Goal: Contribute content: Contribute content

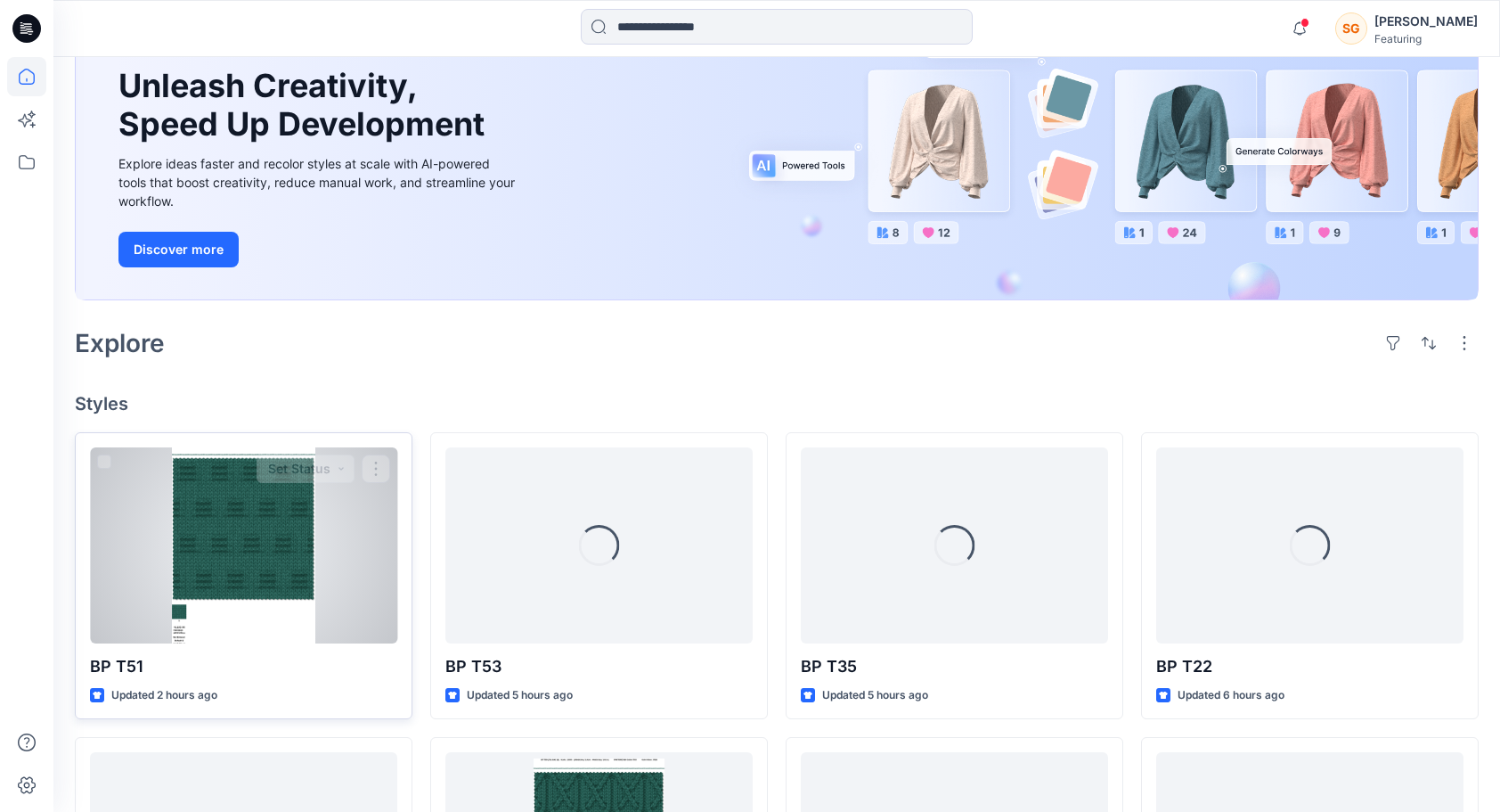
scroll to position [357, 0]
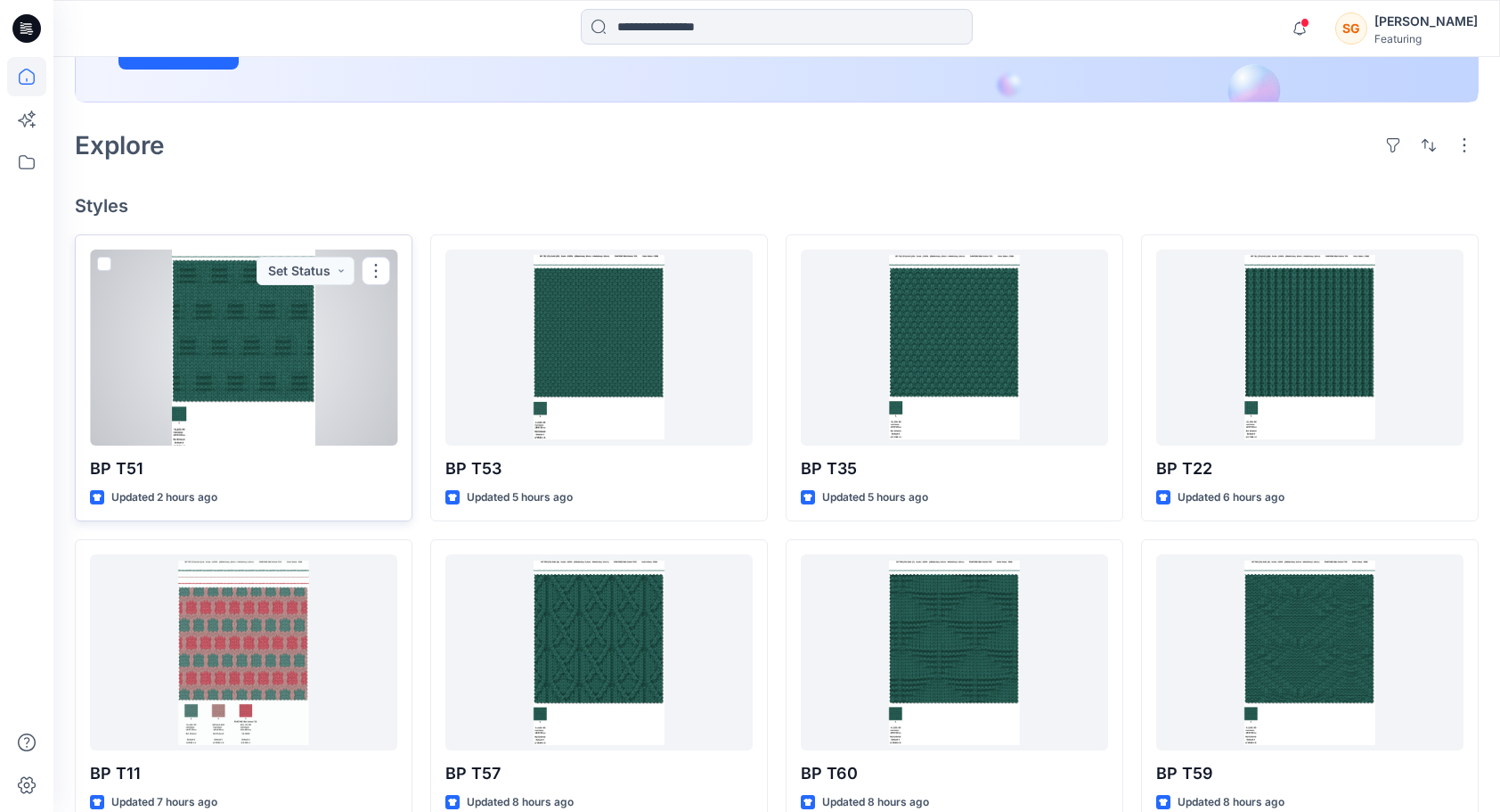
click at [262, 364] on div at bounding box center [244, 348] width 308 height 196
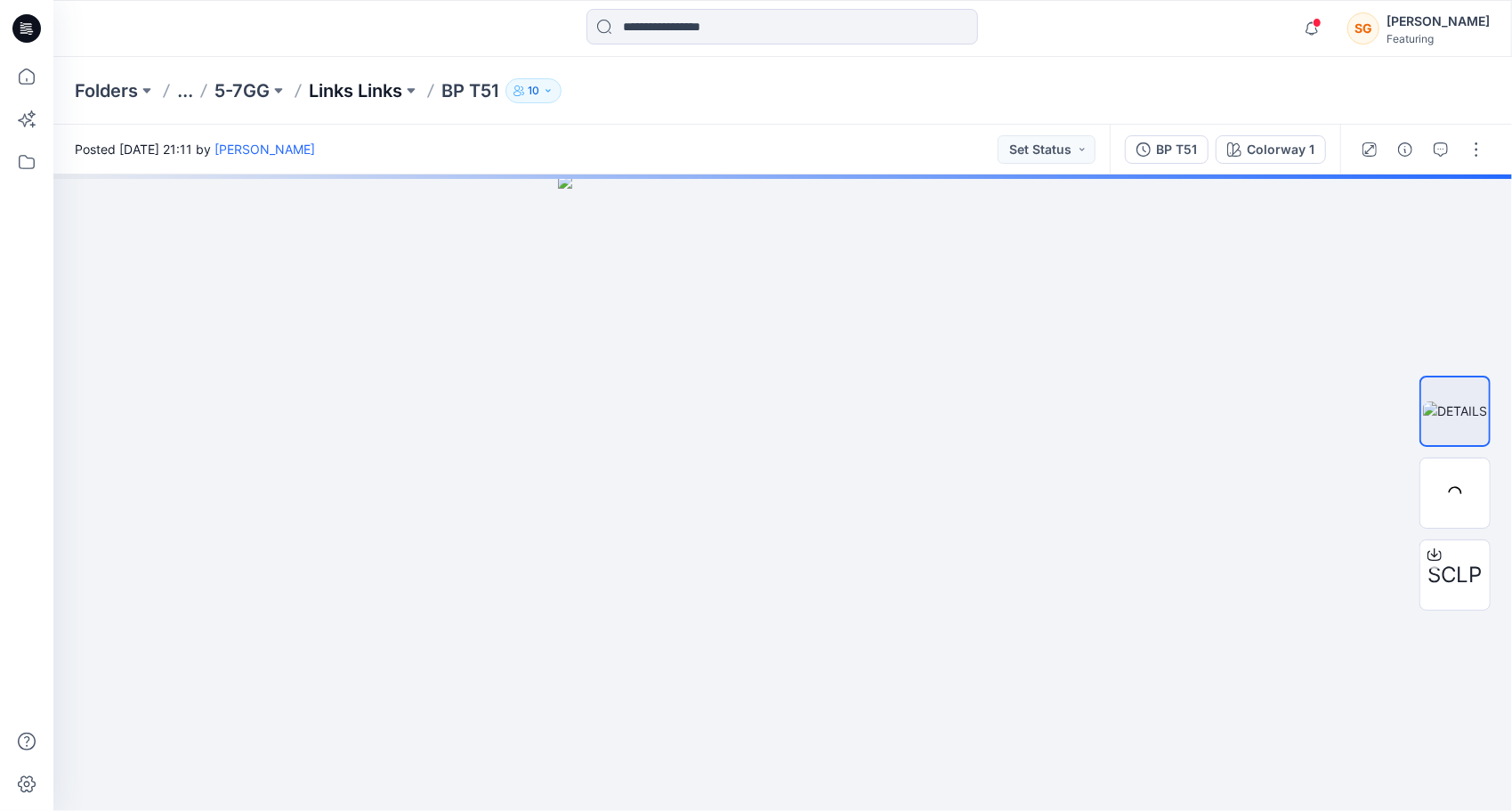
click at [335, 97] on p "Links Links" at bounding box center [354, 91] width 93 height 25
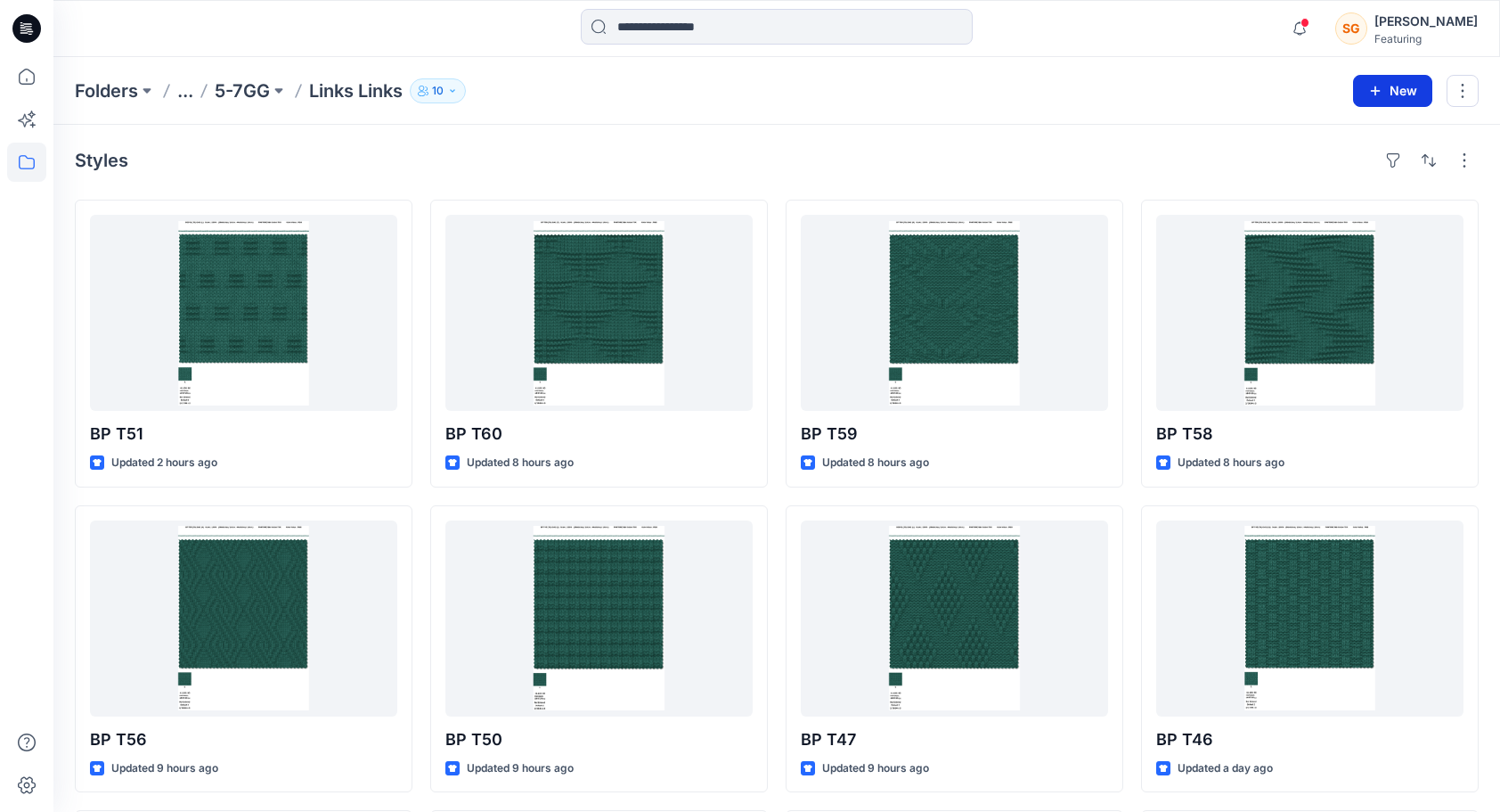
click at [1387, 79] on button "New" at bounding box center [1393, 91] width 80 height 32
click at [1320, 127] on p "New Style" at bounding box center [1339, 135] width 60 height 22
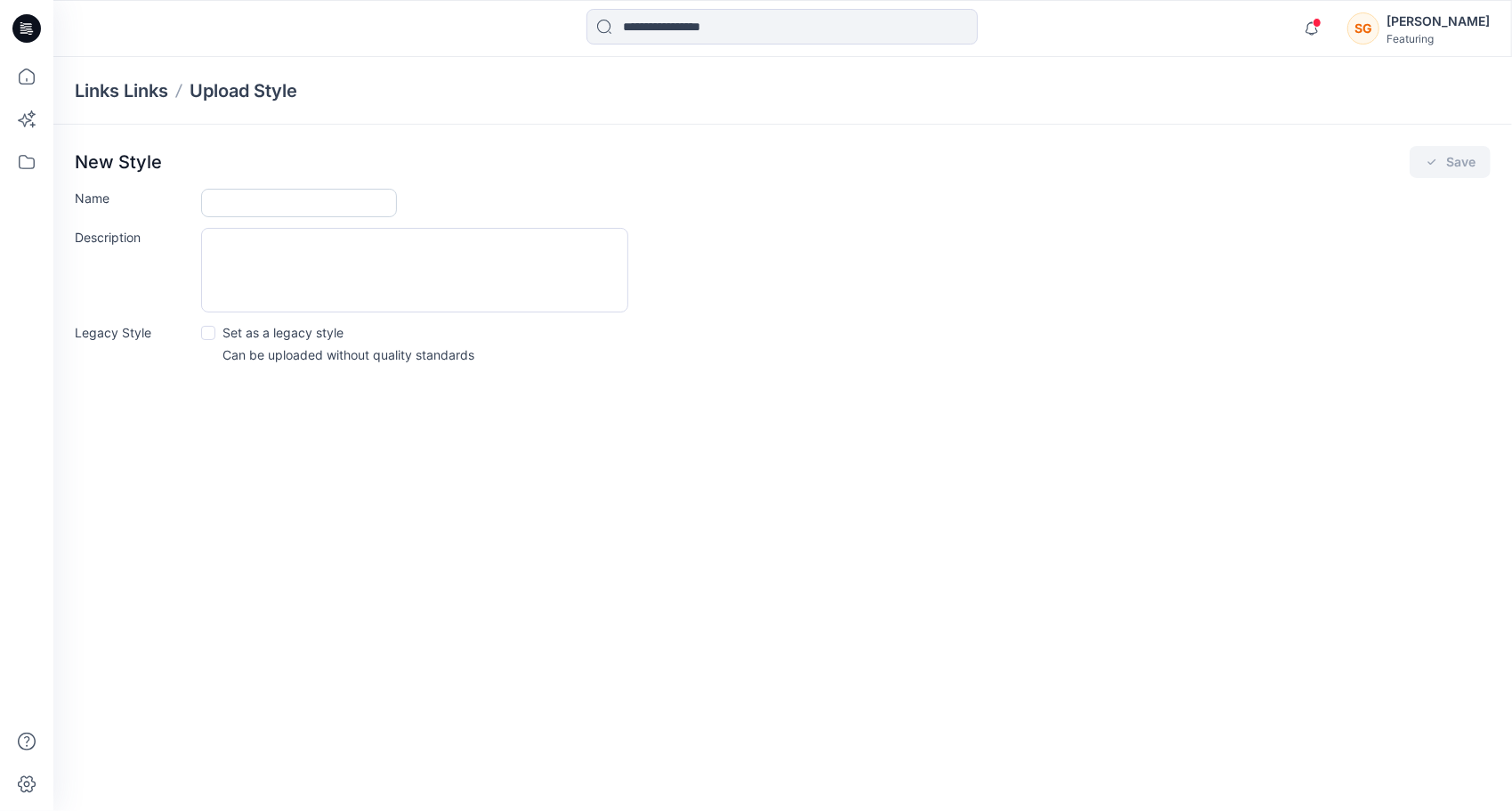
click at [318, 209] on input "Name" at bounding box center [298, 203] width 196 height 28
type input "******"
click at [1438, 158] on icon "submit" at bounding box center [1432, 162] width 14 height 14
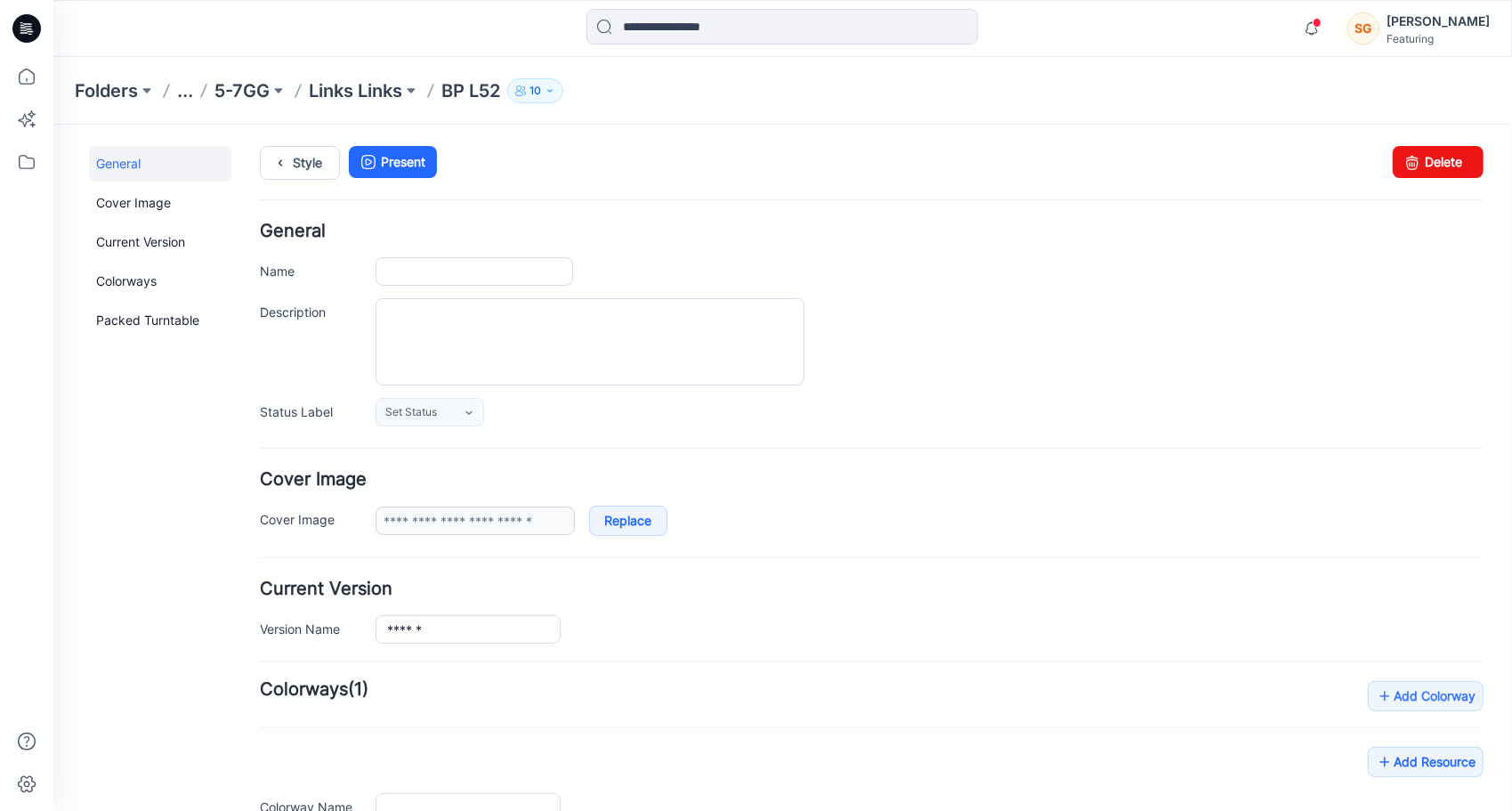
type input "******"
type input "**********"
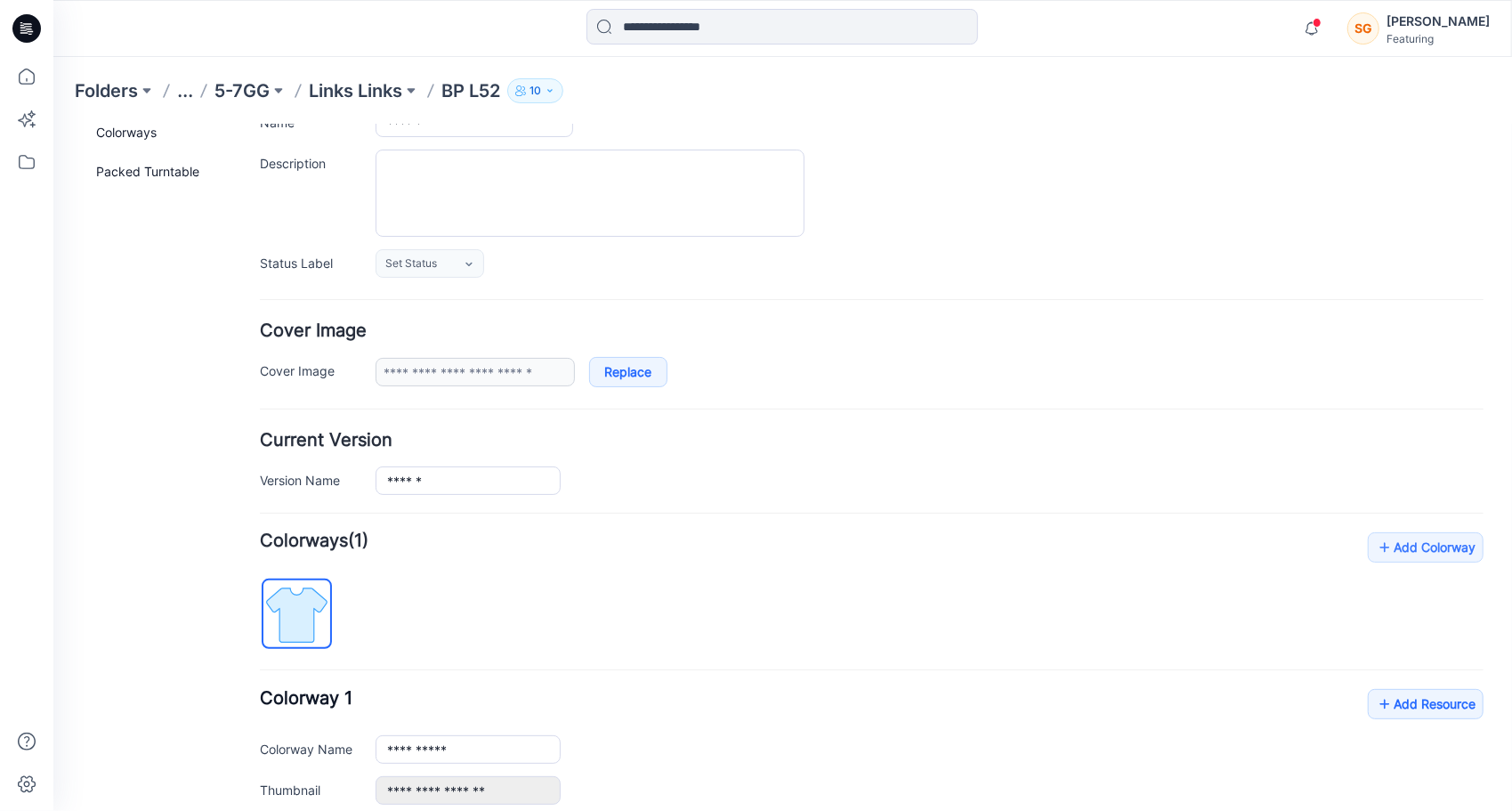
scroll to position [267, 0]
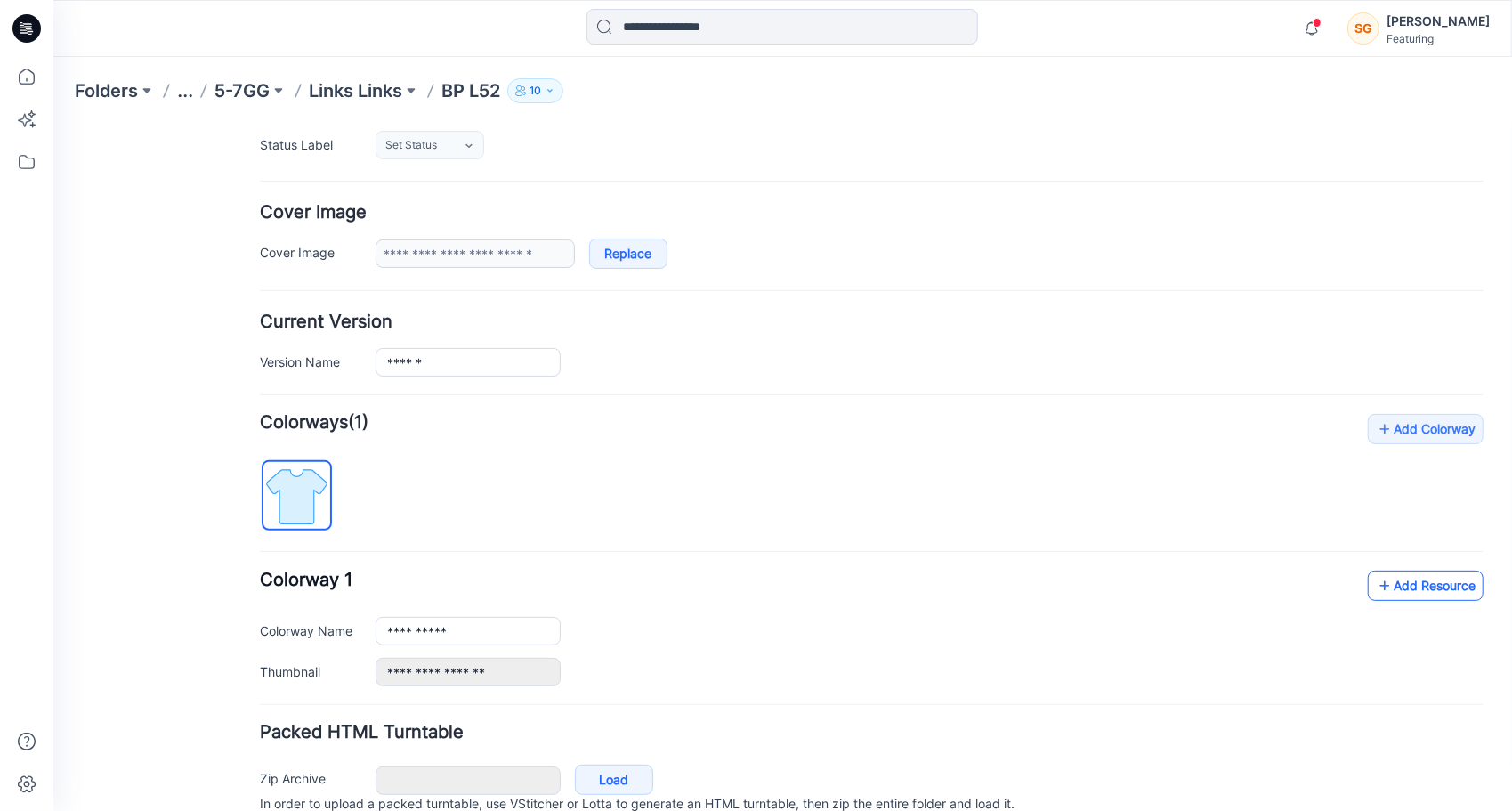
click at [1385, 582] on link "Add Resource" at bounding box center [1425, 584] width 116 height 30
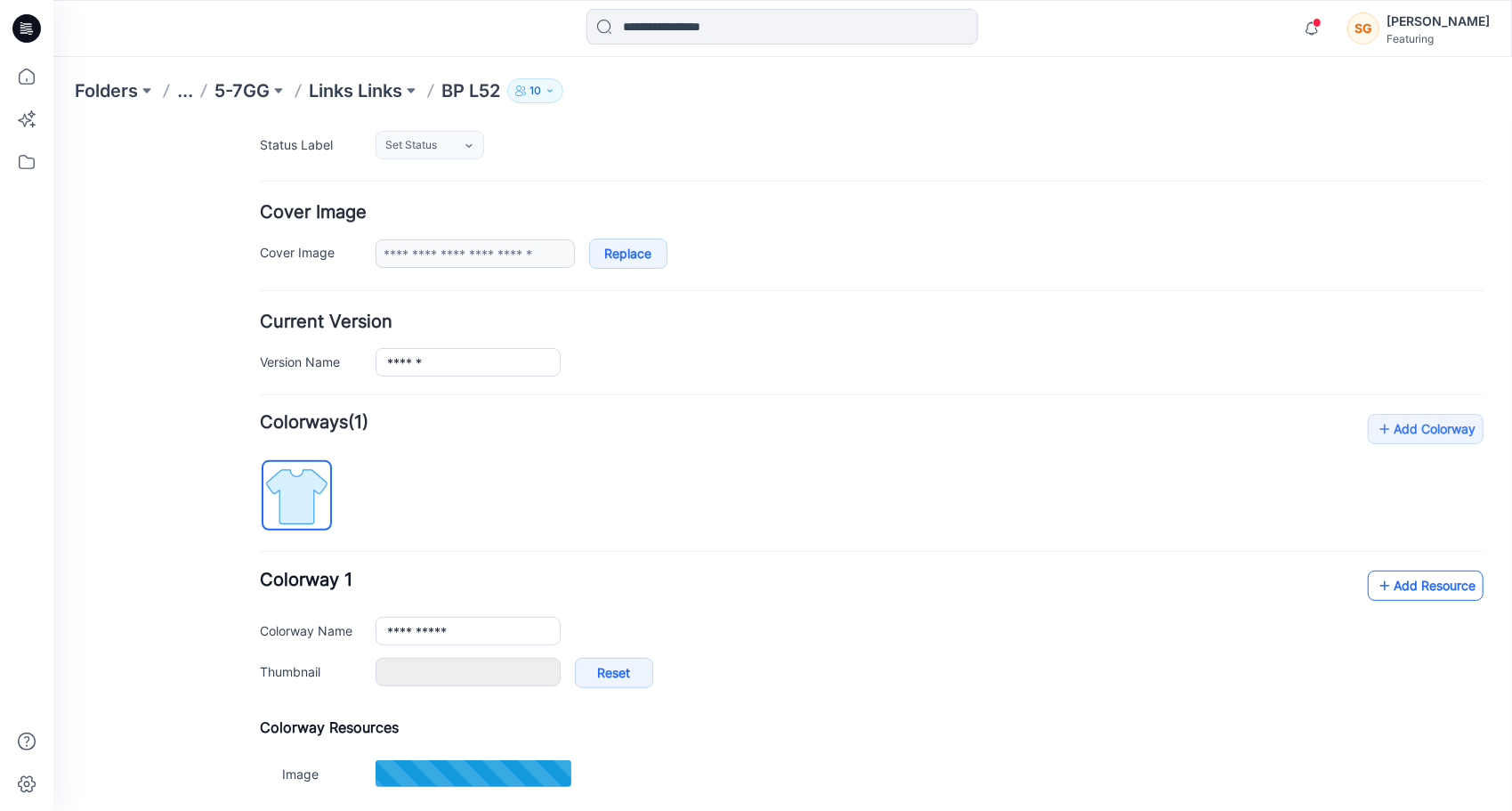
type input "*******"
click at [1387, 586] on link "Add Resource" at bounding box center [1425, 584] width 116 height 30
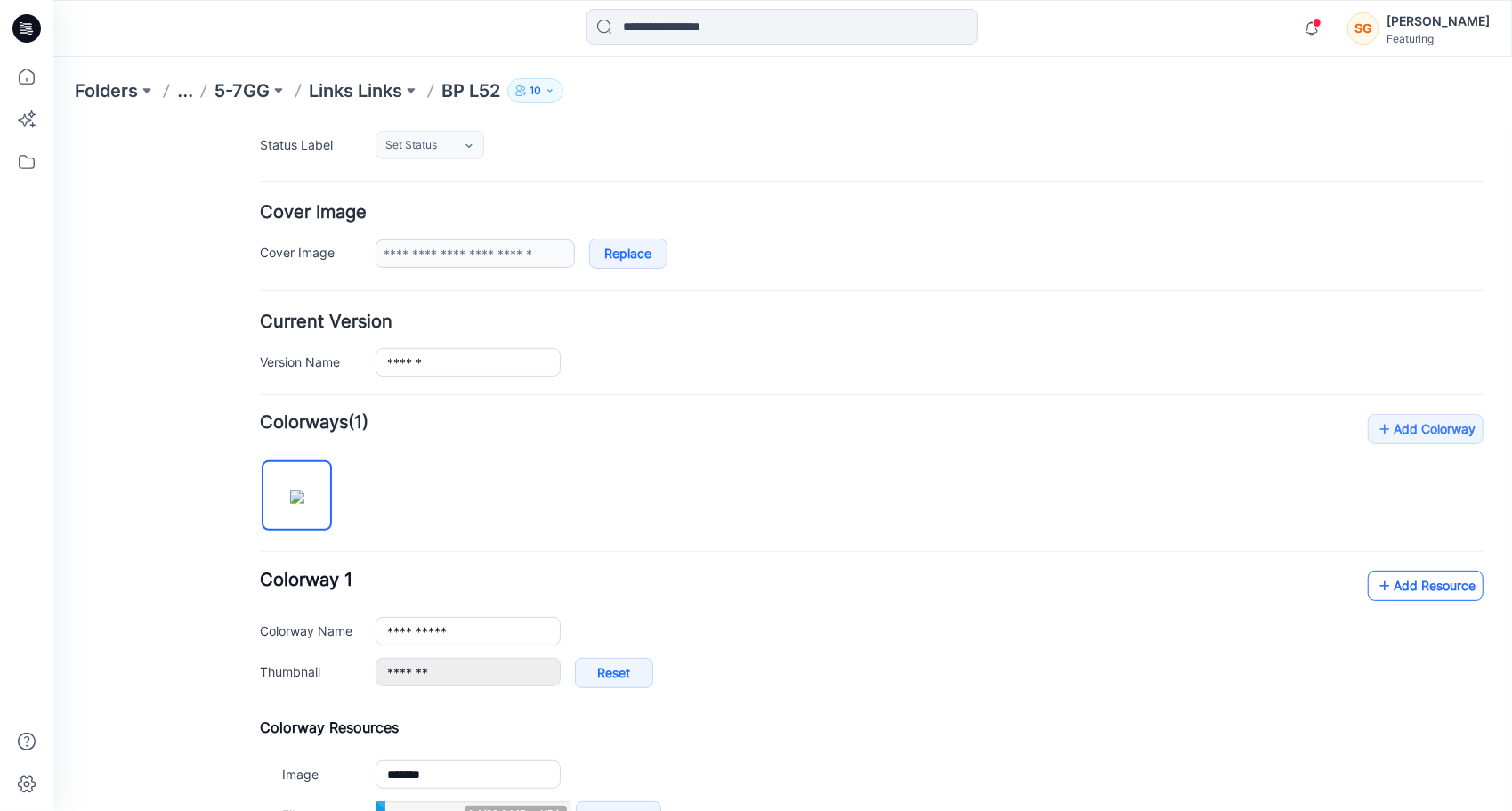
click at [1394, 588] on link "Add Resource" at bounding box center [1425, 584] width 116 height 30
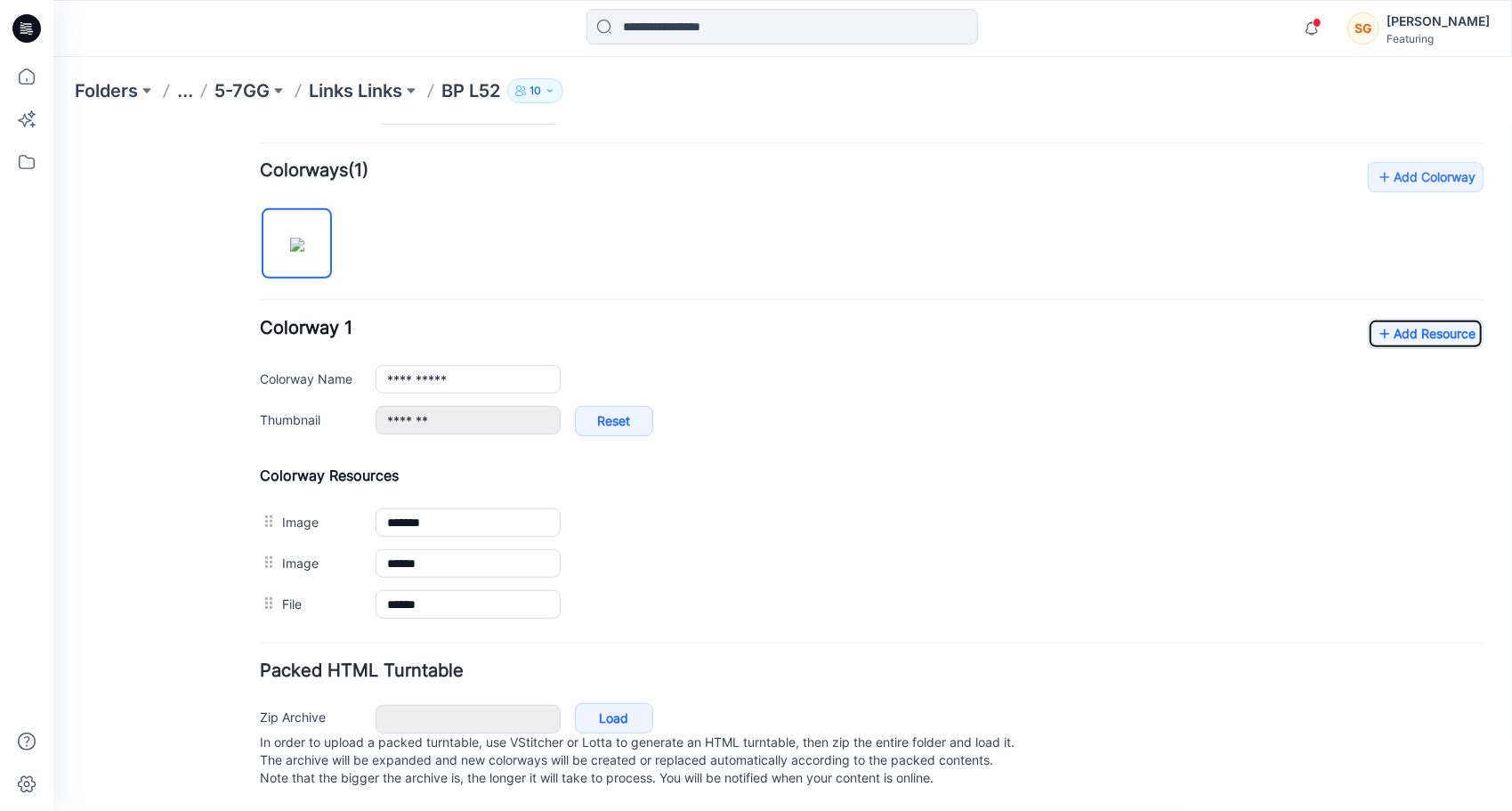
scroll to position [531, 0]
click at [360, 92] on p "Links Links" at bounding box center [354, 91] width 93 height 25
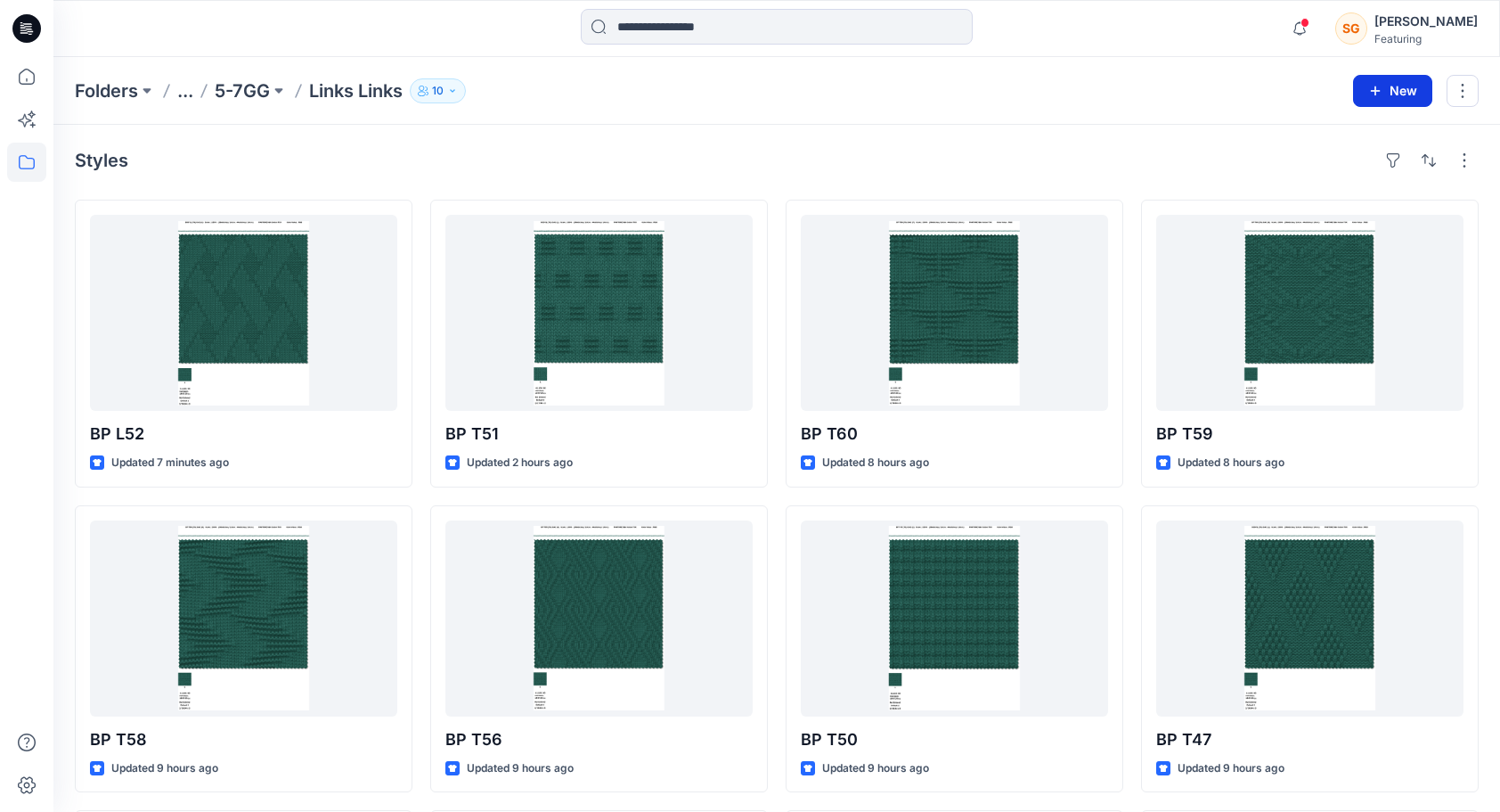
click at [1384, 85] on button "New" at bounding box center [1393, 91] width 80 height 32
click at [1348, 129] on p "New Style" at bounding box center [1339, 135] width 60 height 22
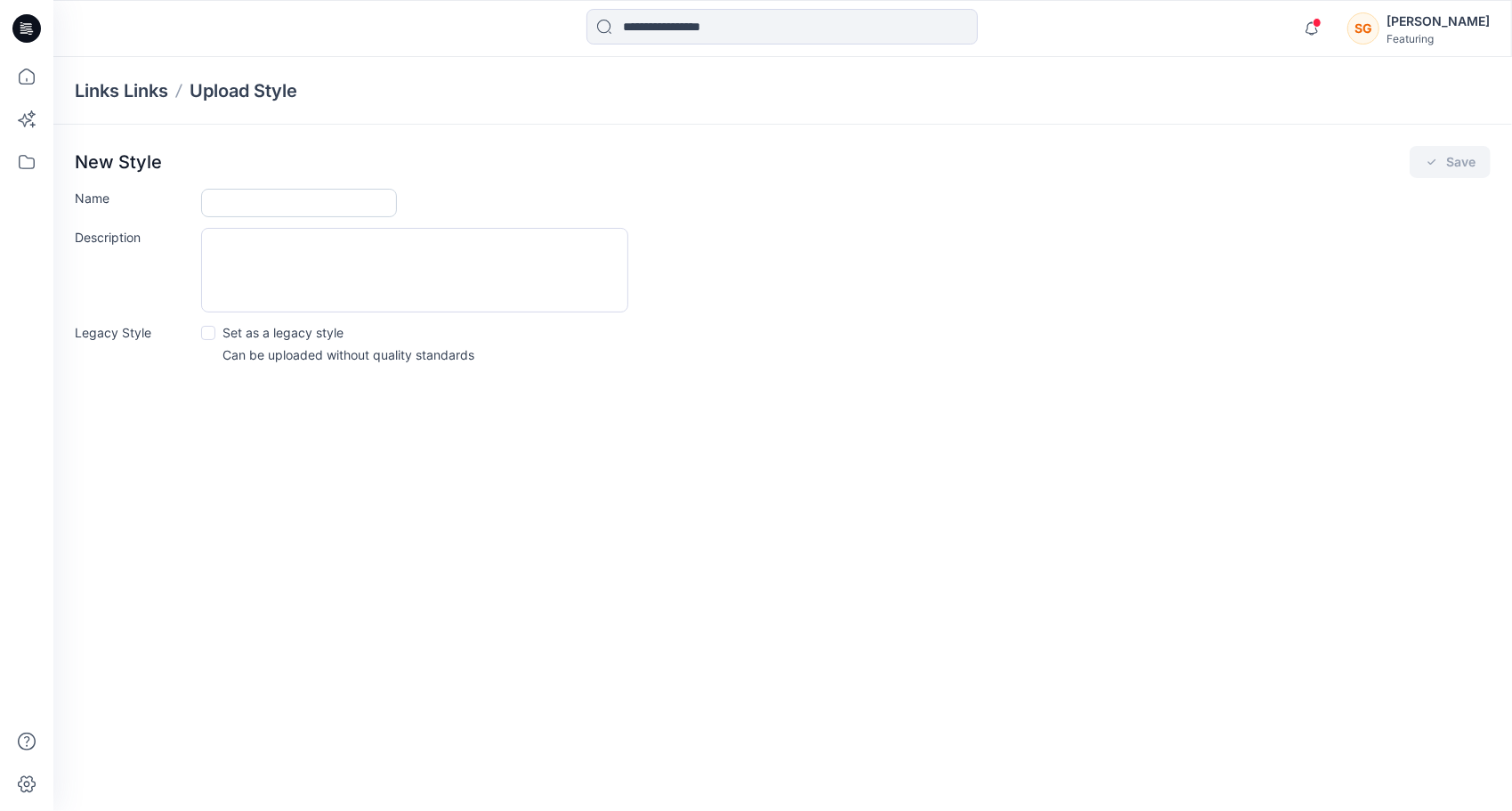
click at [283, 205] on input "Name" at bounding box center [298, 203] width 196 height 28
type input "******"
click at [1438, 166] on icon "submit" at bounding box center [1432, 162] width 14 height 14
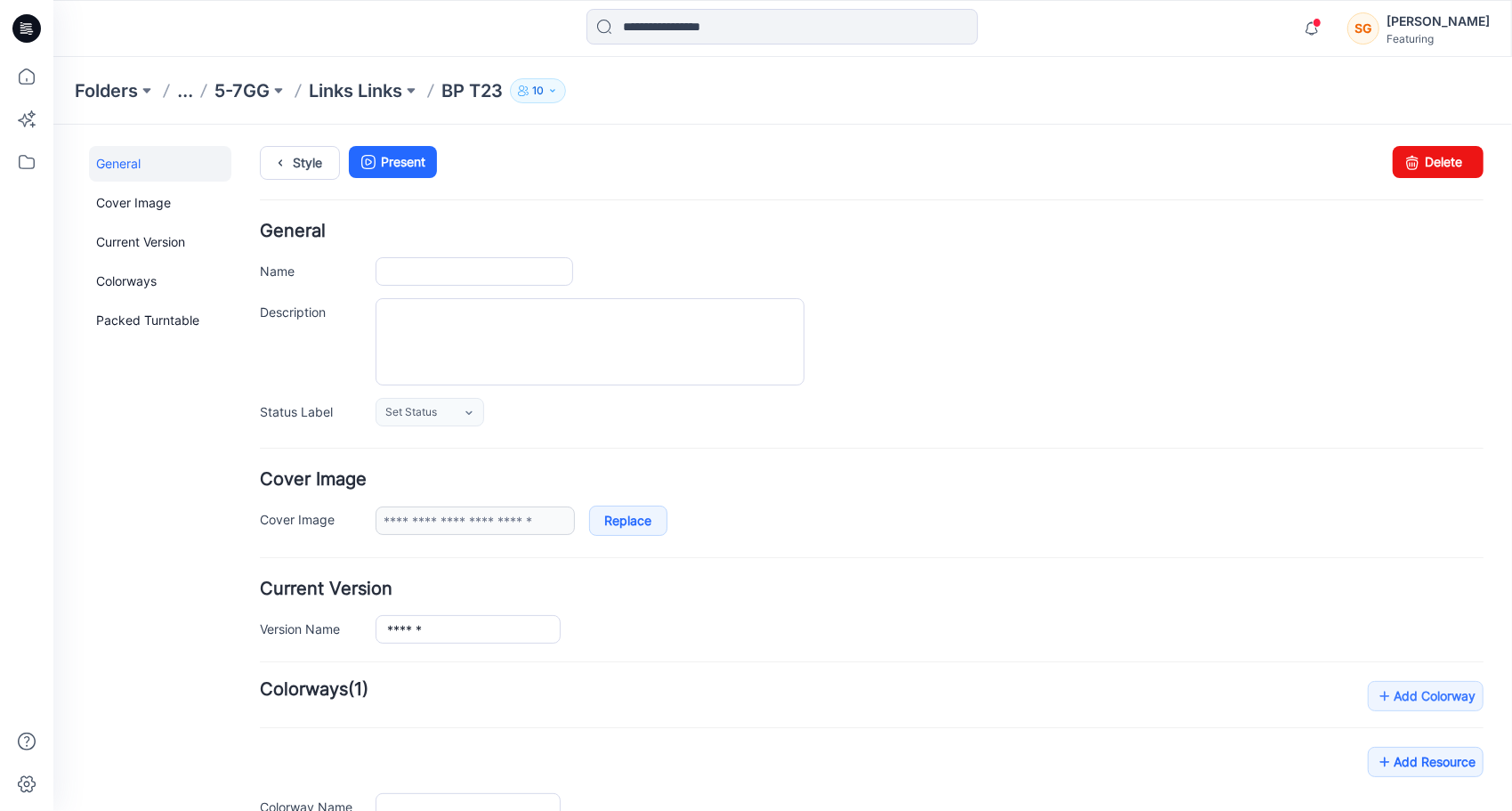
type input "******"
type input "**********"
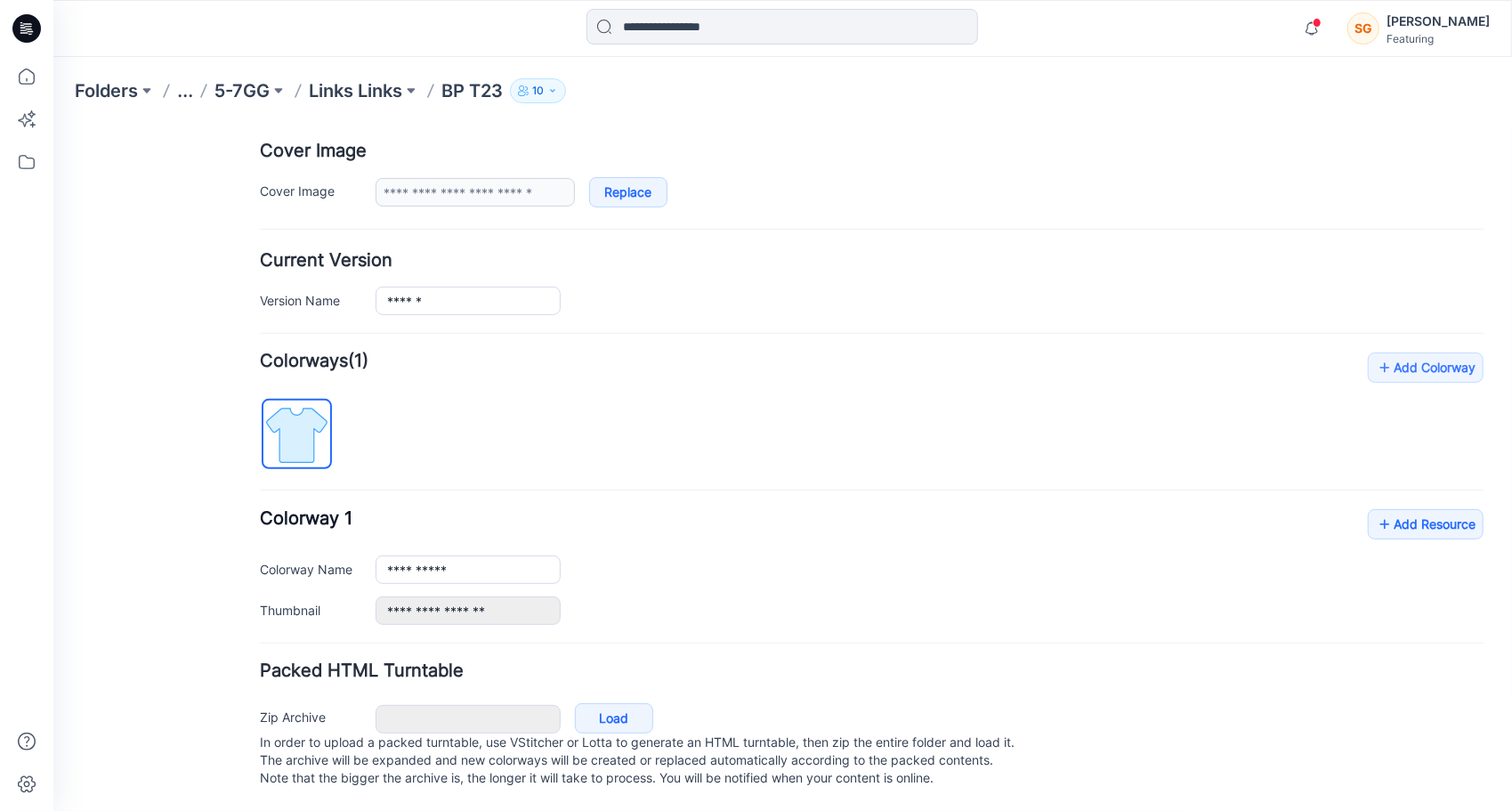
scroll to position [341, 0]
click at [1413, 517] on link "Add Resource" at bounding box center [1425, 523] width 116 height 30
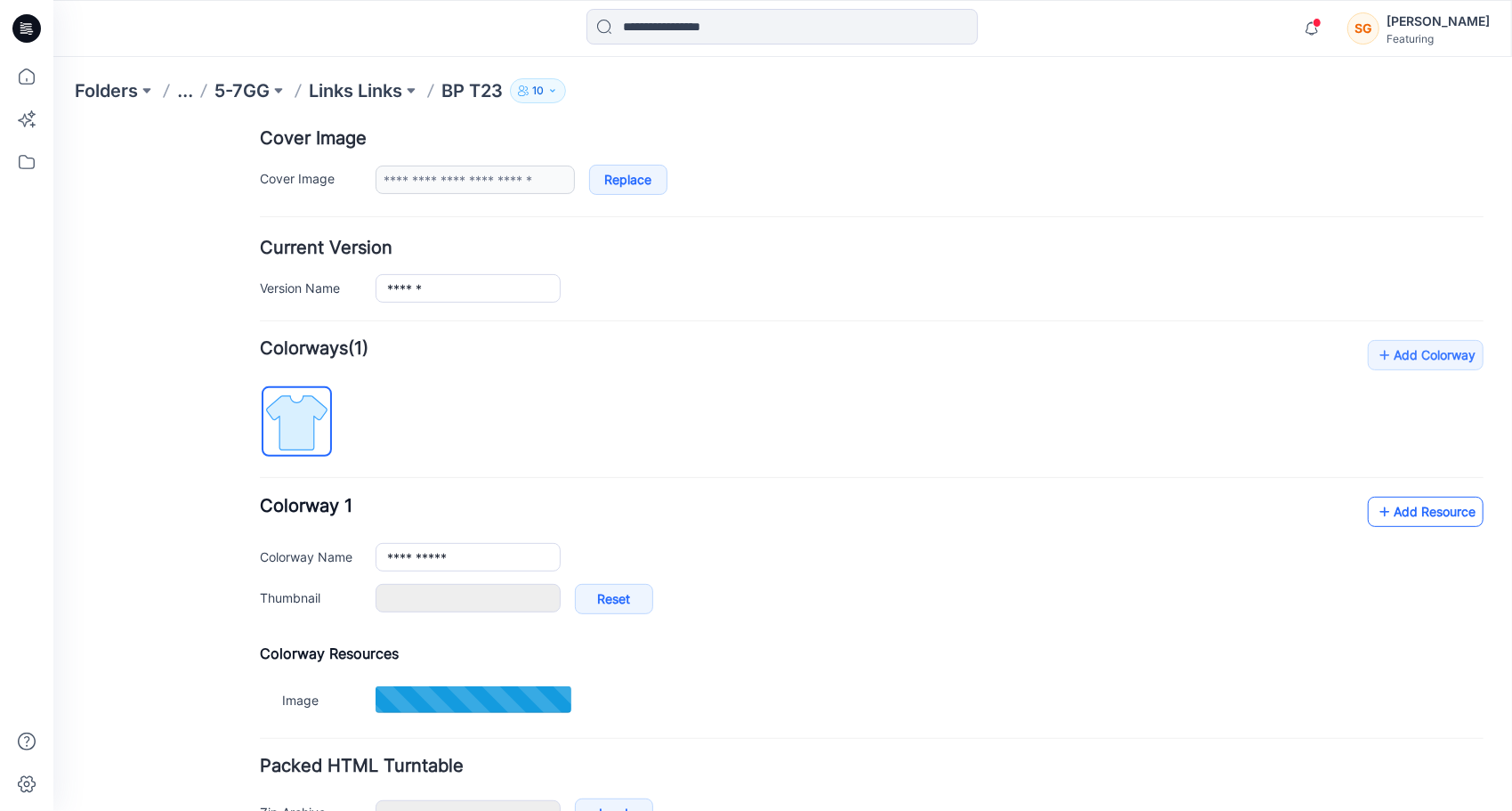
type input "*******"
click at [1378, 508] on link "Add Resource" at bounding box center [1425, 510] width 116 height 30
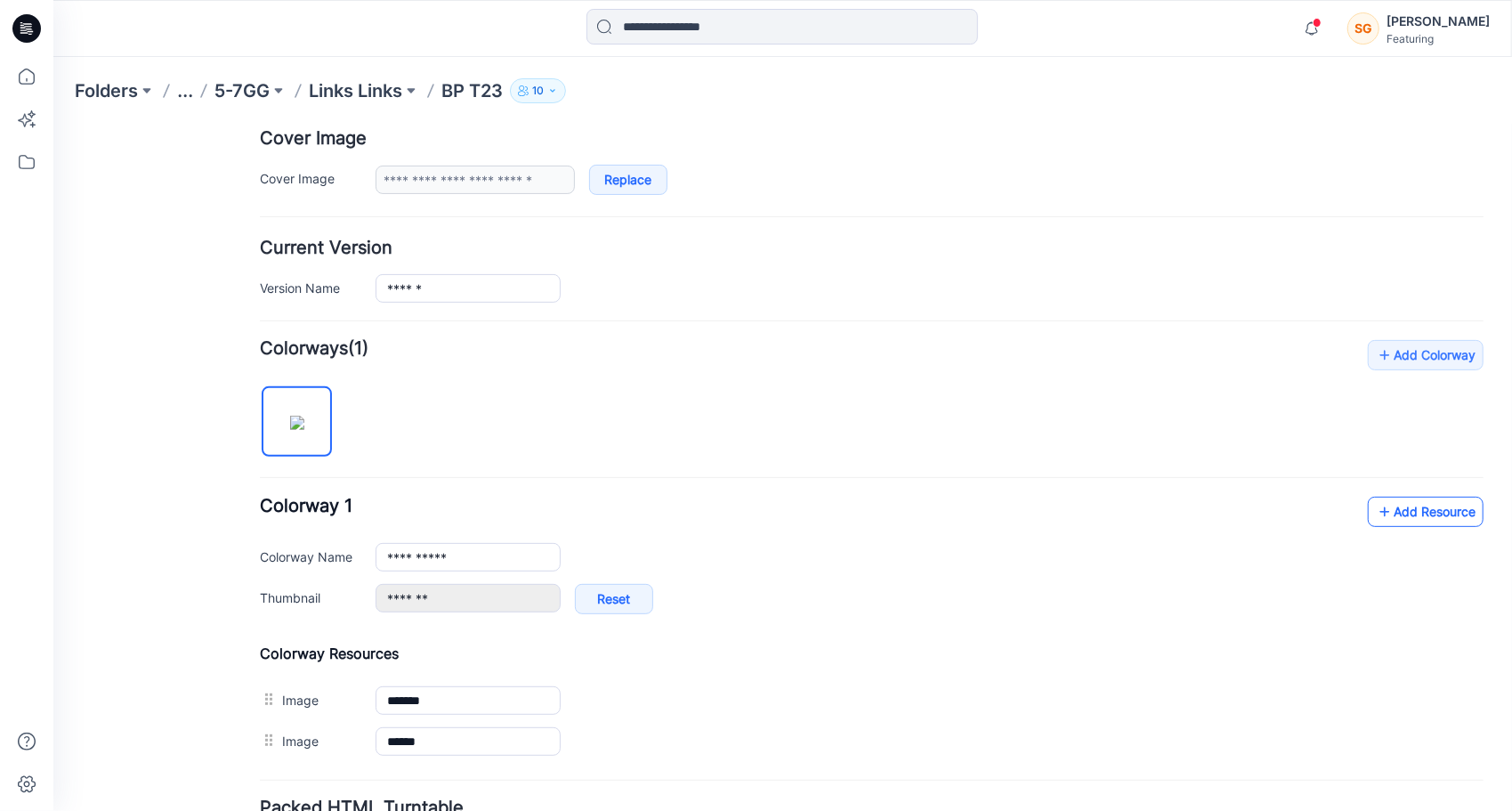
click at [1424, 495] on link "Add Resource" at bounding box center [1425, 510] width 116 height 30
click at [399, 92] on p "Links Links" at bounding box center [354, 91] width 93 height 25
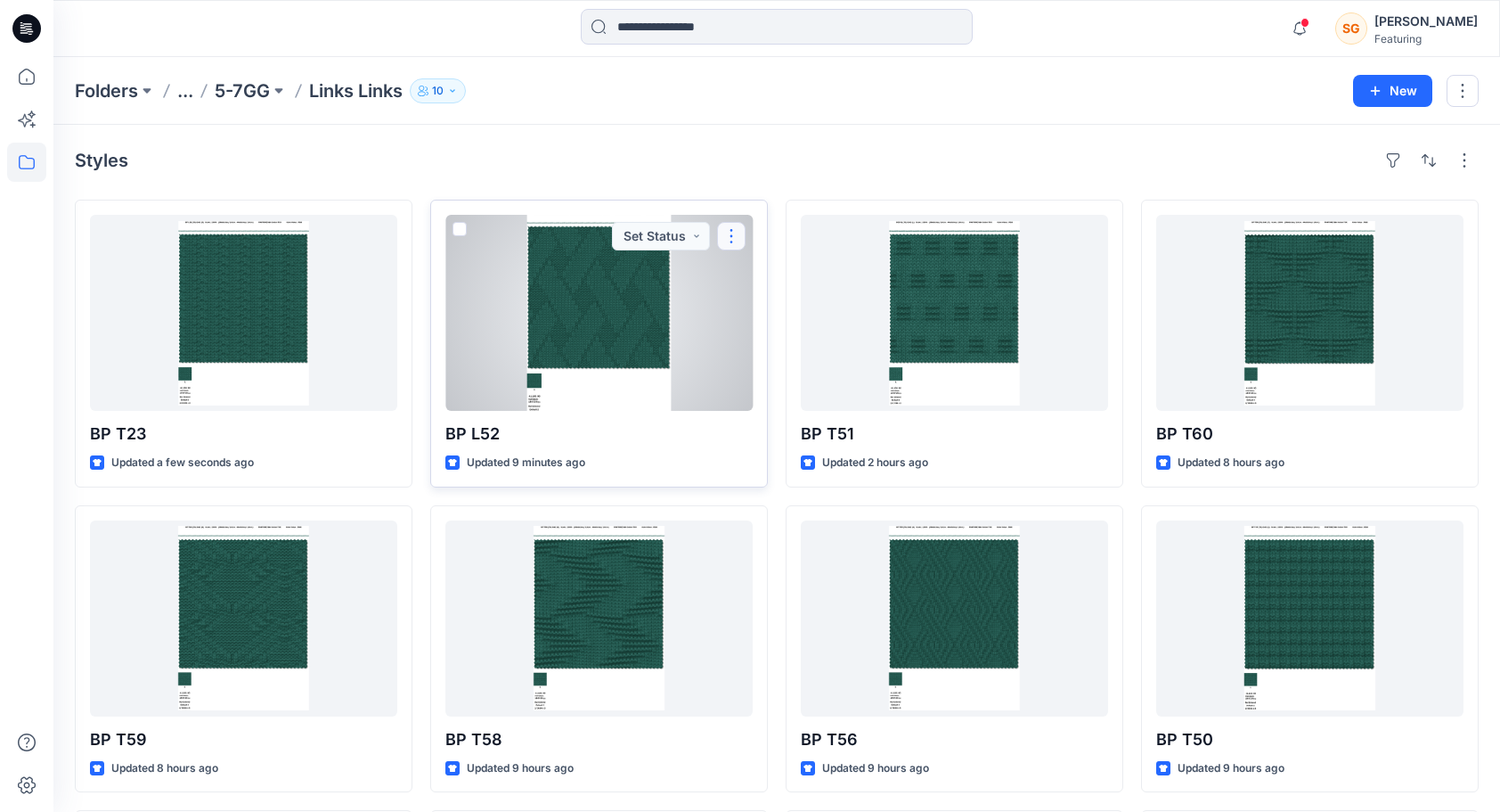
click at [741, 228] on button "button" at bounding box center [731, 235] width 28 height 28
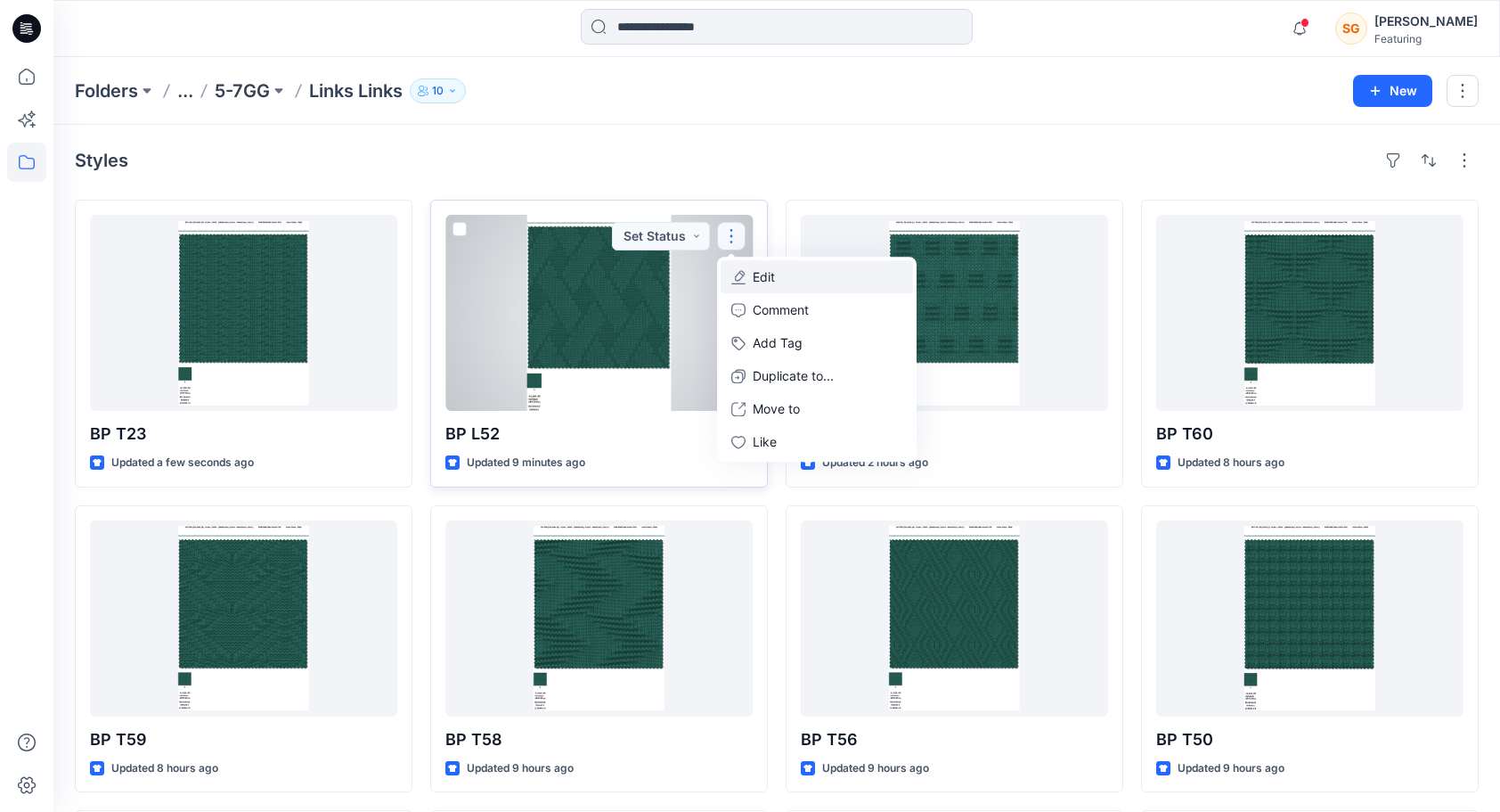
click at [790, 276] on button "Edit" at bounding box center [817, 276] width 193 height 33
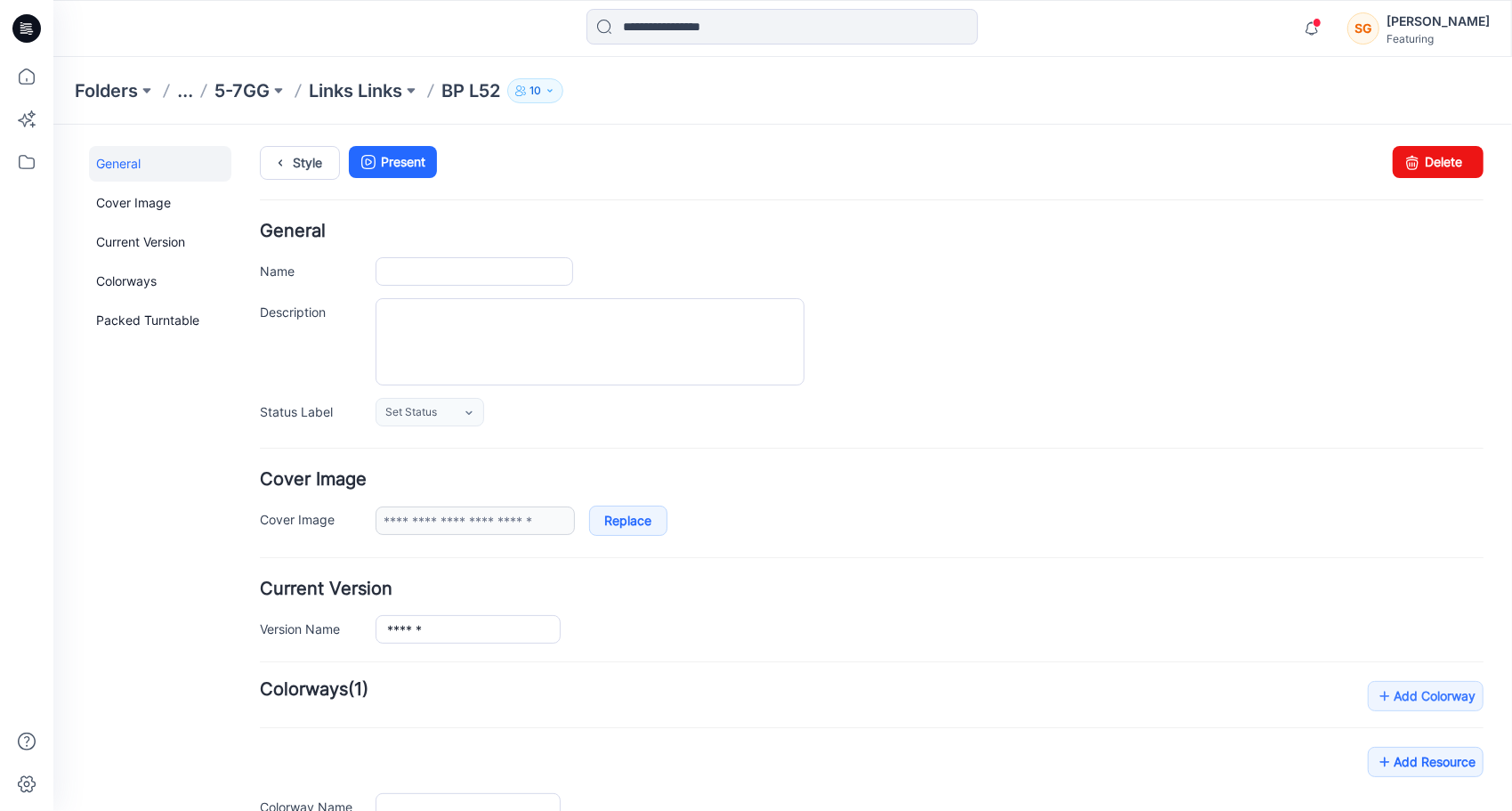
type input "******"
type input "**********"
type input "*******"
click at [412, 271] on input "******" at bounding box center [473, 269] width 197 height 28
type input "******"
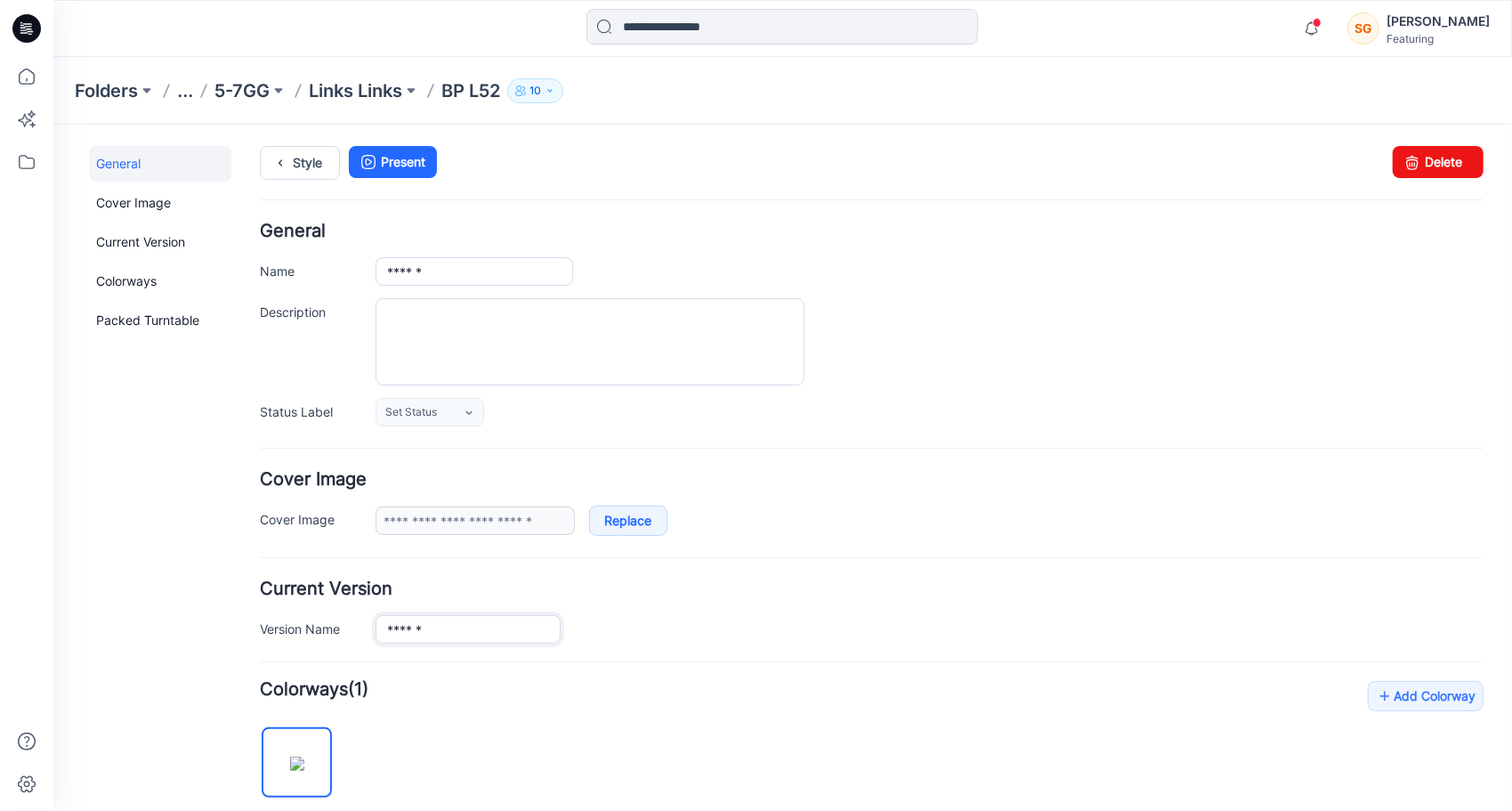
click at [409, 620] on input "******" at bounding box center [467, 627] width 185 height 28
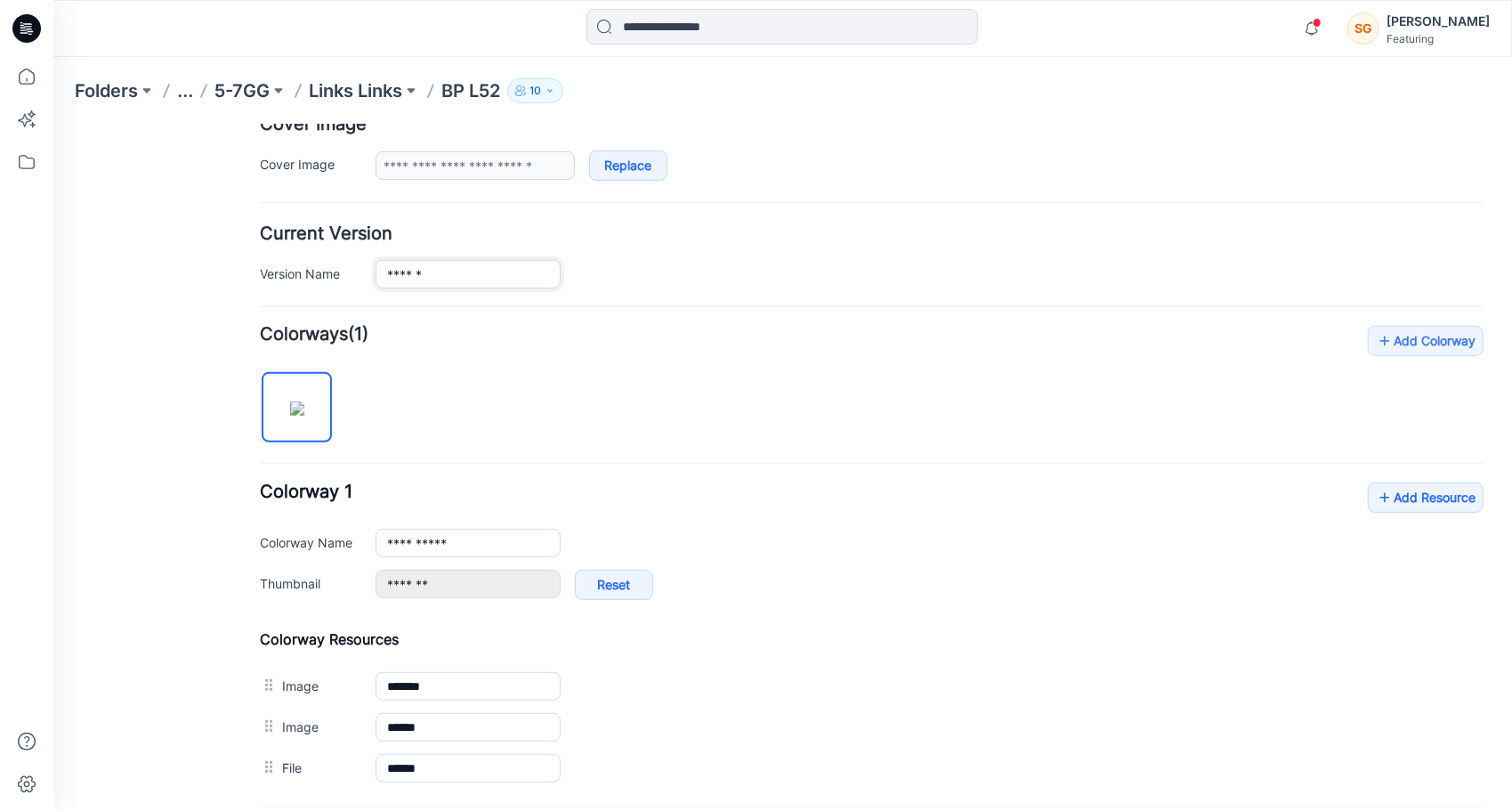
scroll to position [356, 0]
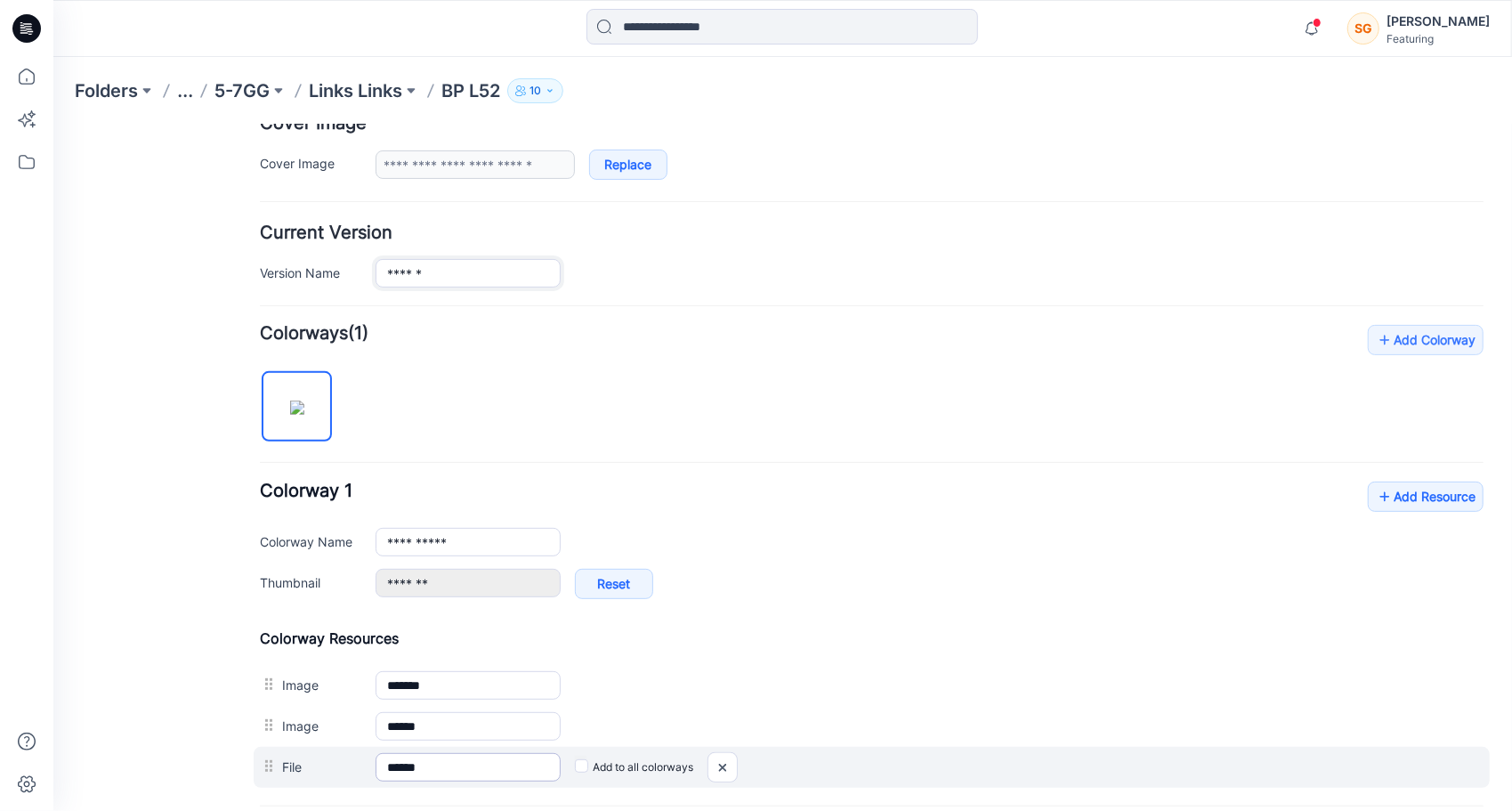
type input "******"
click at [411, 769] on input "******" at bounding box center [467, 766] width 185 height 28
type input "******"
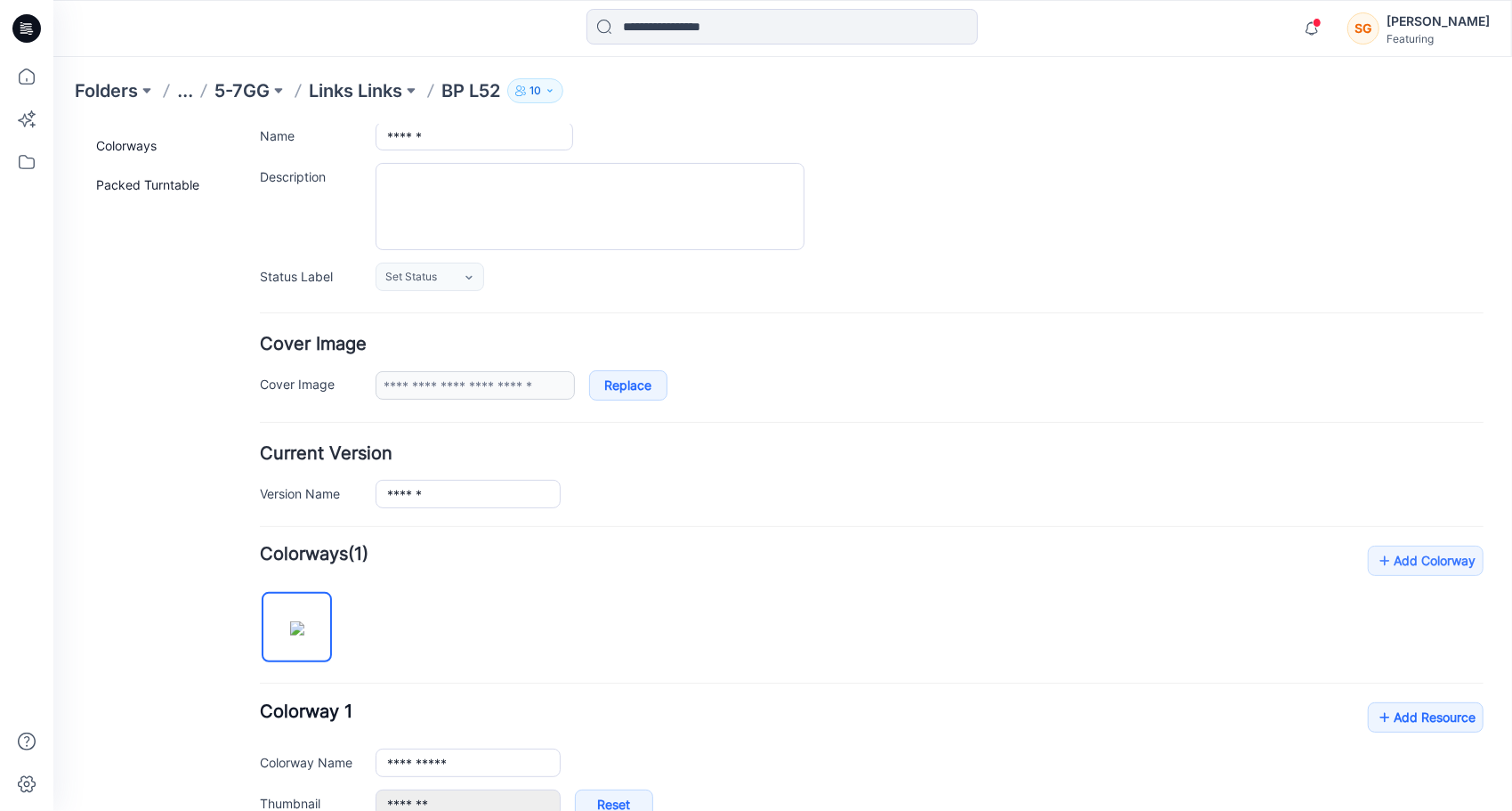
scroll to position [0, 0]
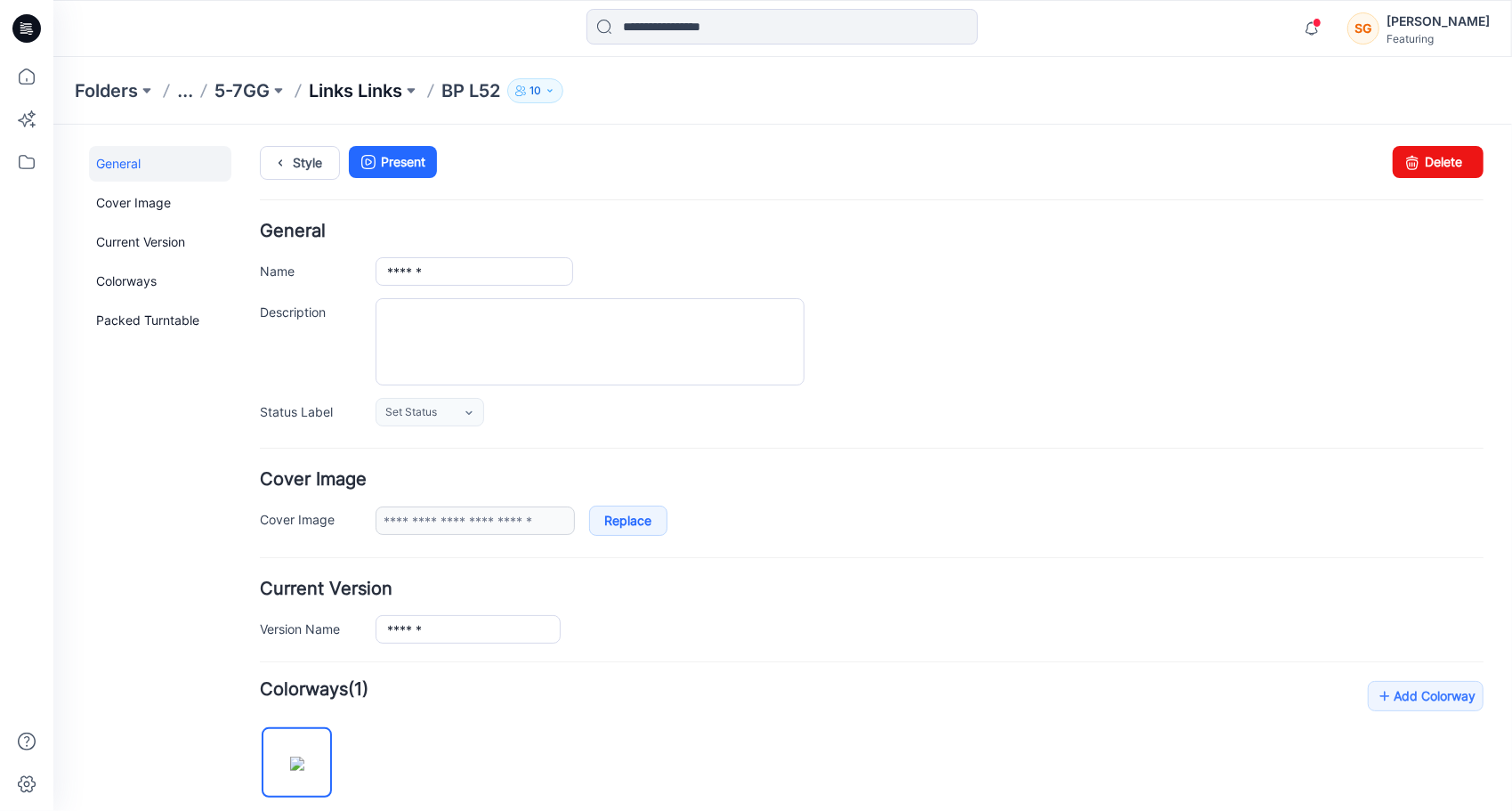
click at [358, 95] on p "Links Links" at bounding box center [354, 91] width 93 height 25
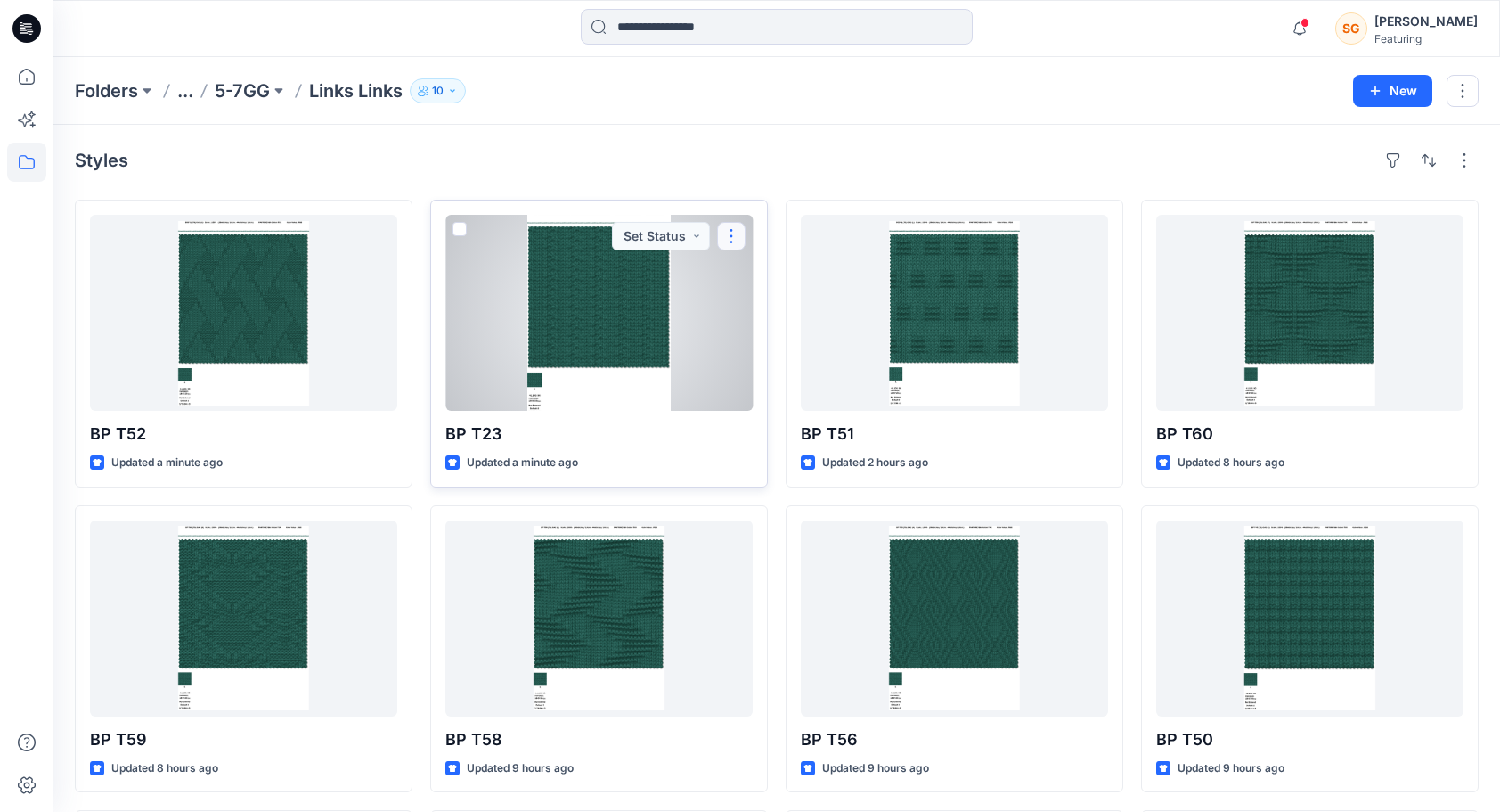
click at [740, 234] on button "button" at bounding box center [731, 235] width 28 height 28
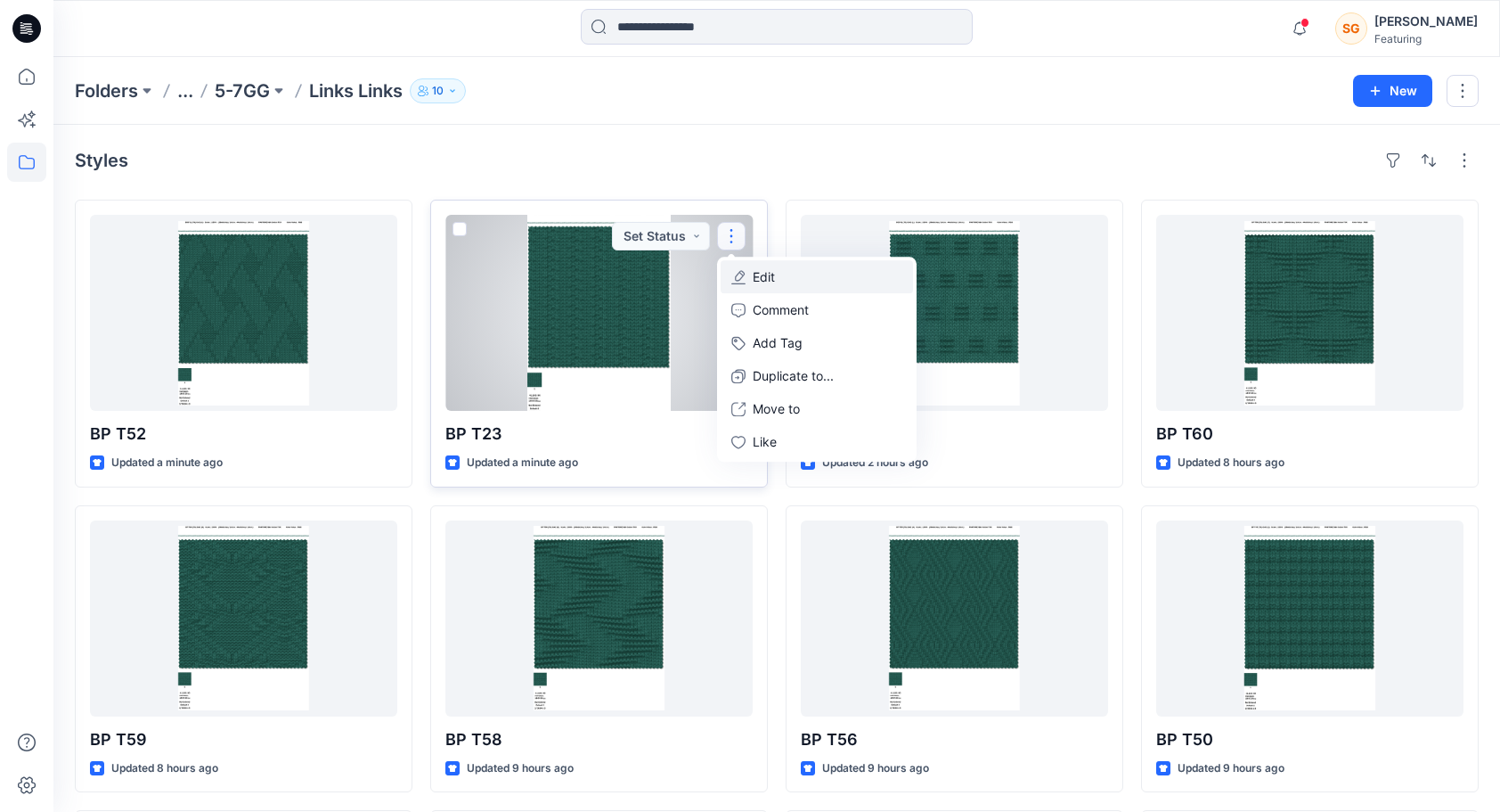
click at [800, 278] on button "Edit" at bounding box center [817, 276] width 193 height 33
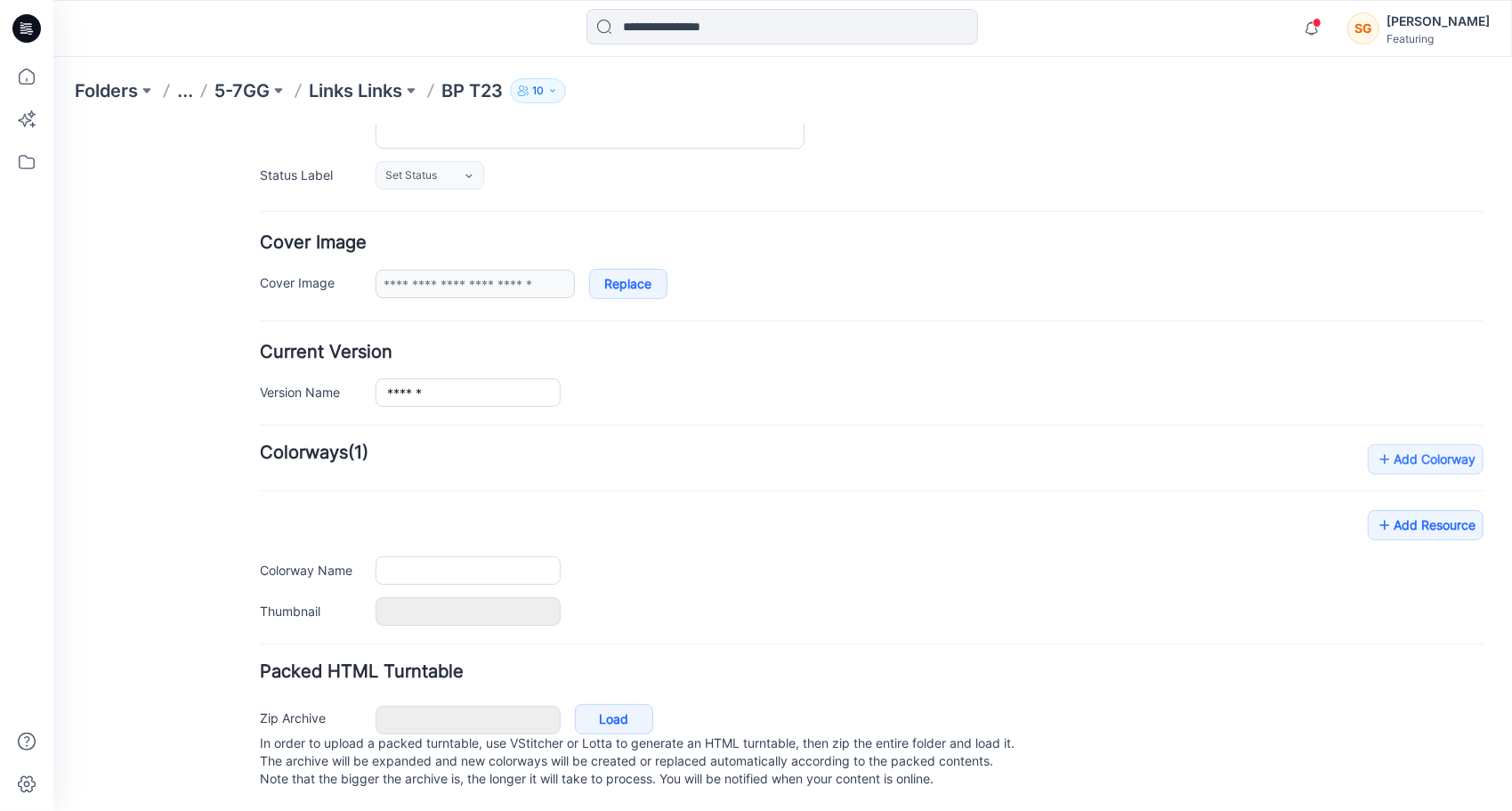
scroll to position [250, 0]
type input "******"
type input "**********"
type input "*******"
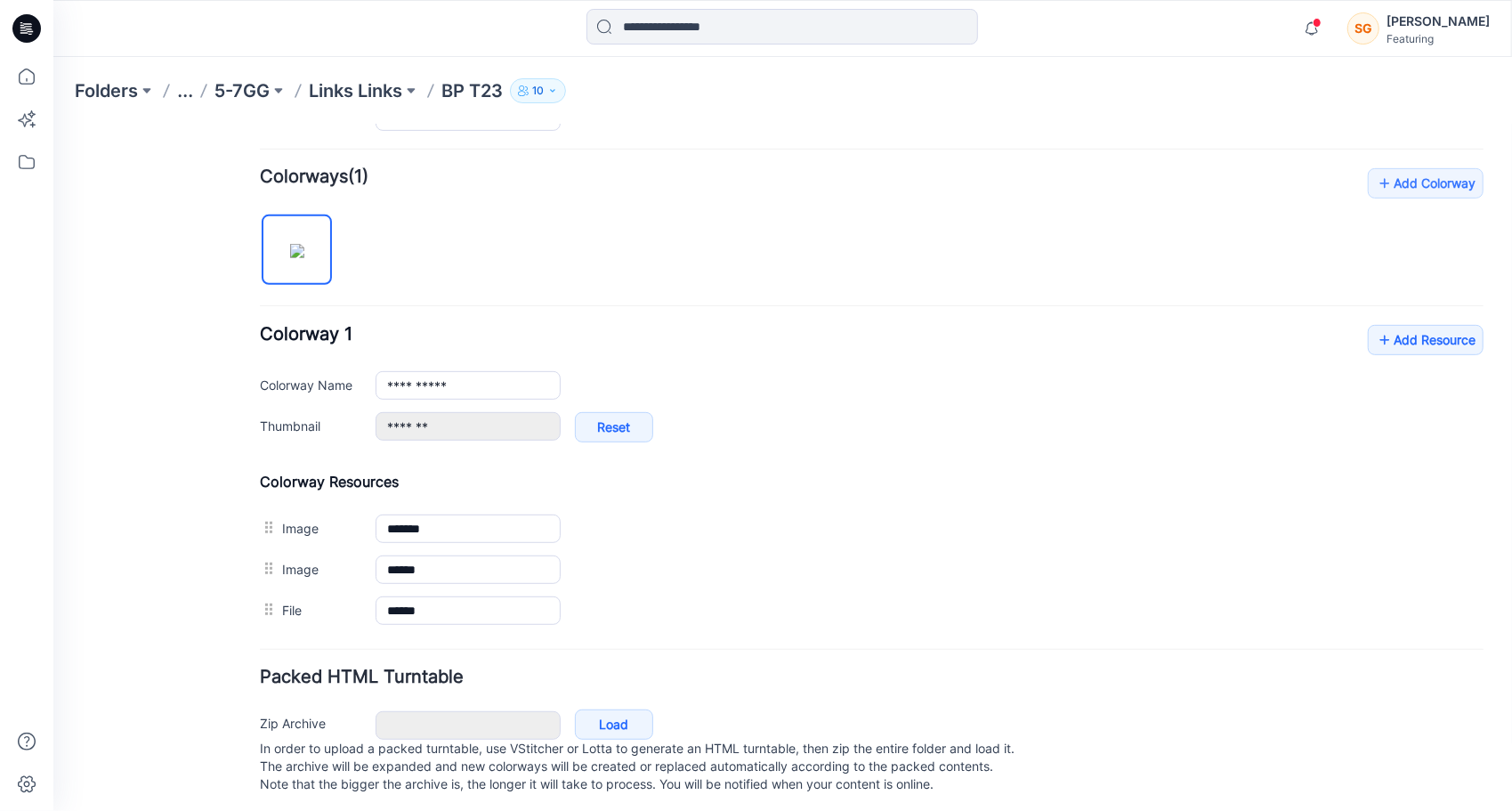
scroll to position [516, 0]
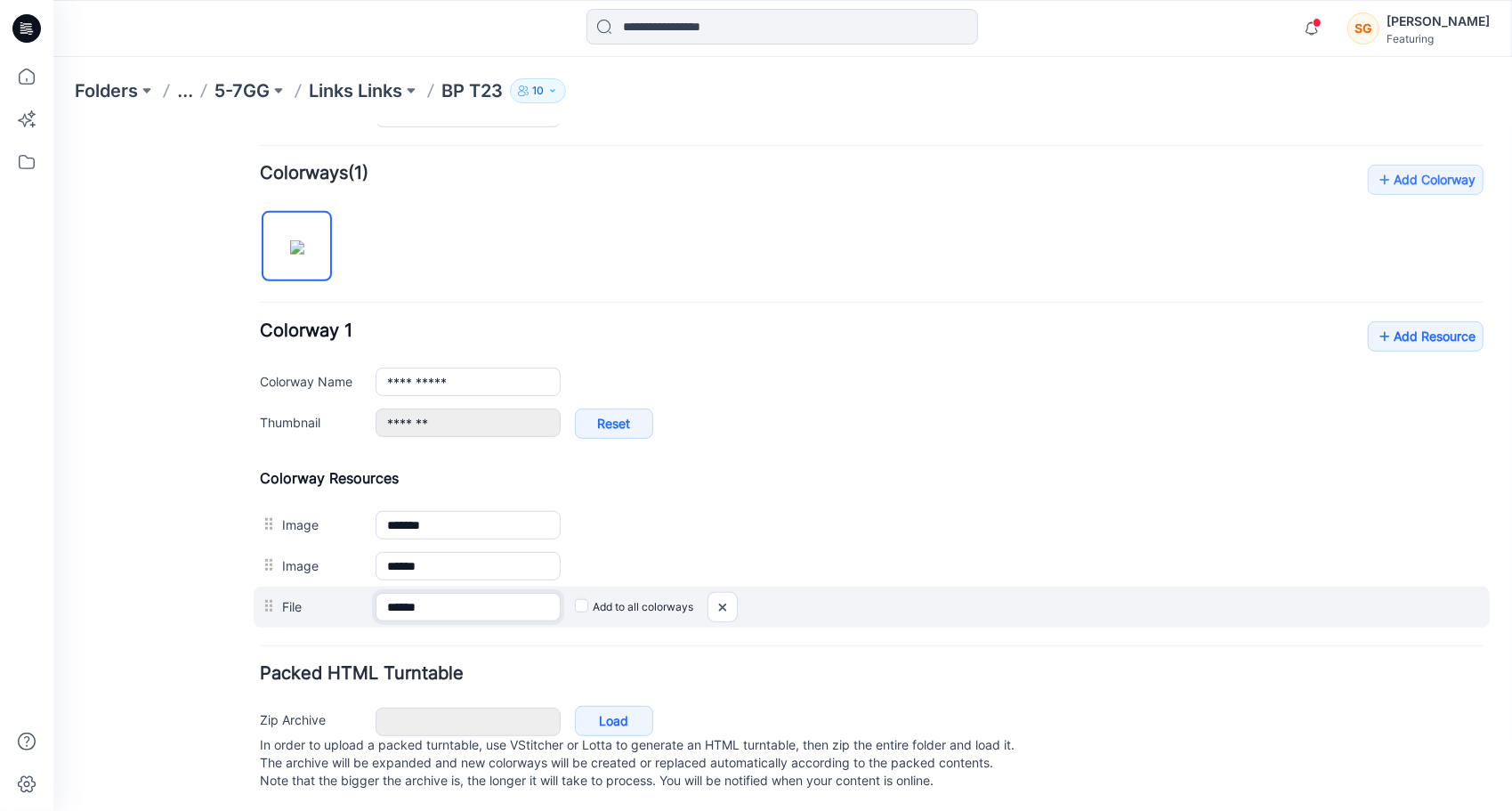
click at [416, 607] on input "******" at bounding box center [467, 605] width 185 height 28
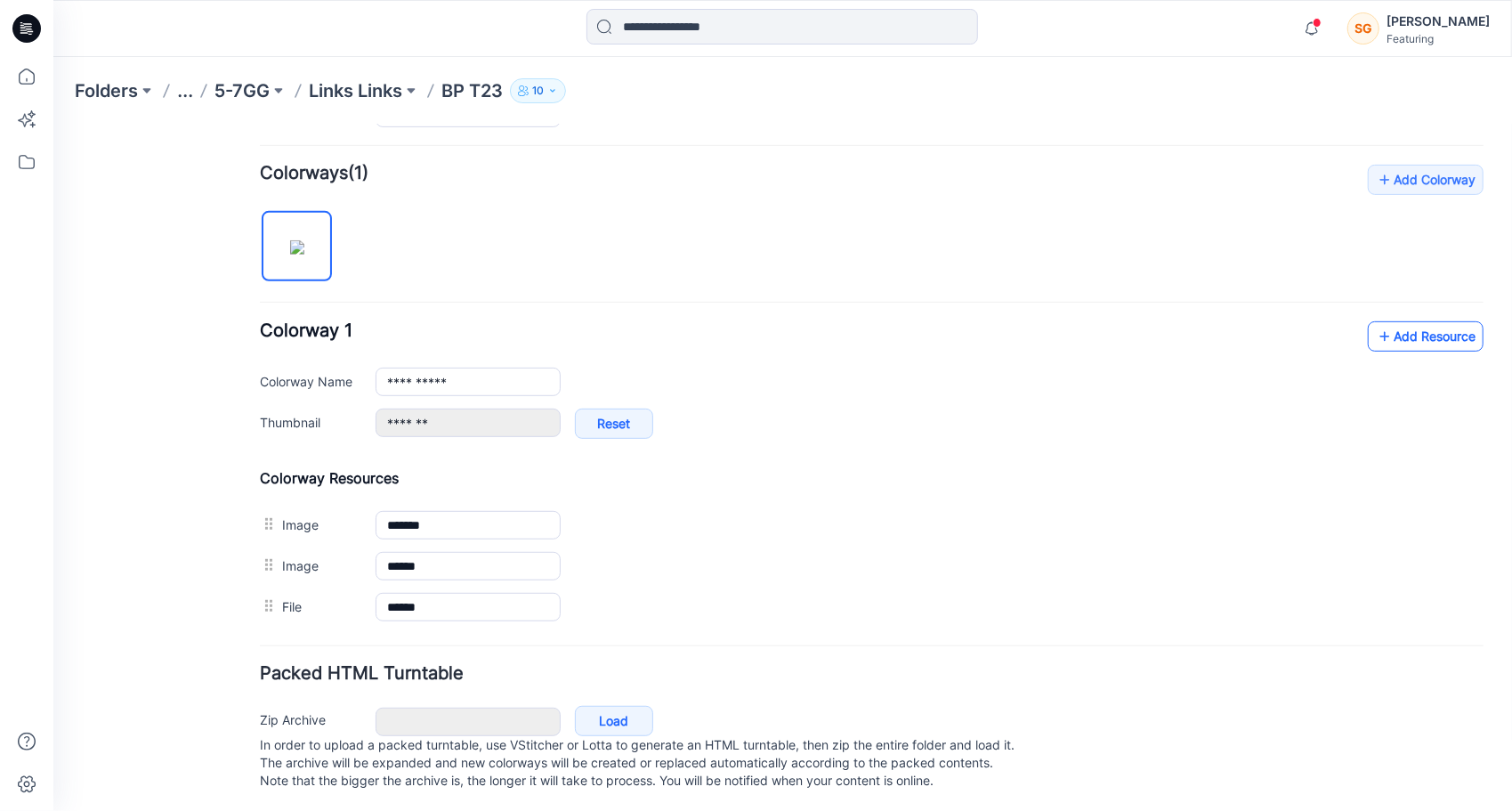
click at [1400, 330] on link "Add Resource" at bounding box center [1425, 335] width 116 height 30
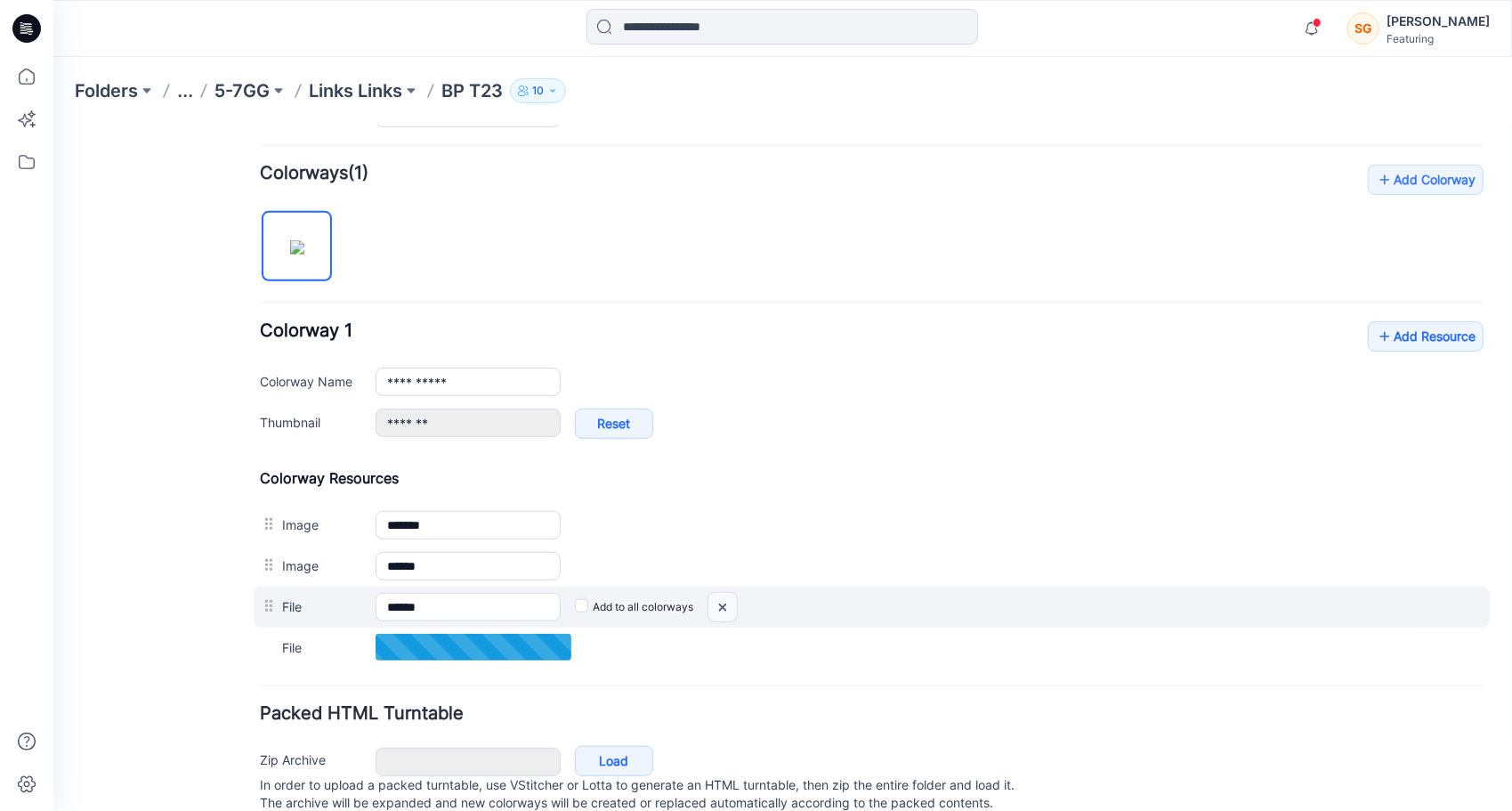
drag, startPoint x: 723, startPoint y: 601, endPoint x: 912, endPoint y: 177, distance: 464.2
click at [52, 124] on img at bounding box center [52, 124] width 0 height 0
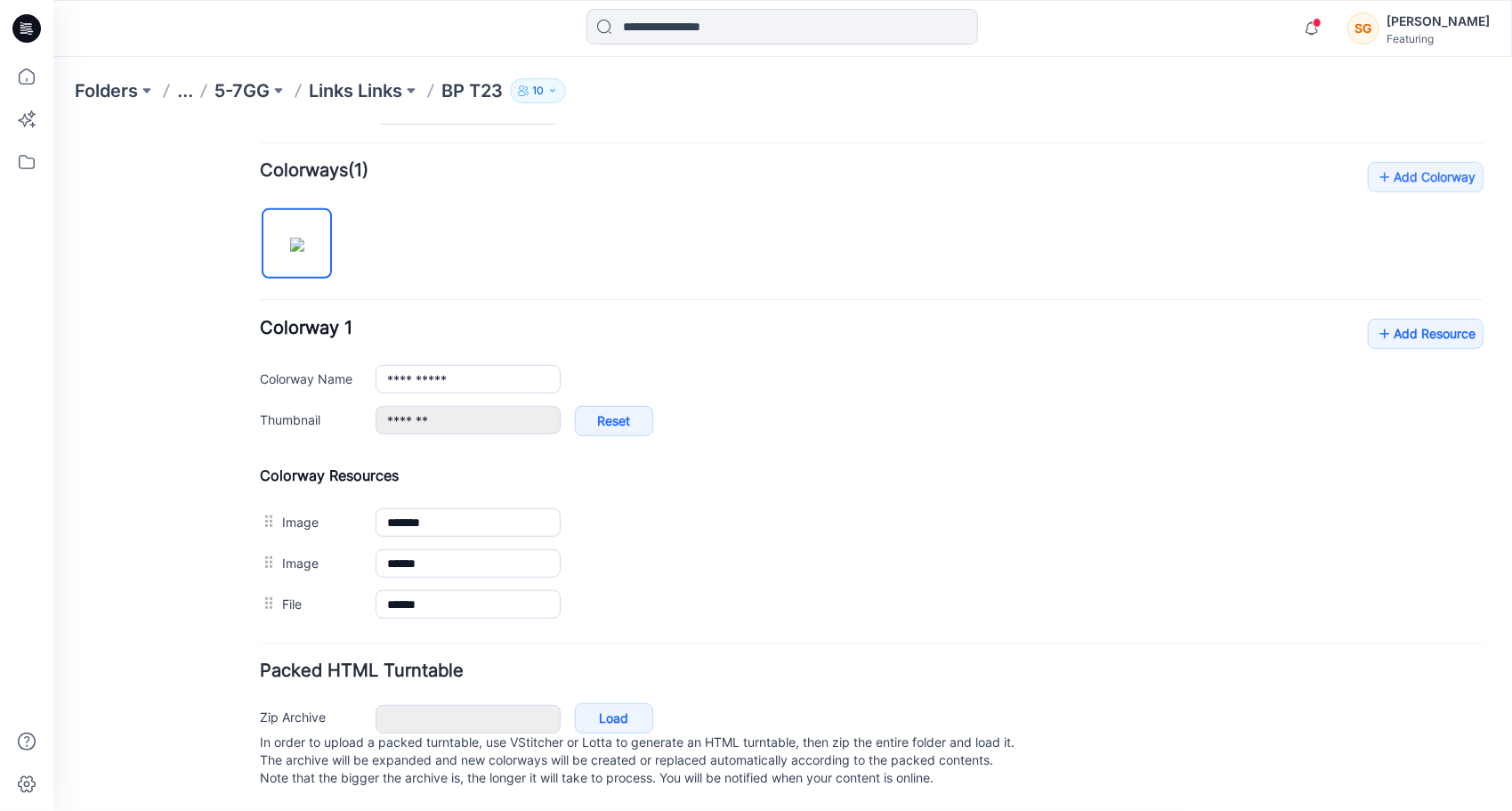
scroll to position [571, 0]
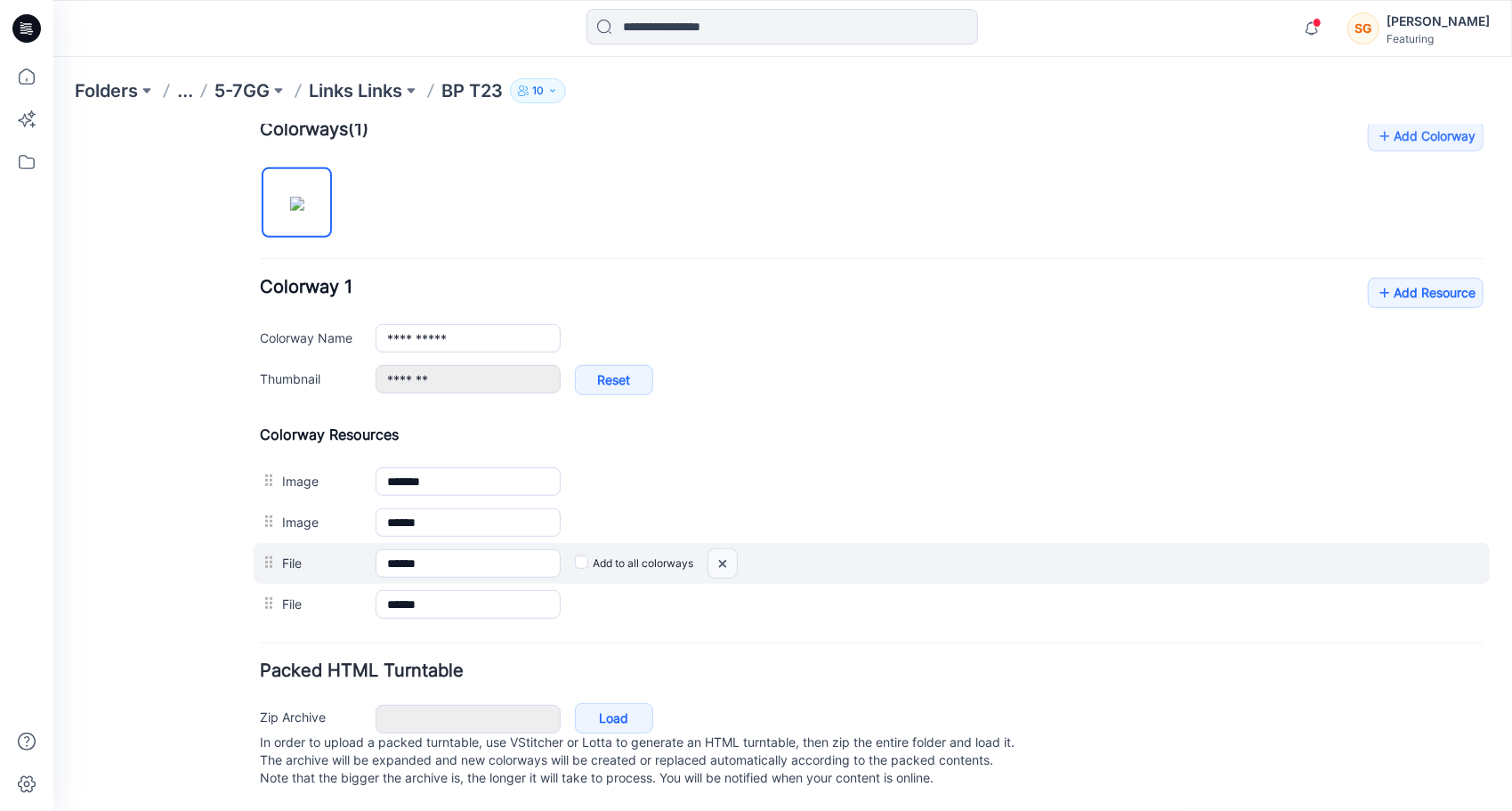
click at [52, 124] on img at bounding box center [52, 124] width 0 height 0
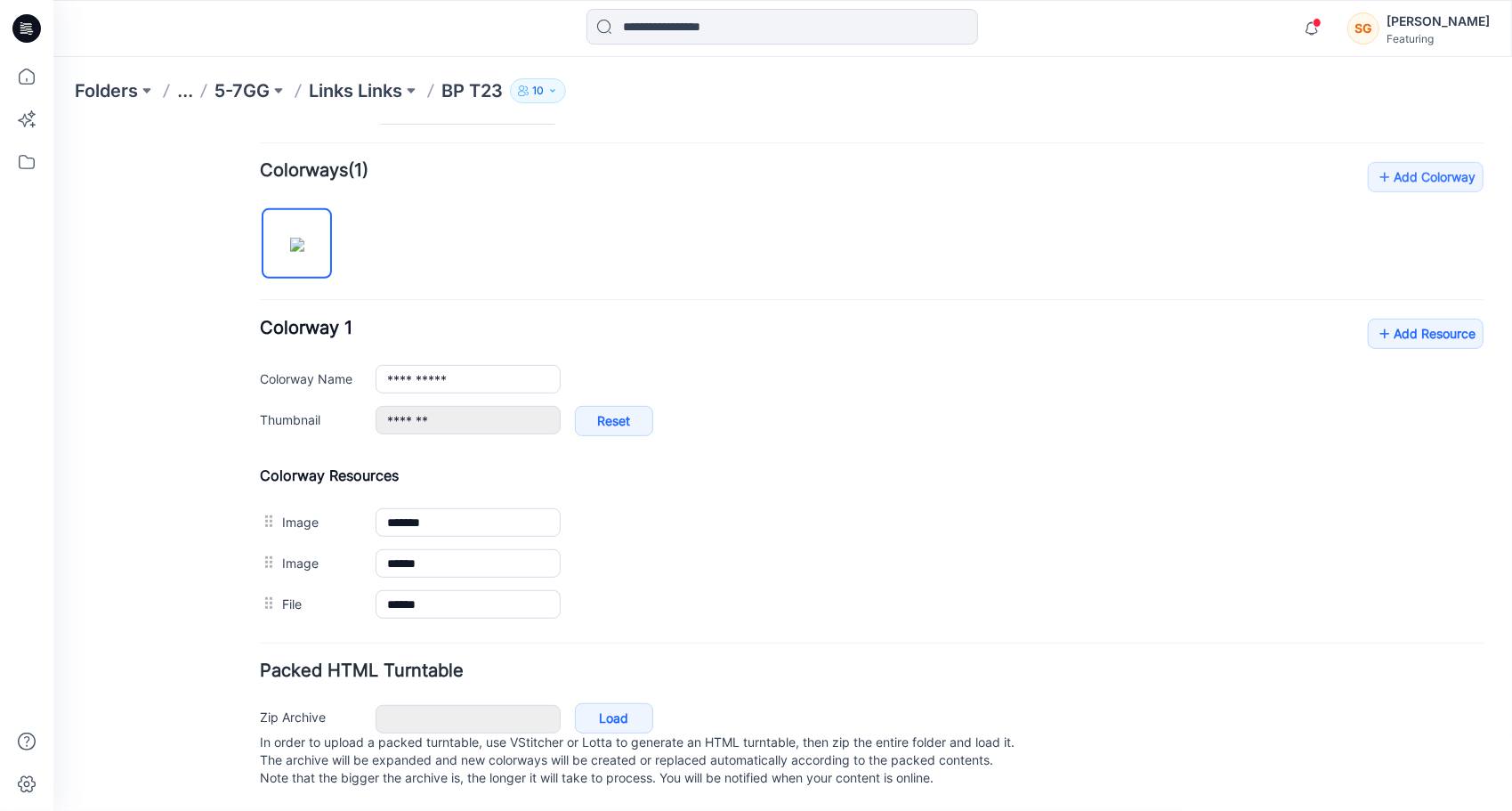
scroll to position [531, 0]
click at [360, 85] on p "Links Links" at bounding box center [354, 91] width 93 height 25
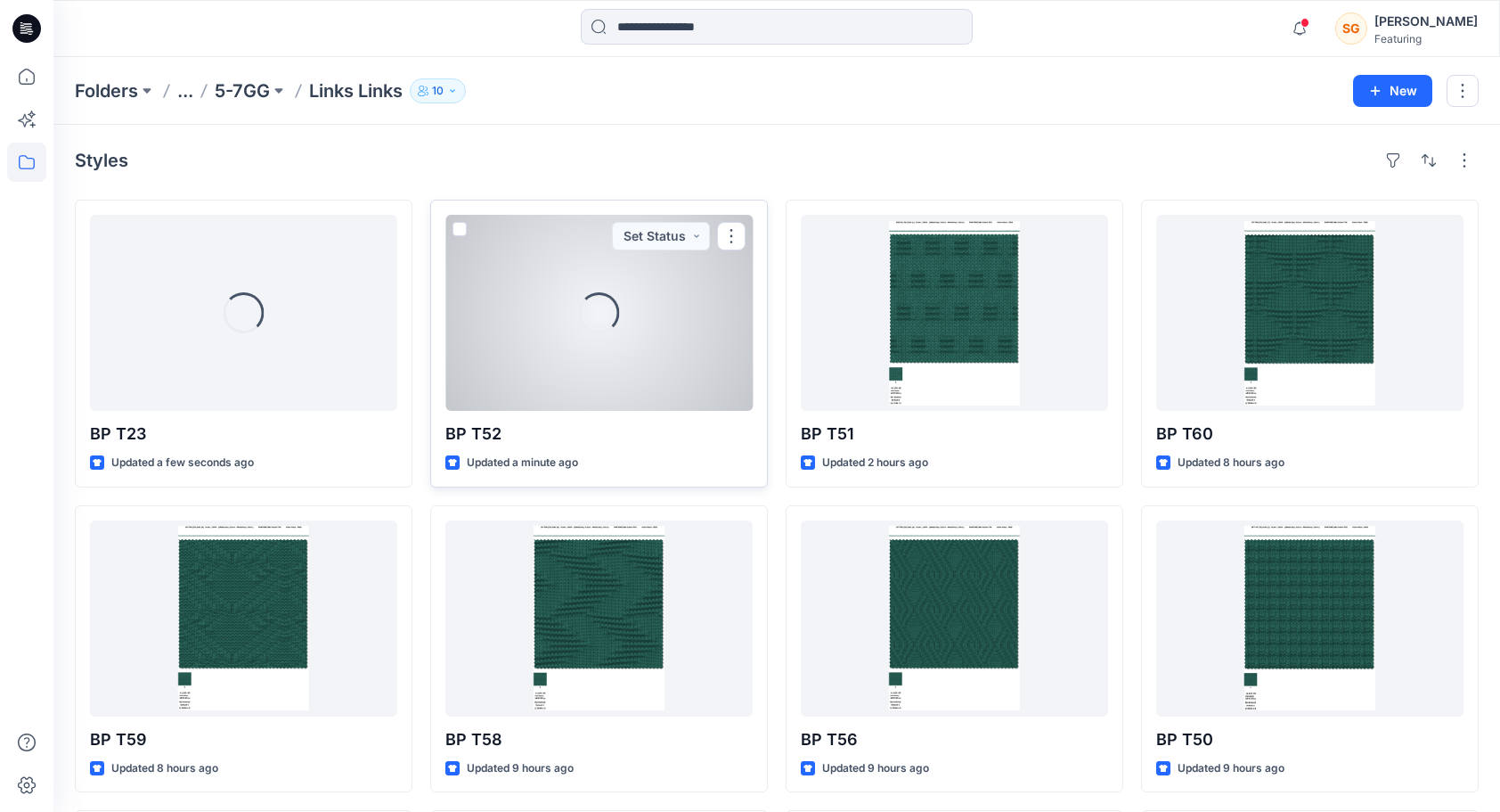
click at [597, 351] on div "Loading..." at bounding box center [599, 312] width 308 height 196
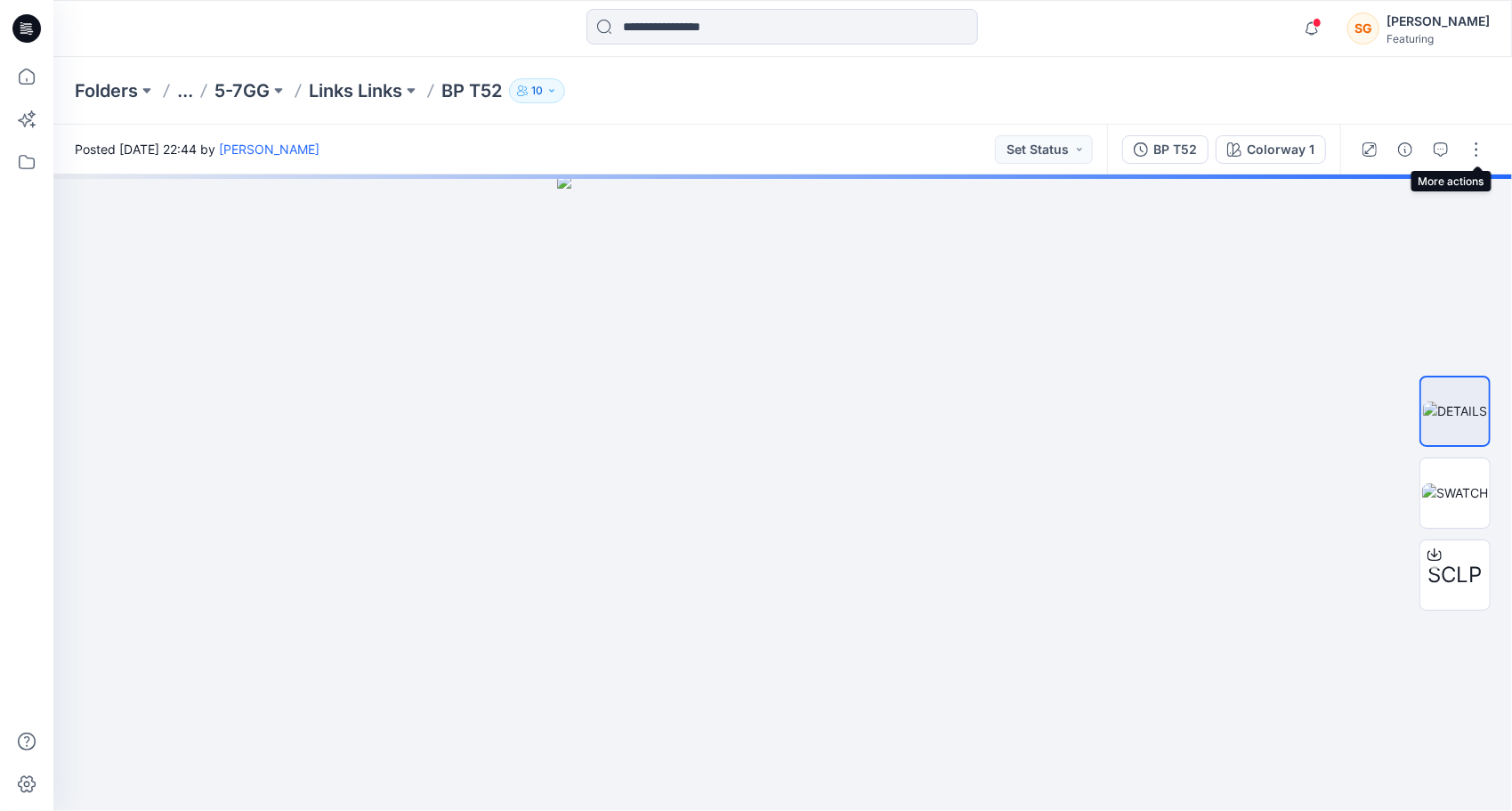
click at [1477, 129] on div at bounding box center [1422, 149] width 165 height 50
click at [1479, 147] on button "button" at bounding box center [1476, 149] width 28 height 28
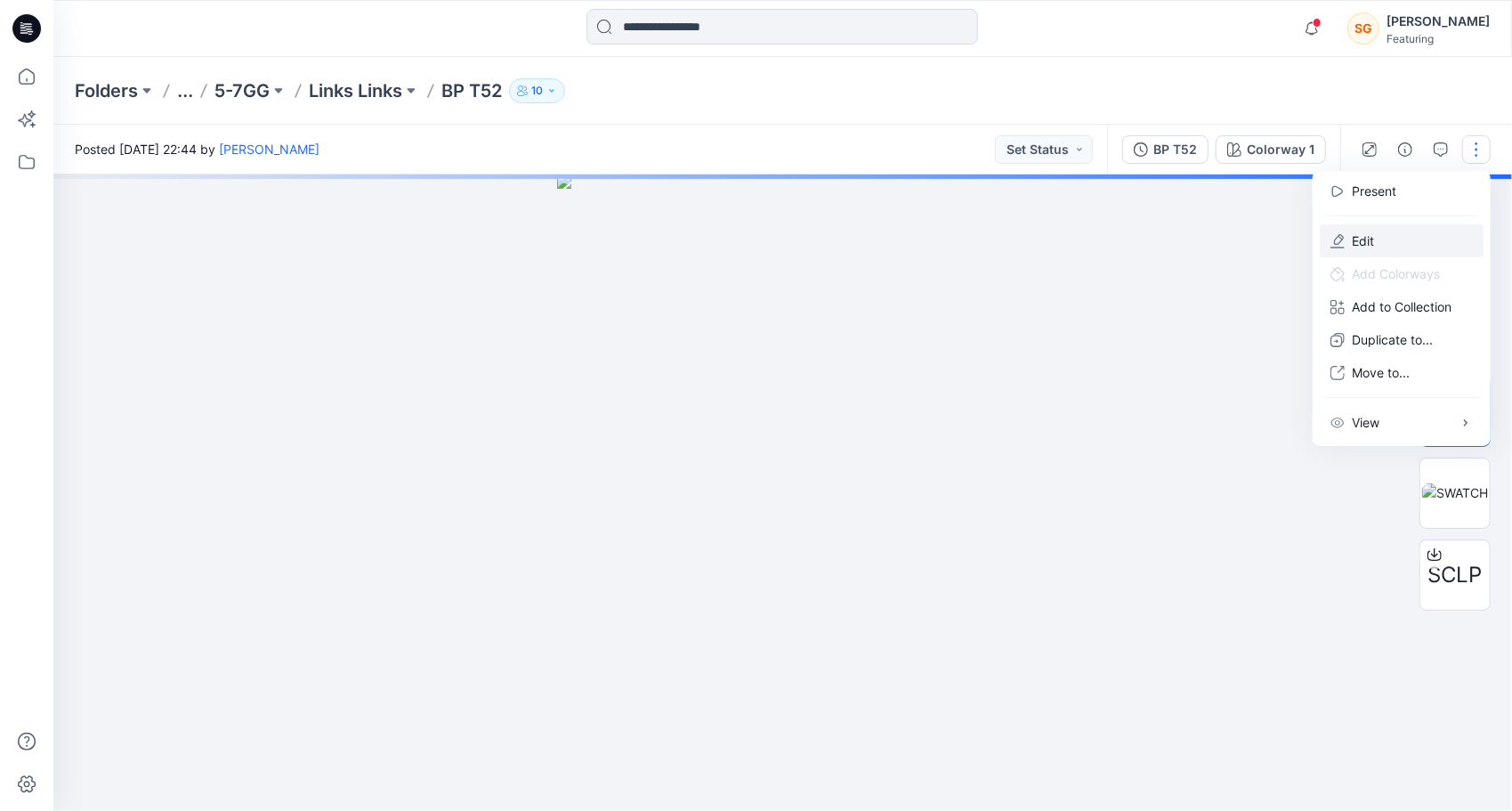
click at [1373, 239] on p "Edit" at bounding box center [1363, 240] width 23 height 19
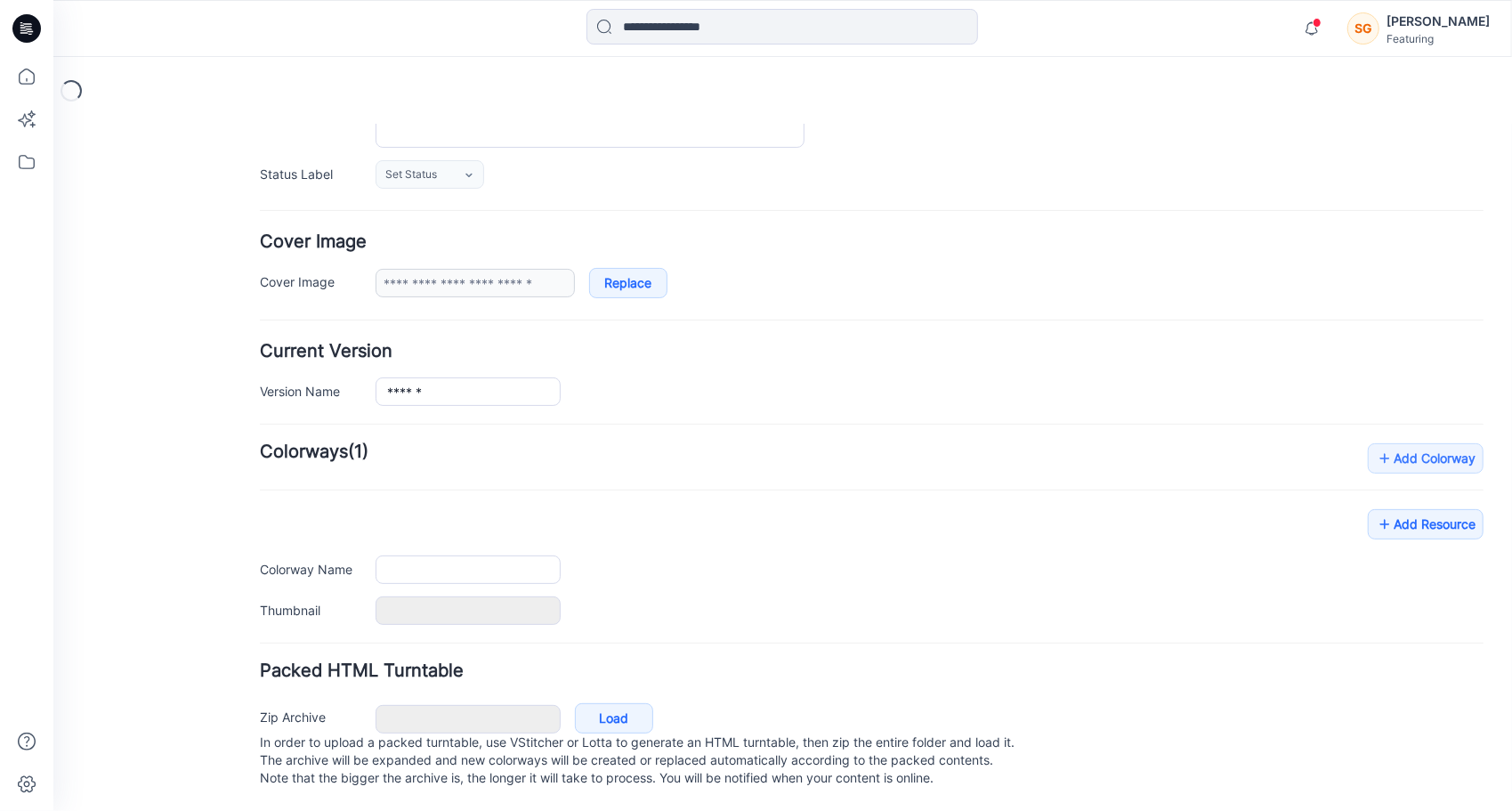
type input "******"
type input "**********"
type input "*******"
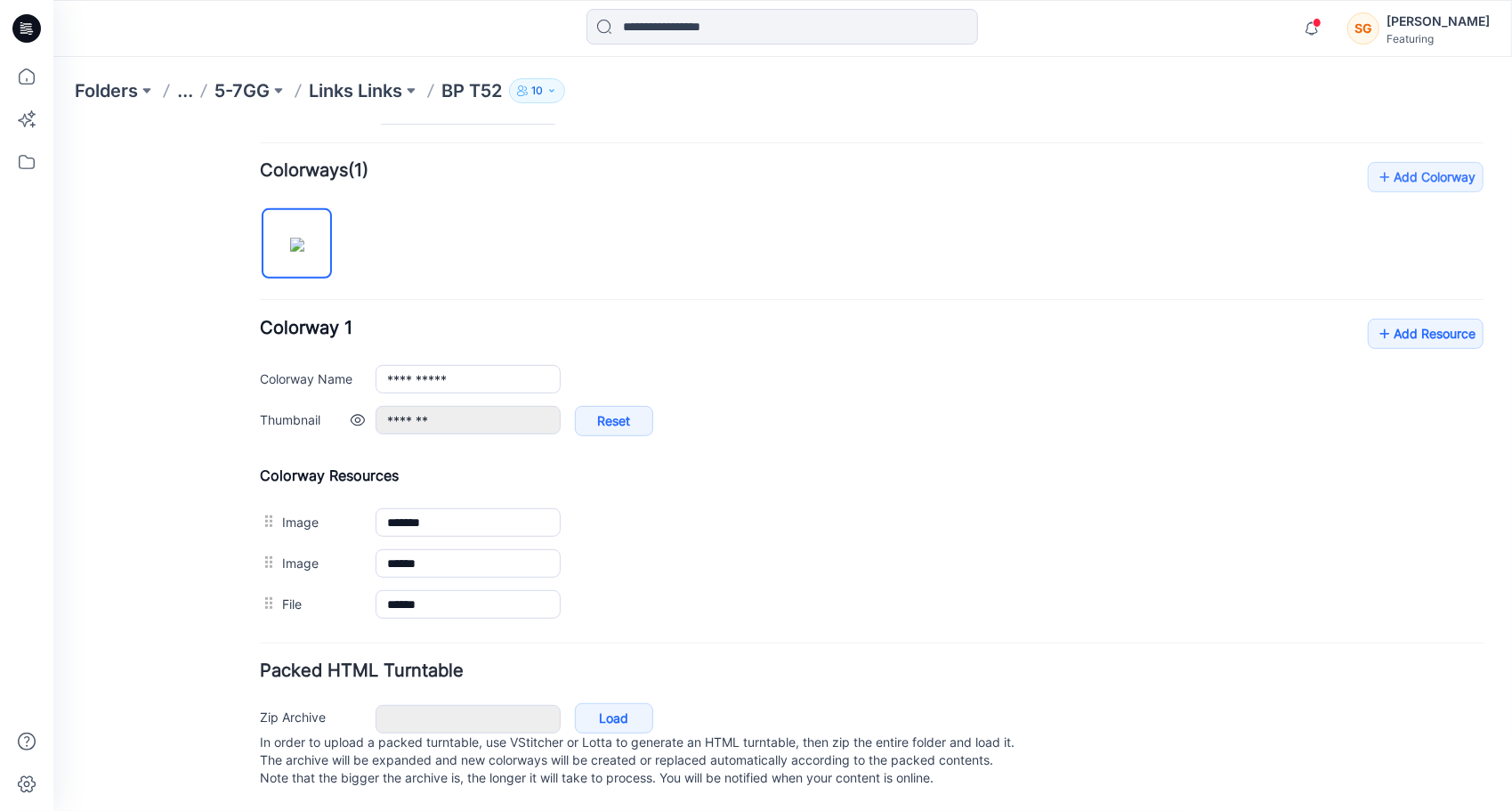
scroll to position [531, 0]
click at [1414, 320] on link "Add Resource" at bounding box center [1425, 332] width 116 height 30
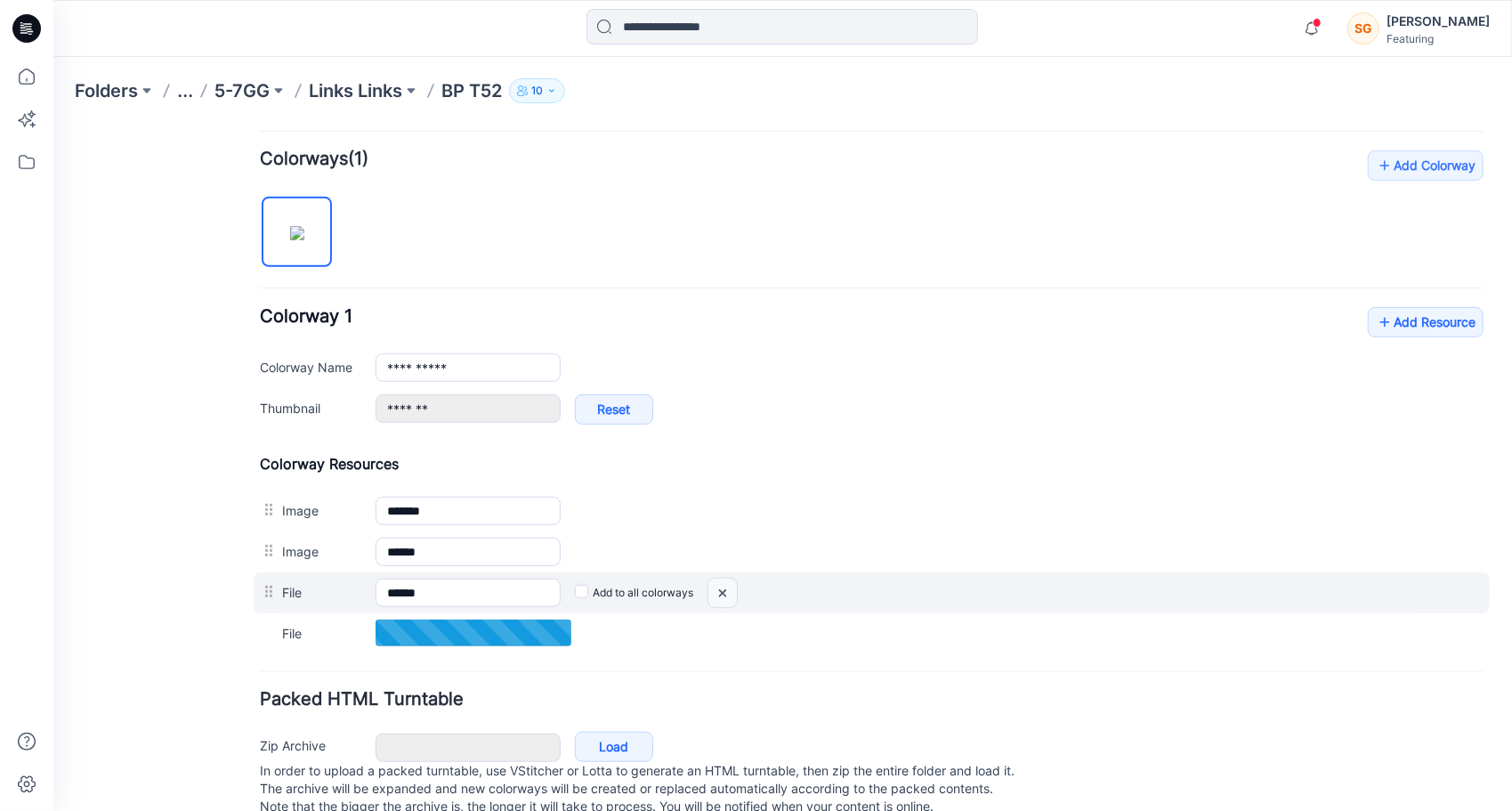
click at [52, 124] on img at bounding box center [52, 124] width 0 height 0
drag, startPoint x: 723, startPoint y: 590, endPoint x: 898, endPoint y: 181, distance: 444.9
click at [52, 124] on img at bounding box center [52, 124] width 0 height 0
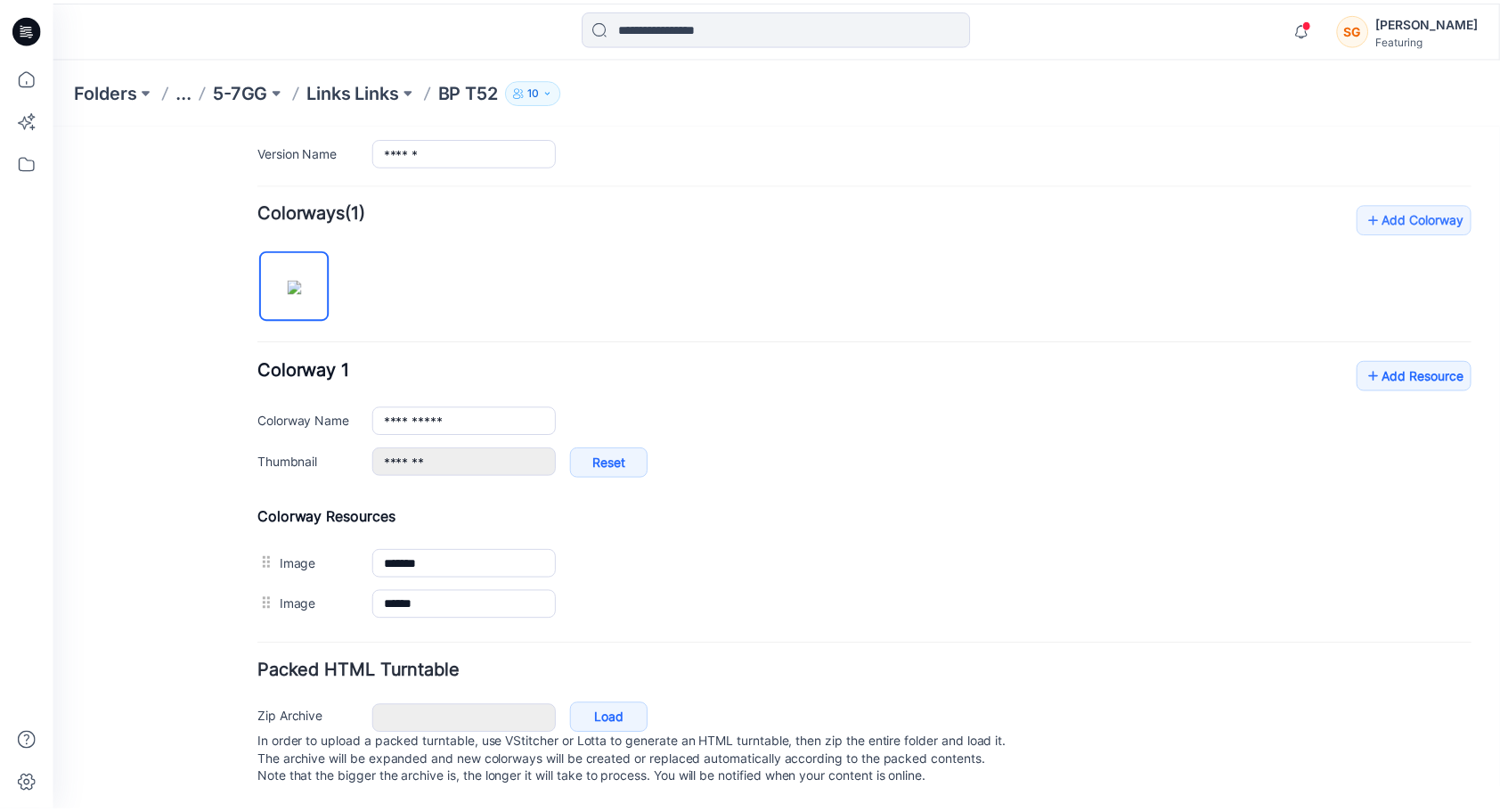
scroll to position [490, 0]
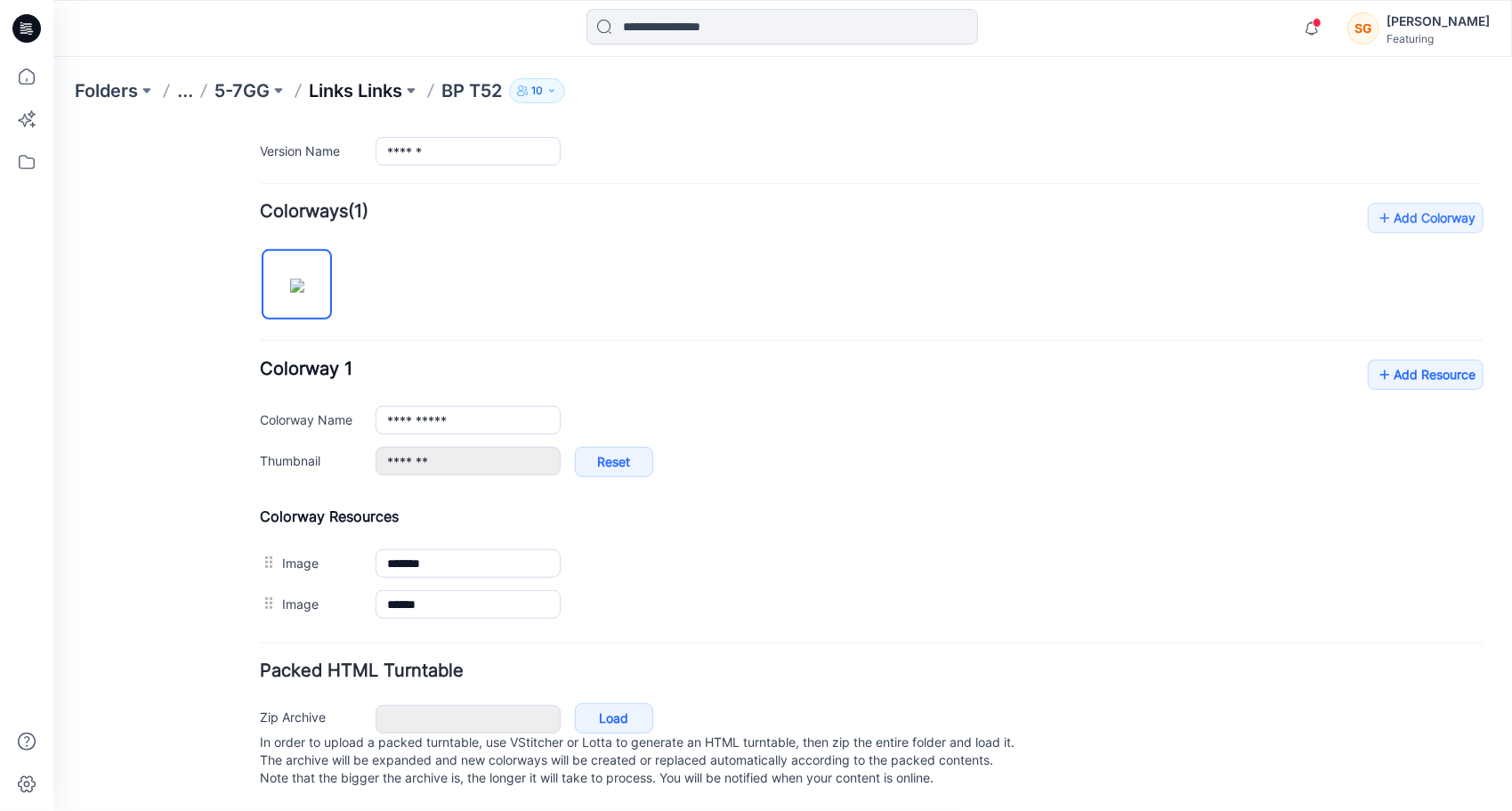
click at [348, 84] on p "Links Links" at bounding box center [354, 91] width 93 height 25
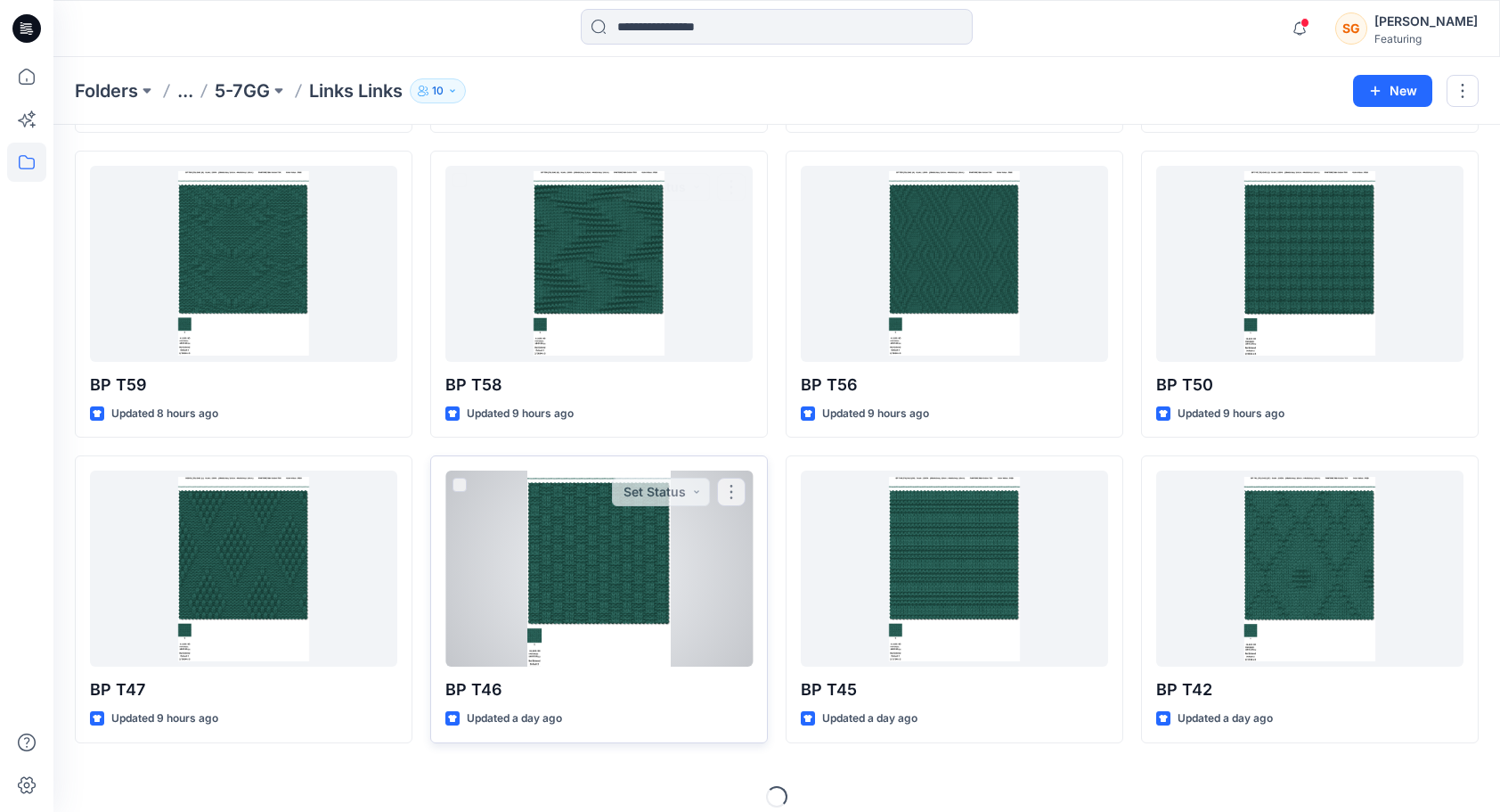
scroll to position [357, 0]
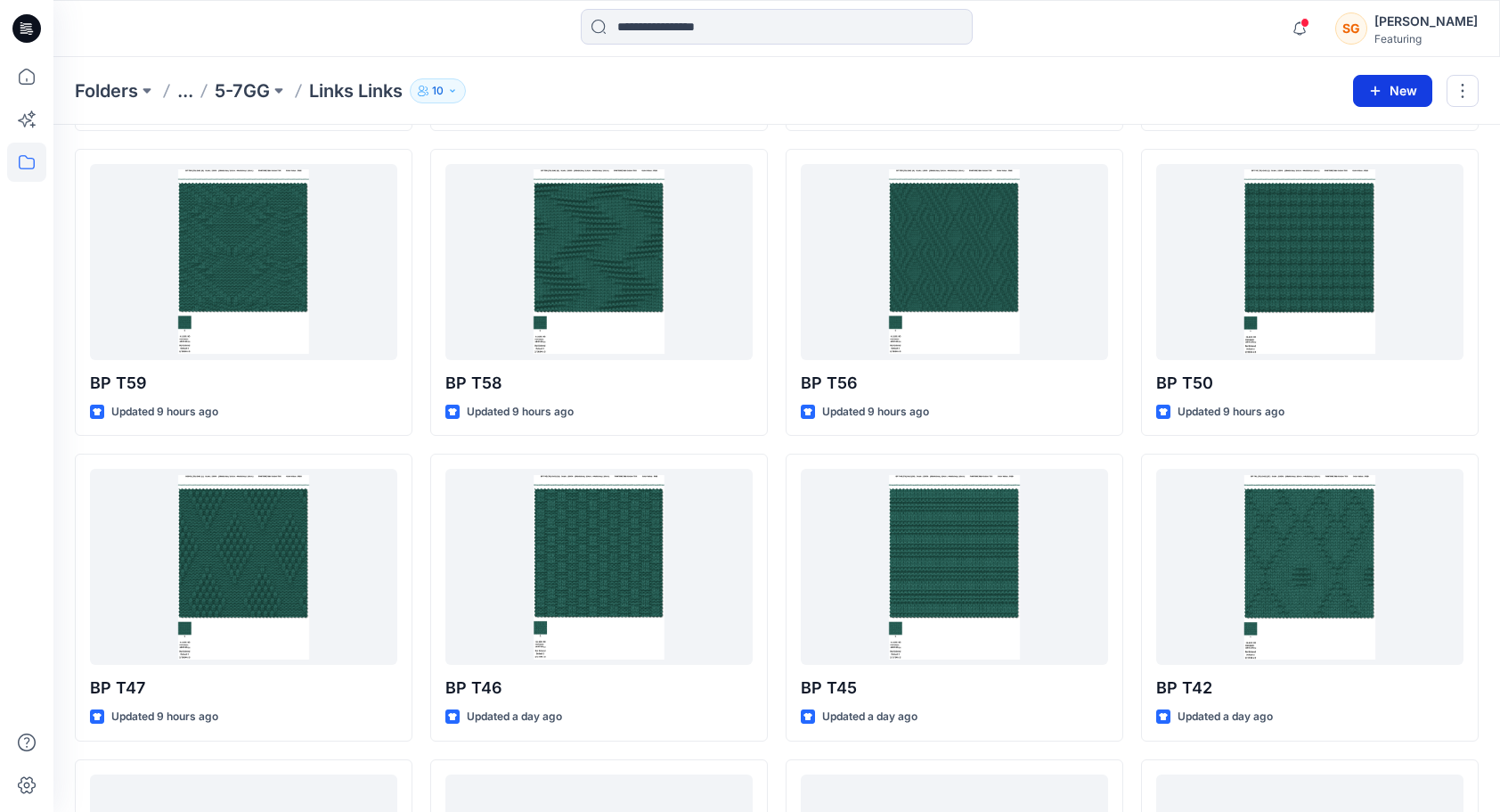
click at [1400, 90] on button "New" at bounding box center [1393, 91] width 80 height 32
click at [1293, 134] on icon "button" at bounding box center [1295, 135] width 14 height 14
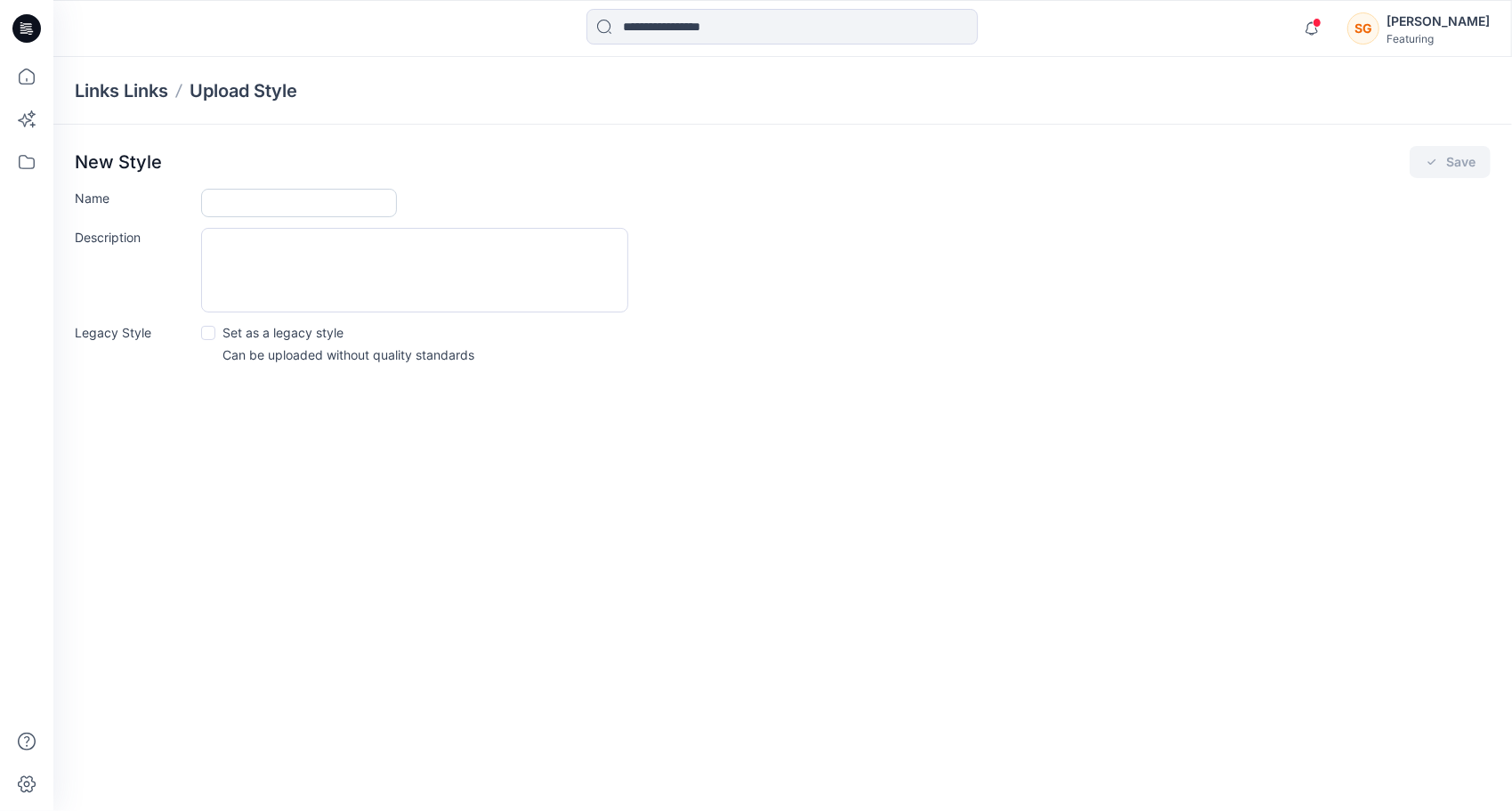
click at [245, 212] on input "Name" at bounding box center [298, 203] width 196 height 28
type input "******"
click at [1429, 151] on button "Save" at bounding box center [1451, 161] width 81 height 32
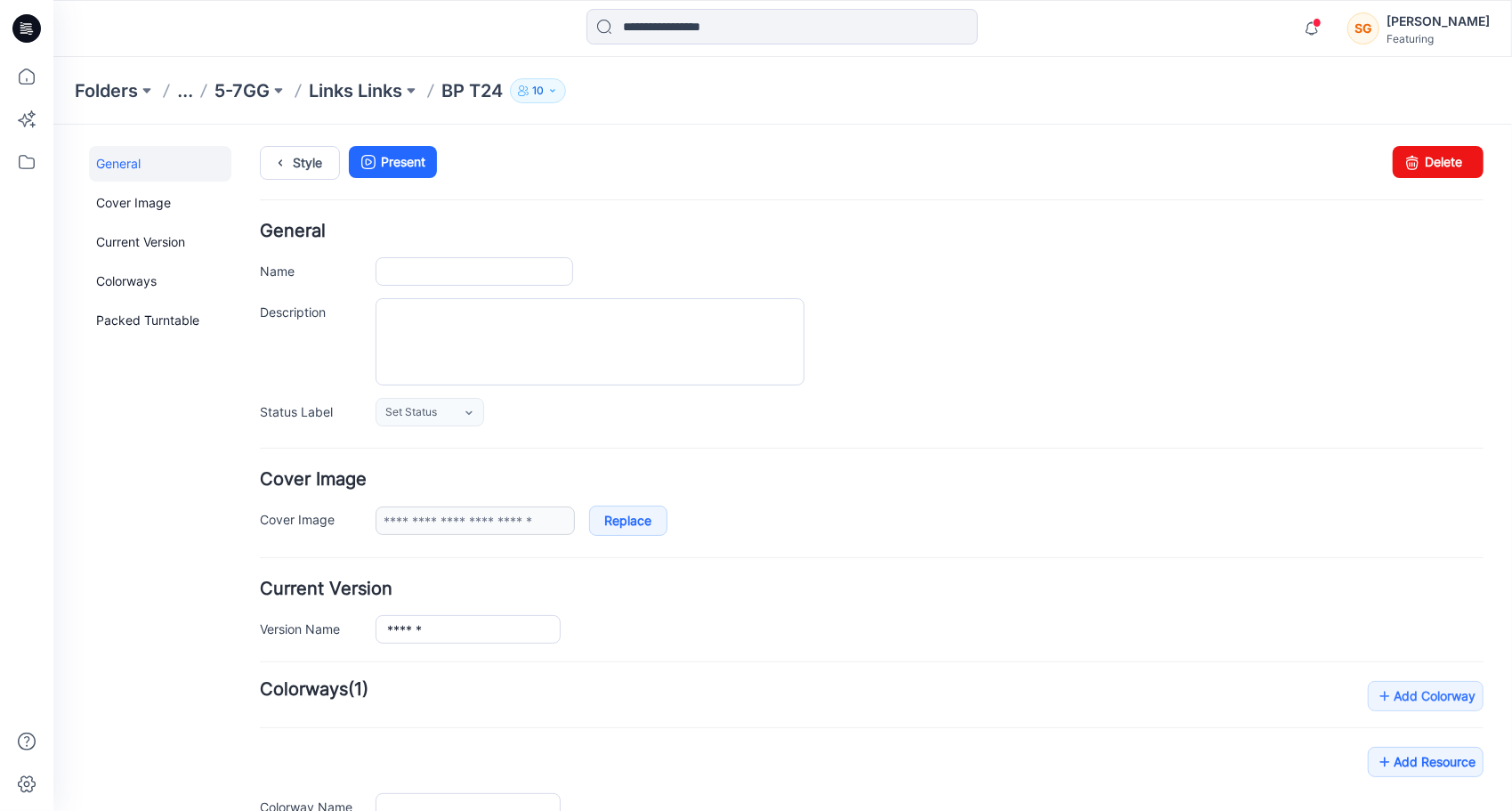
type input "******"
type input "**********"
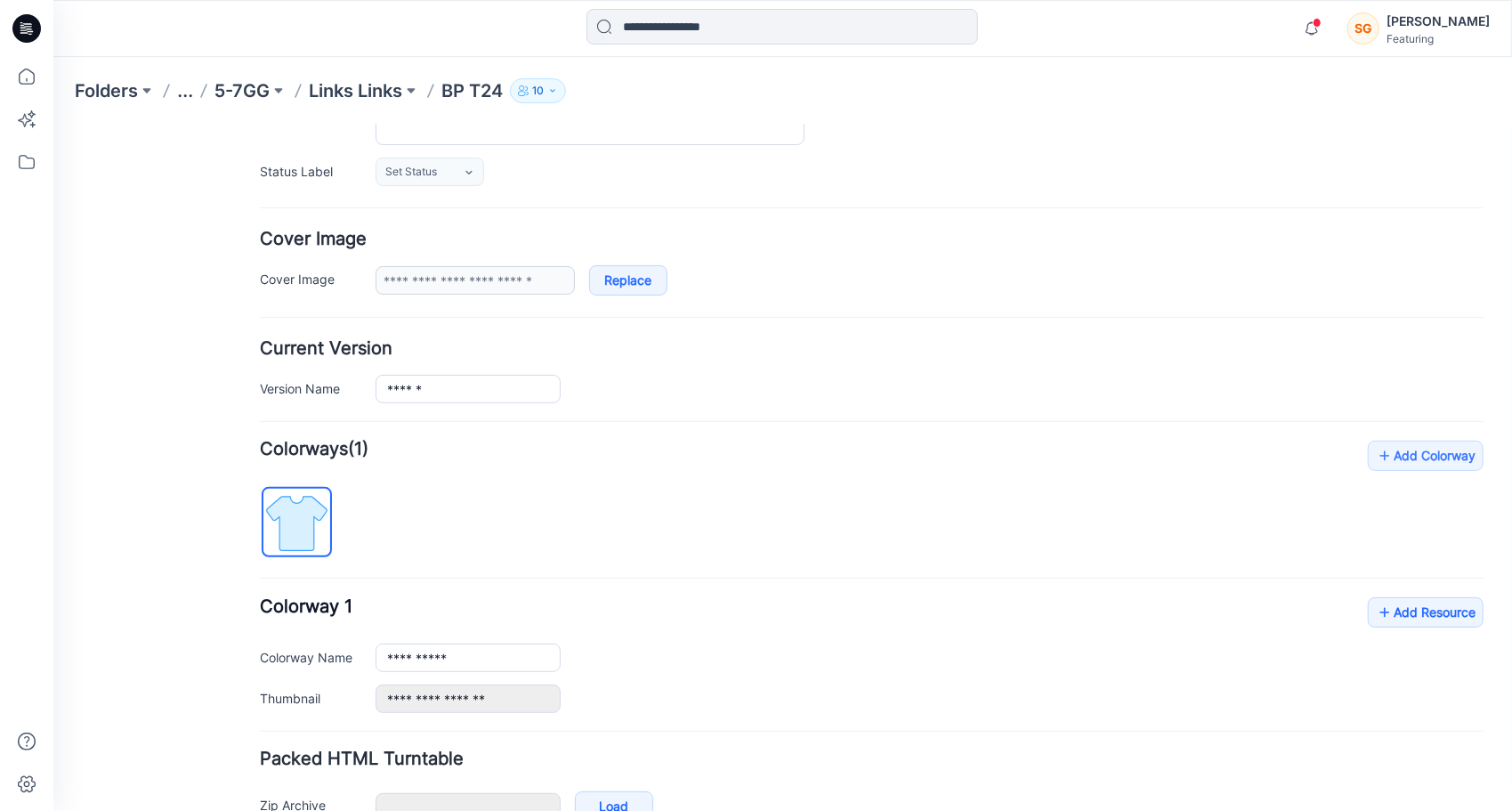
scroll to position [341, 0]
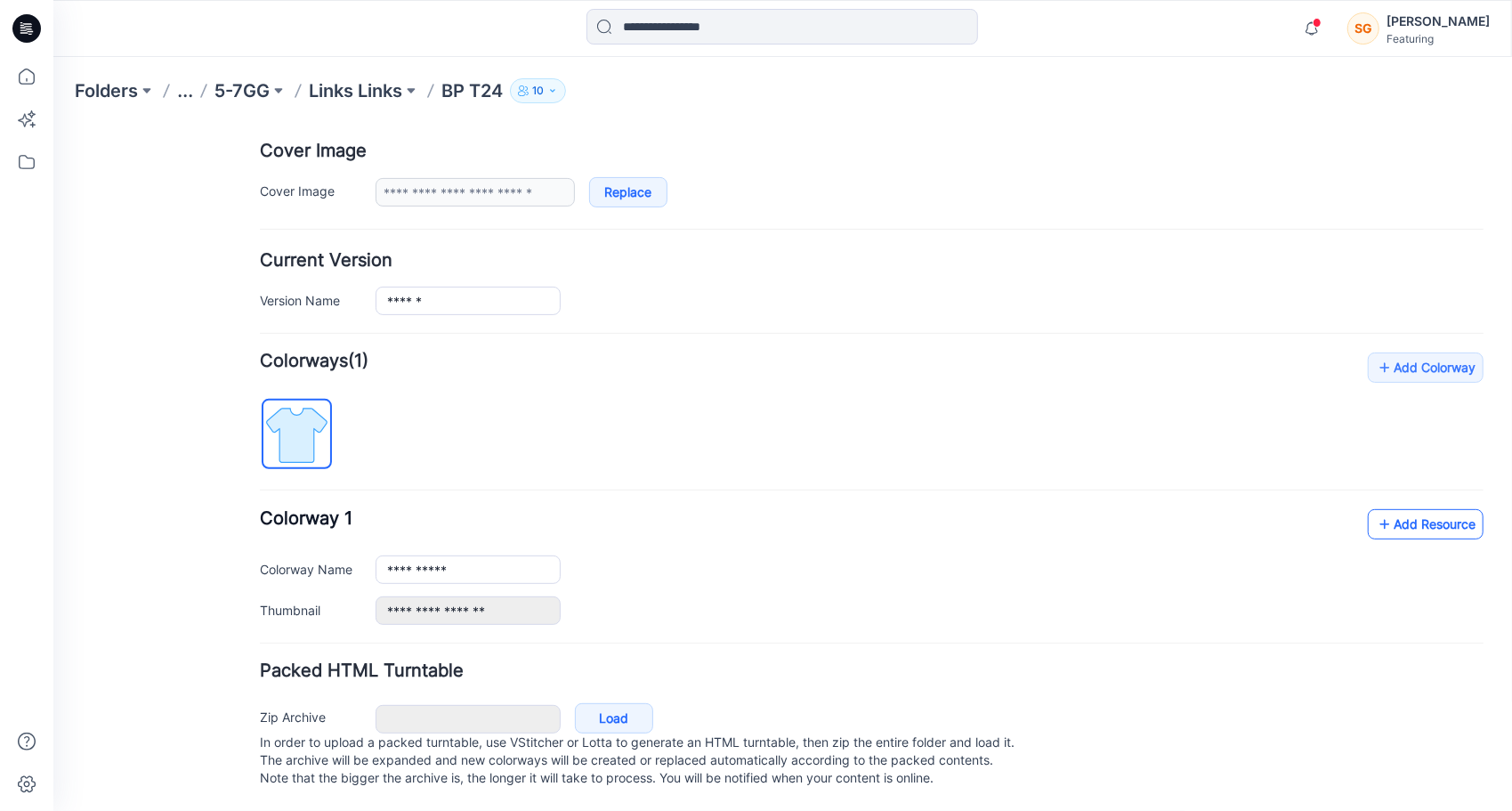
click at [1396, 508] on link "Add Resource" at bounding box center [1425, 523] width 116 height 30
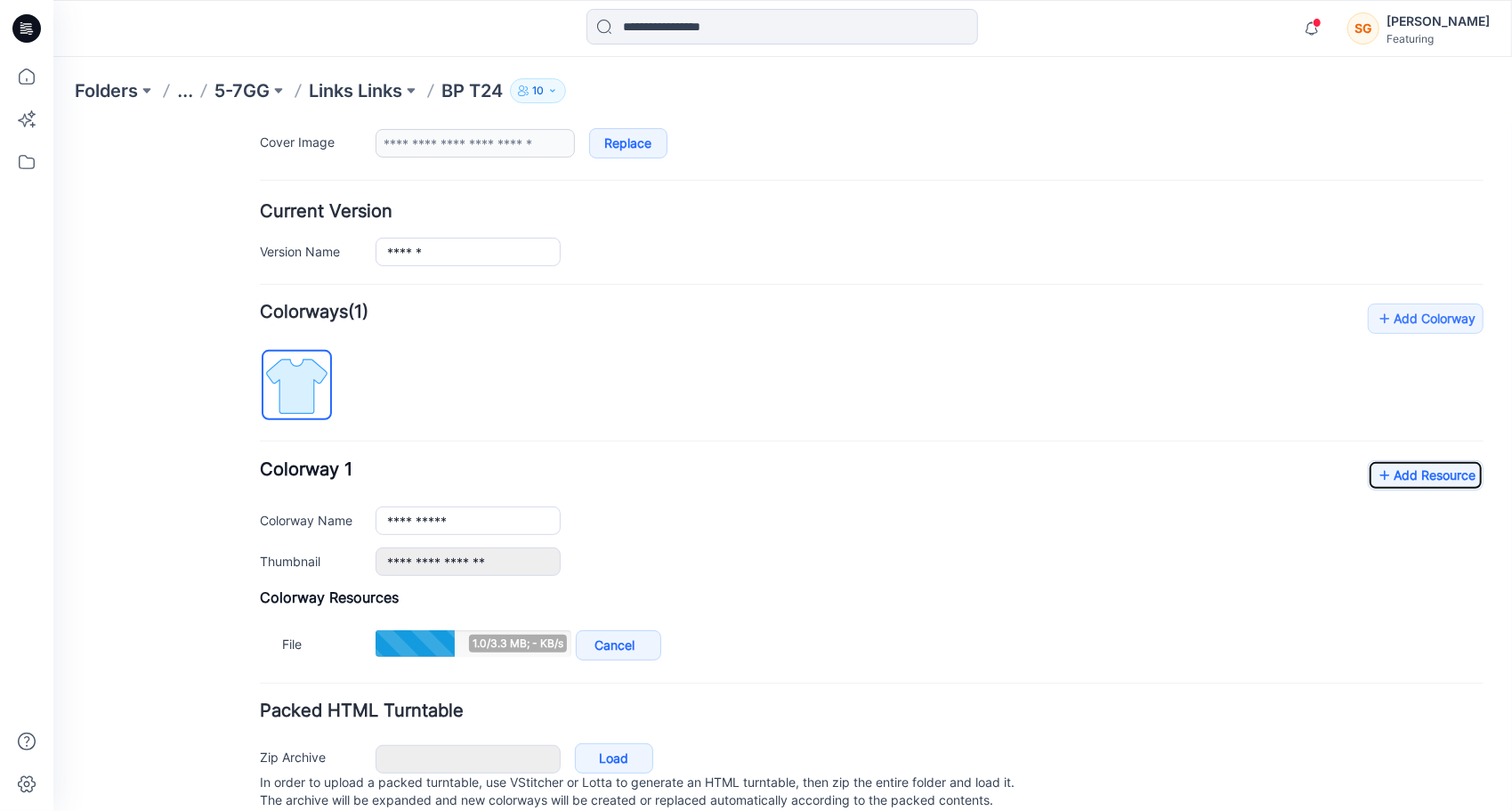
scroll to position [429, 0]
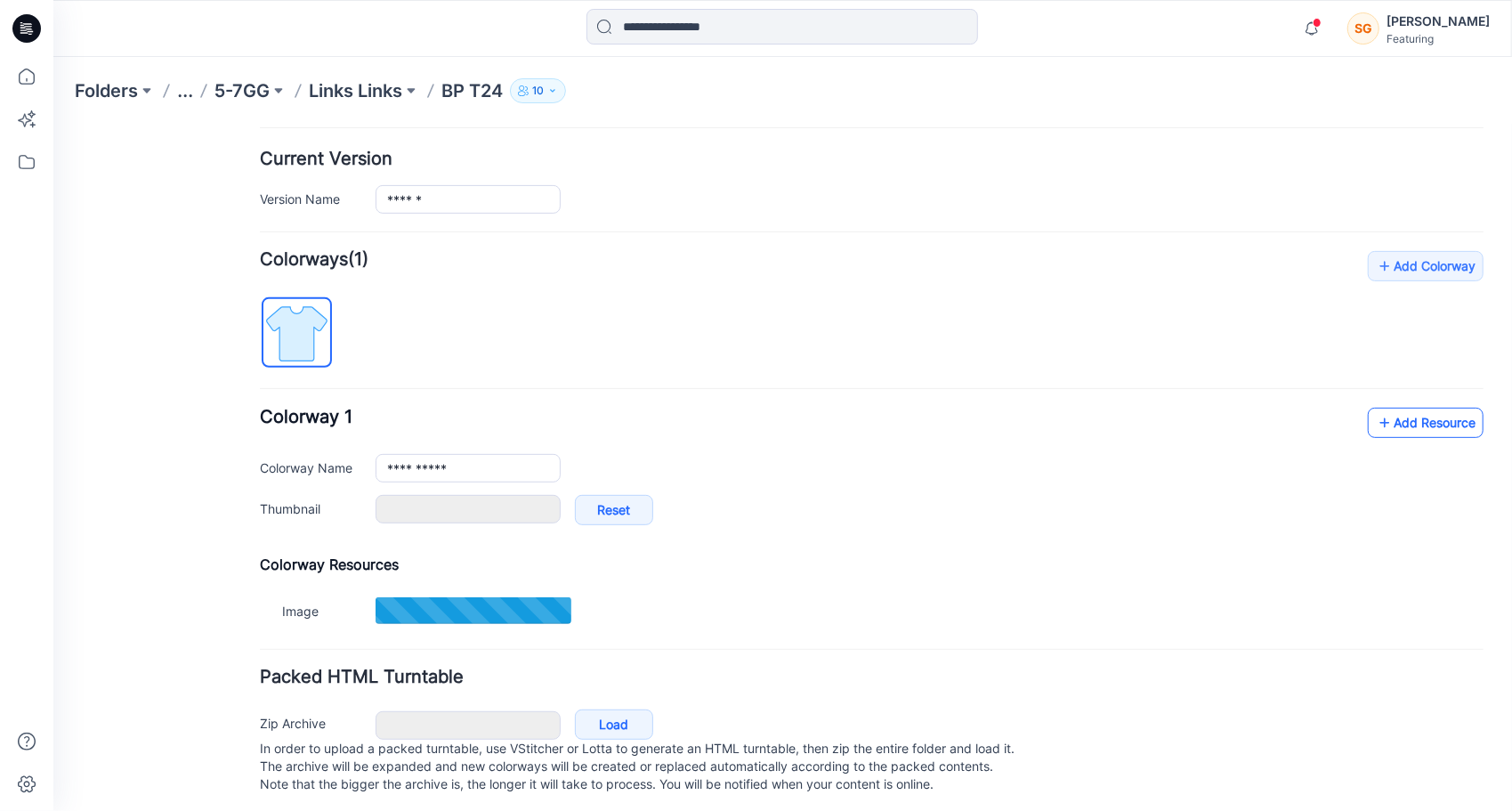
click at [1430, 410] on link "Add Resource" at bounding box center [1425, 421] width 116 height 30
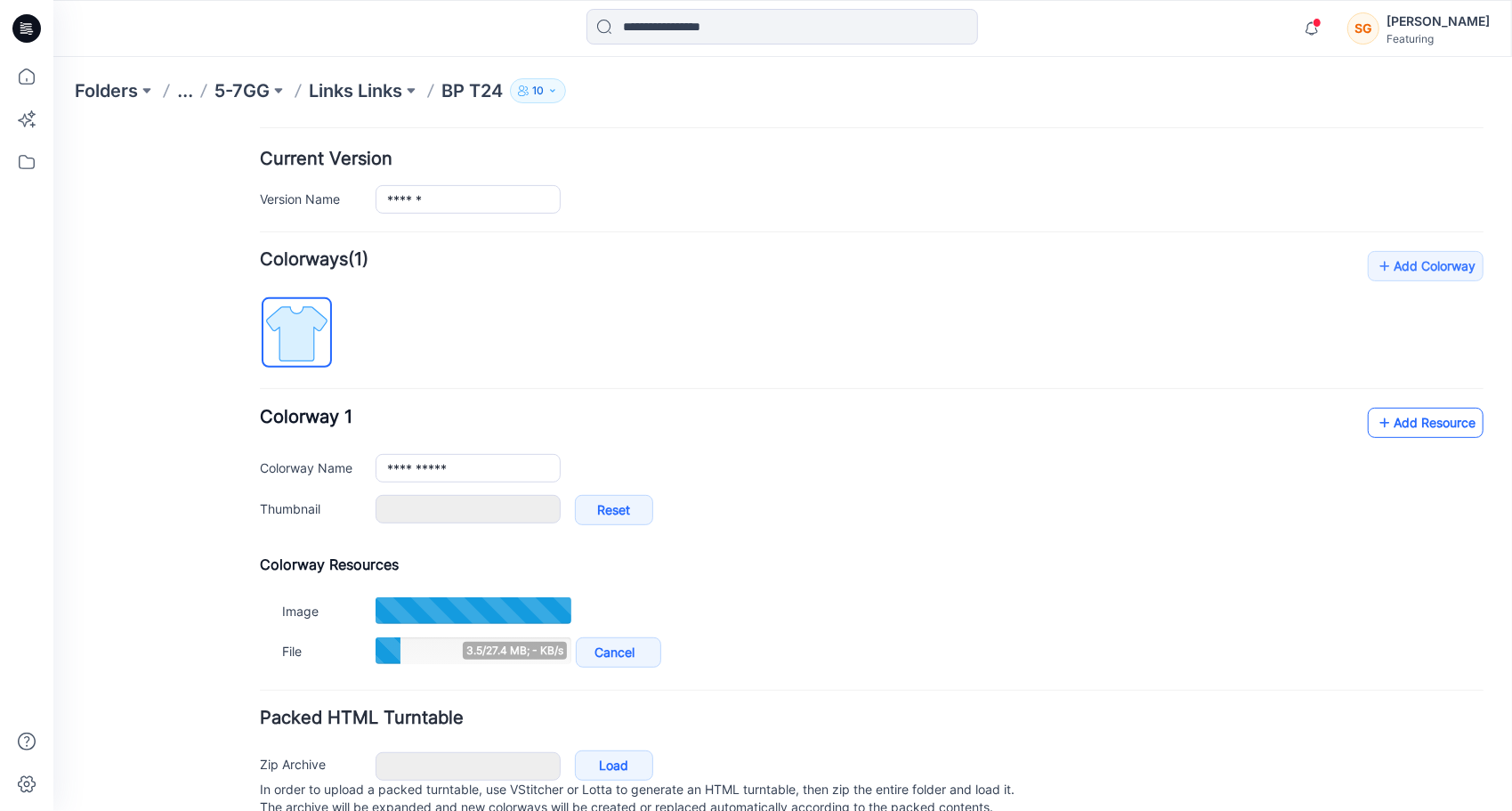
click at [1385, 422] on link "Add Resource" at bounding box center [1425, 421] width 116 height 30
type input "*******"
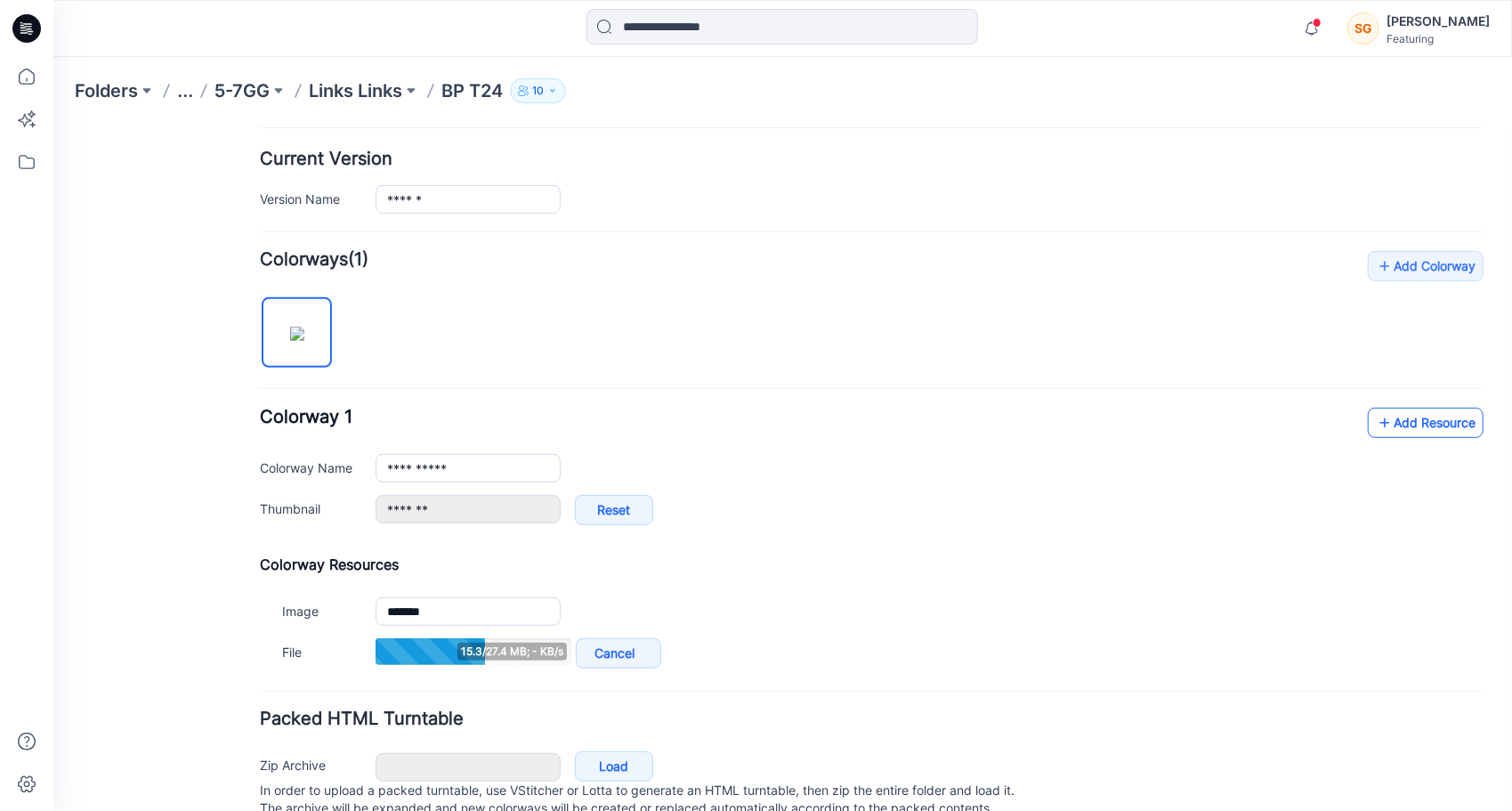
click at [1416, 420] on link "Add Resource" at bounding box center [1425, 421] width 116 height 30
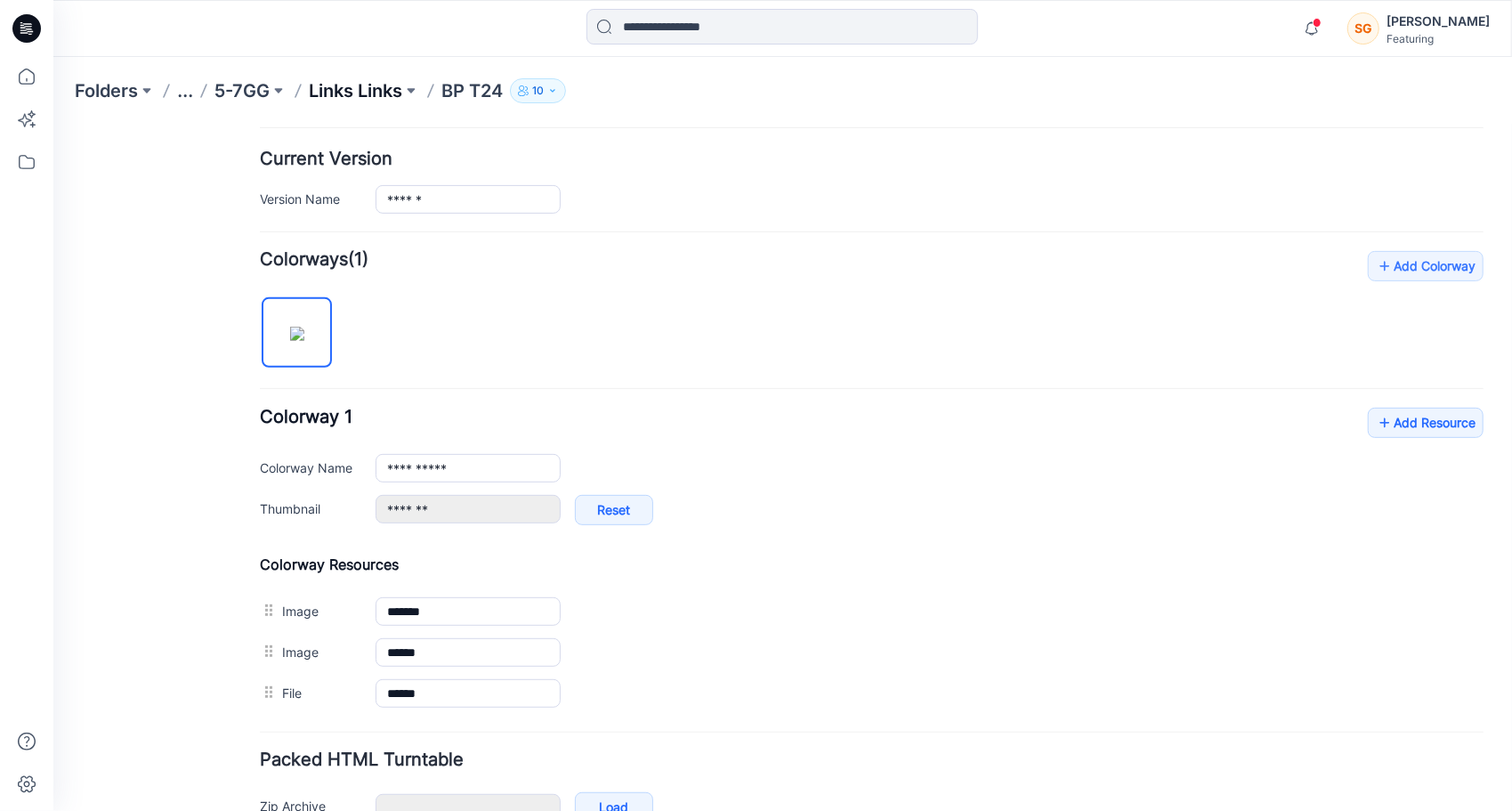
click at [372, 101] on p "Links Links" at bounding box center [354, 91] width 93 height 25
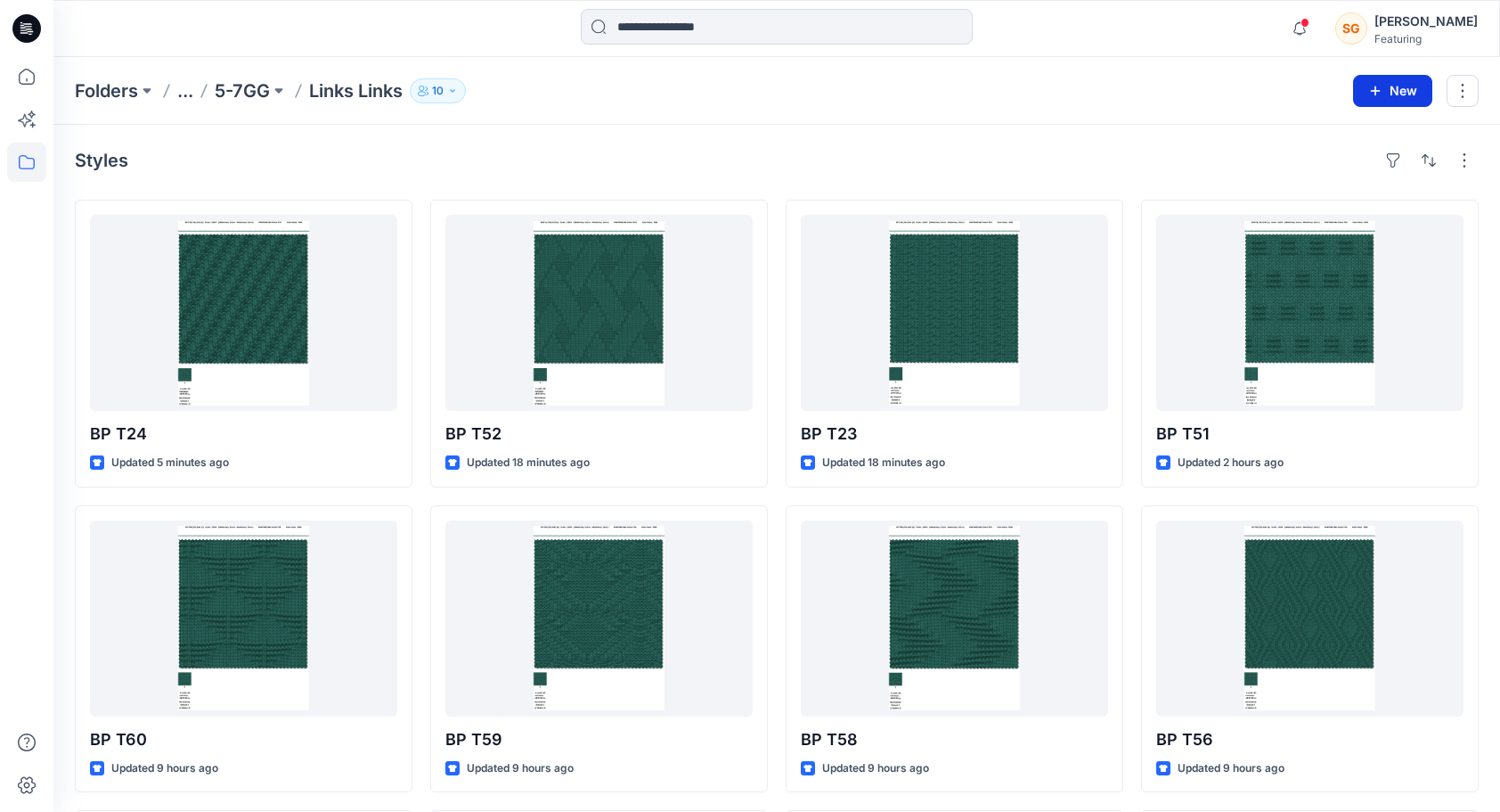
click at [1407, 91] on button "New" at bounding box center [1393, 91] width 80 height 32
click at [1301, 133] on button "New Style" at bounding box center [1352, 134] width 153 height 35
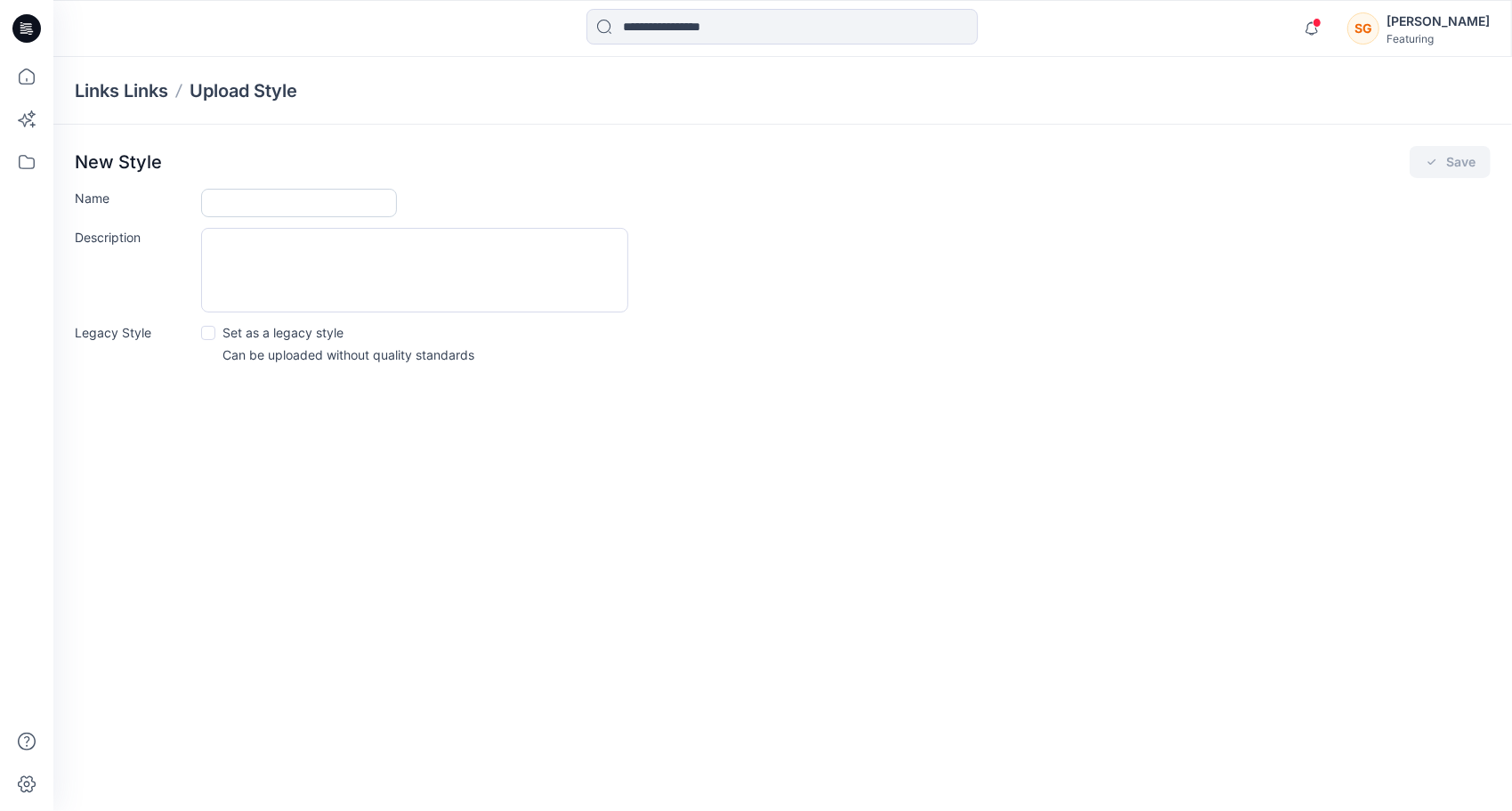
click at [236, 196] on input "Name" at bounding box center [298, 203] width 196 height 28
type input "******"
click at [1451, 162] on button "Save" at bounding box center [1451, 161] width 81 height 32
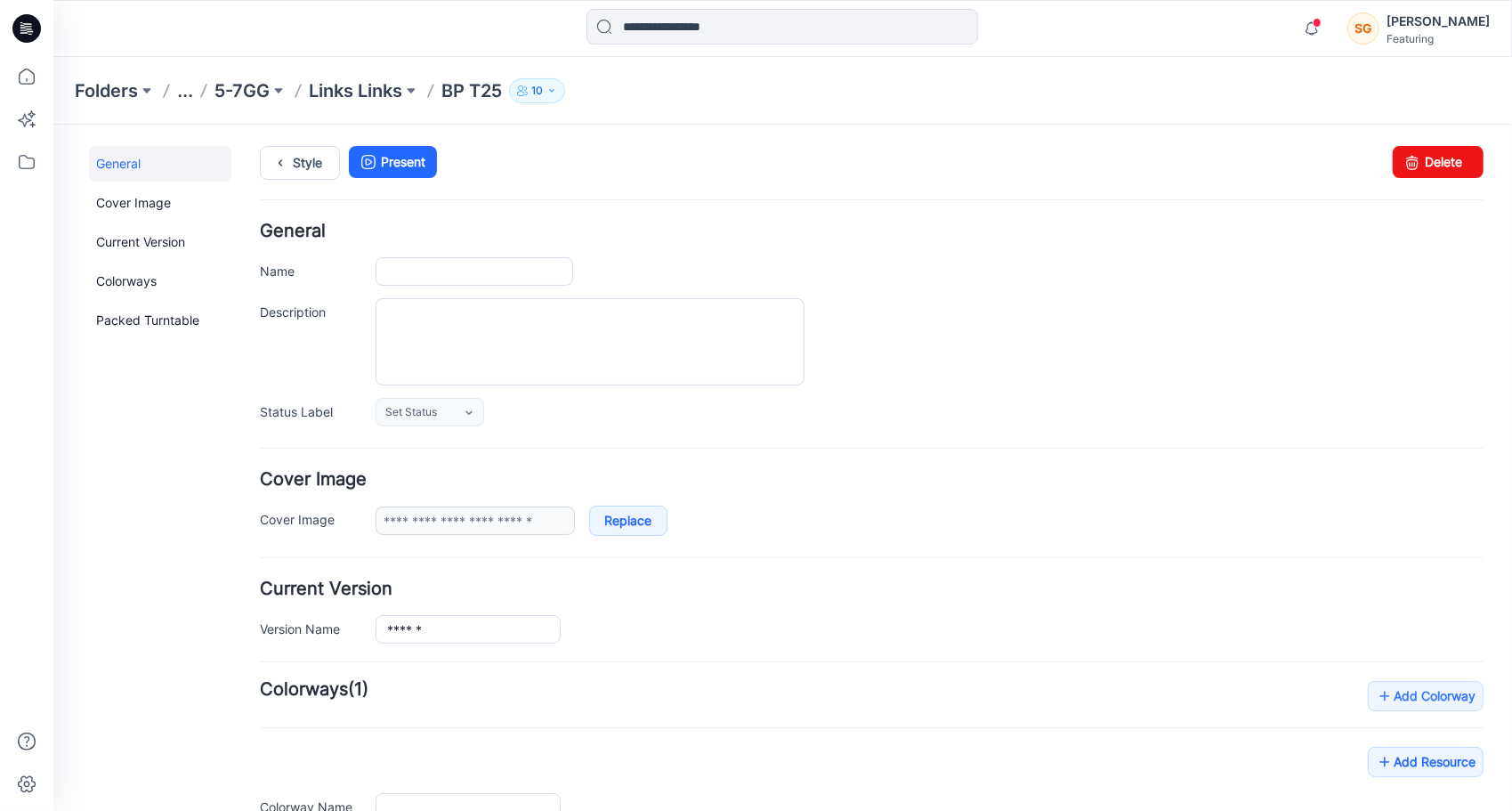
type input "******"
type input "**********"
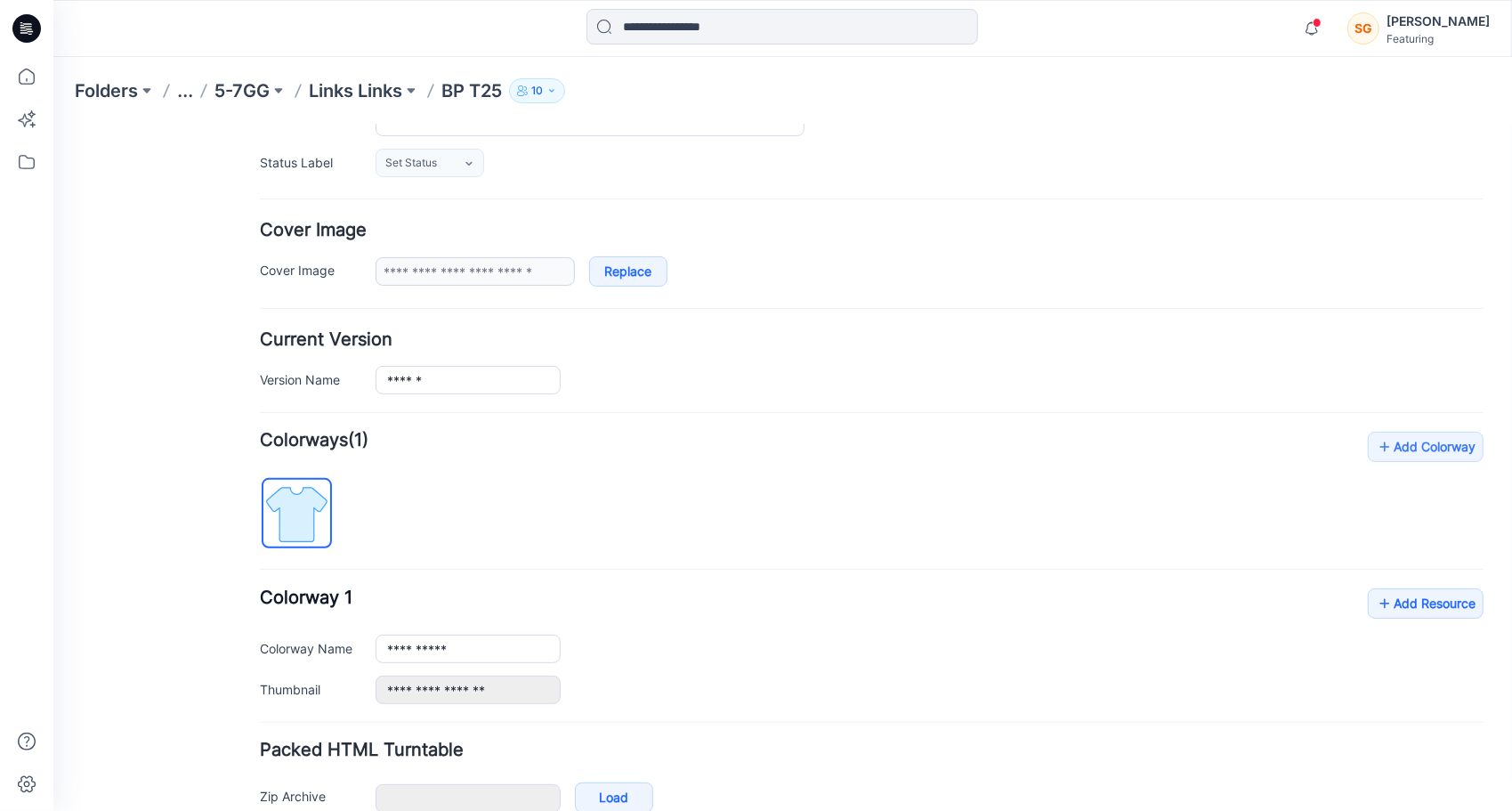
scroll to position [341, 0]
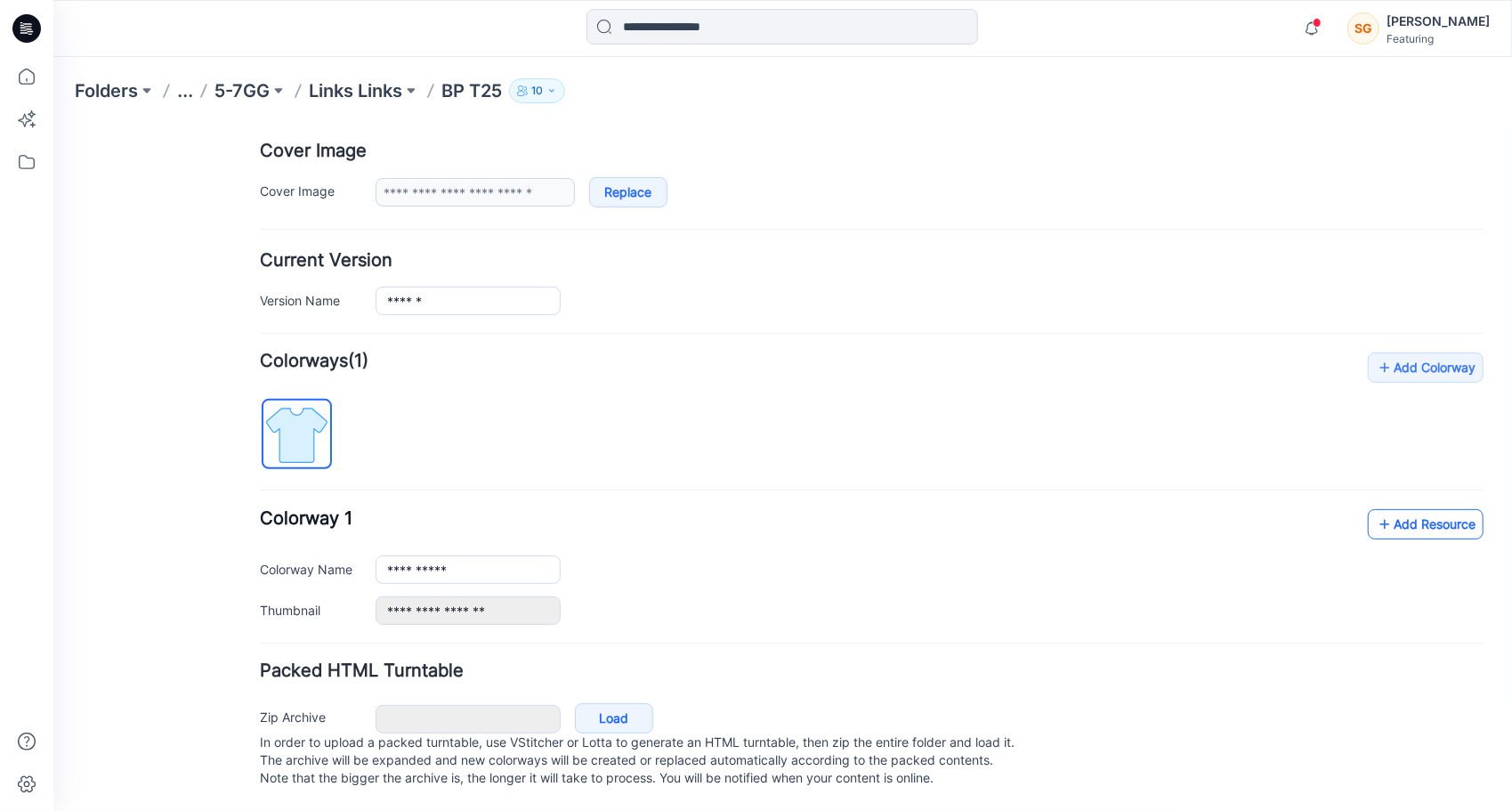
click at [1437, 508] on link "Add Resource" at bounding box center [1425, 523] width 116 height 30
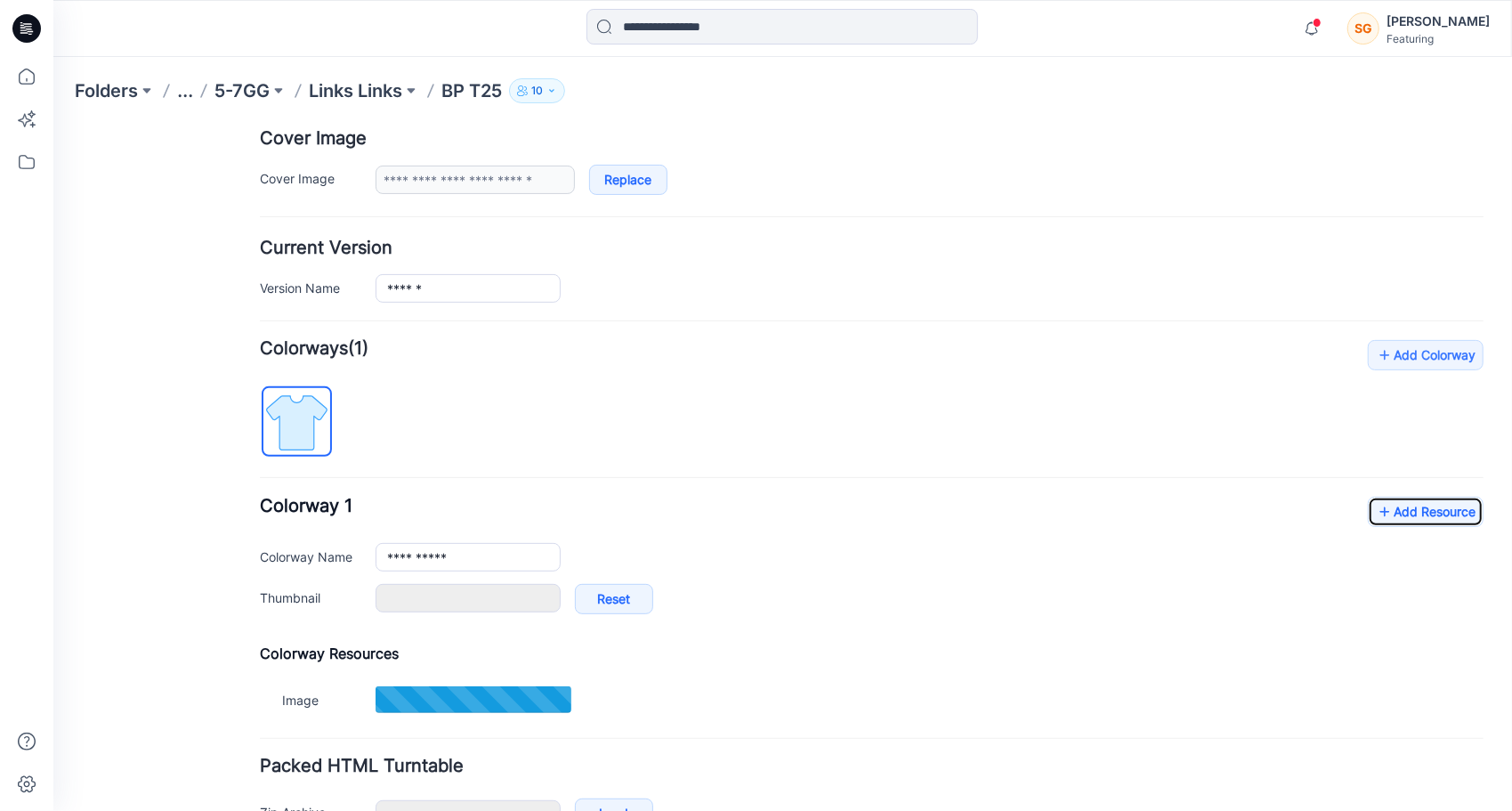
type input "*******"
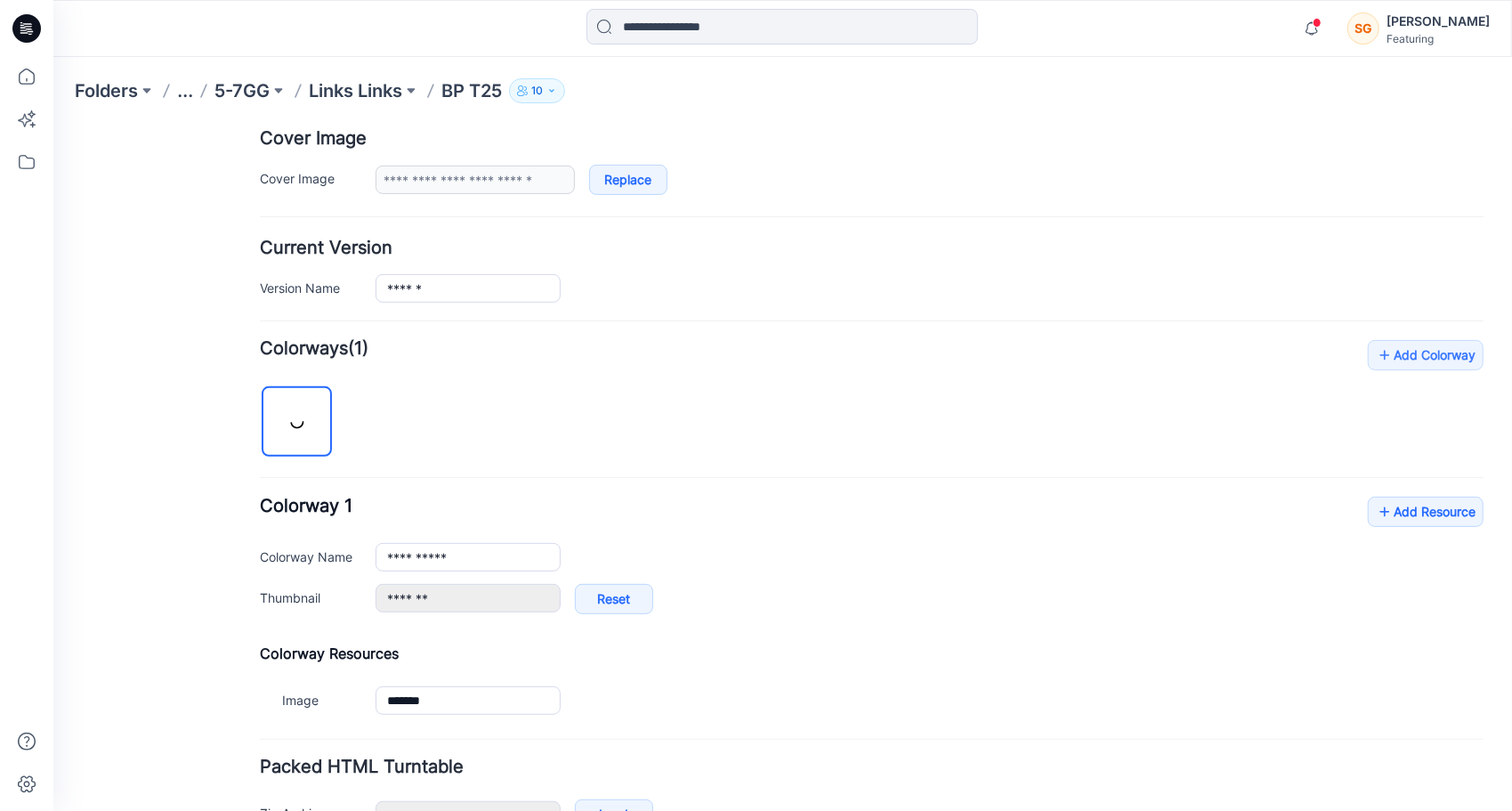
click at [1409, 524] on div "**********" at bounding box center [870, 563] width 1224 height 136
click at [1411, 522] on div "**********" at bounding box center [870, 563] width 1224 height 136
click at [1412, 510] on link "Add Resource" at bounding box center [1425, 510] width 116 height 30
click at [603, 116] on div "Folders ... 5-7GG Links Links BP T25 10" at bounding box center [782, 90] width 1459 height 68
click at [1392, 504] on link "Add Resource" at bounding box center [1425, 510] width 116 height 30
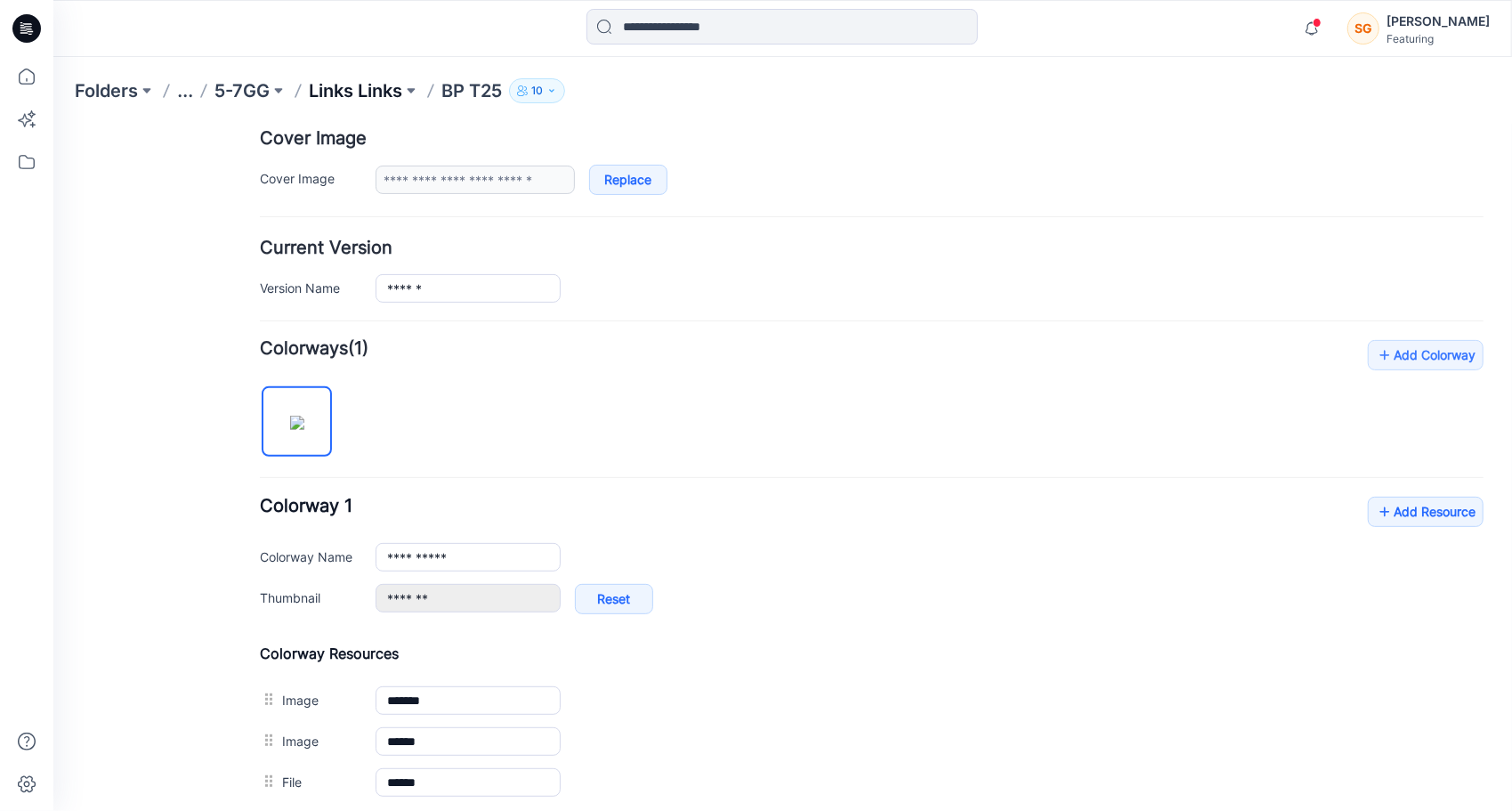
click at [333, 98] on p "Links Links" at bounding box center [354, 91] width 93 height 25
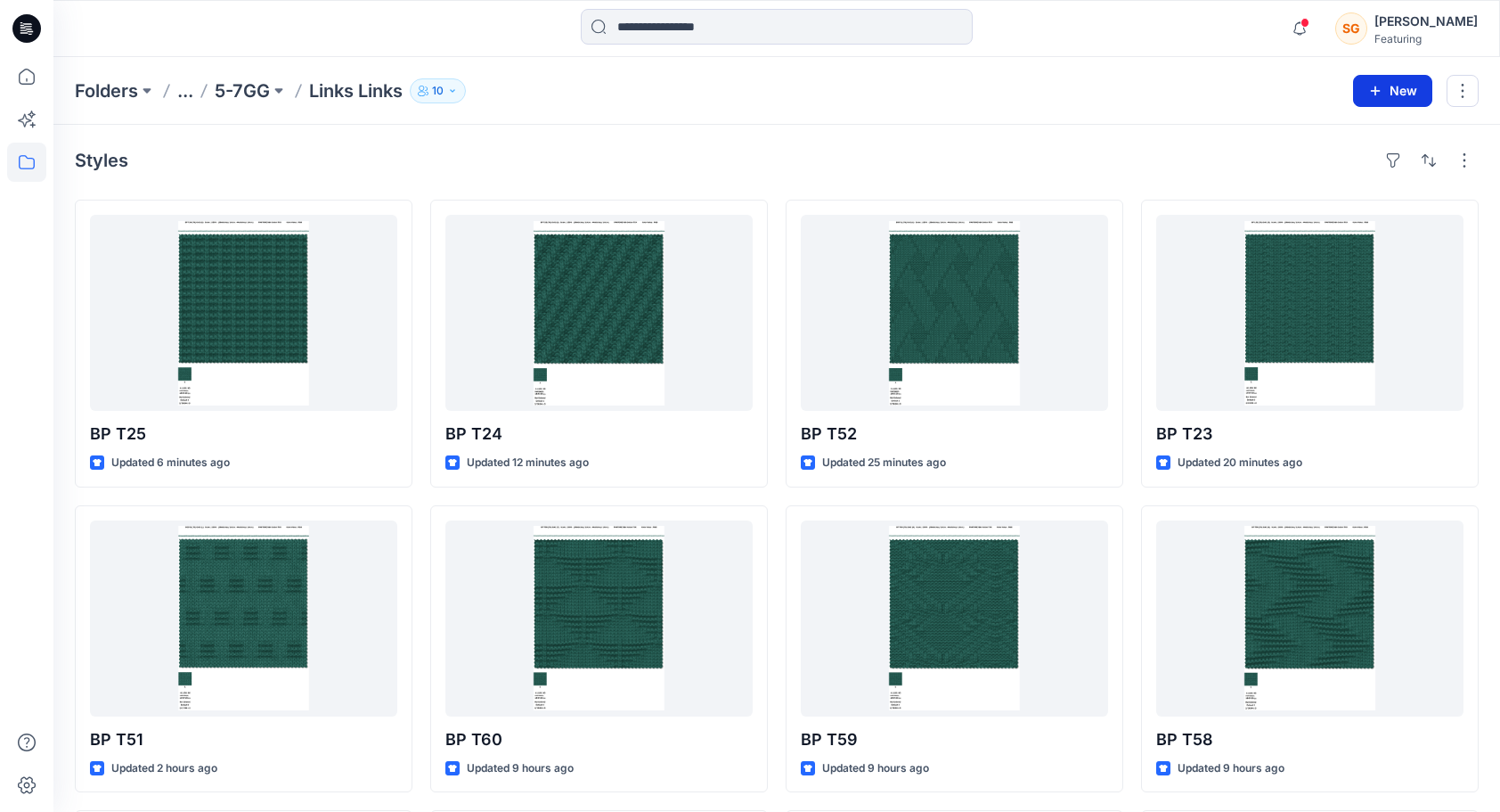
click at [1371, 91] on icon "button" at bounding box center [1376, 91] width 14 height 14
click at [1345, 136] on p "New Style" at bounding box center [1339, 135] width 60 height 22
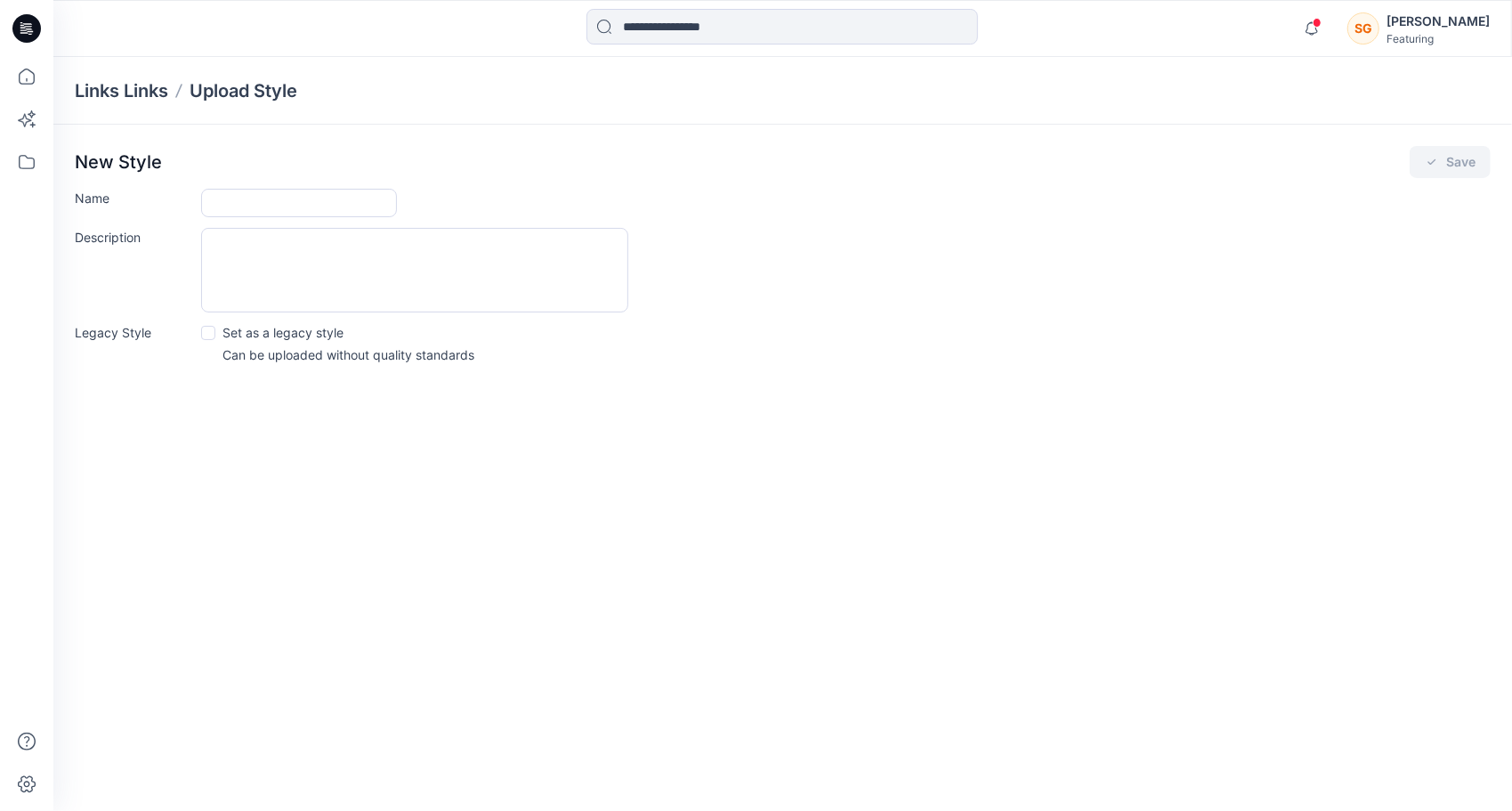
click at [256, 182] on div "New Style Save Name Description Legacy Style Set as a legacy style Can be uploa…" at bounding box center [782, 260] width 1459 height 271
click at [260, 208] on input "Name" at bounding box center [298, 203] width 196 height 28
type input "*"
type input "******"
click at [1429, 167] on icon "submit" at bounding box center [1432, 162] width 14 height 14
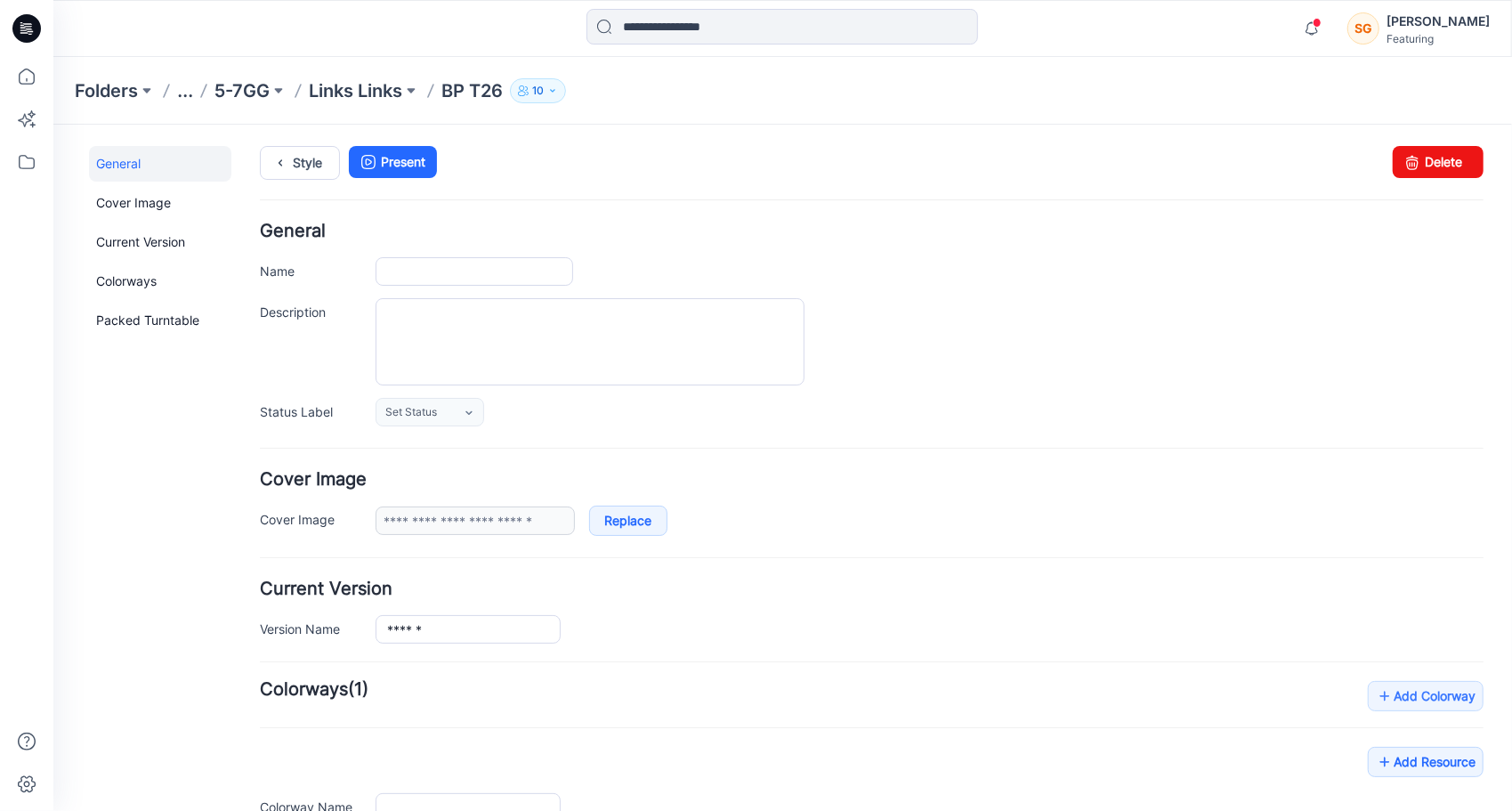
type input "******"
type input "**********"
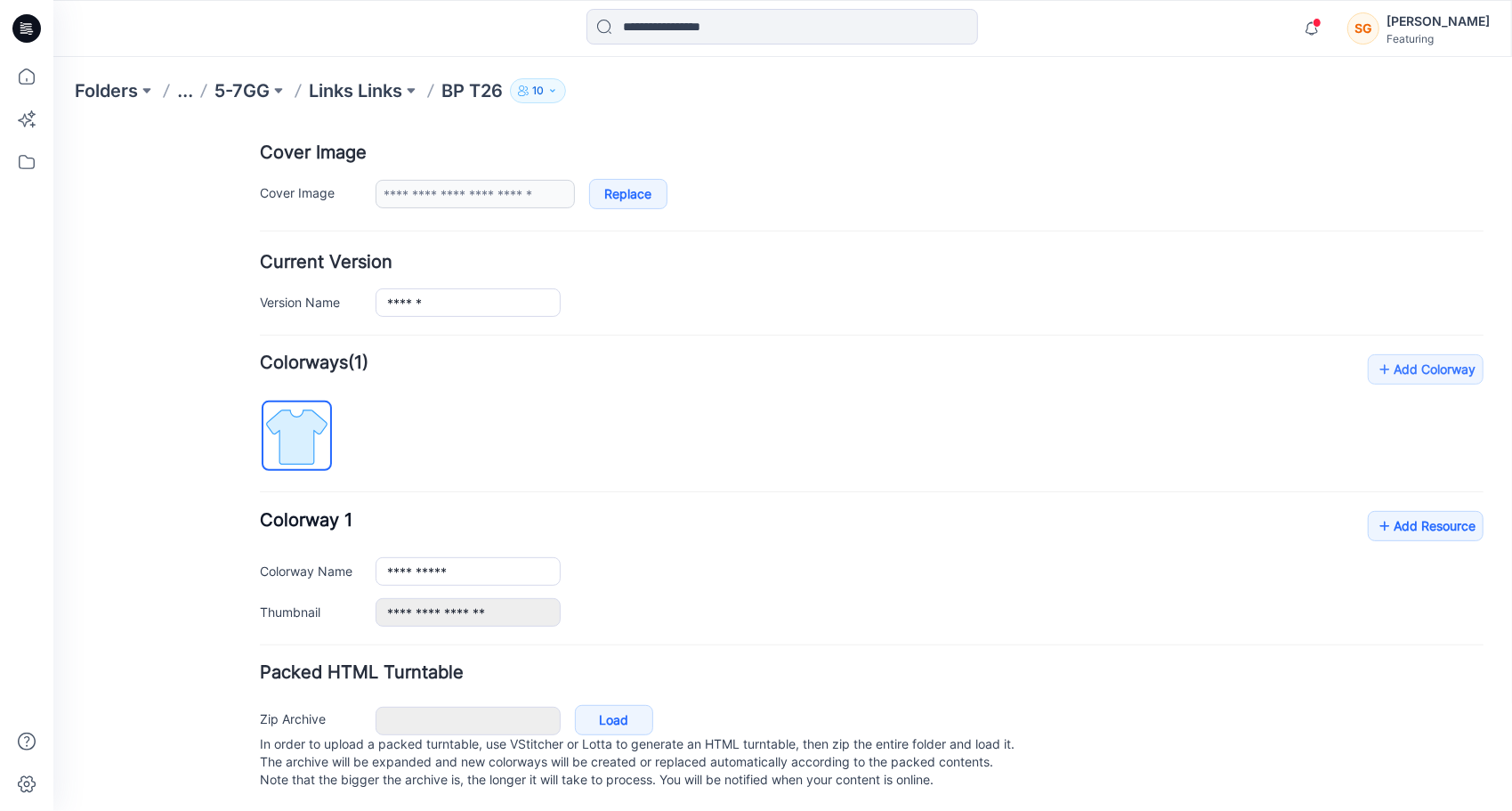
scroll to position [341, 0]
click at [1400, 508] on link "Add Resource" at bounding box center [1425, 523] width 116 height 30
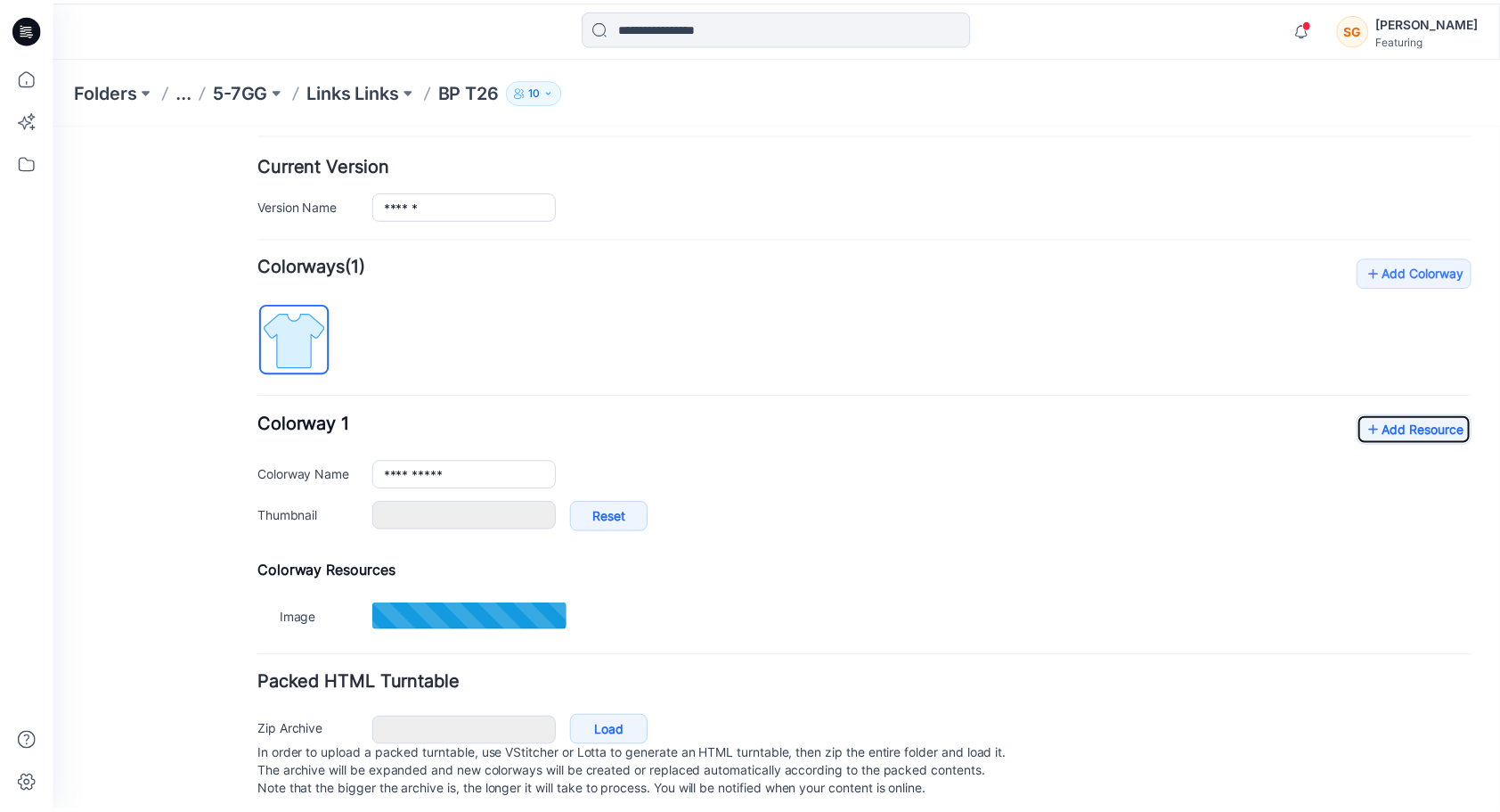
scroll to position [449, 0]
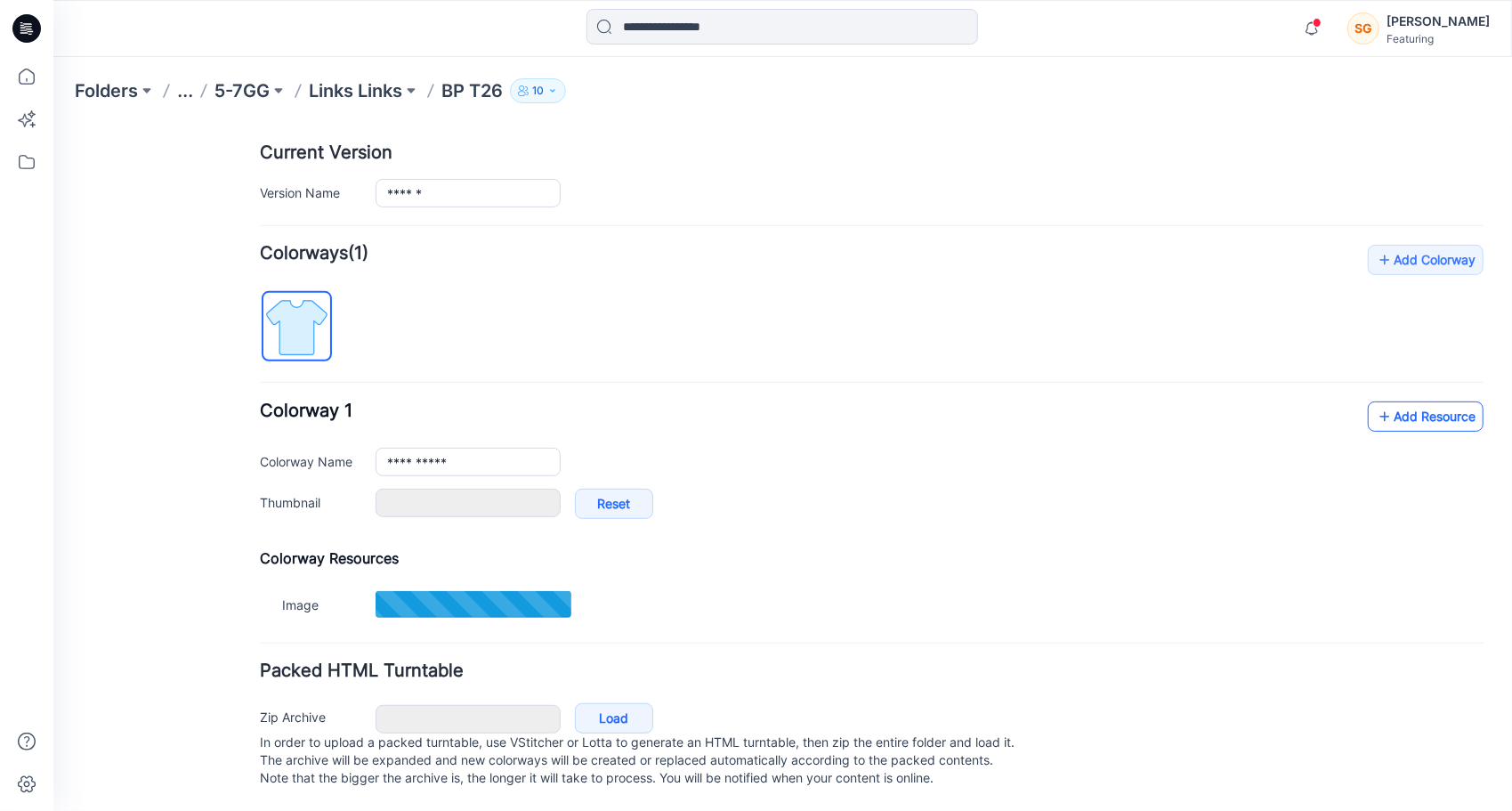
type input "*******"
click at [1421, 400] on link "Add Resource" at bounding box center [1425, 414] width 116 height 30
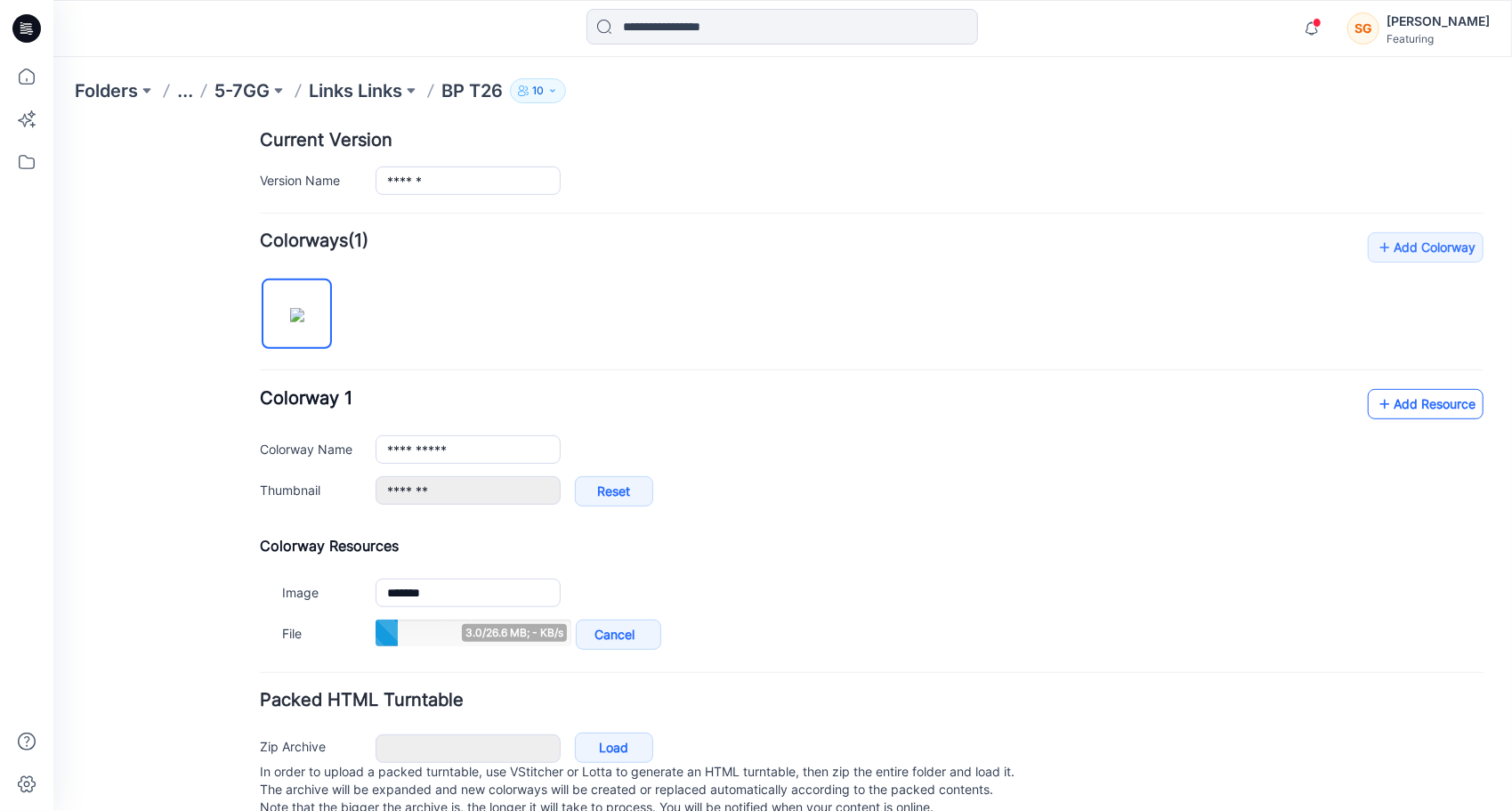
click at [1389, 394] on link "Add Resource" at bounding box center [1425, 402] width 116 height 30
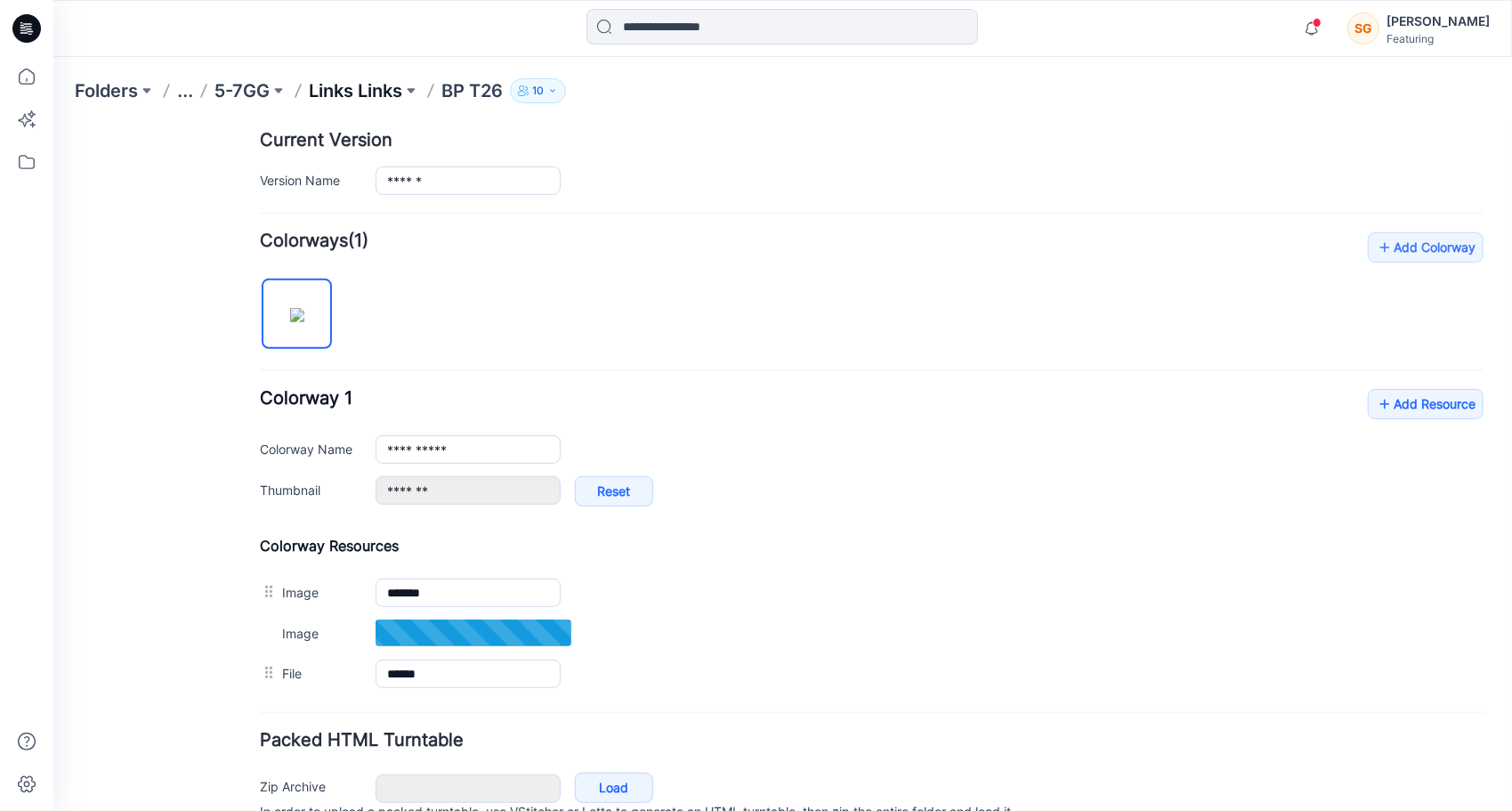
click at [371, 87] on p "Links Links" at bounding box center [354, 91] width 93 height 25
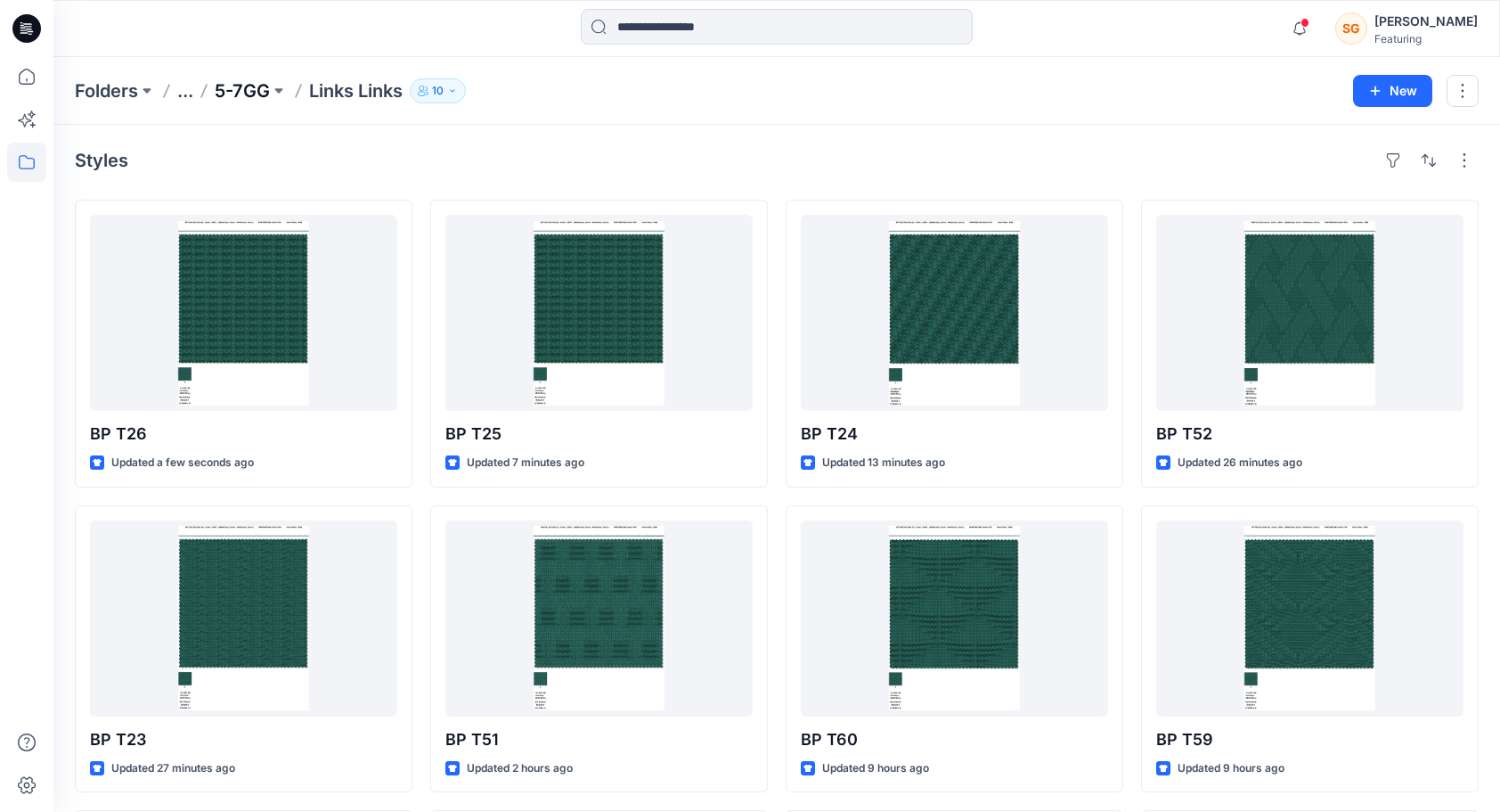
click at [252, 87] on p "5-7GG" at bounding box center [242, 91] width 55 height 25
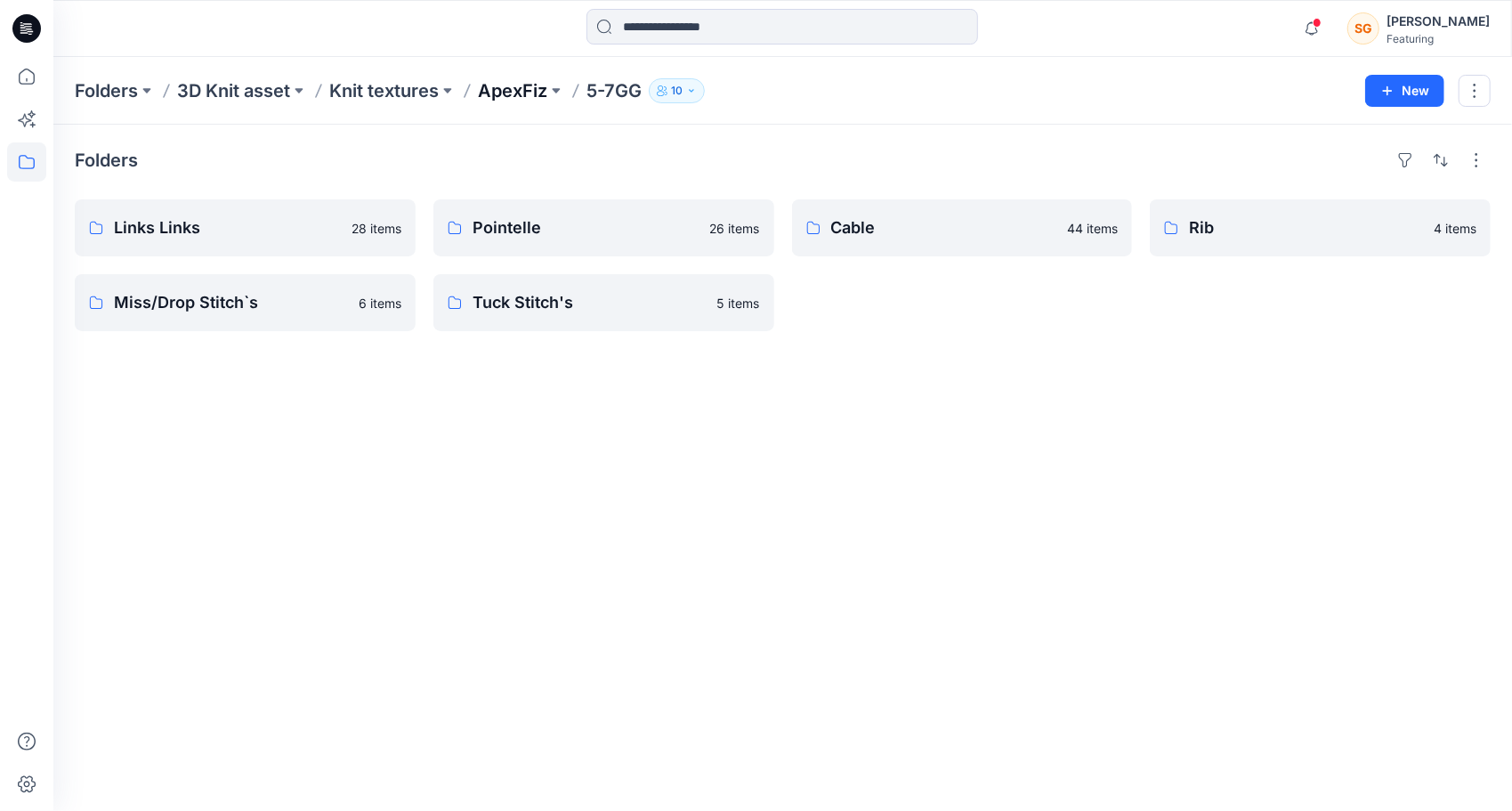
click at [524, 94] on p "ApexFiz" at bounding box center [512, 91] width 70 height 25
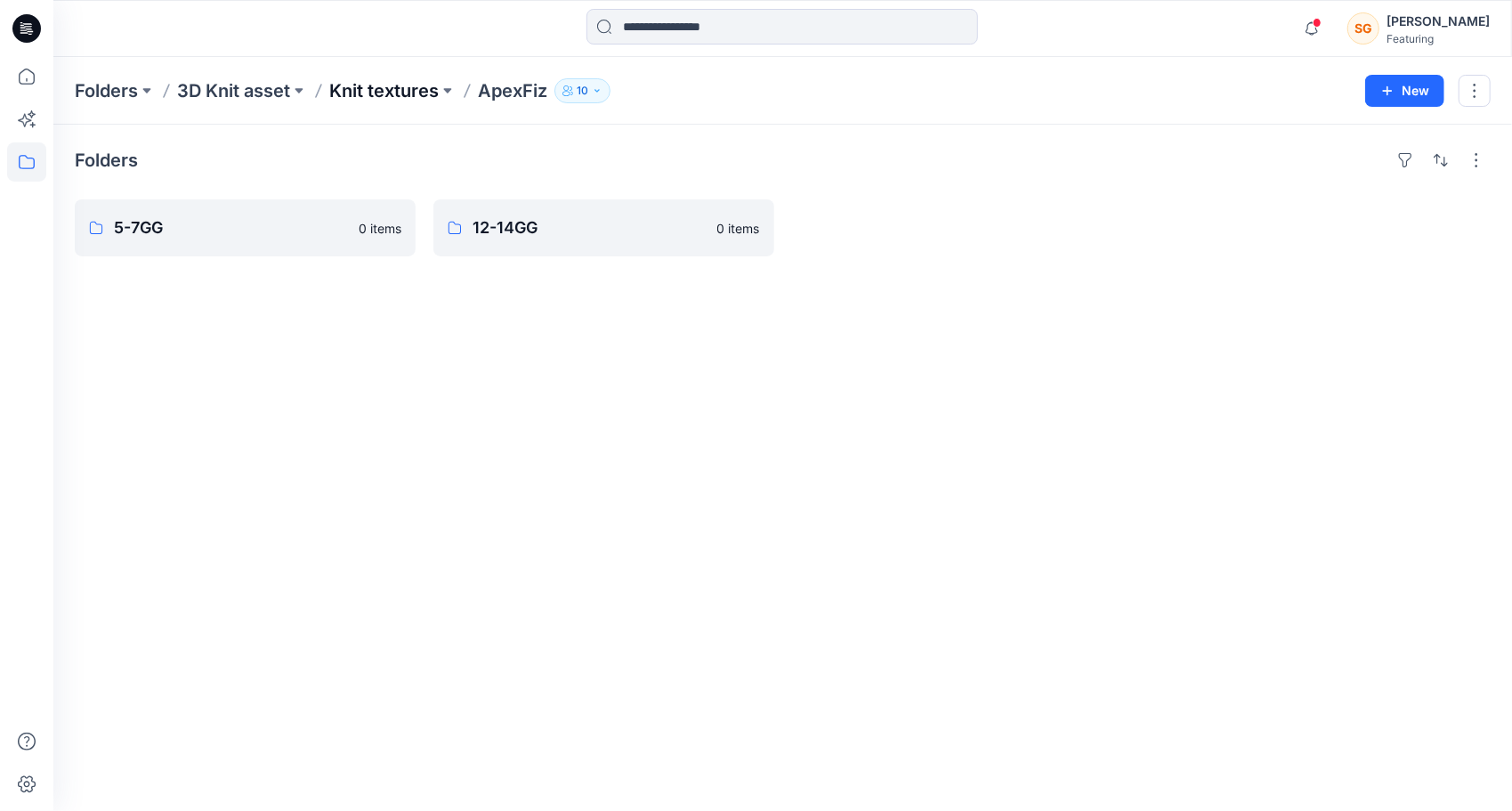
click at [381, 92] on p "Knit textures" at bounding box center [383, 91] width 109 height 25
click at [146, 217] on p "Create Plus" at bounding box center [243, 228] width 259 height 25
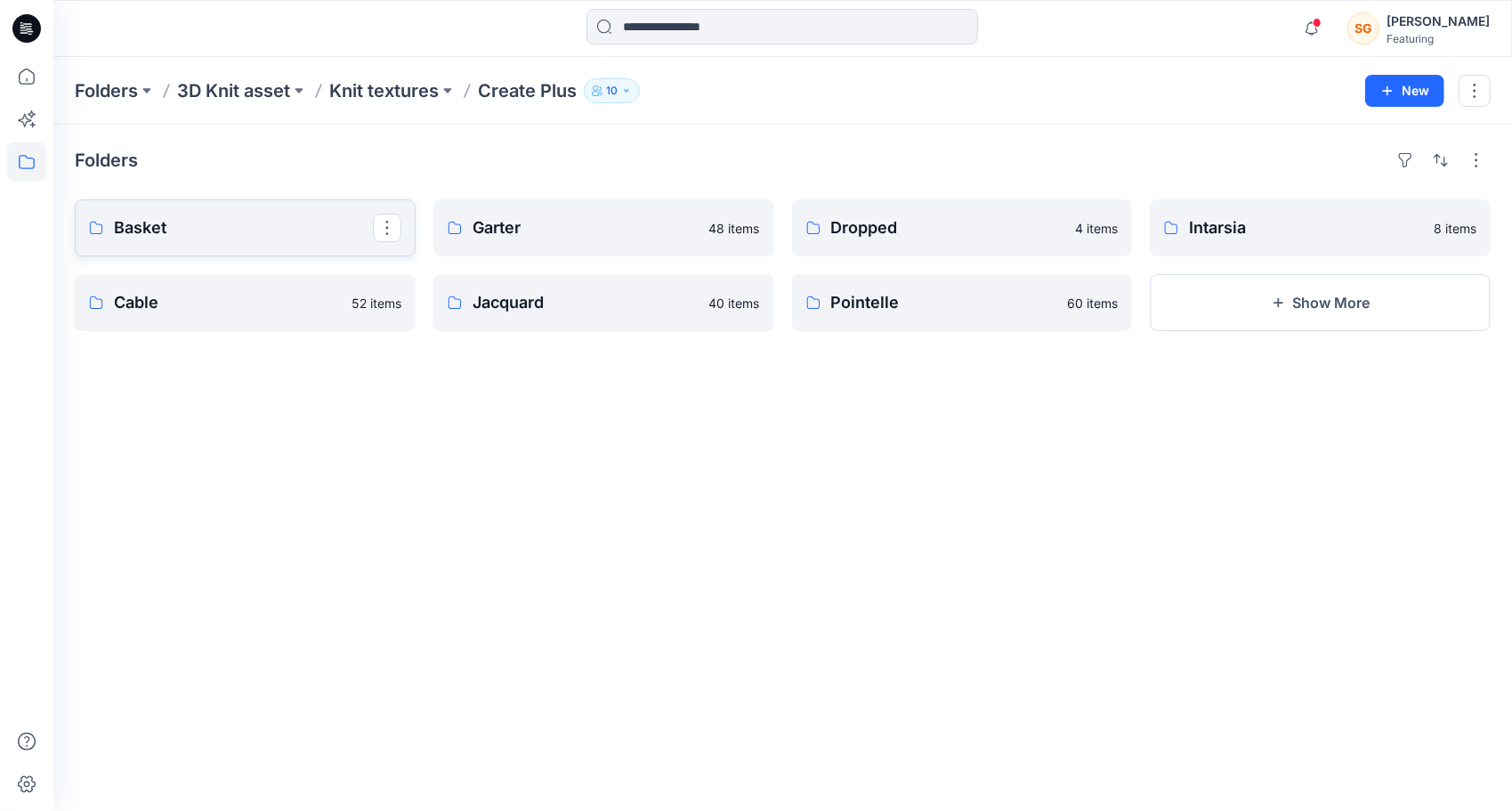
click at [224, 238] on p "Basket" at bounding box center [243, 228] width 259 height 25
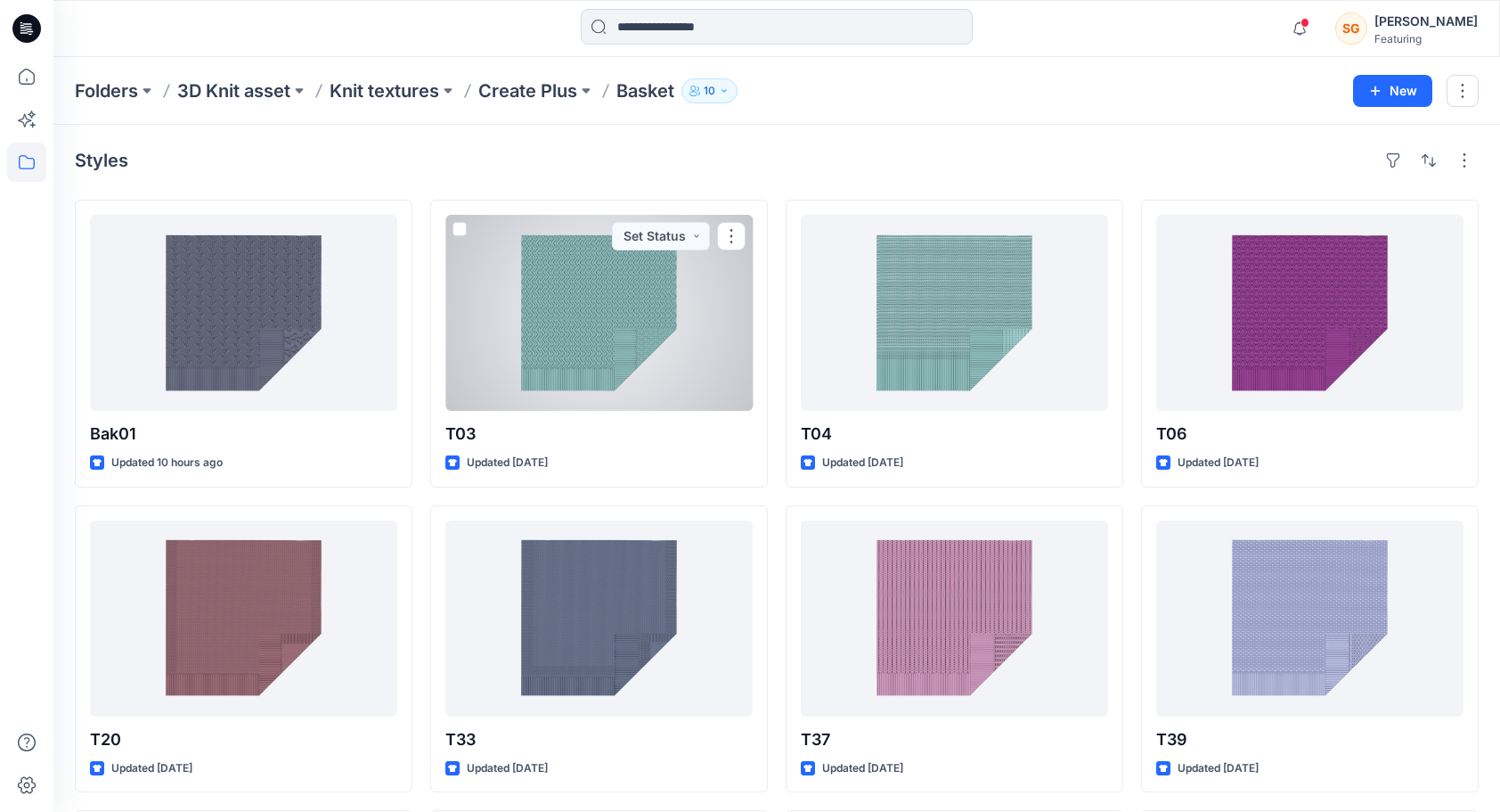
click at [597, 342] on div at bounding box center [599, 312] width 308 height 196
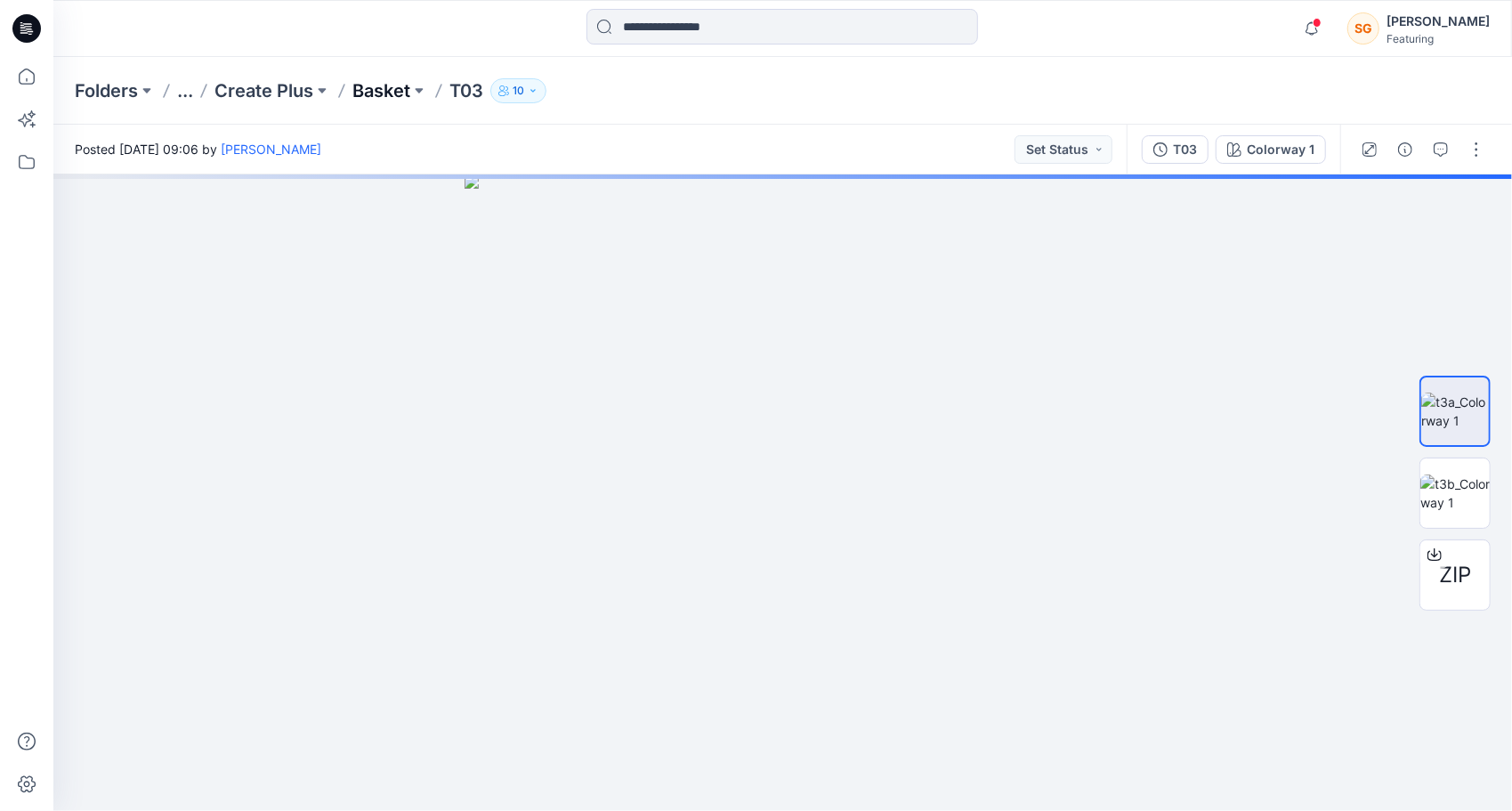
click at [373, 90] on p "Basket" at bounding box center [382, 91] width 58 height 25
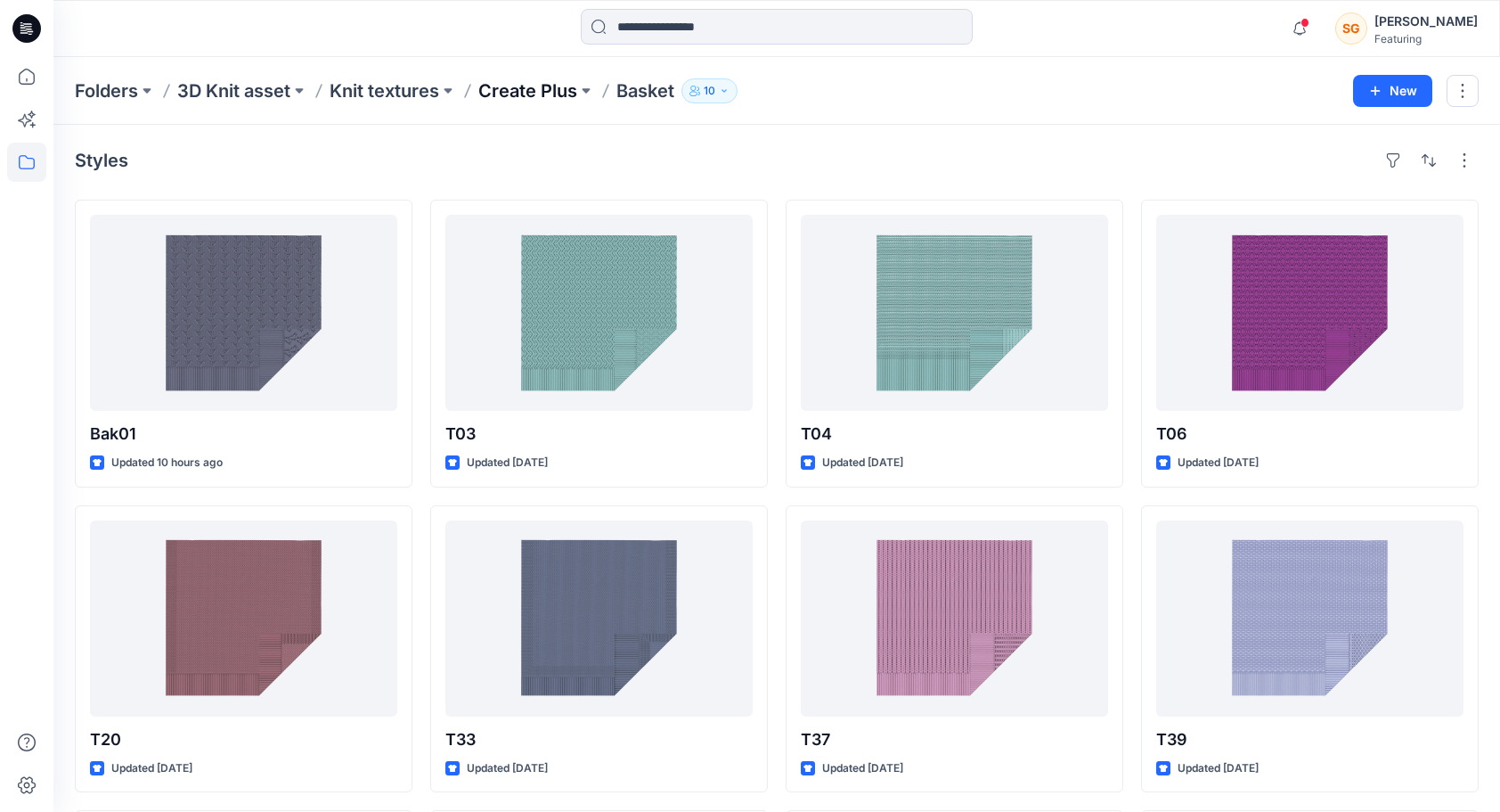
click at [521, 88] on p "Create Plus" at bounding box center [527, 91] width 99 height 25
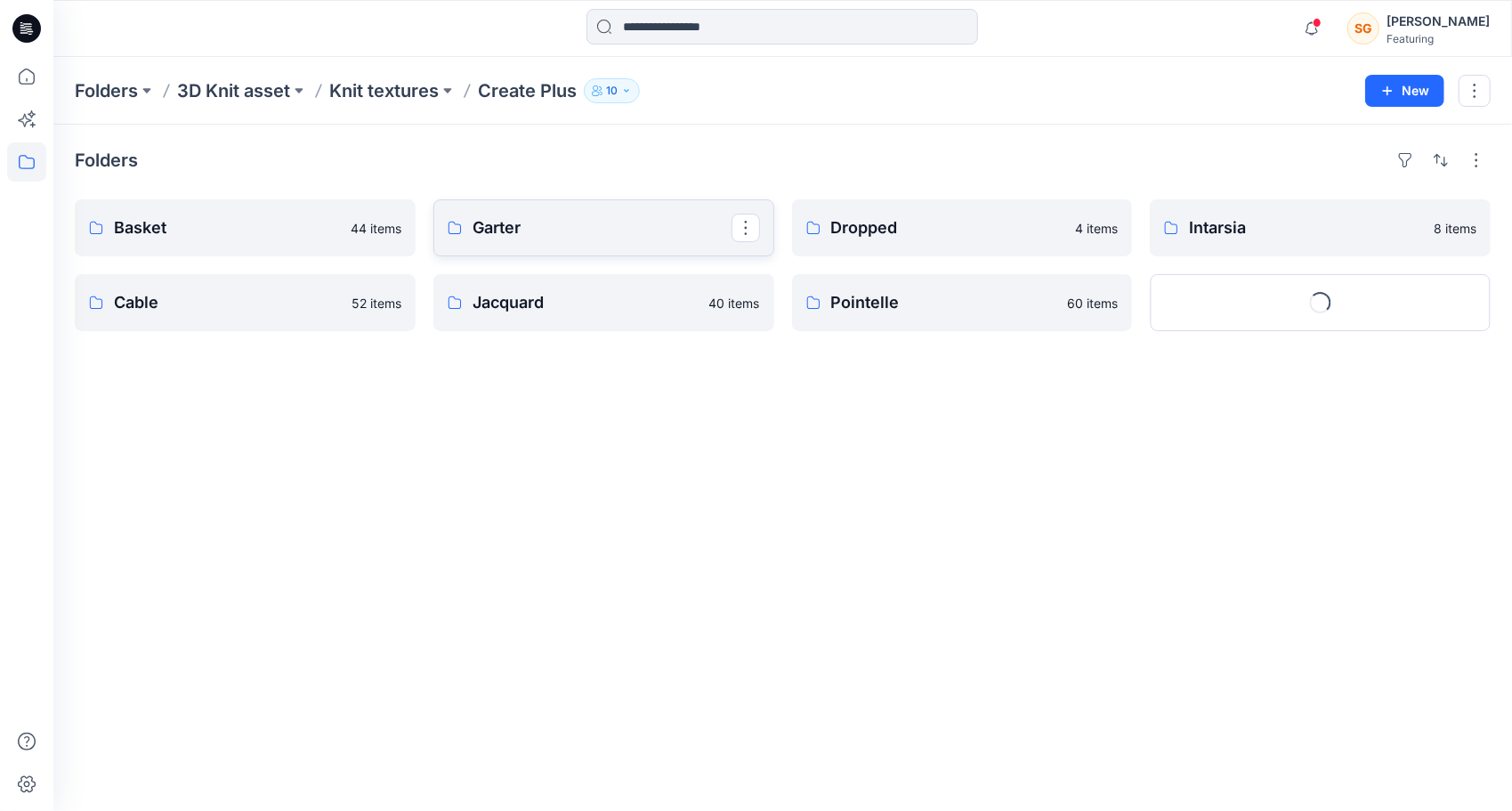
click at [508, 234] on p "Garter" at bounding box center [602, 228] width 259 height 25
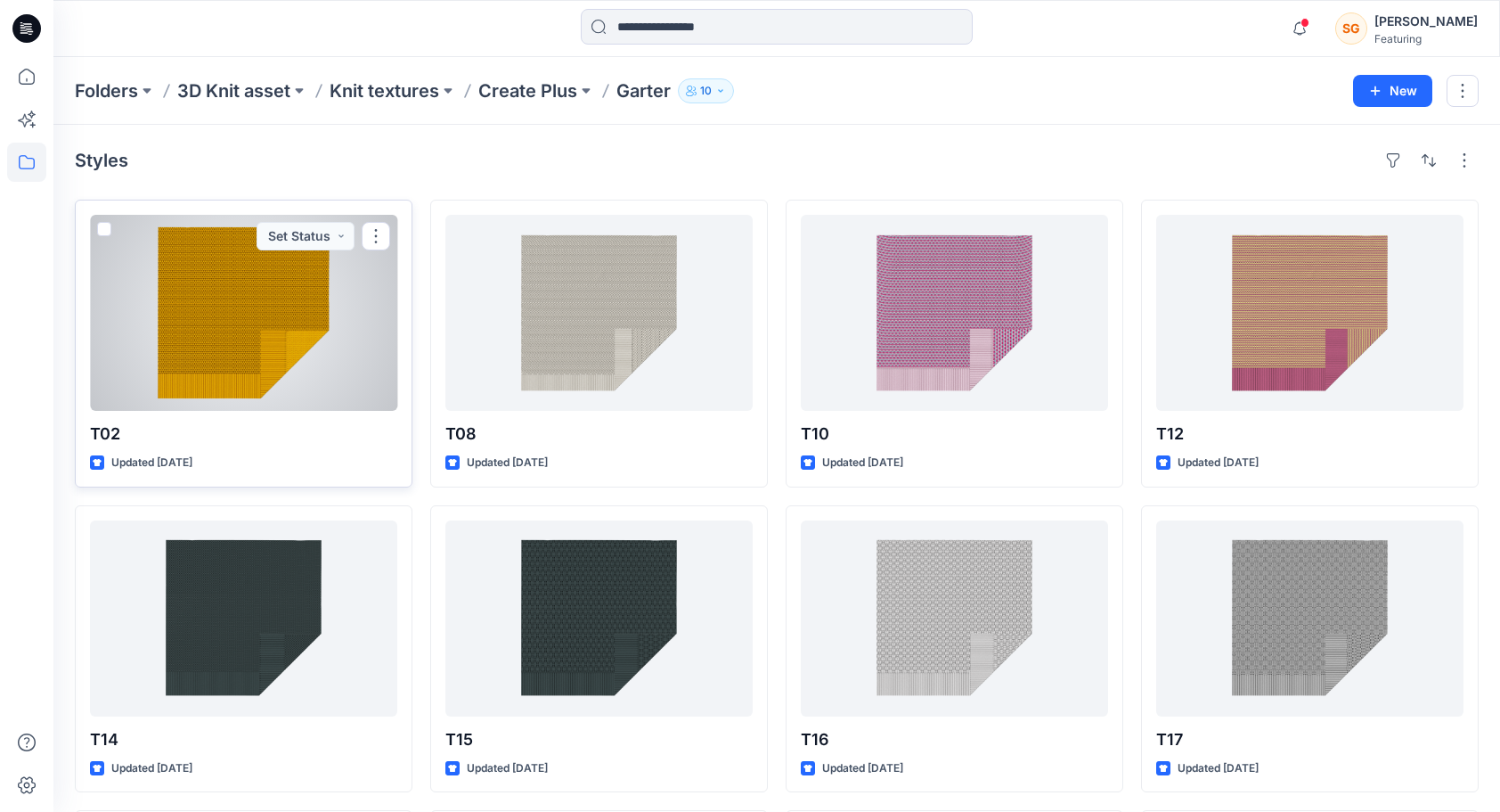
click at [301, 303] on div at bounding box center [244, 312] width 308 height 196
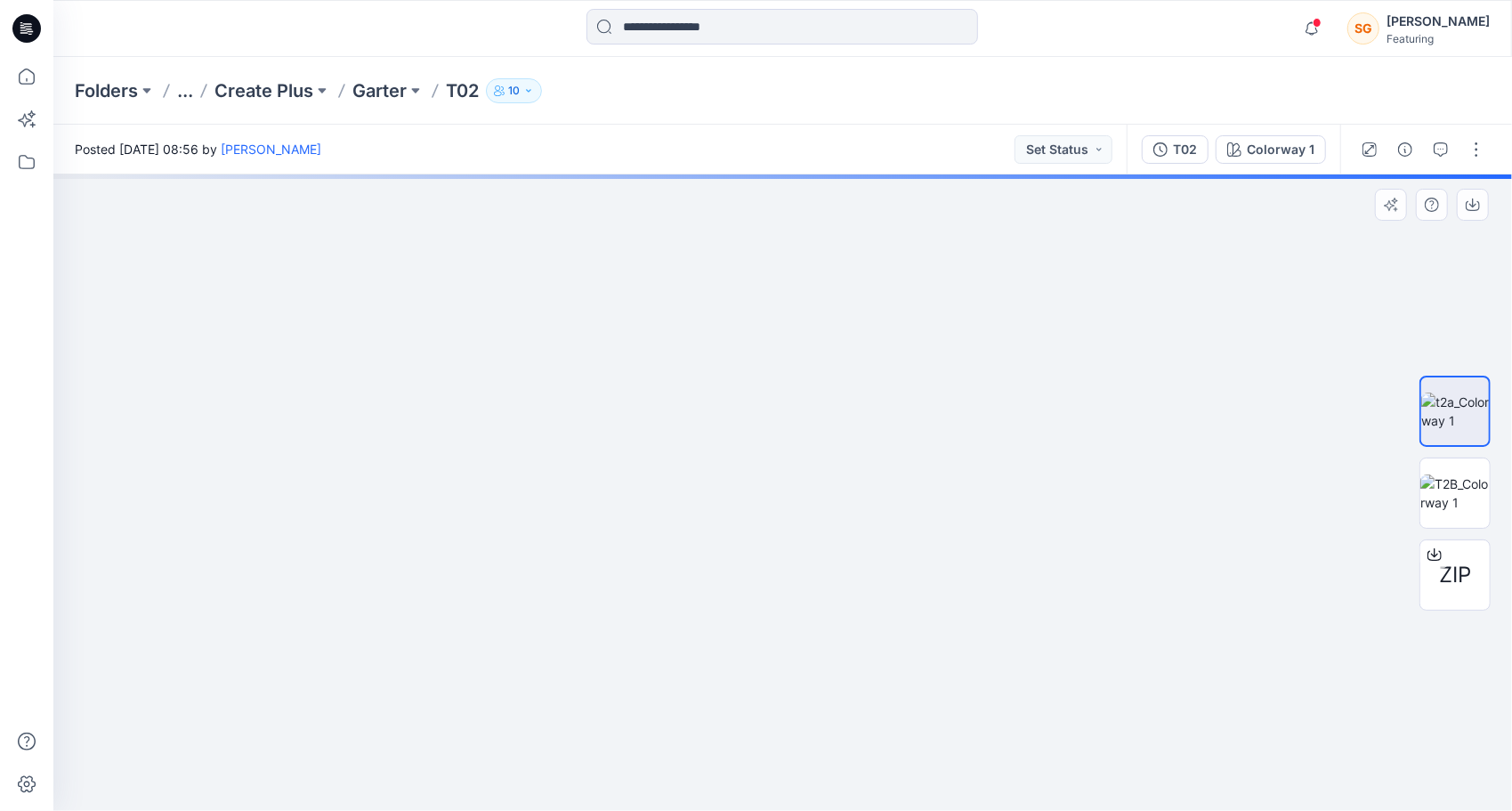
click at [1233, 550] on img at bounding box center [782, 363] width 1155 height 896
click at [1451, 586] on span "ZIP" at bounding box center [1454, 574] width 32 height 32
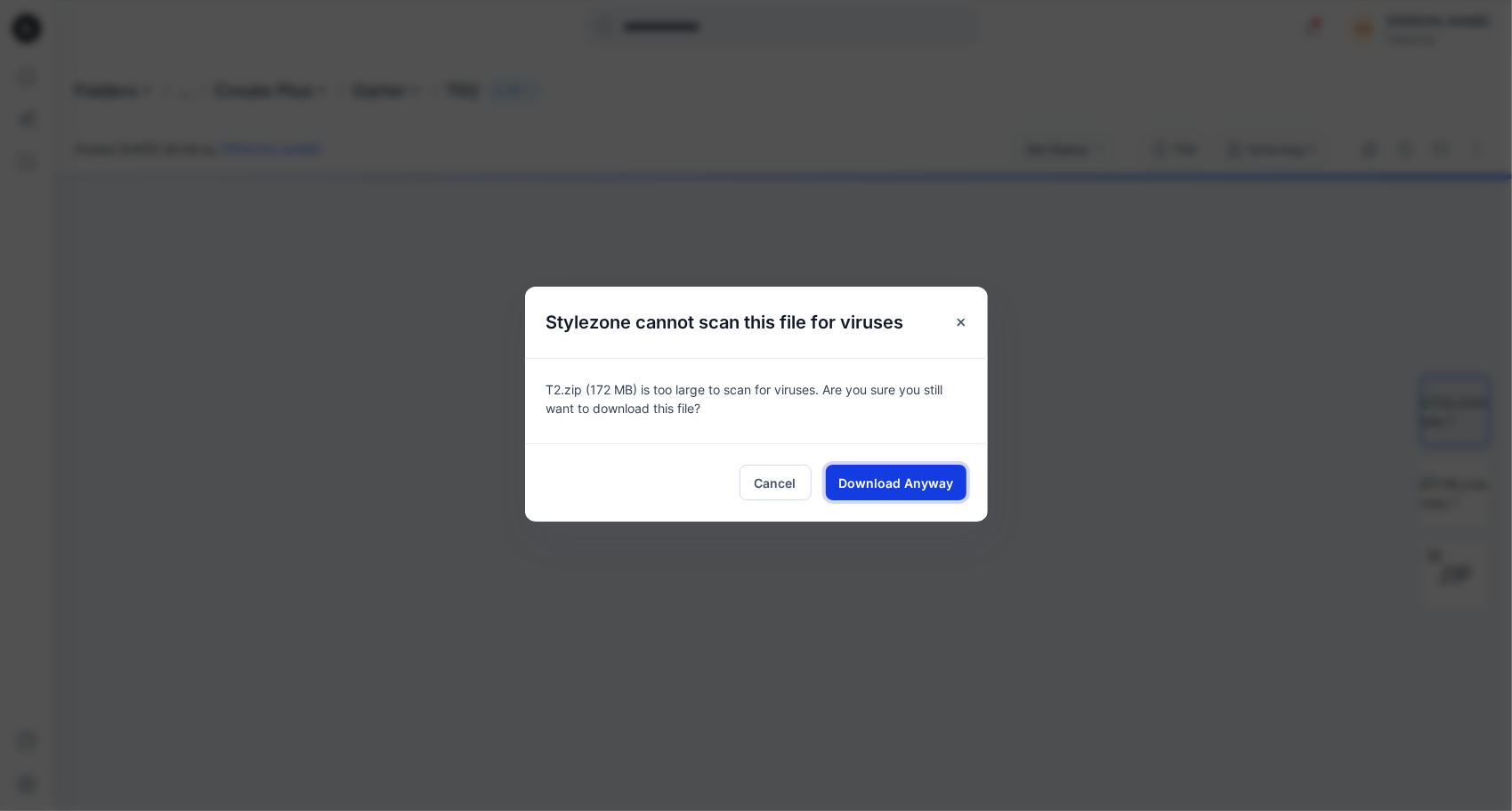
click at [865, 489] on span "Download Anyway" at bounding box center [895, 483] width 115 height 19
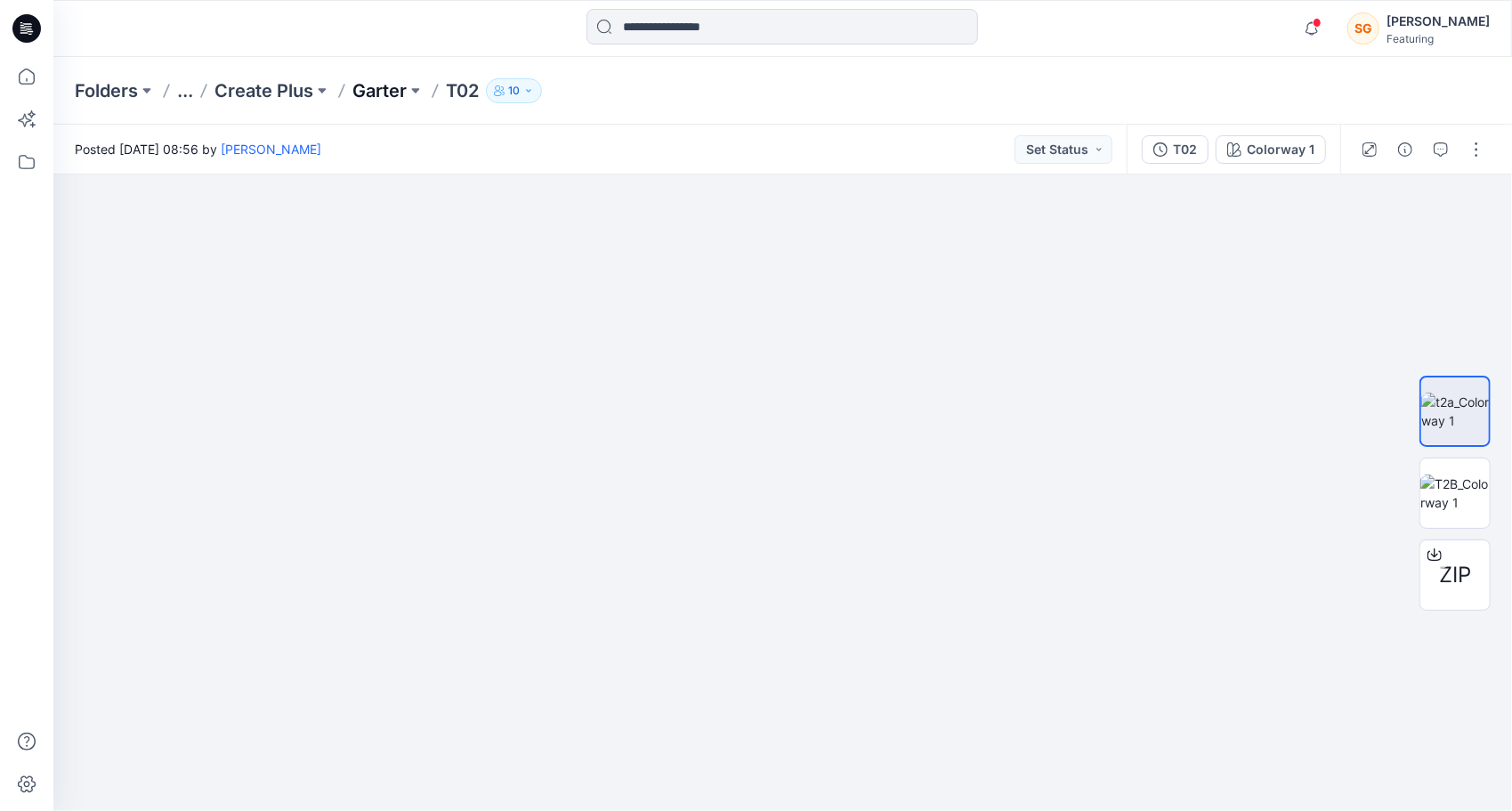
click at [373, 94] on p "Garter" at bounding box center [380, 91] width 54 height 25
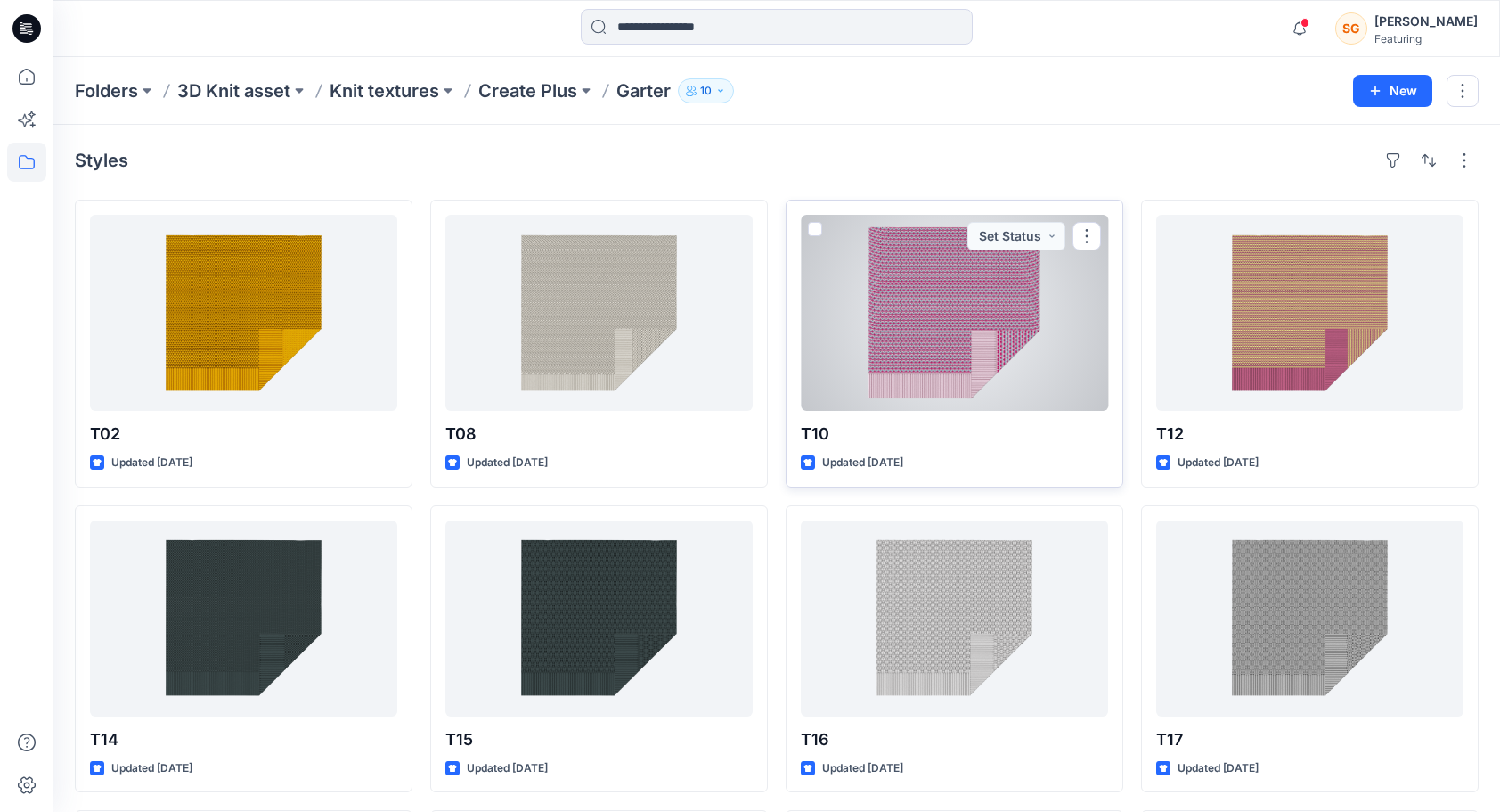
click at [951, 312] on div at bounding box center [955, 312] width 308 height 196
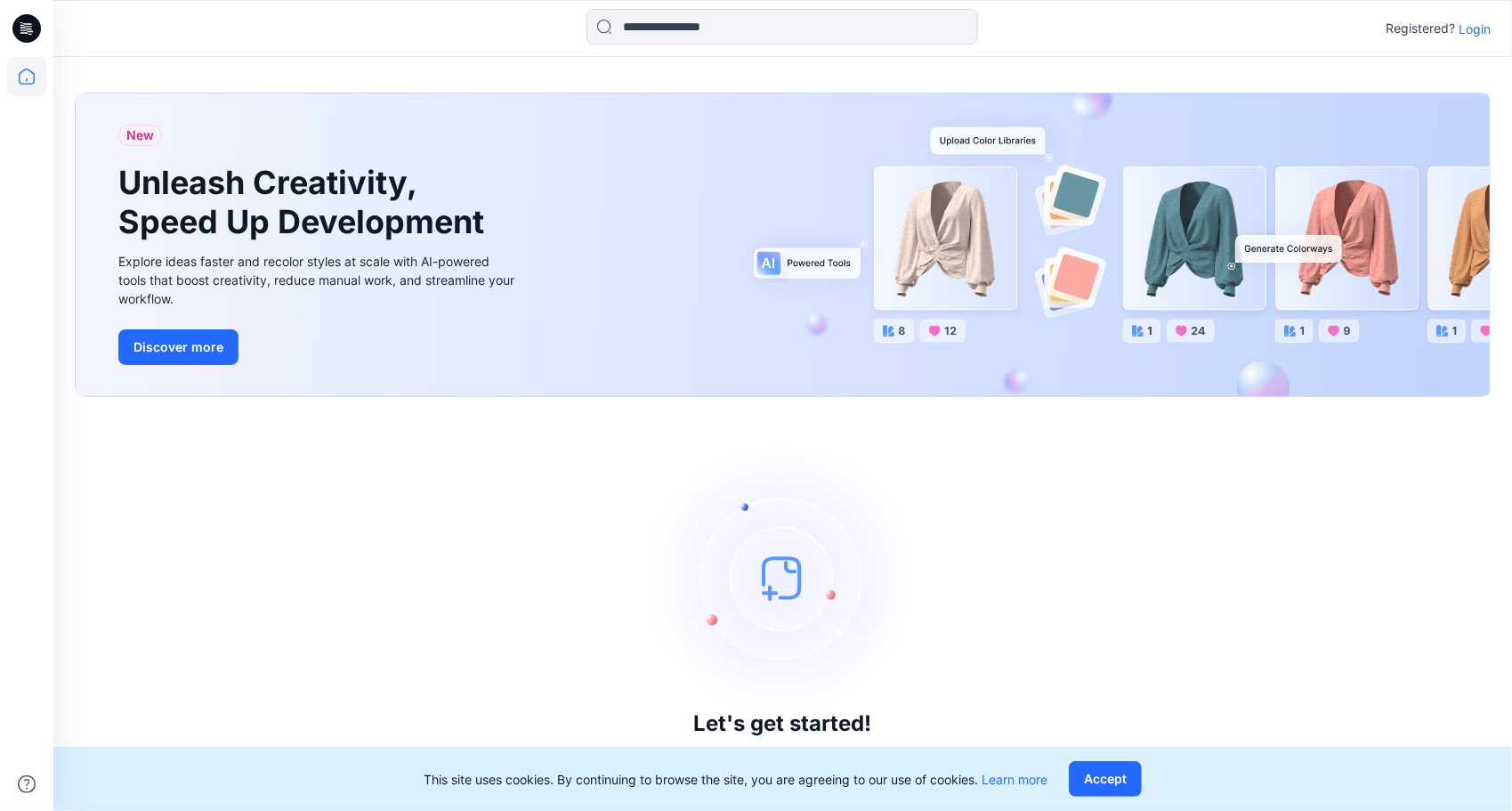
click at [1475, 25] on p "Login" at bounding box center [1474, 29] width 32 height 19
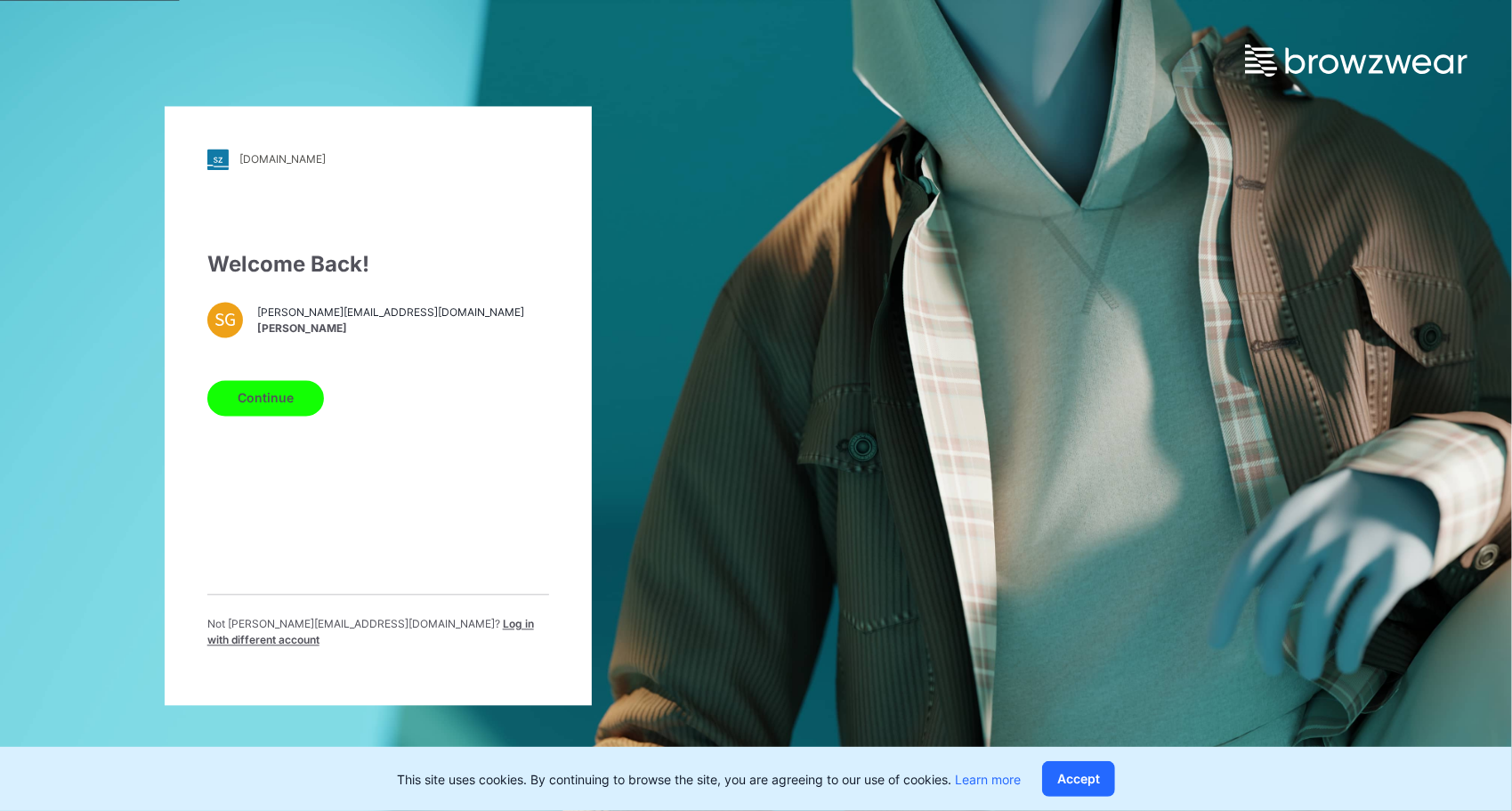
click at [276, 414] on button "Continue" at bounding box center [265, 397] width 117 height 35
click at [263, 404] on button "Continue" at bounding box center [265, 397] width 117 height 35
click at [1062, 783] on button "Accept" at bounding box center [1078, 778] width 73 height 35
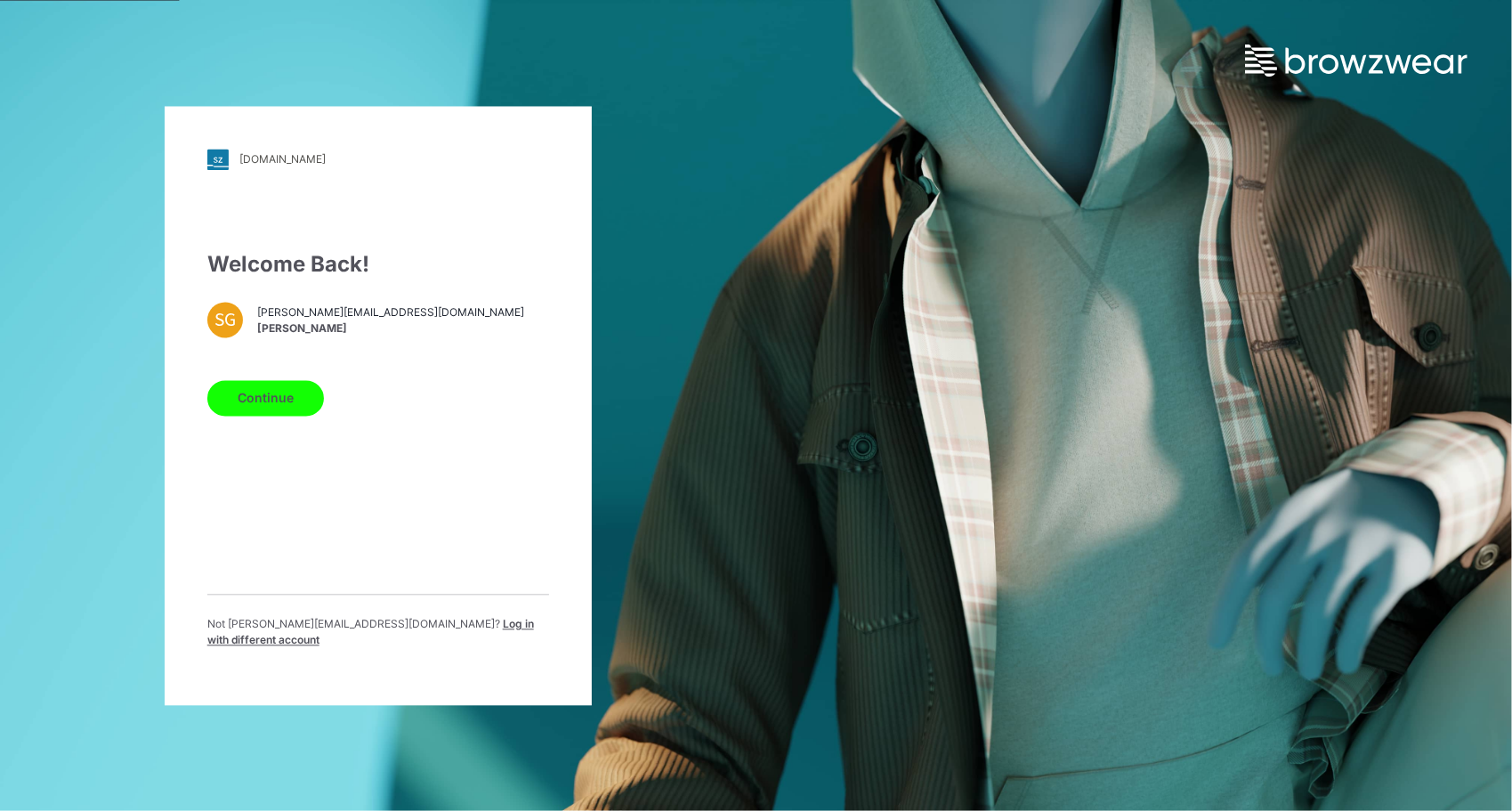
click at [271, 409] on button "Continue" at bounding box center [265, 397] width 117 height 35
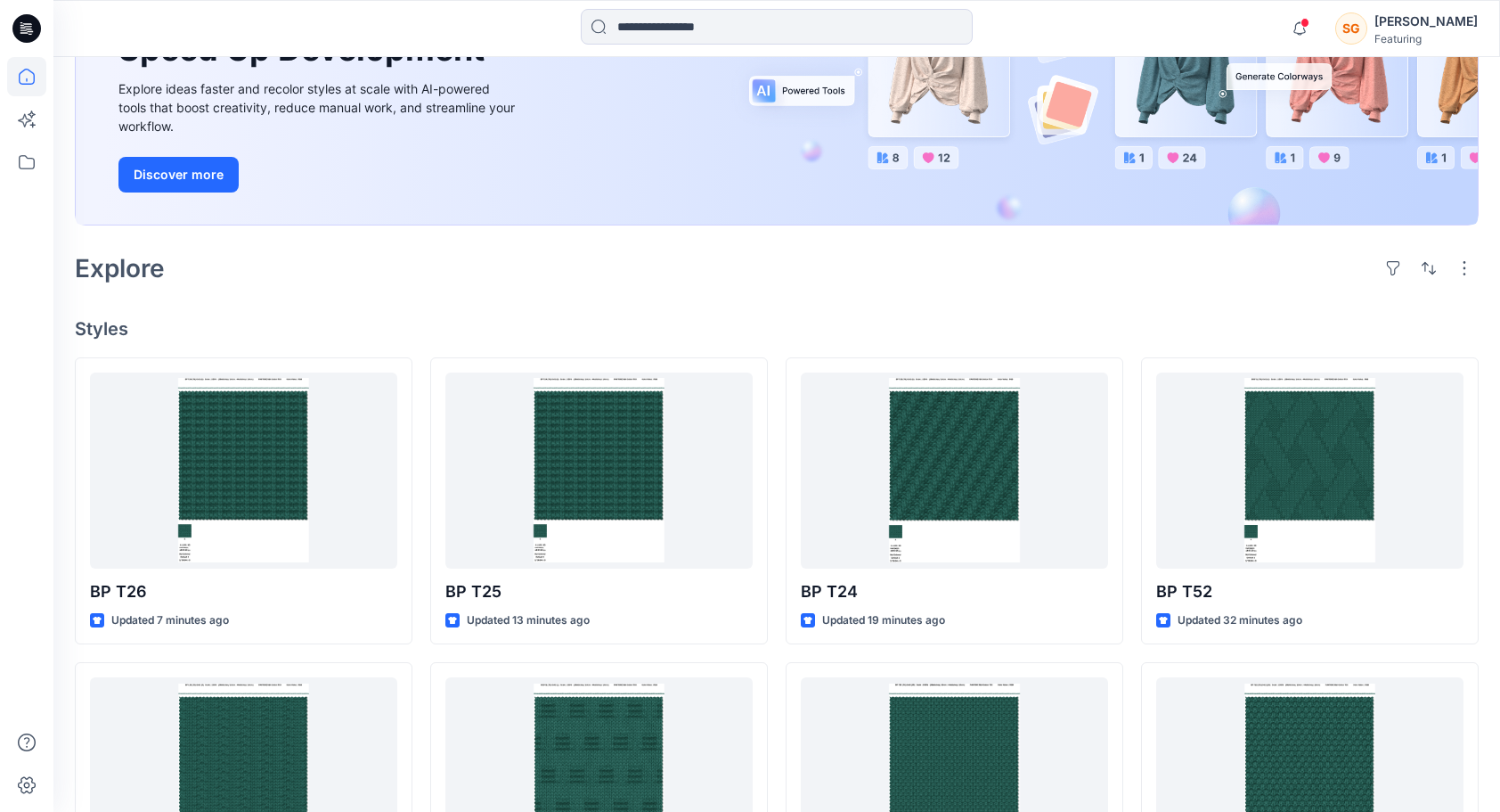
scroll to position [89, 0]
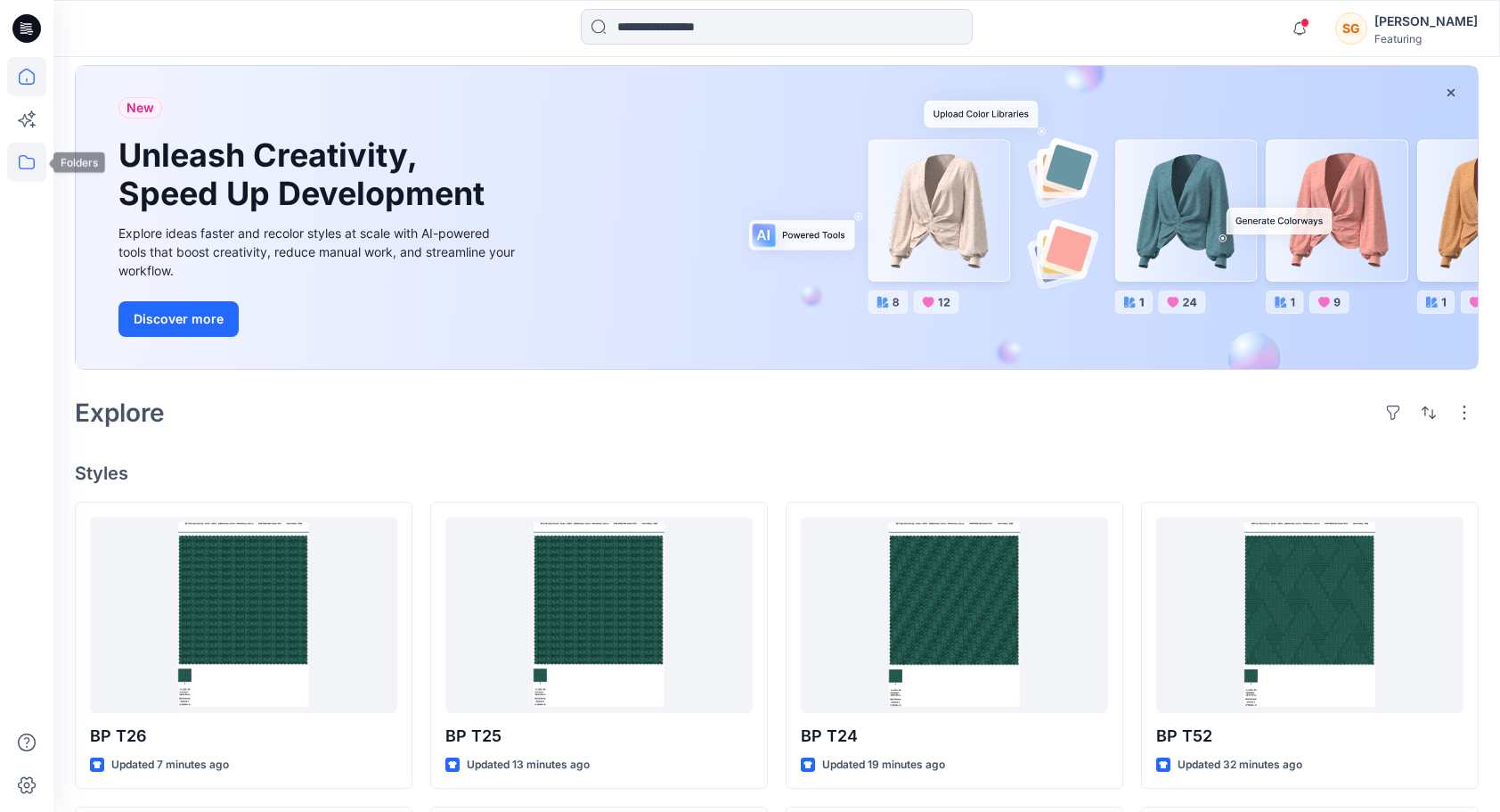
click at [34, 167] on icon at bounding box center [26, 161] width 39 height 39
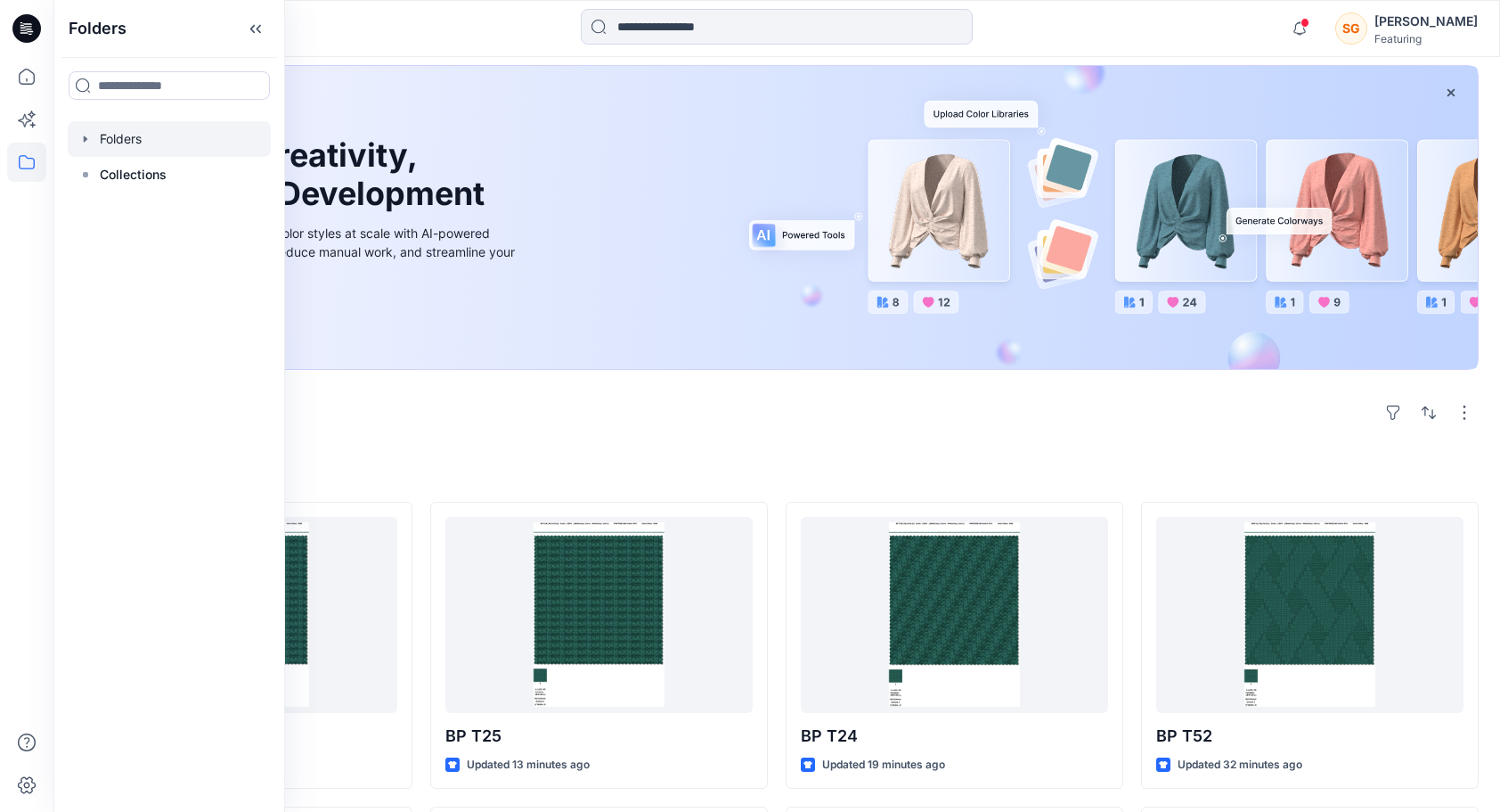
click at [152, 124] on div at bounding box center [169, 139] width 203 height 35
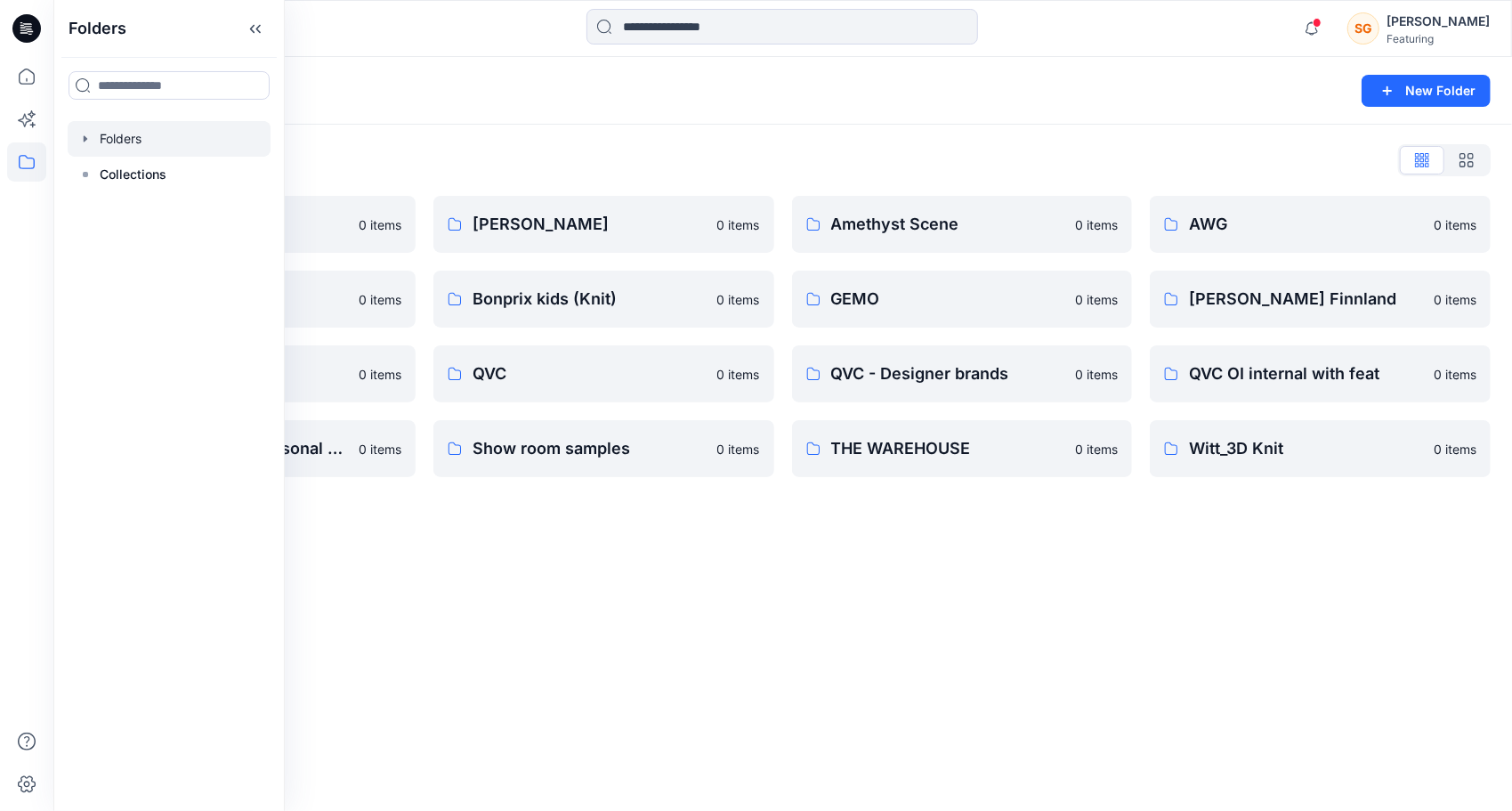
drag, startPoint x: 296, startPoint y: 712, endPoint x: 307, endPoint y: 610, distance: 102.6
click at [296, 699] on div "Folders New Folder Folders List 3D Knit asset 0 items Basic patterns 0 items Li…" at bounding box center [782, 434] width 1459 height 754
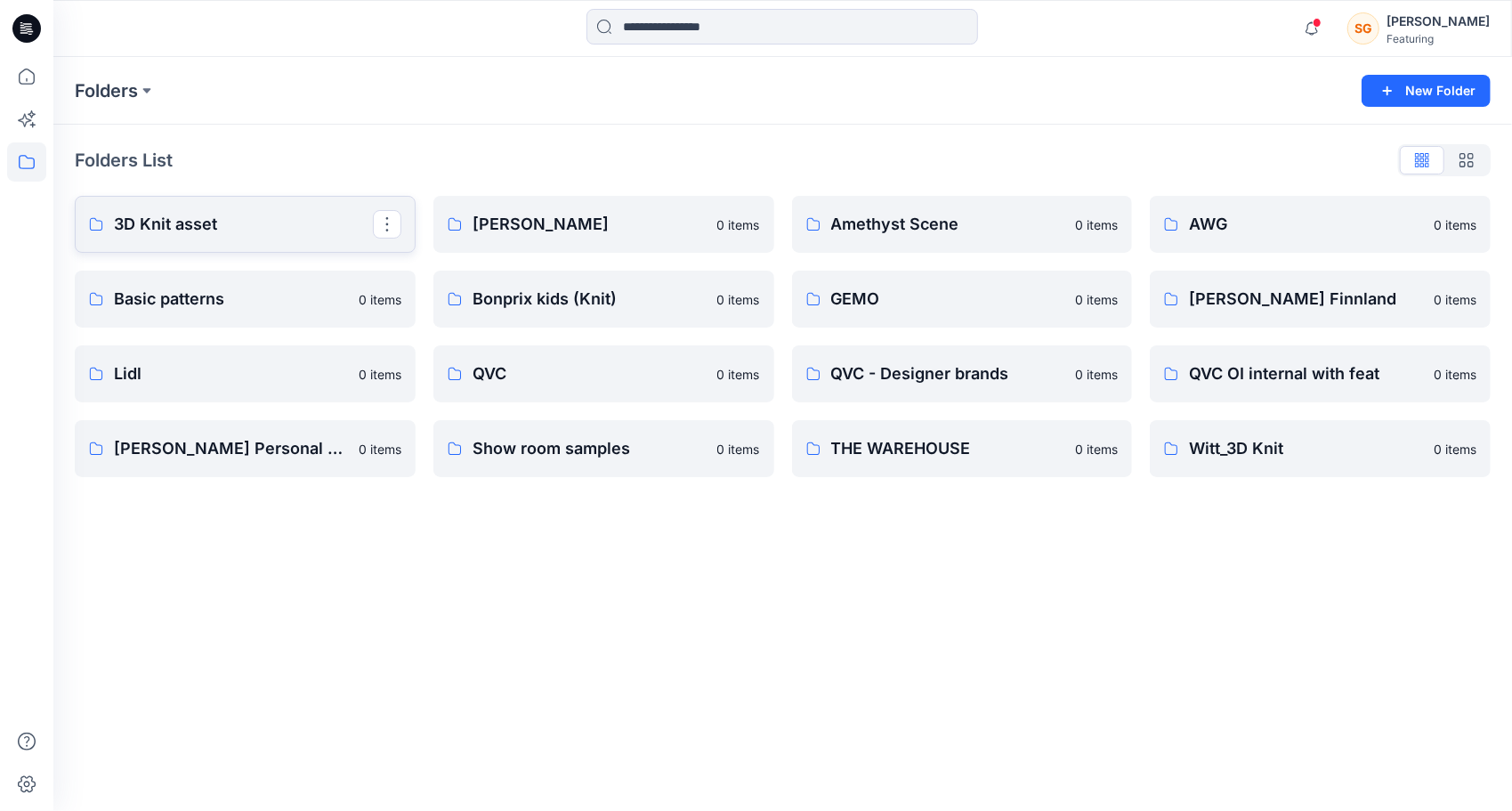
click at [210, 201] on link "3D Knit asset" at bounding box center [245, 224] width 341 height 57
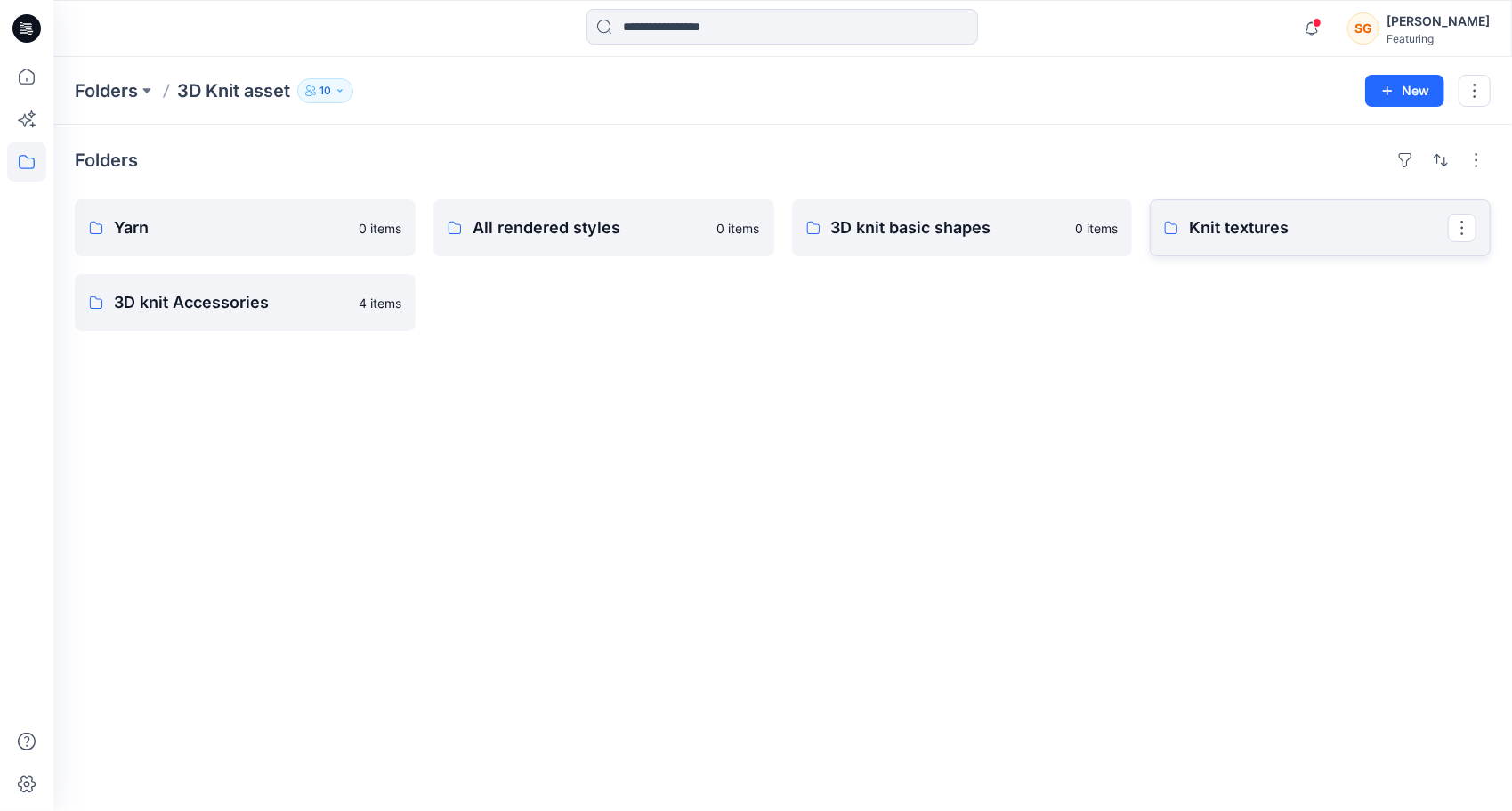
click at [1188, 239] on link "Knit textures" at bounding box center [1319, 227] width 341 height 57
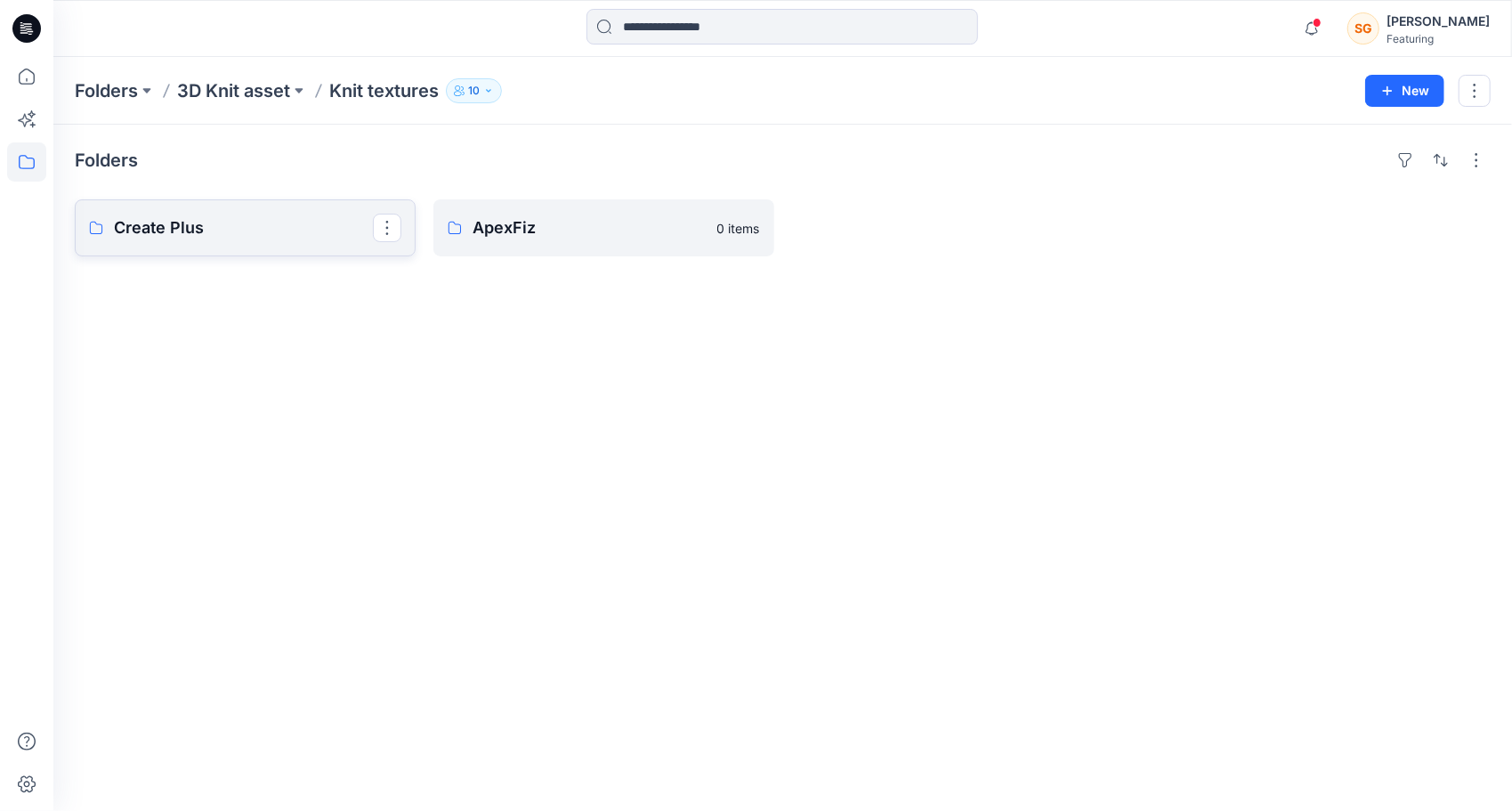
click at [149, 224] on p "Create Plus" at bounding box center [243, 228] width 259 height 25
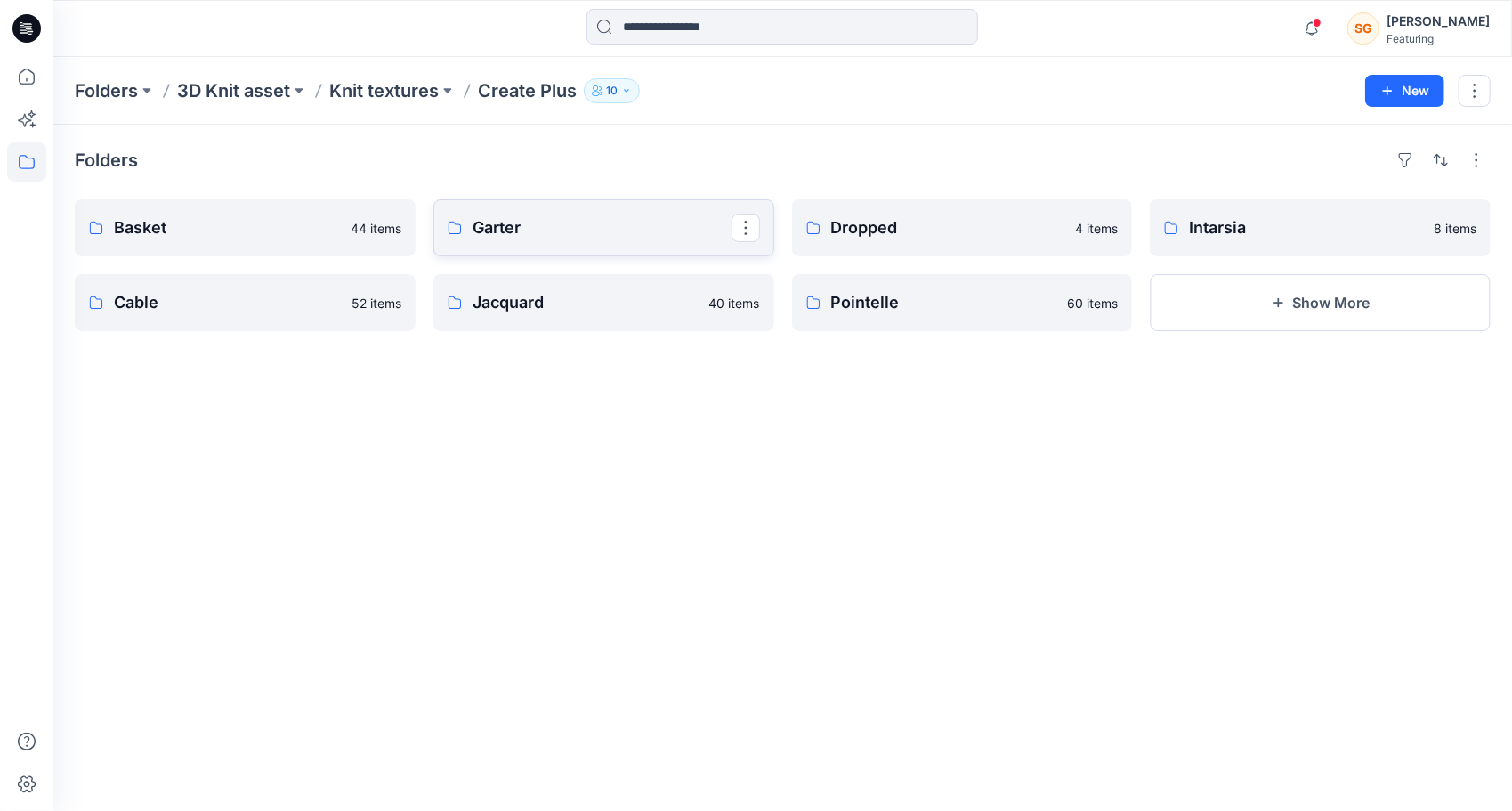
click at [529, 231] on p "Garter" at bounding box center [602, 228] width 259 height 25
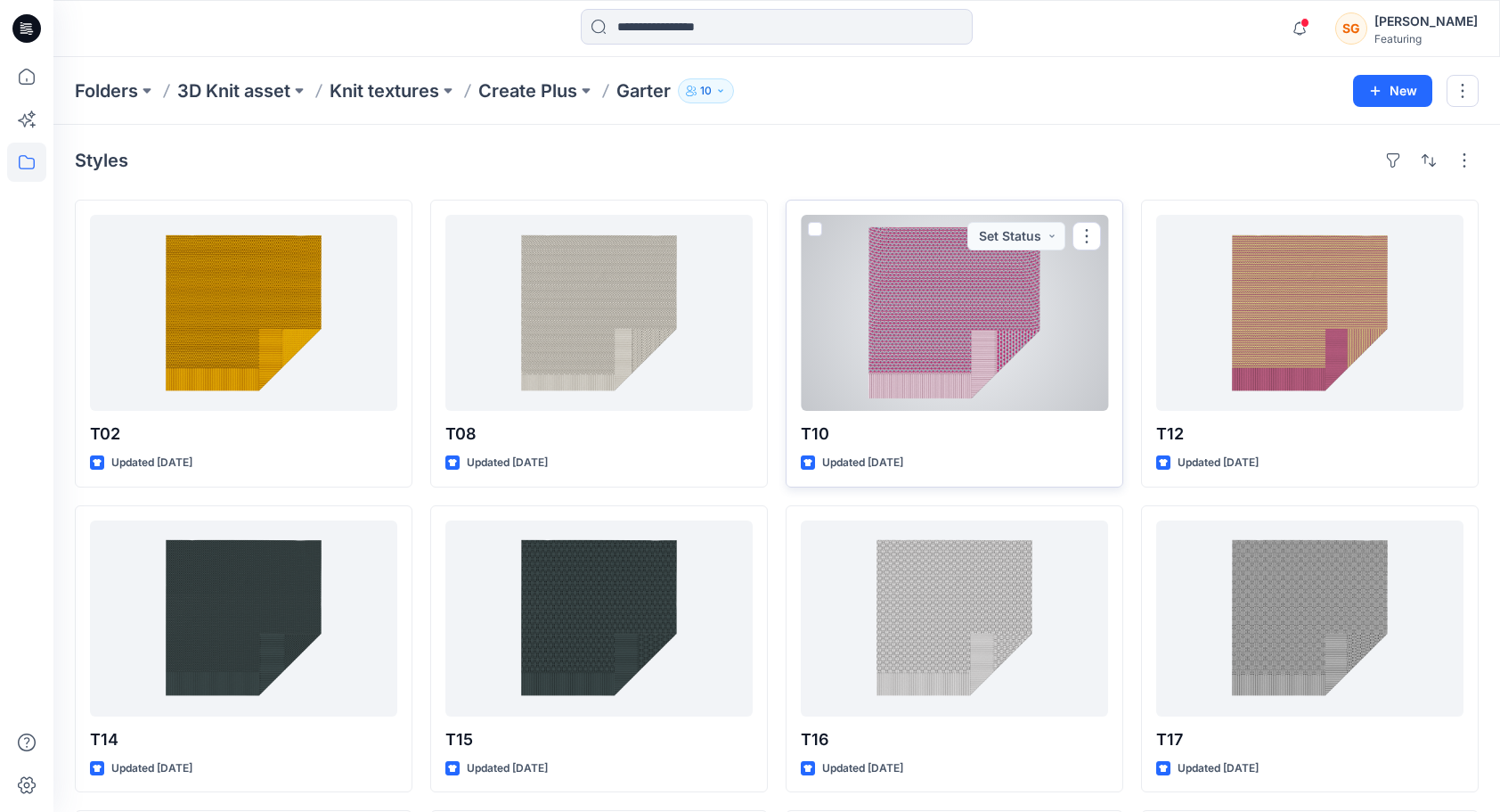
click at [843, 308] on div at bounding box center [955, 312] width 308 height 196
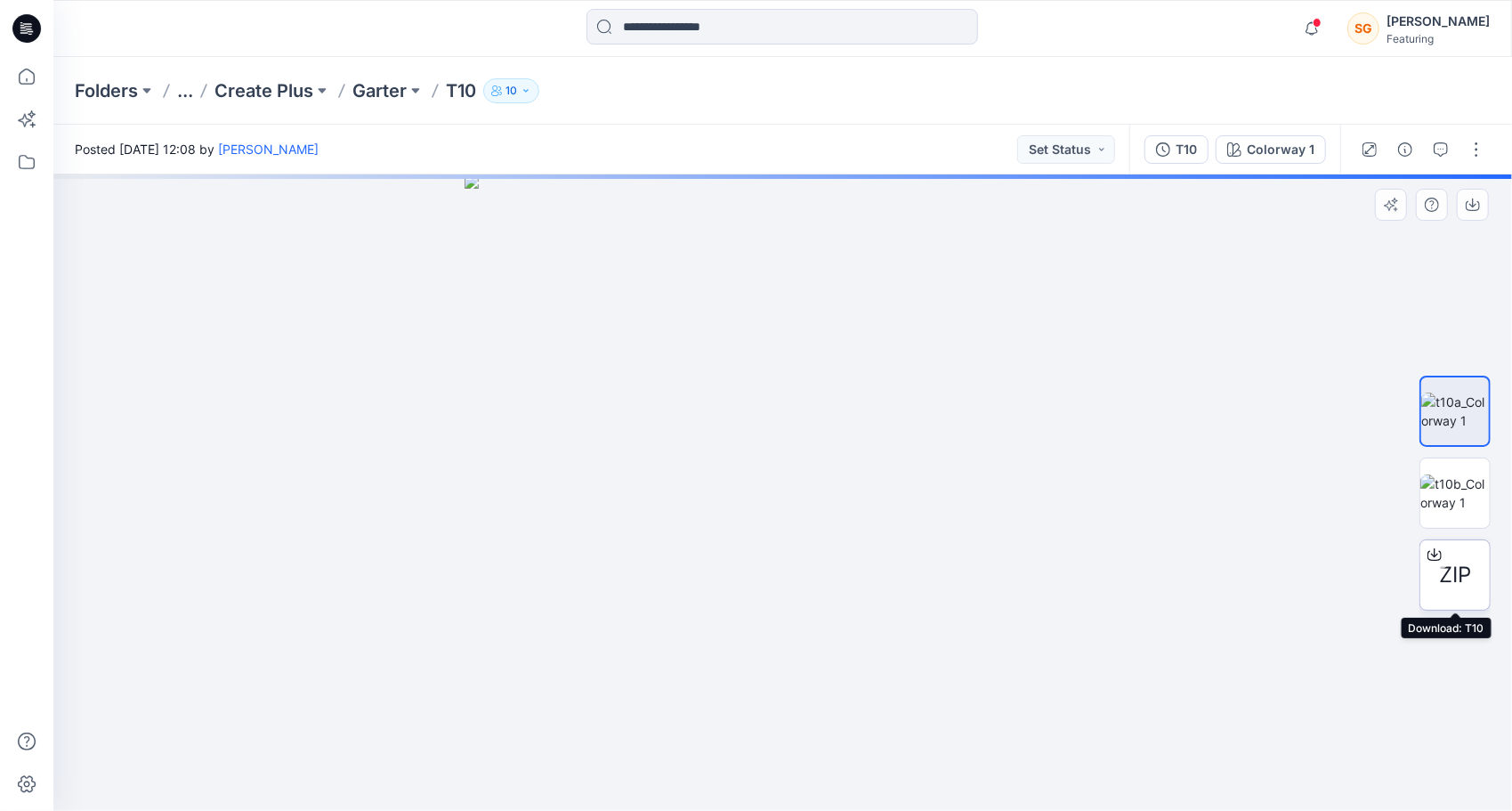
click at [1461, 577] on span "ZIP" at bounding box center [1454, 574] width 32 height 32
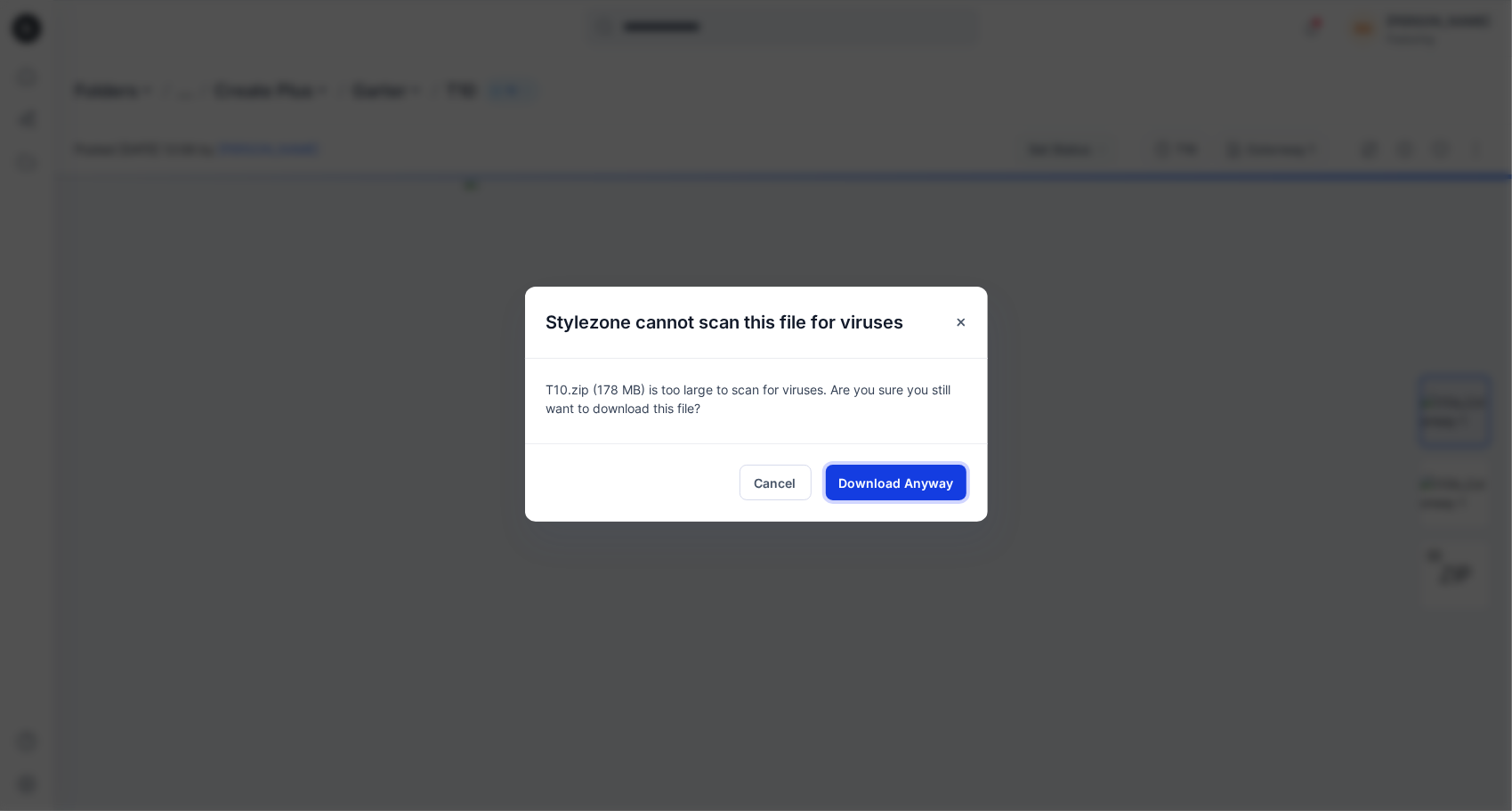
click at [914, 485] on span "Download Anyway" at bounding box center [895, 483] width 115 height 19
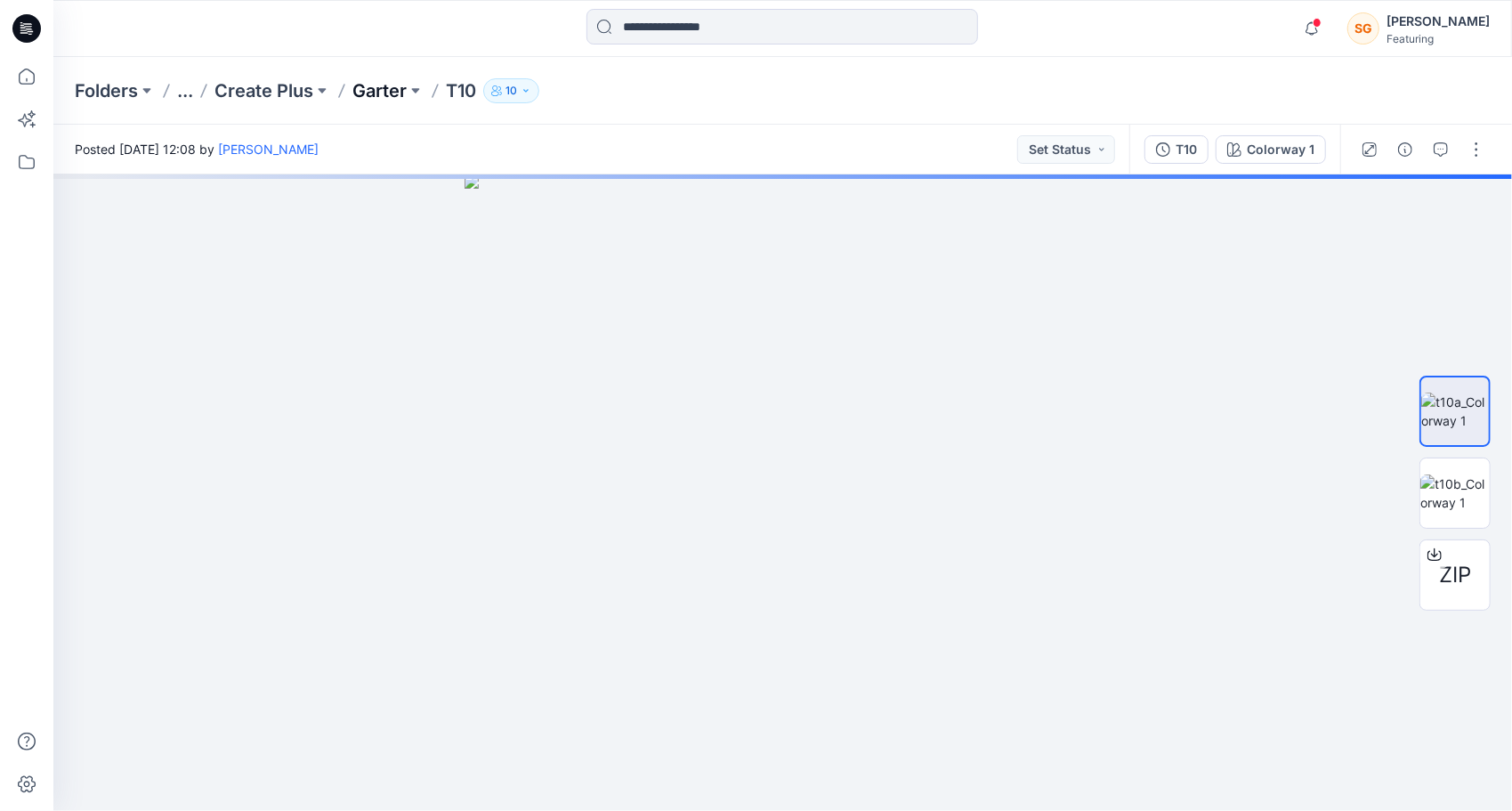
click at [397, 87] on p "Garter" at bounding box center [380, 91] width 54 height 25
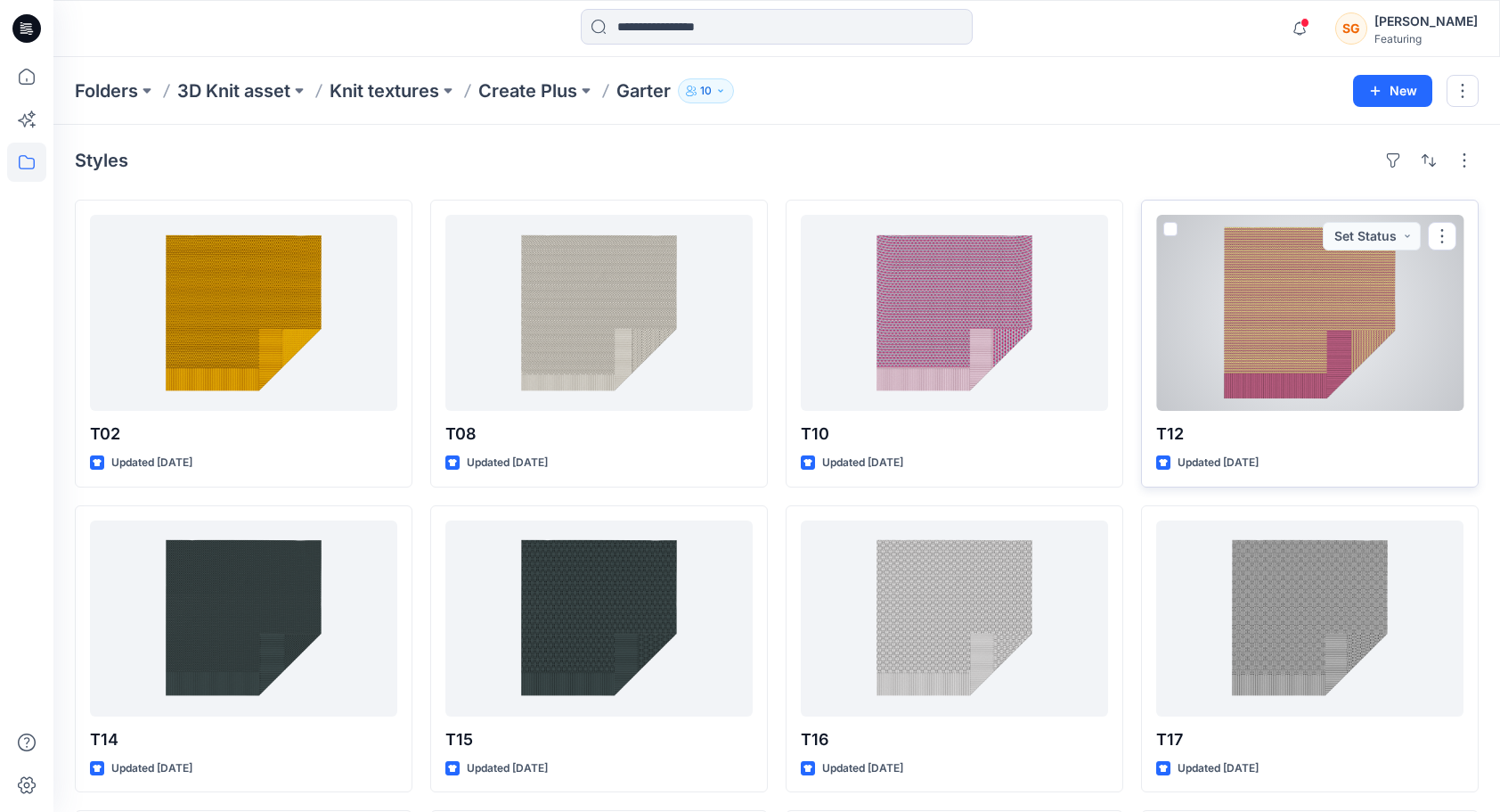
click at [1313, 346] on div at bounding box center [1310, 312] width 308 height 196
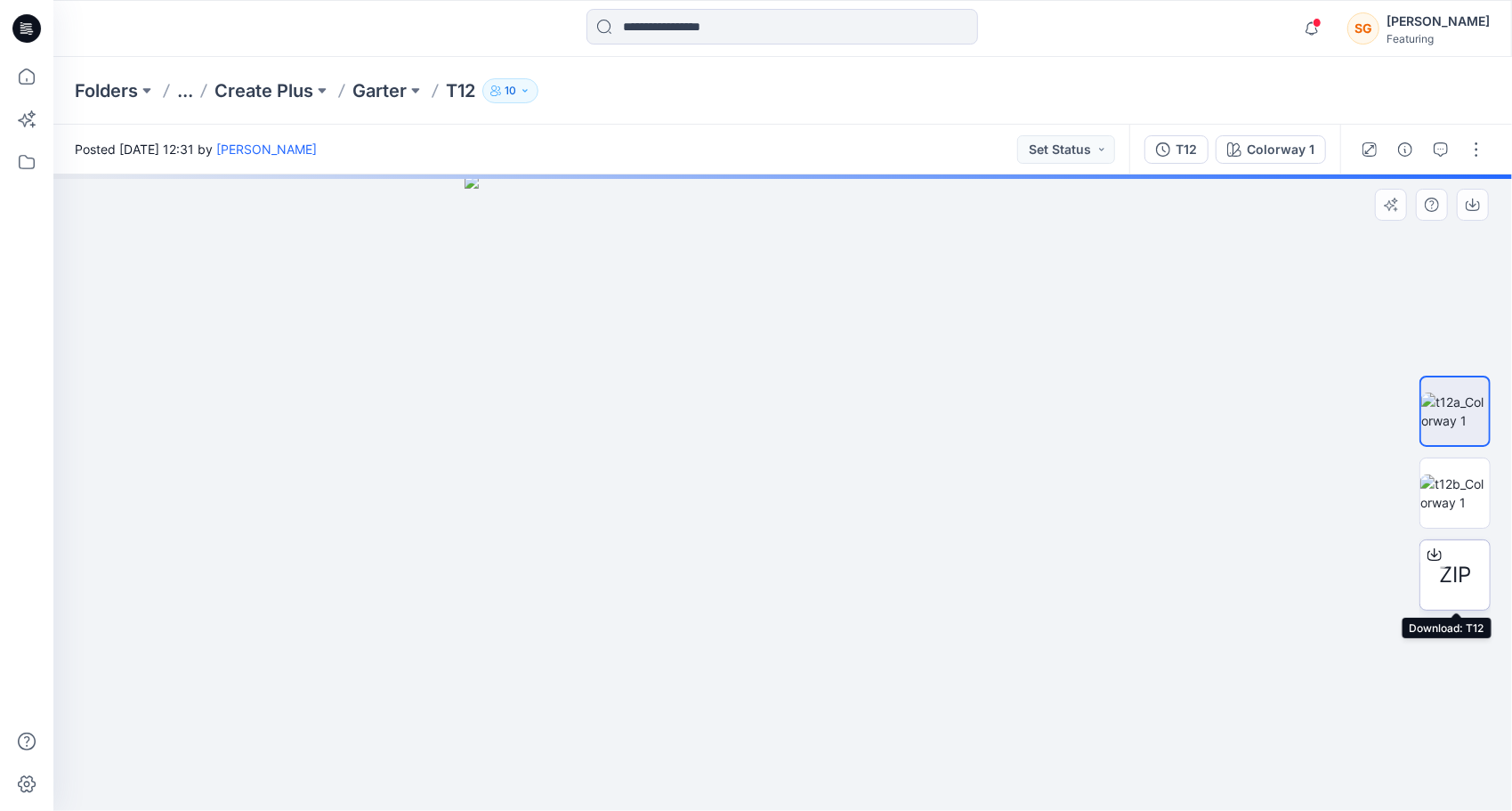
click at [1447, 570] on span "ZIP" at bounding box center [1454, 574] width 32 height 32
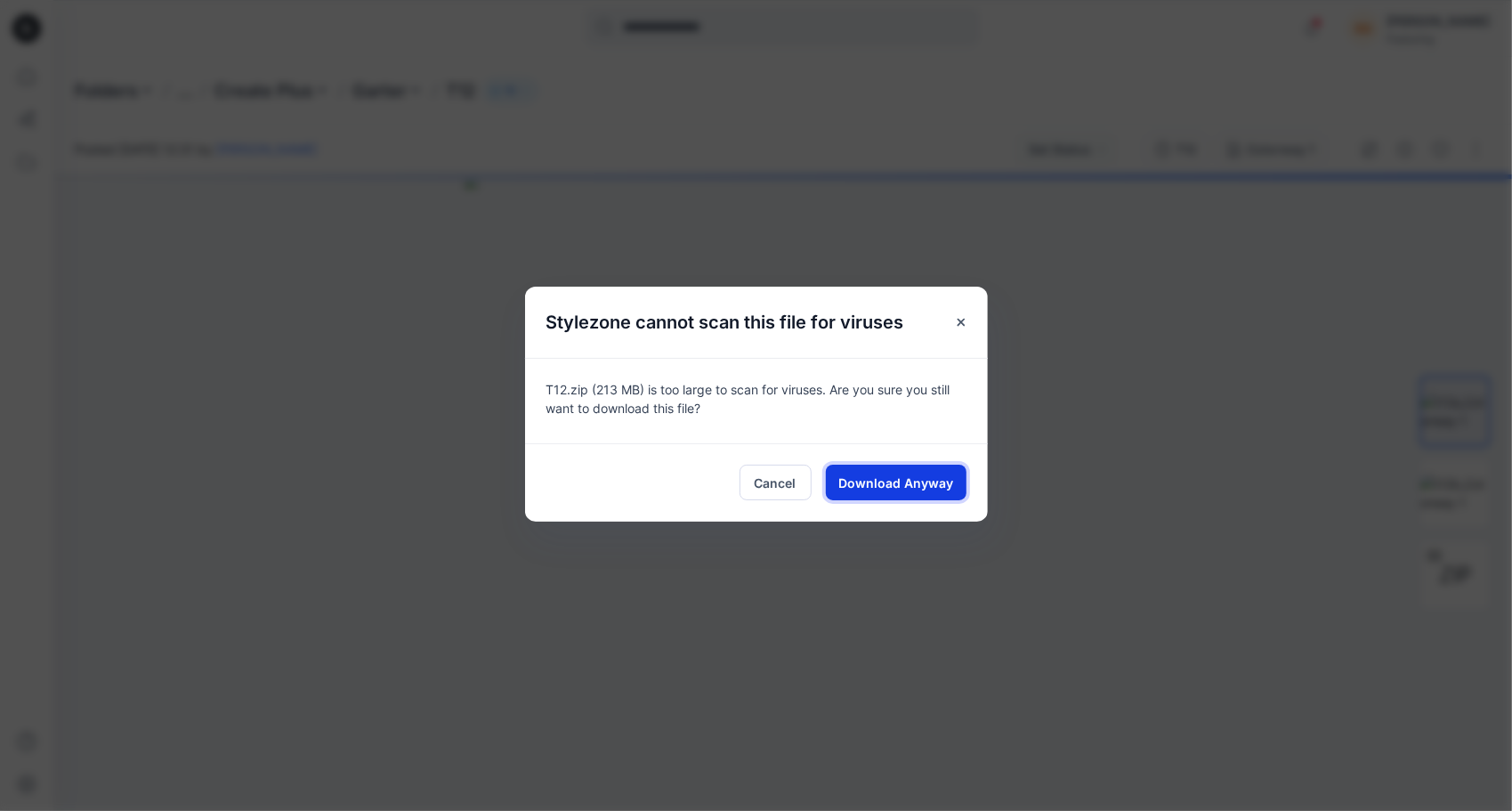
click at [930, 479] on span "Download Anyway" at bounding box center [895, 483] width 115 height 19
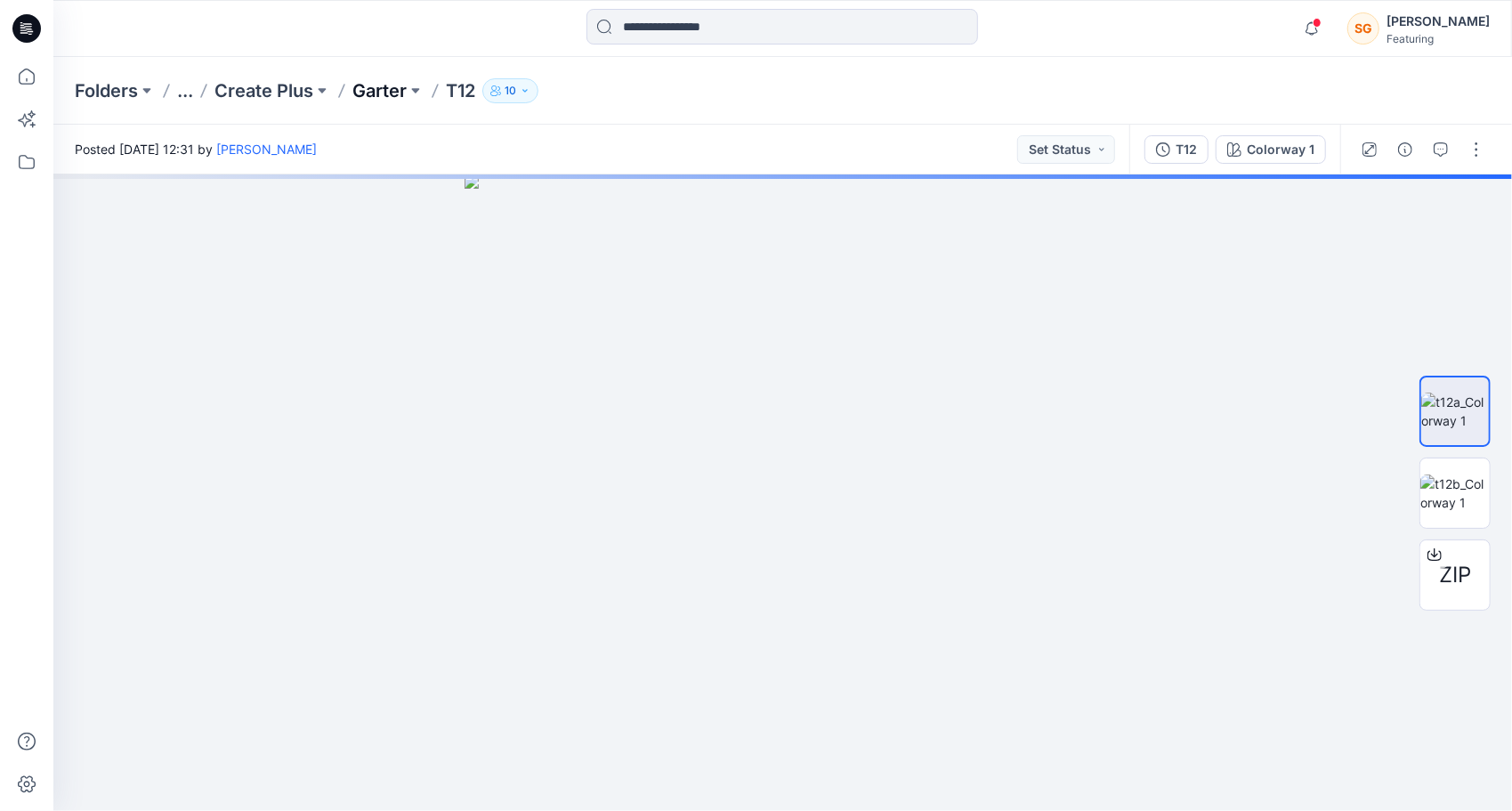
click at [388, 88] on p "Garter" at bounding box center [380, 91] width 54 height 25
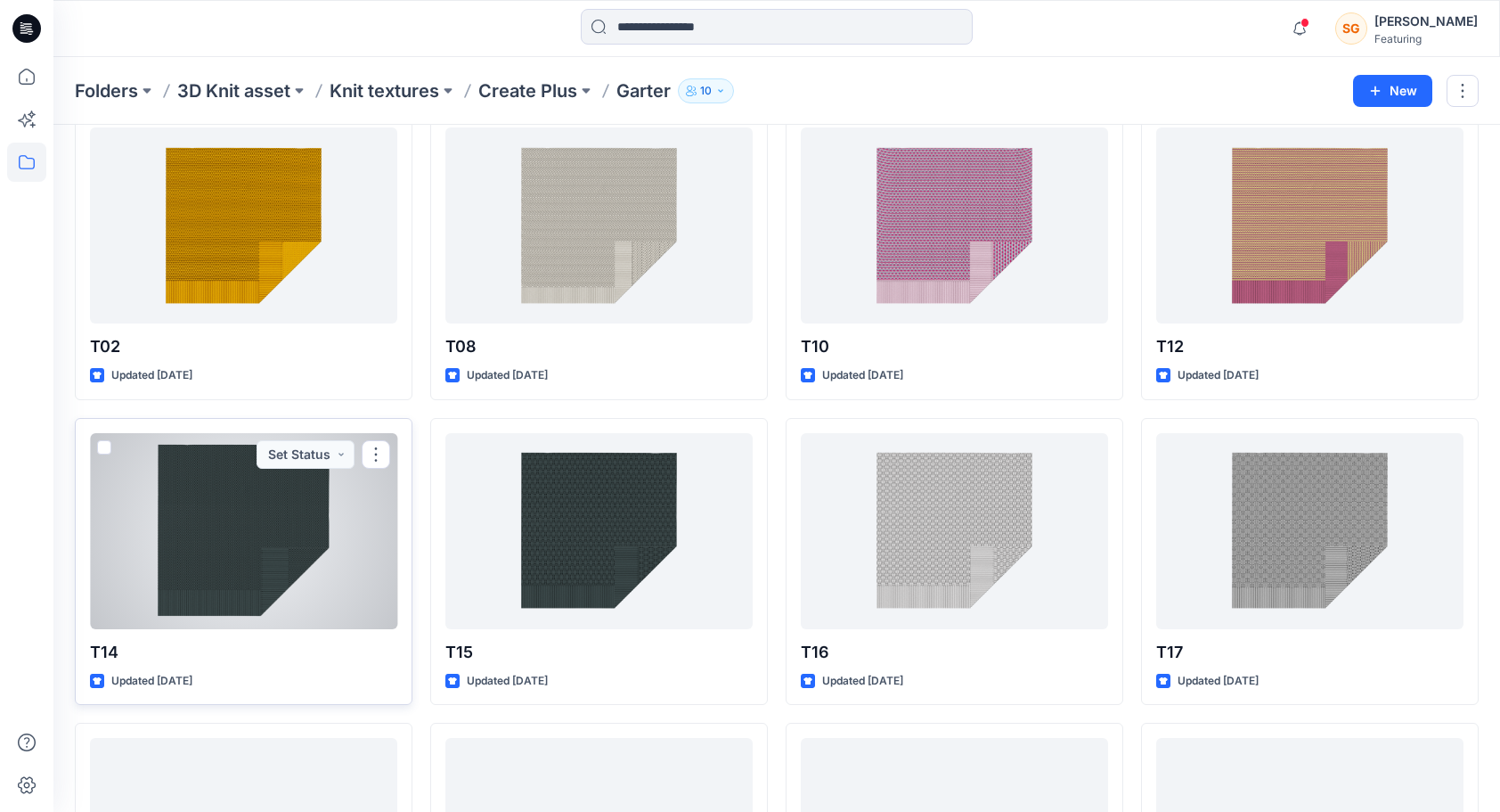
scroll to position [89, 0]
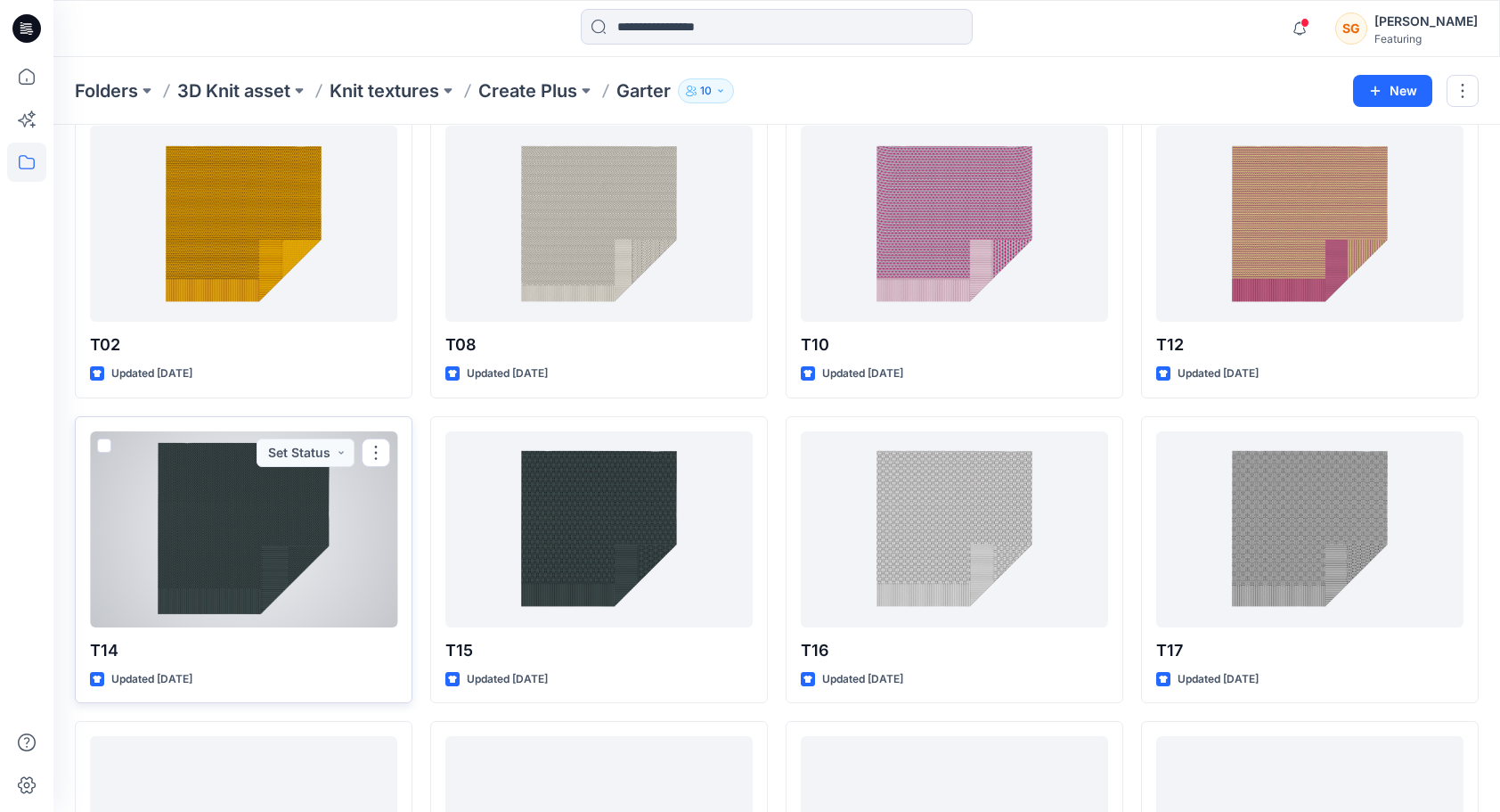
click at [254, 528] on div at bounding box center [244, 529] width 308 height 196
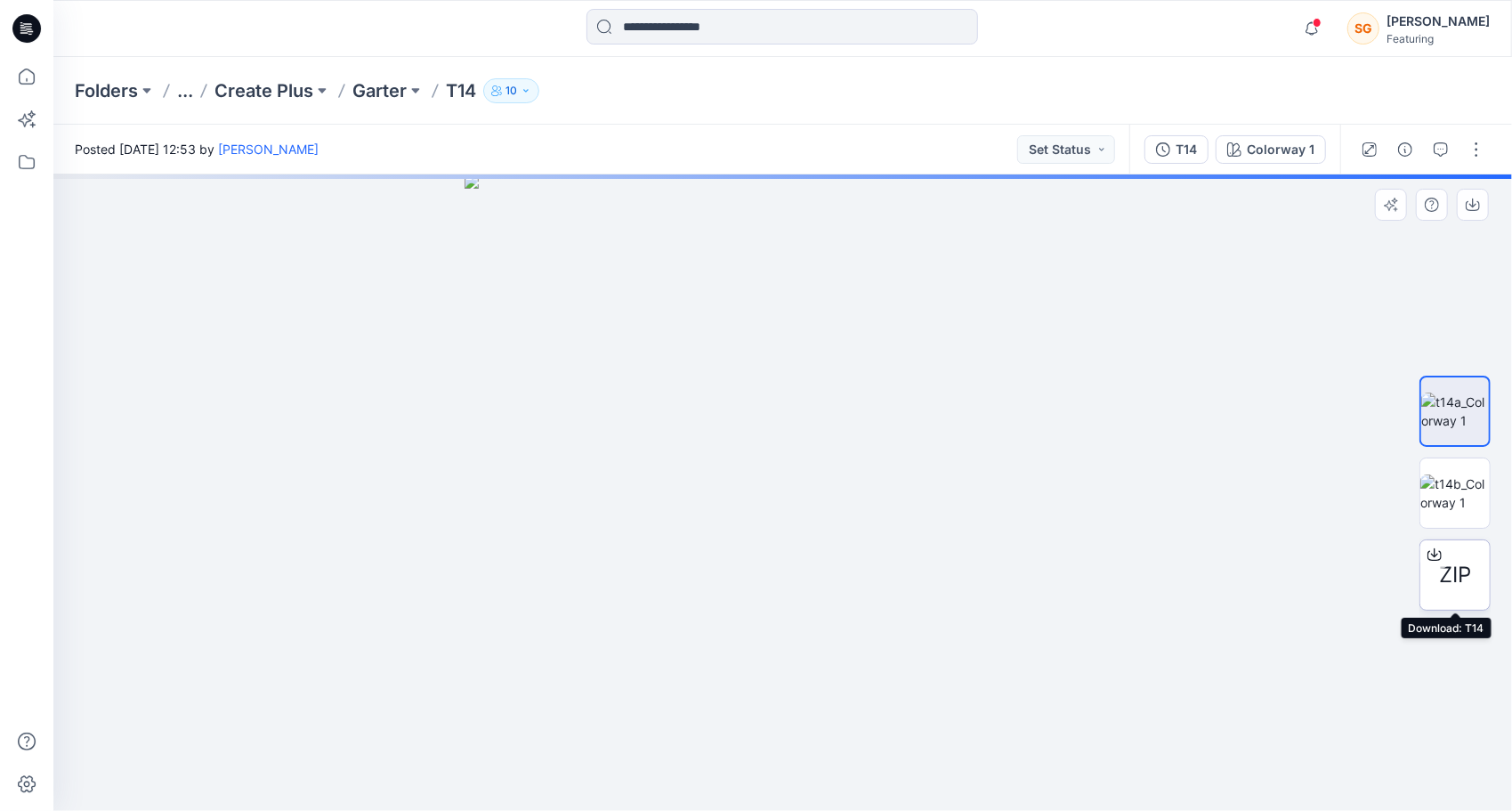
click at [1456, 557] on div "ZIP" at bounding box center [1455, 574] width 71 height 71
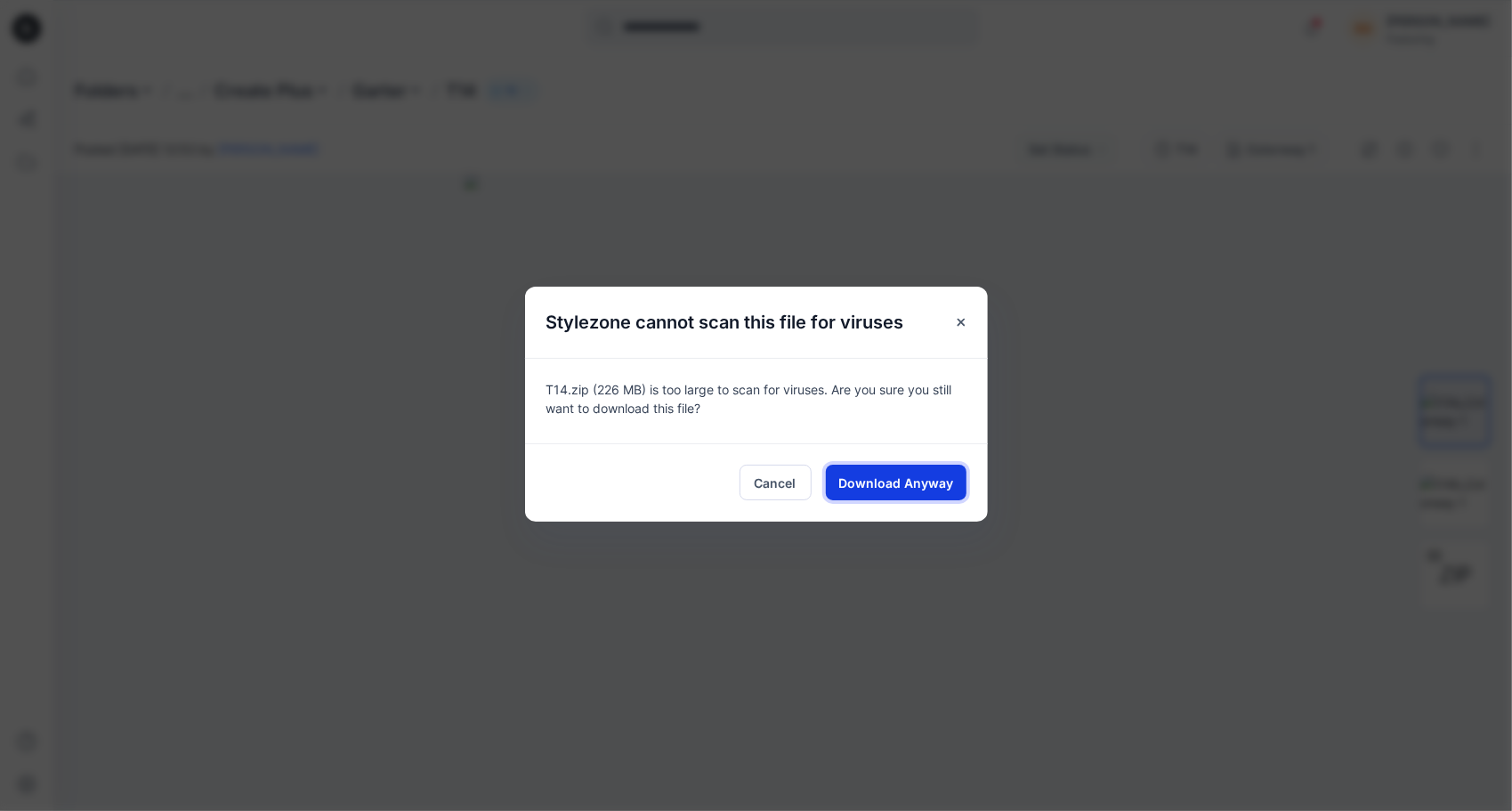
click at [915, 480] on span "Download Anyway" at bounding box center [895, 483] width 115 height 19
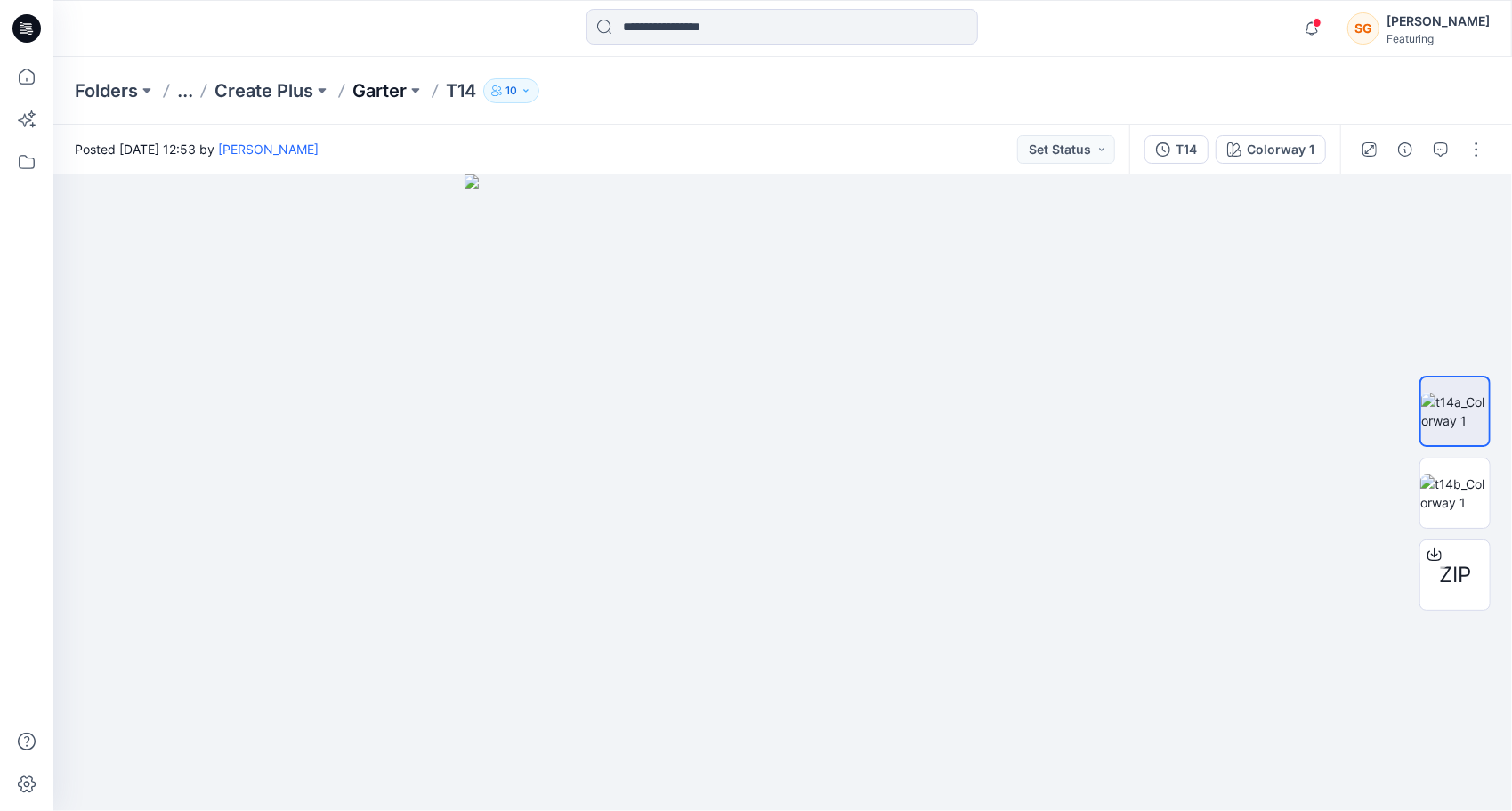
click at [392, 84] on p "Garter" at bounding box center [380, 91] width 54 height 25
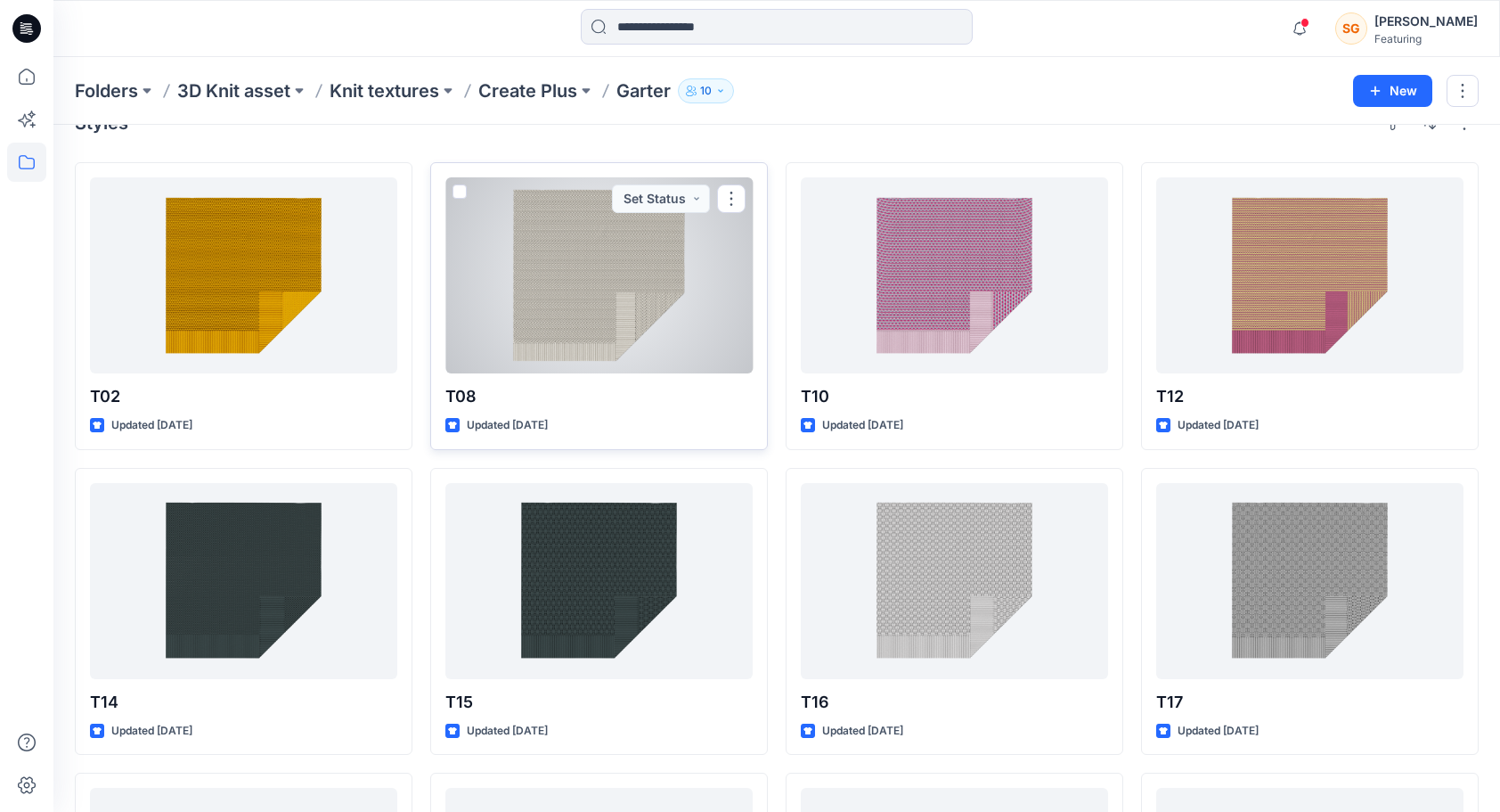
scroll to position [178, 0]
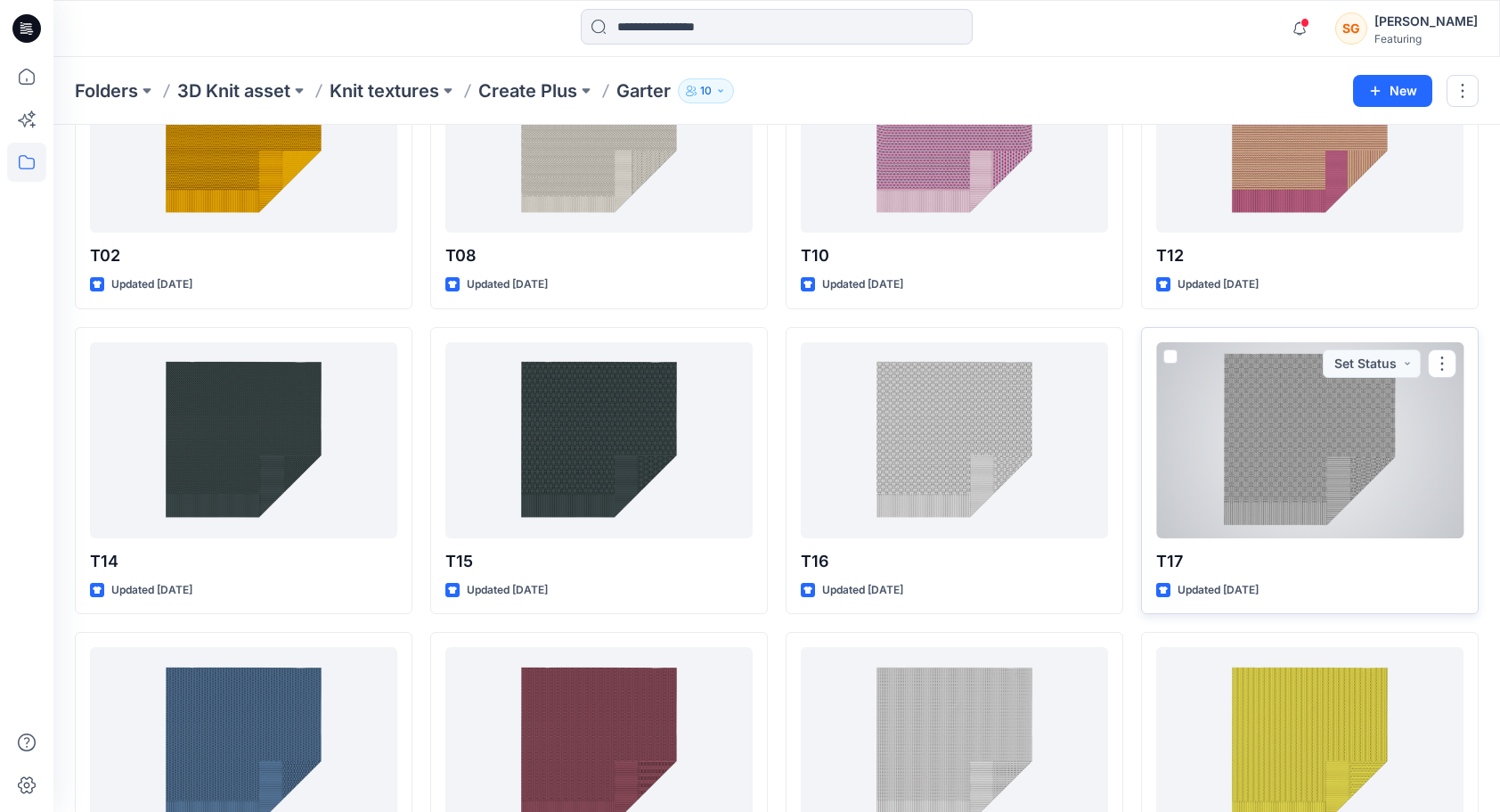
click at [1235, 469] on div at bounding box center [1310, 440] width 308 height 196
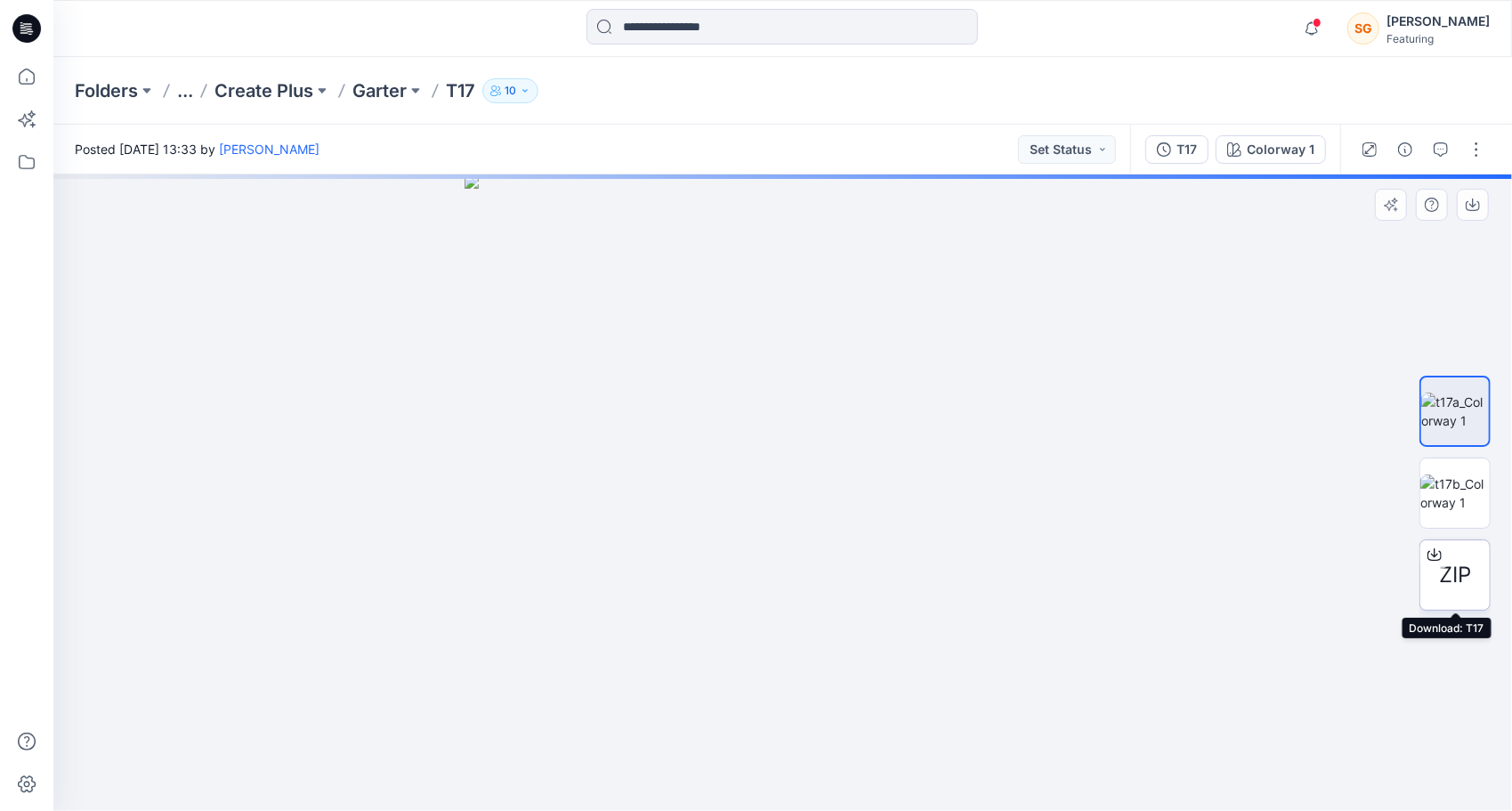
click at [1450, 573] on span "ZIP" at bounding box center [1454, 574] width 32 height 32
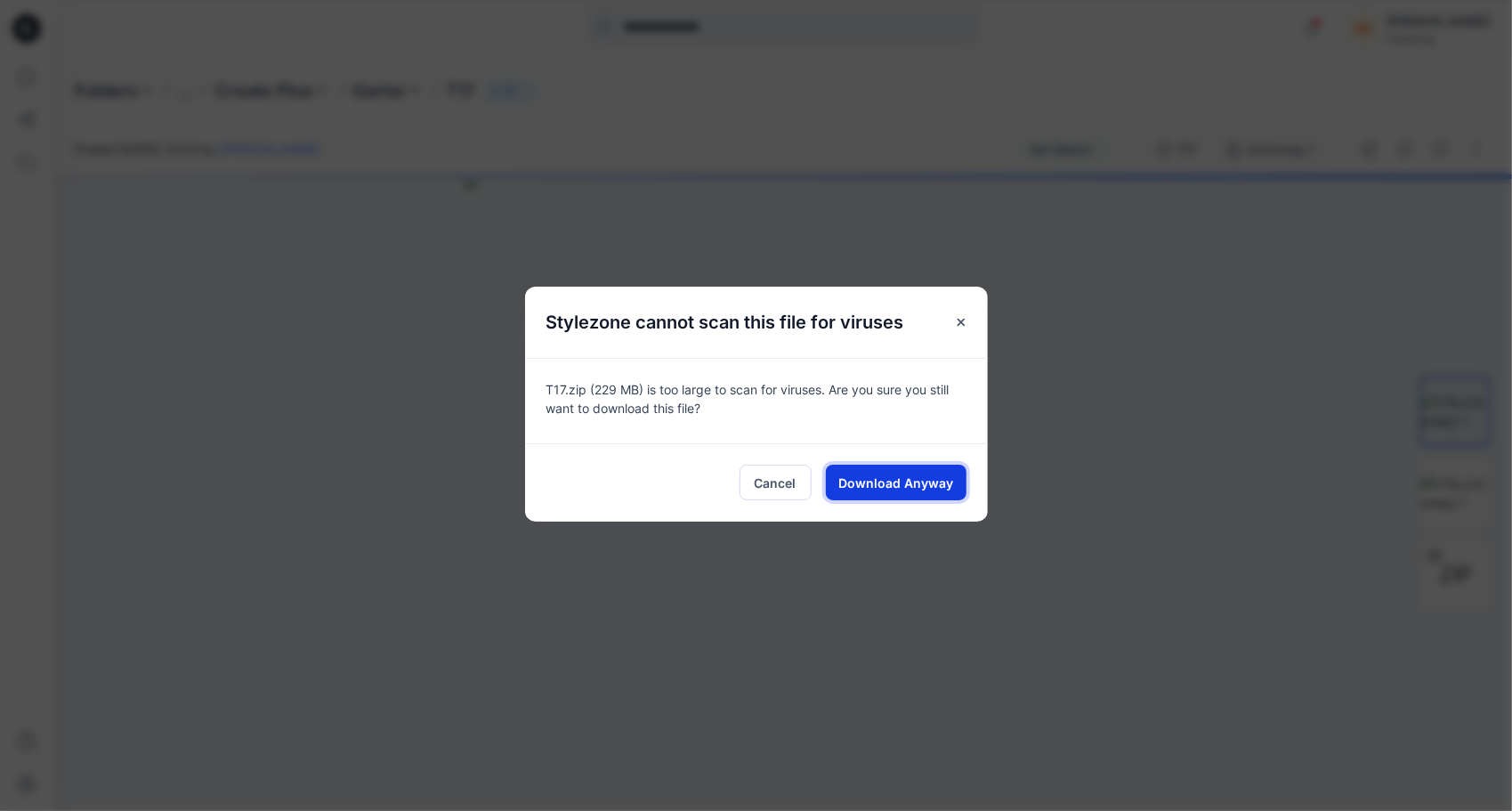
click at [927, 476] on span "Download Anyway" at bounding box center [895, 483] width 115 height 19
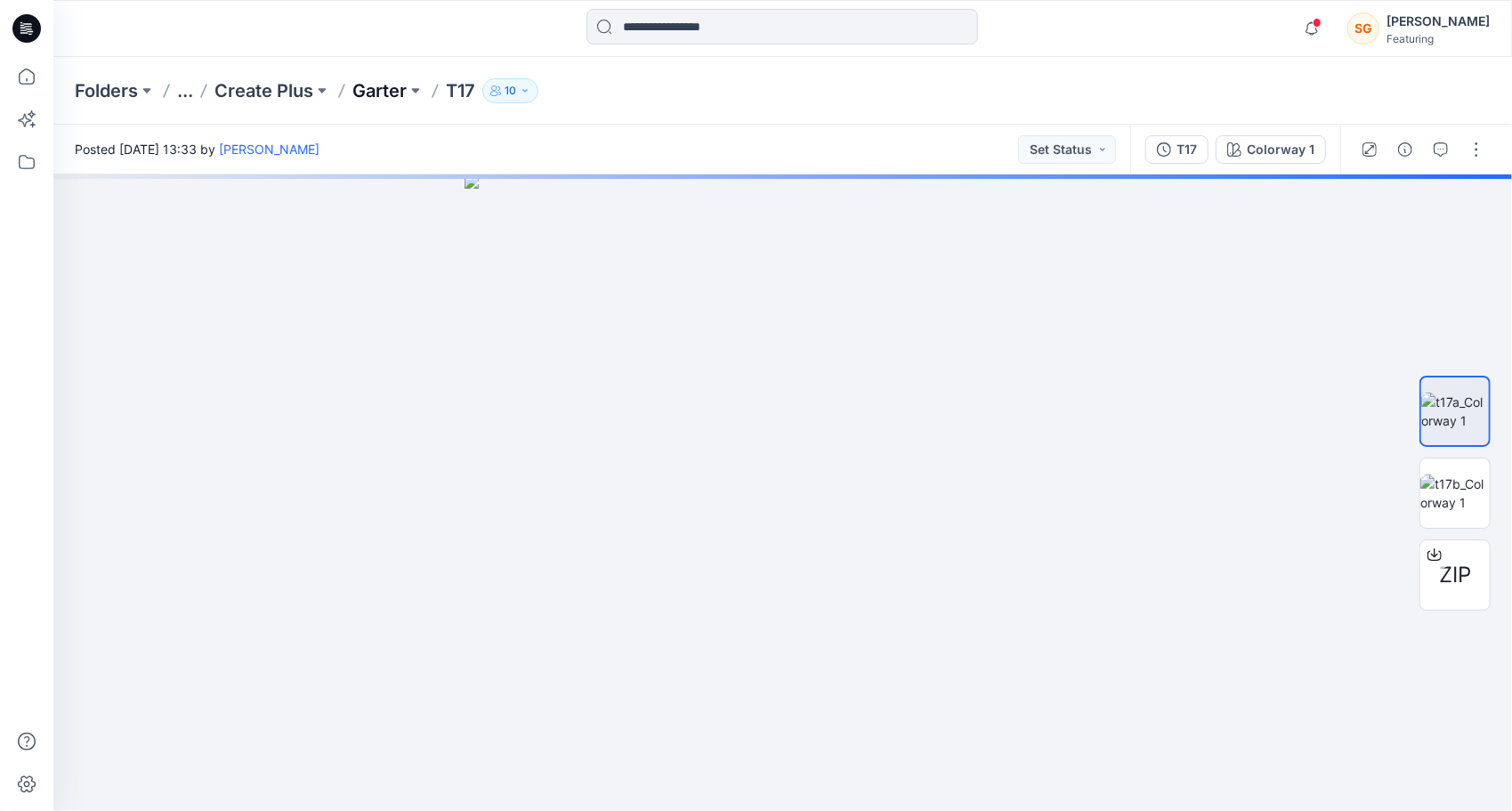
click at [380, 85] on p "Garter" at bounding box center [380, 91] width 54 height 25
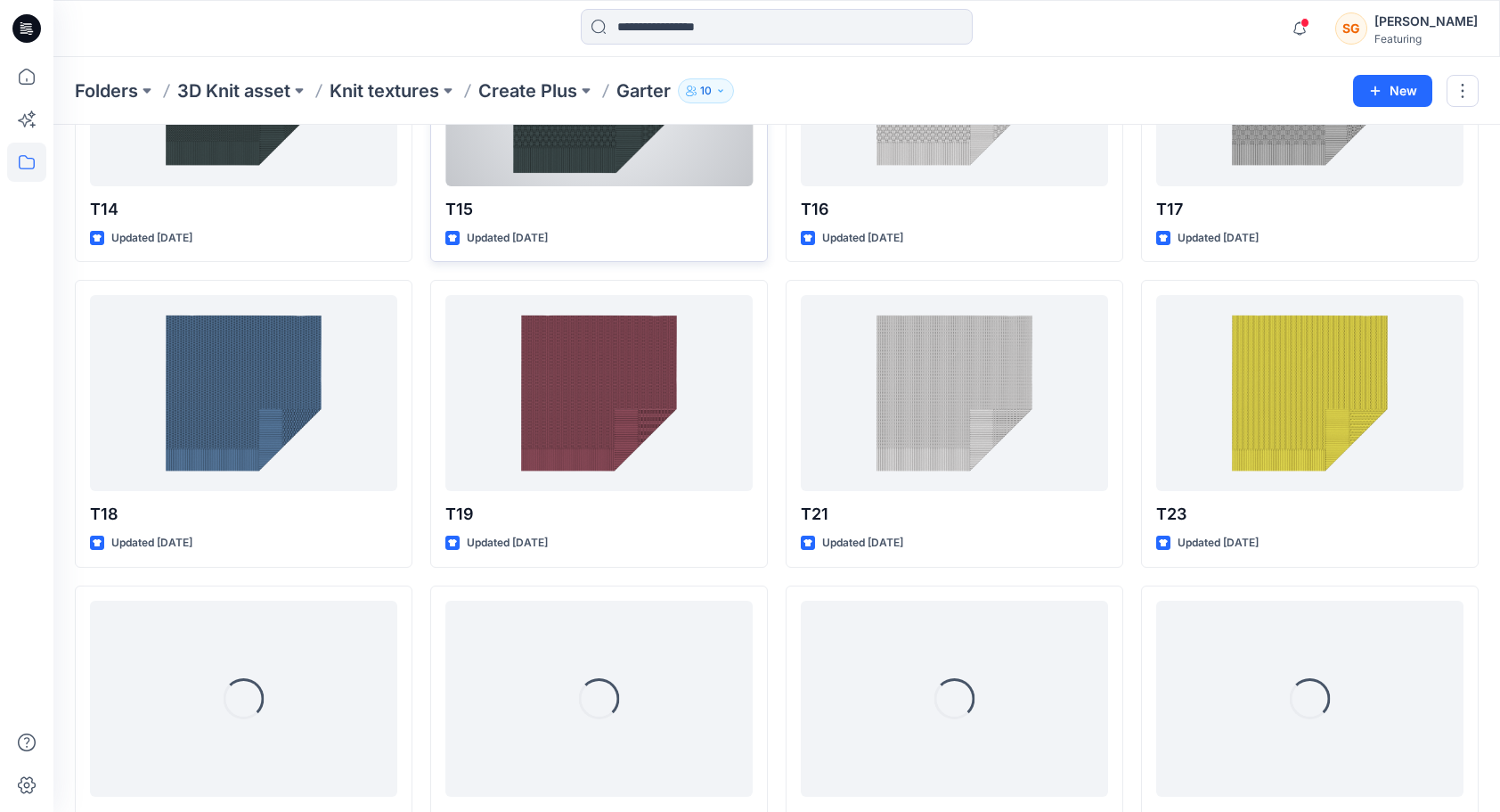
scroll to position [534, 0]
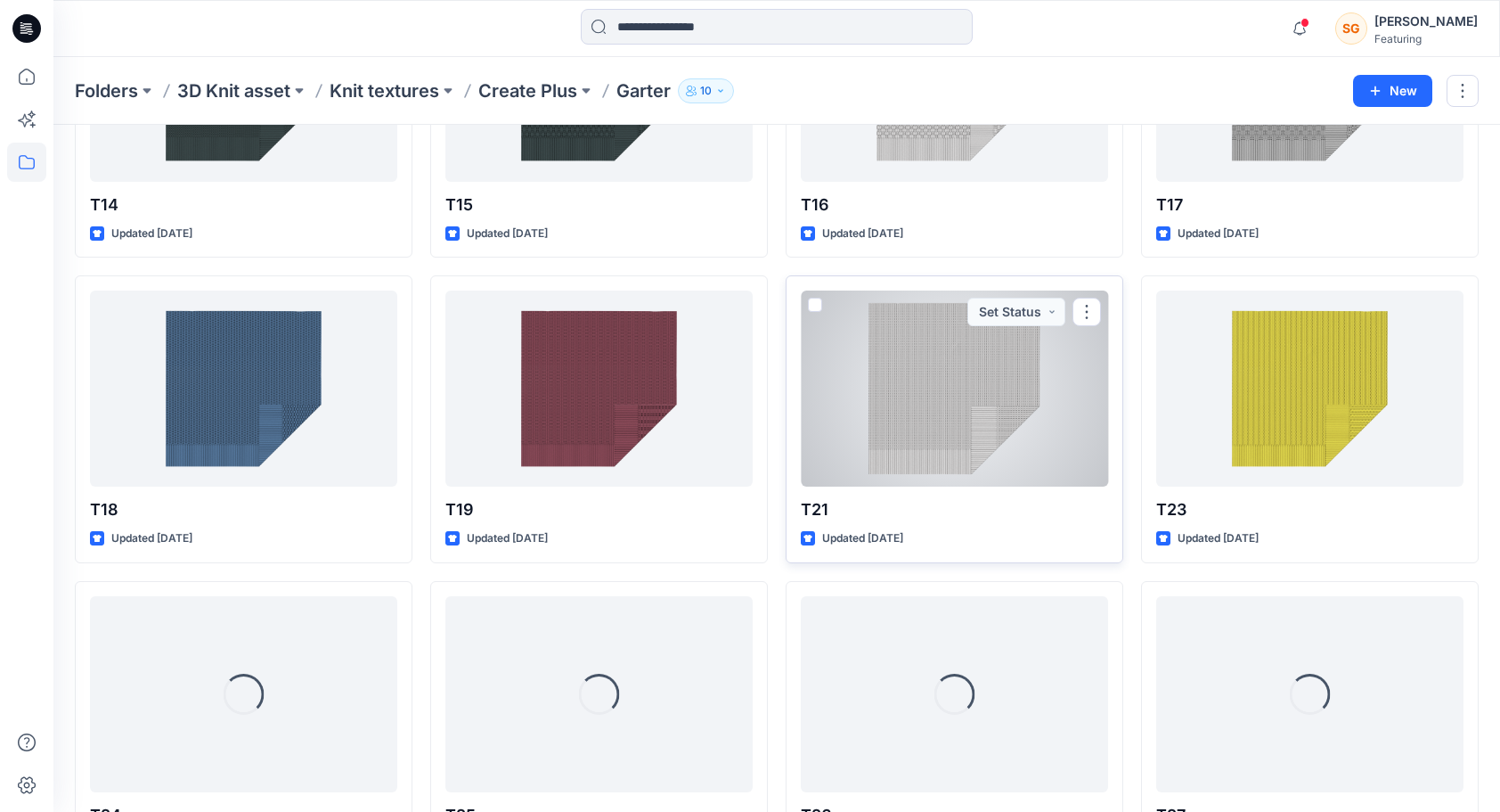
click at [920, 417] on div at bounding box center [955, 388] width 308 height 196
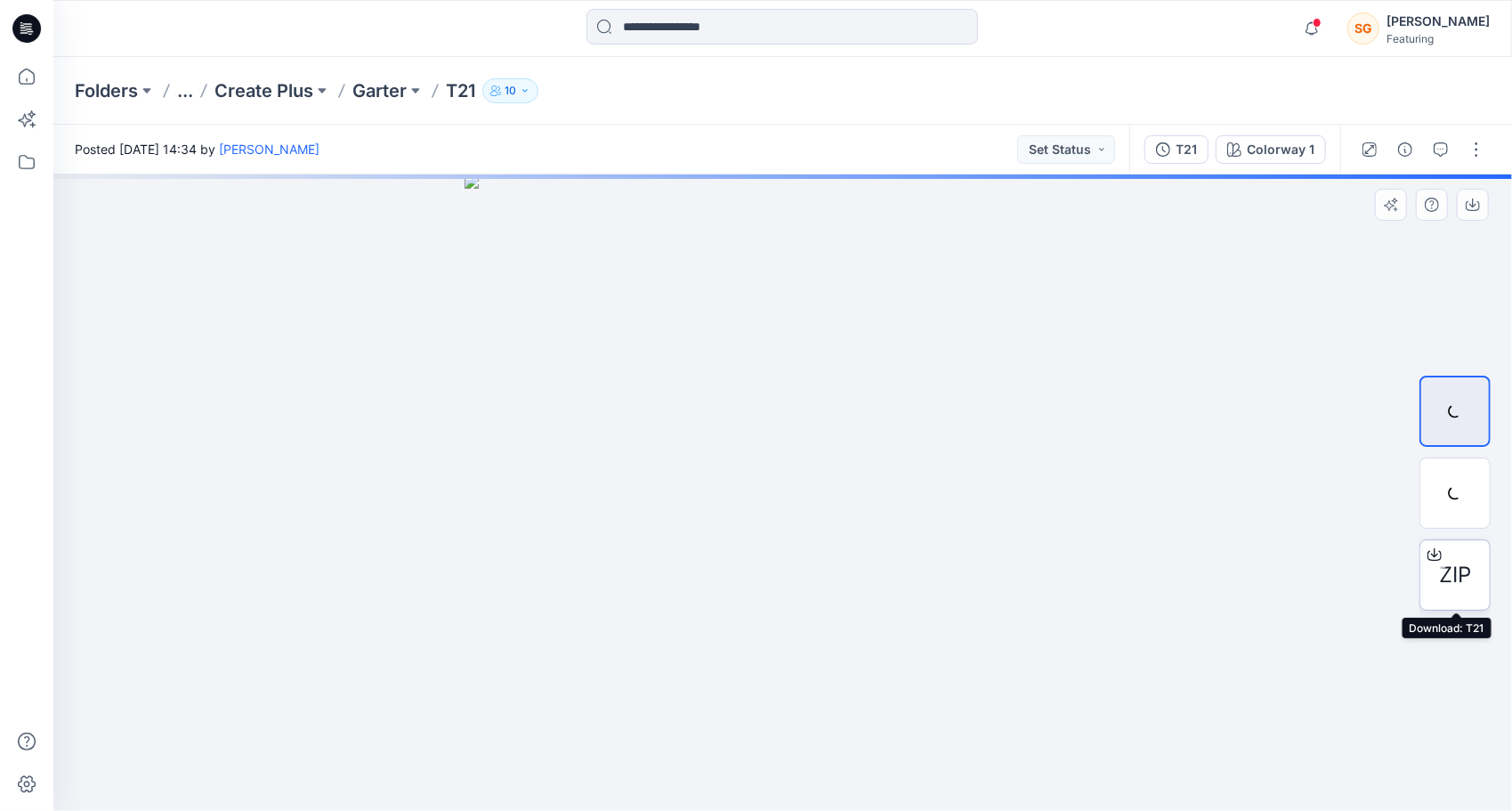
click at [1449, 571] on span "ZIP" at bounding box center [1454, 574] width 32 height 32
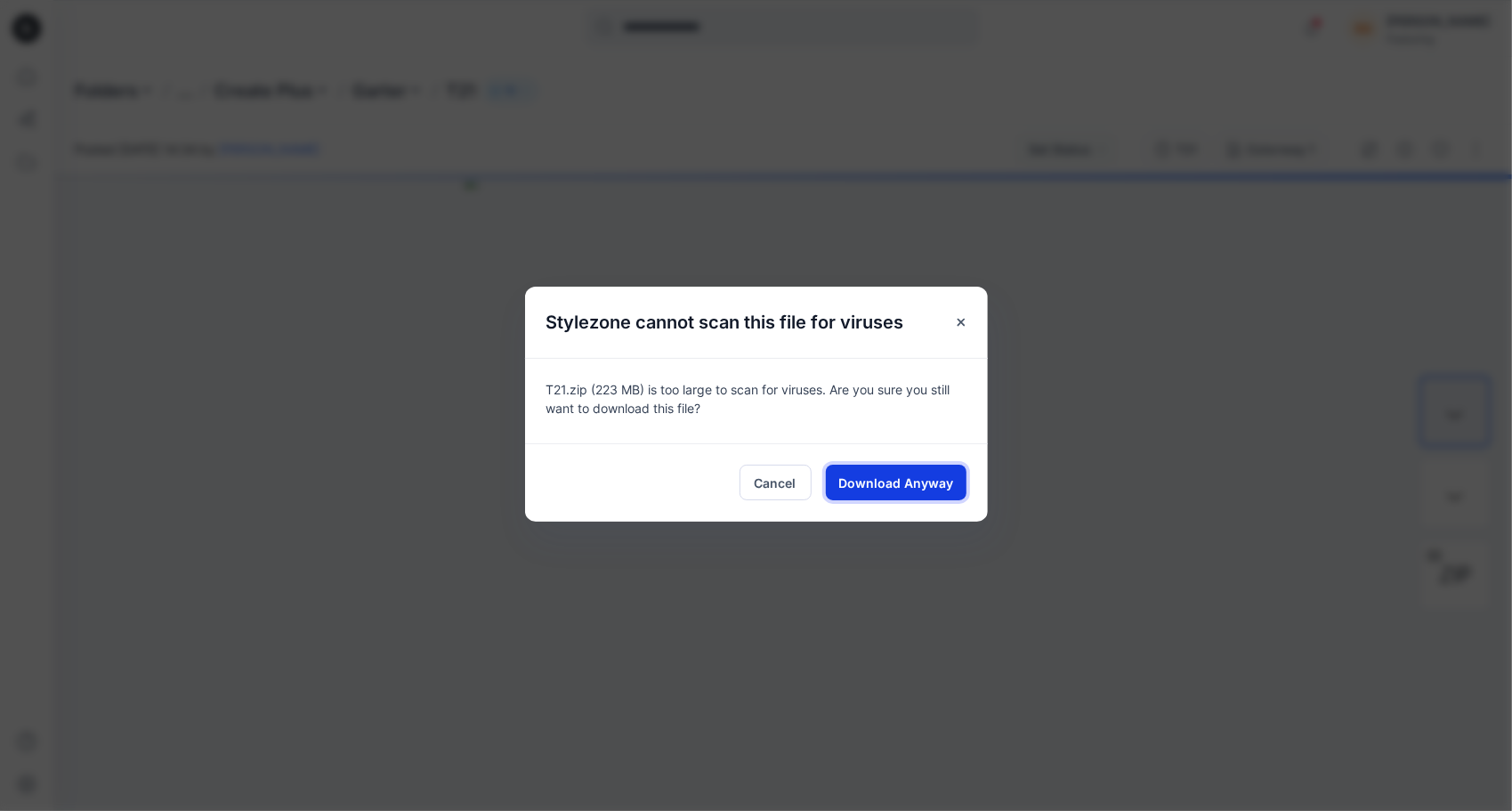
click at [922, 469] on button "Download Anyway" at bounding box center [895, 482] width 140 height 35
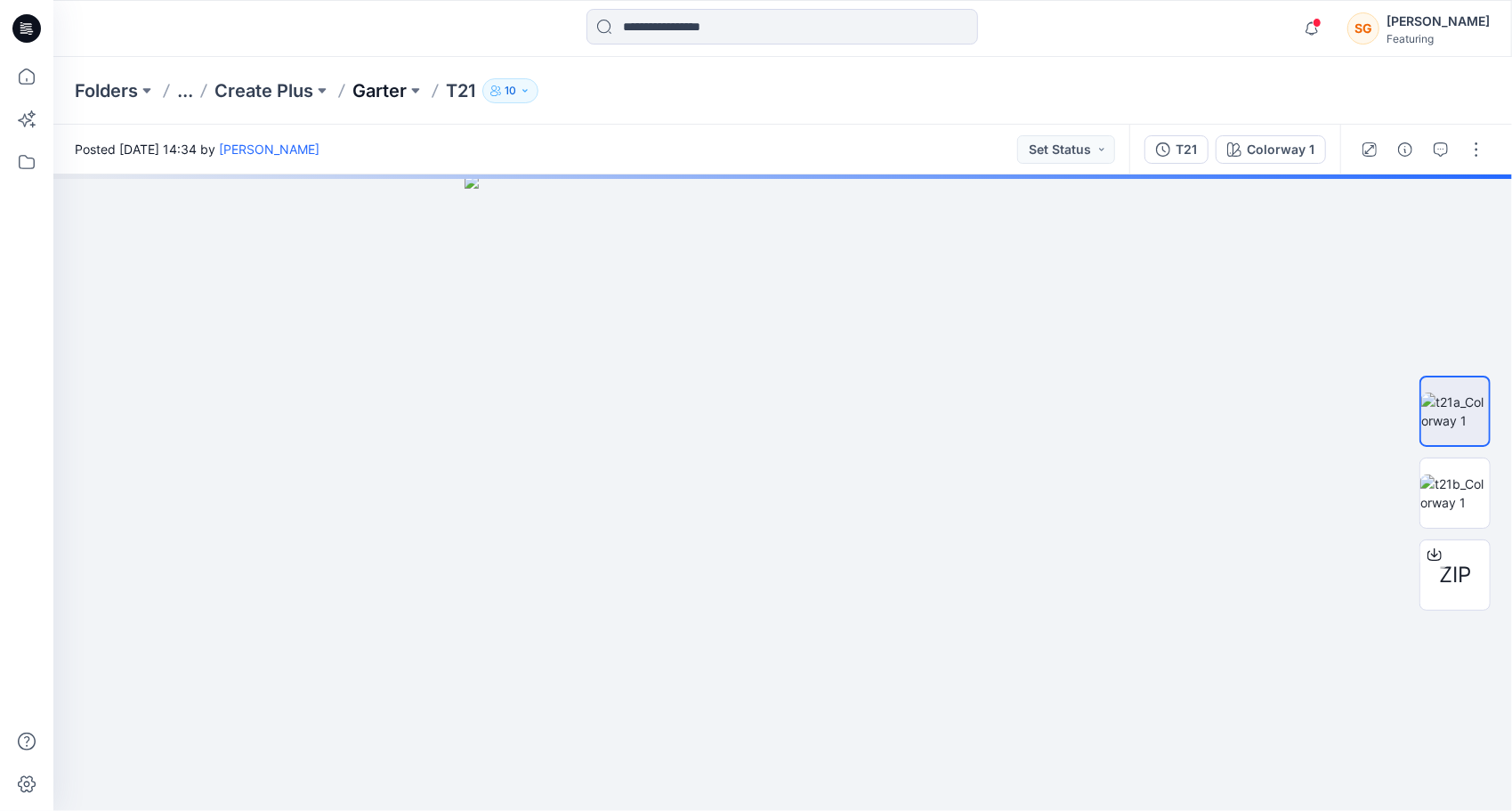
click at [383, 98] on p "Garter" at bounding box center [380, 91] width 54 height 25
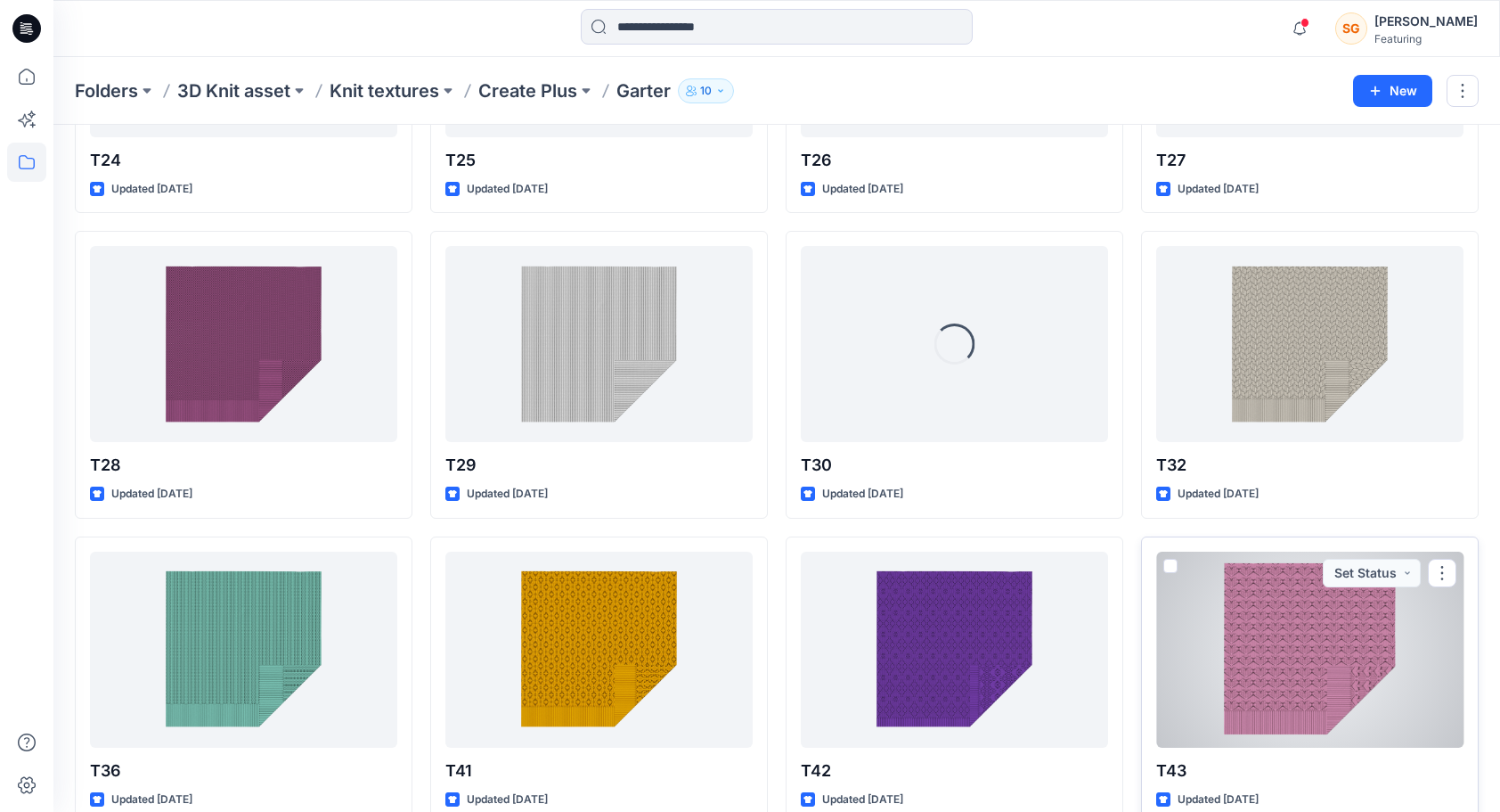
scroll to position [1247, 0]
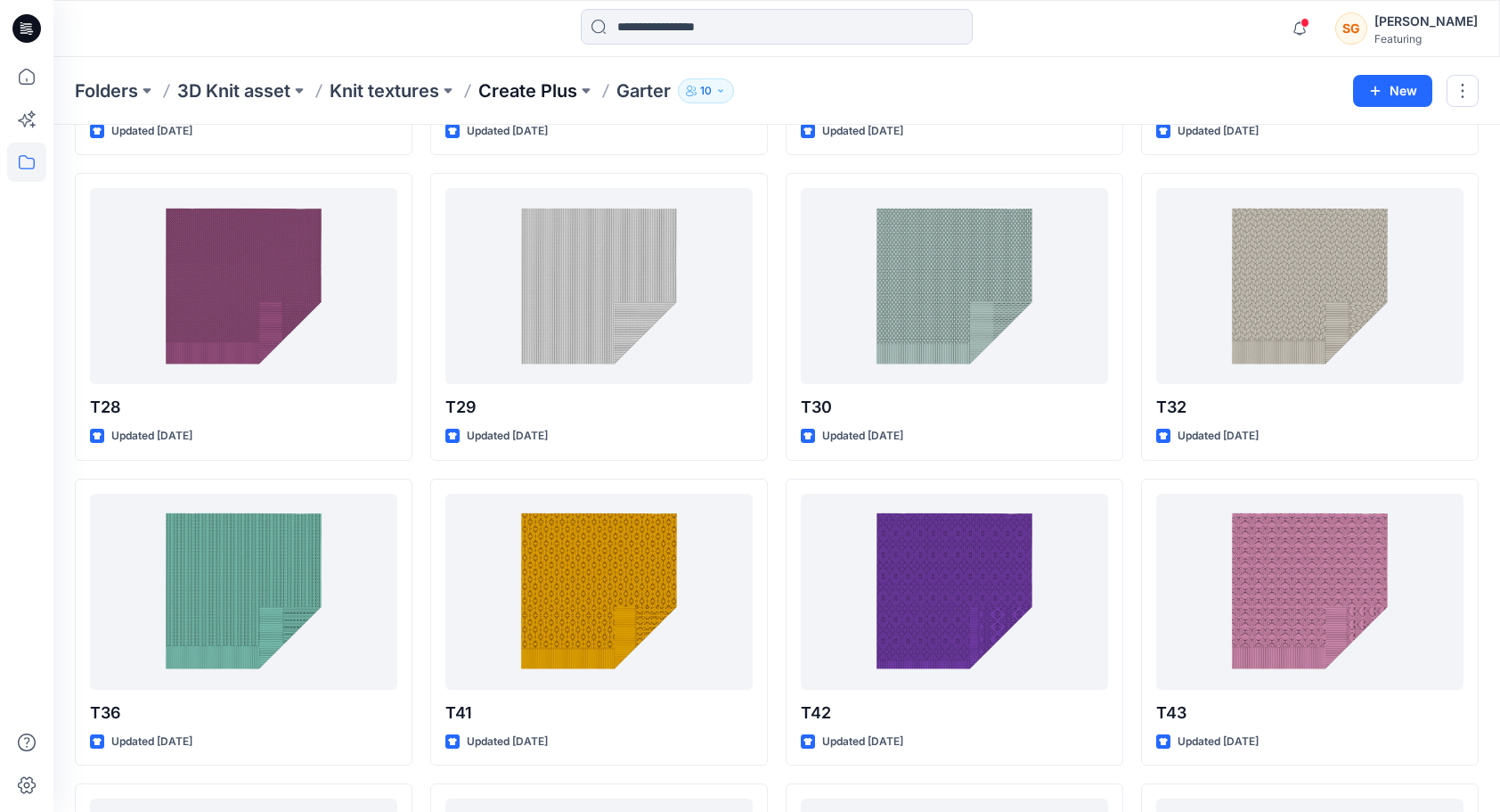
click at [531, 91] on p "Create Plus" at bounding box center [527, 91] width 99 height 25
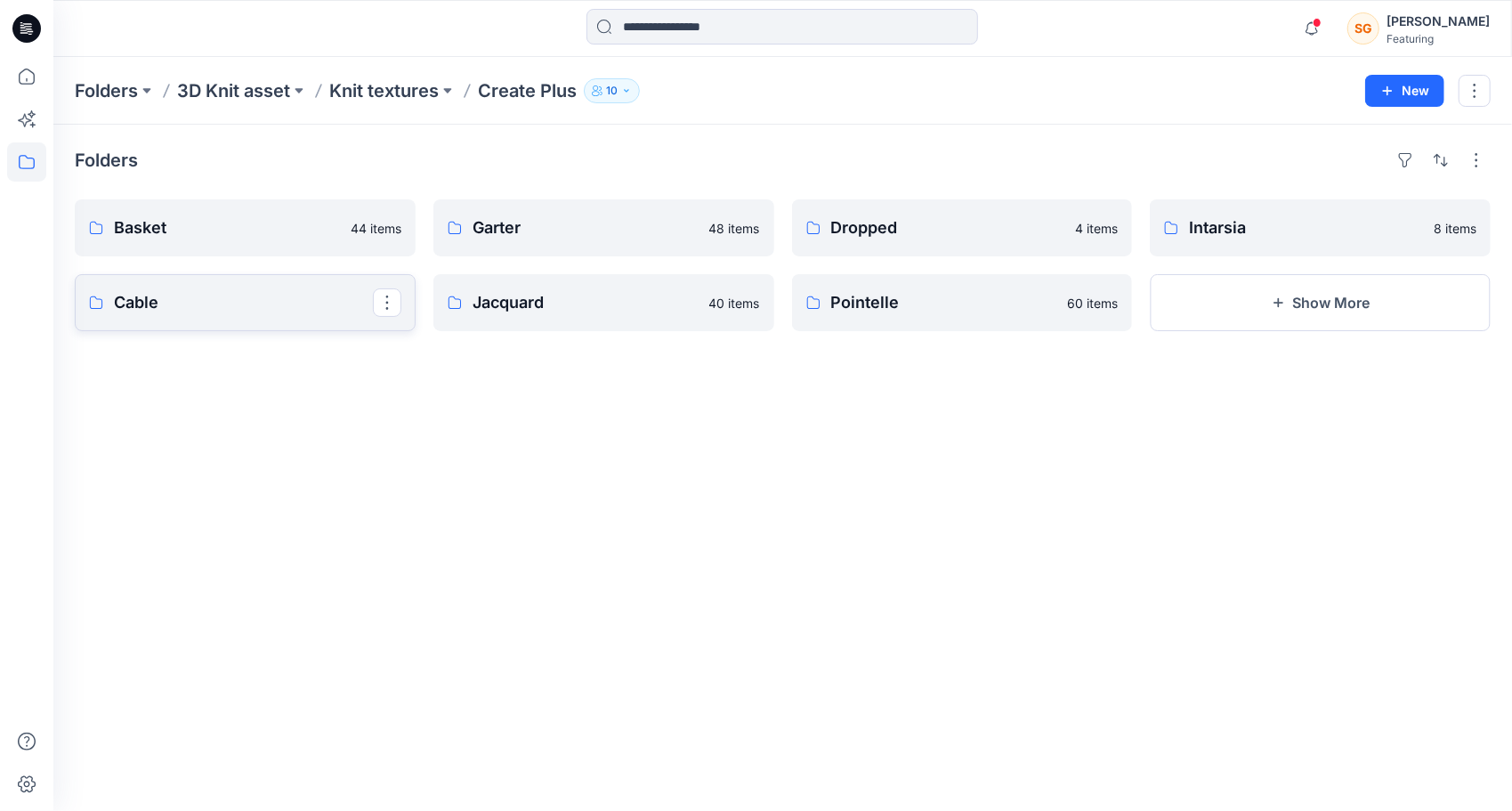
click at [169, 306] on p "Cable" at bounding box center [243, 303] width 259 height 25
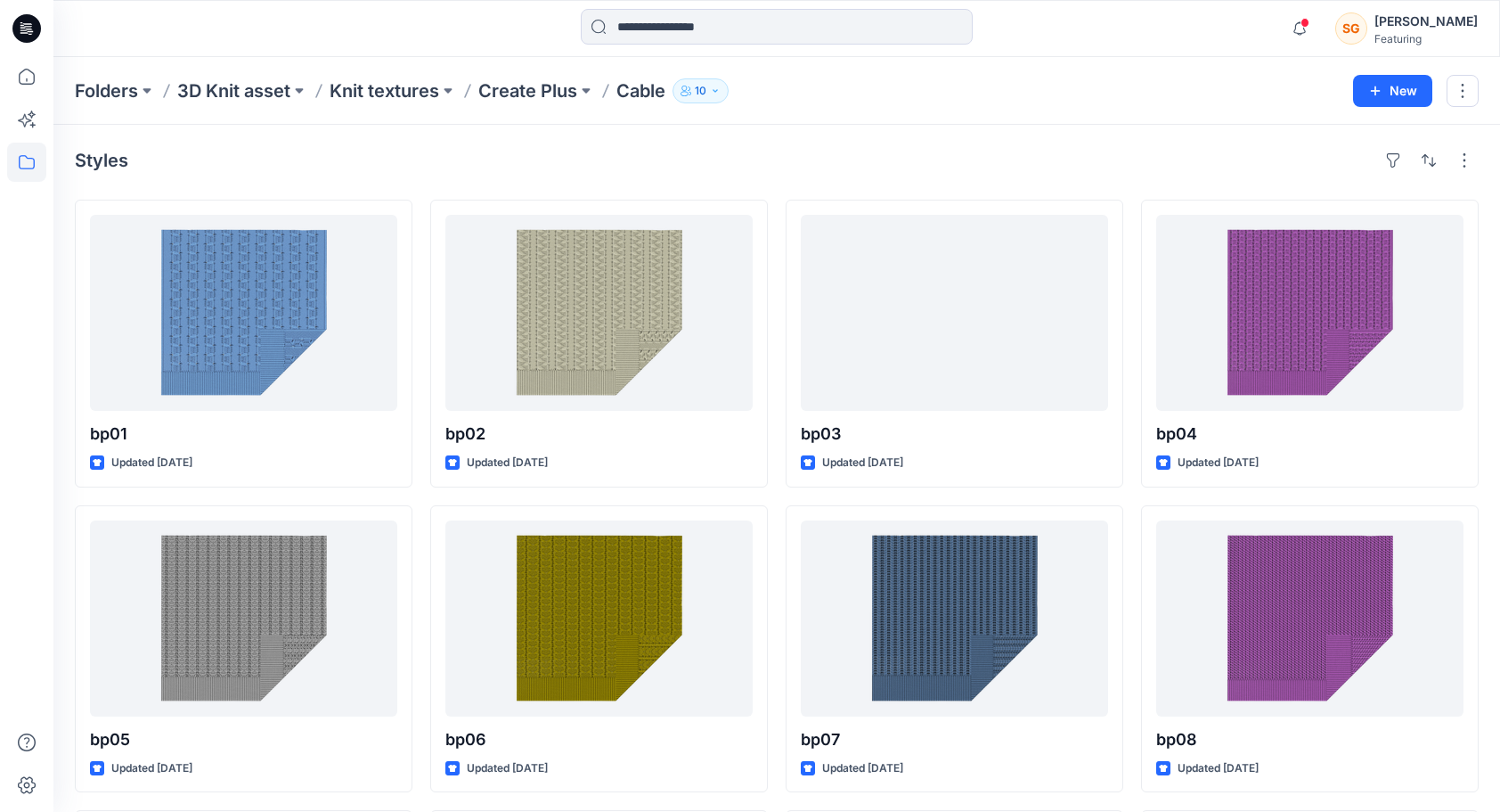
drag, startPoint x: 2, startPoint y: 504, endPoint x: -4, endPoint y: 154, distance: 350.1
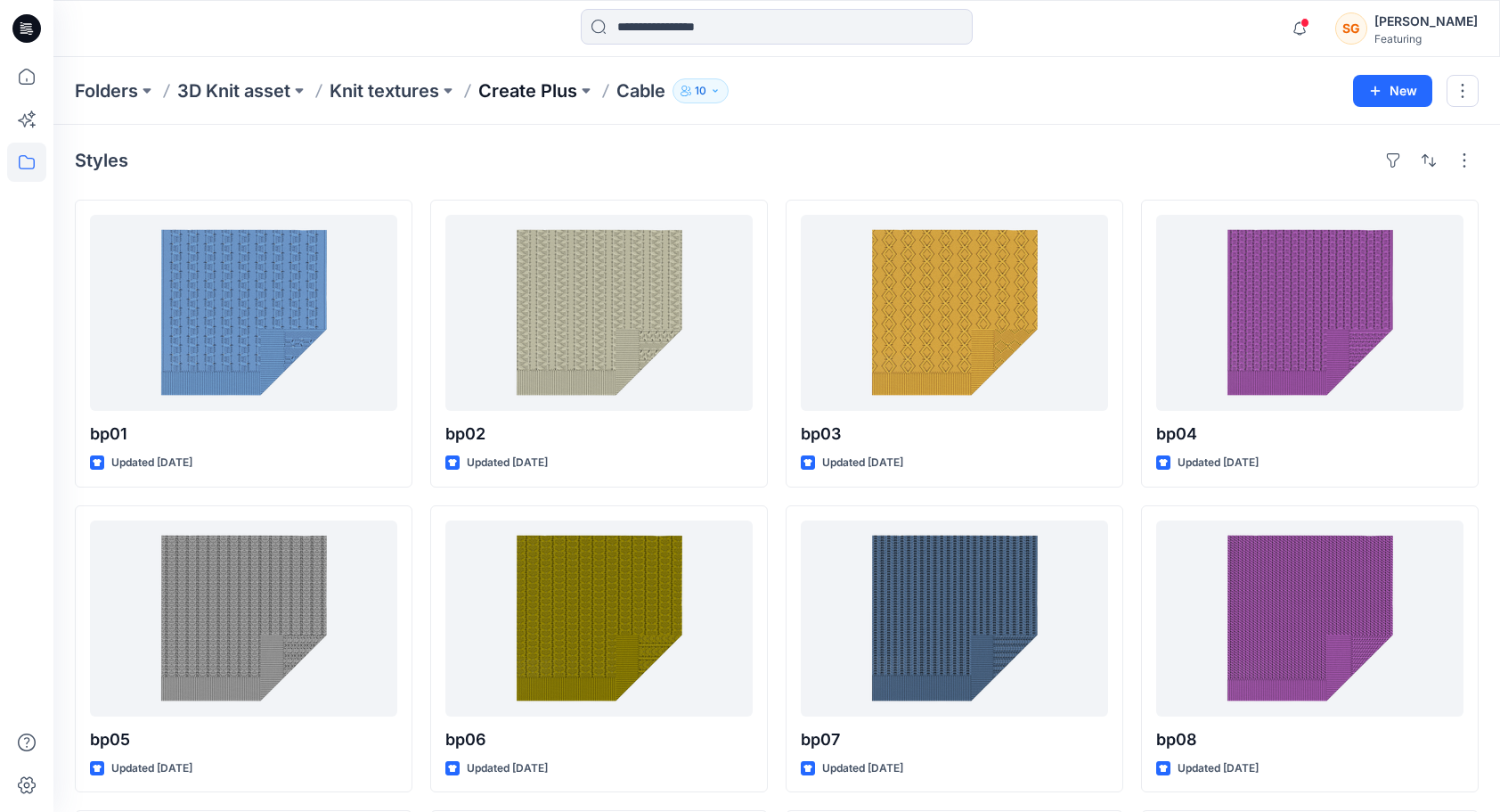
click at [521, 100] on p "Create Plus" at bounding box center [527, 91] width 99 height 25
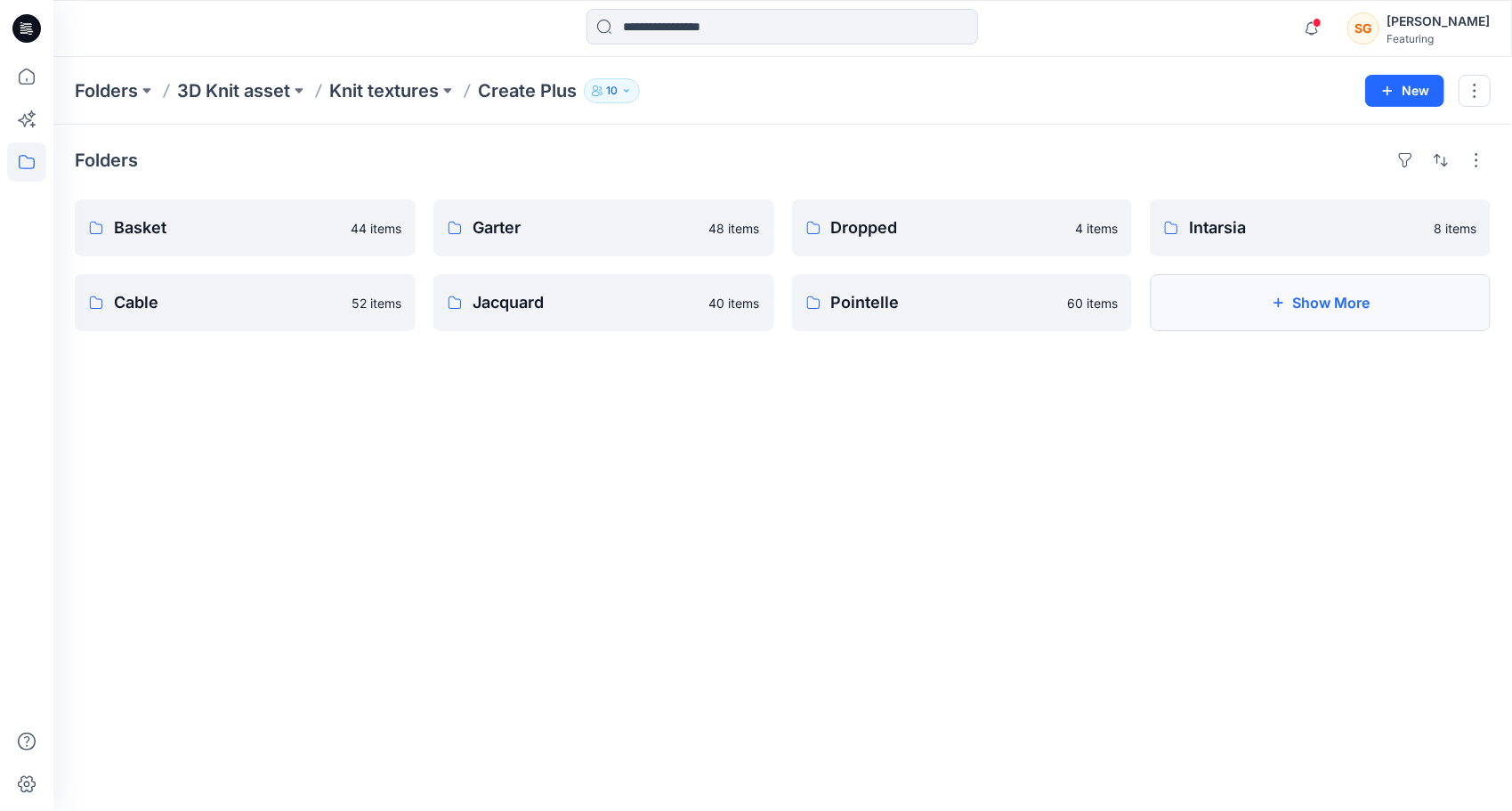
click at [1318, 308] on button "Show More" at bounding box center [1319, 302] width 341 height 57
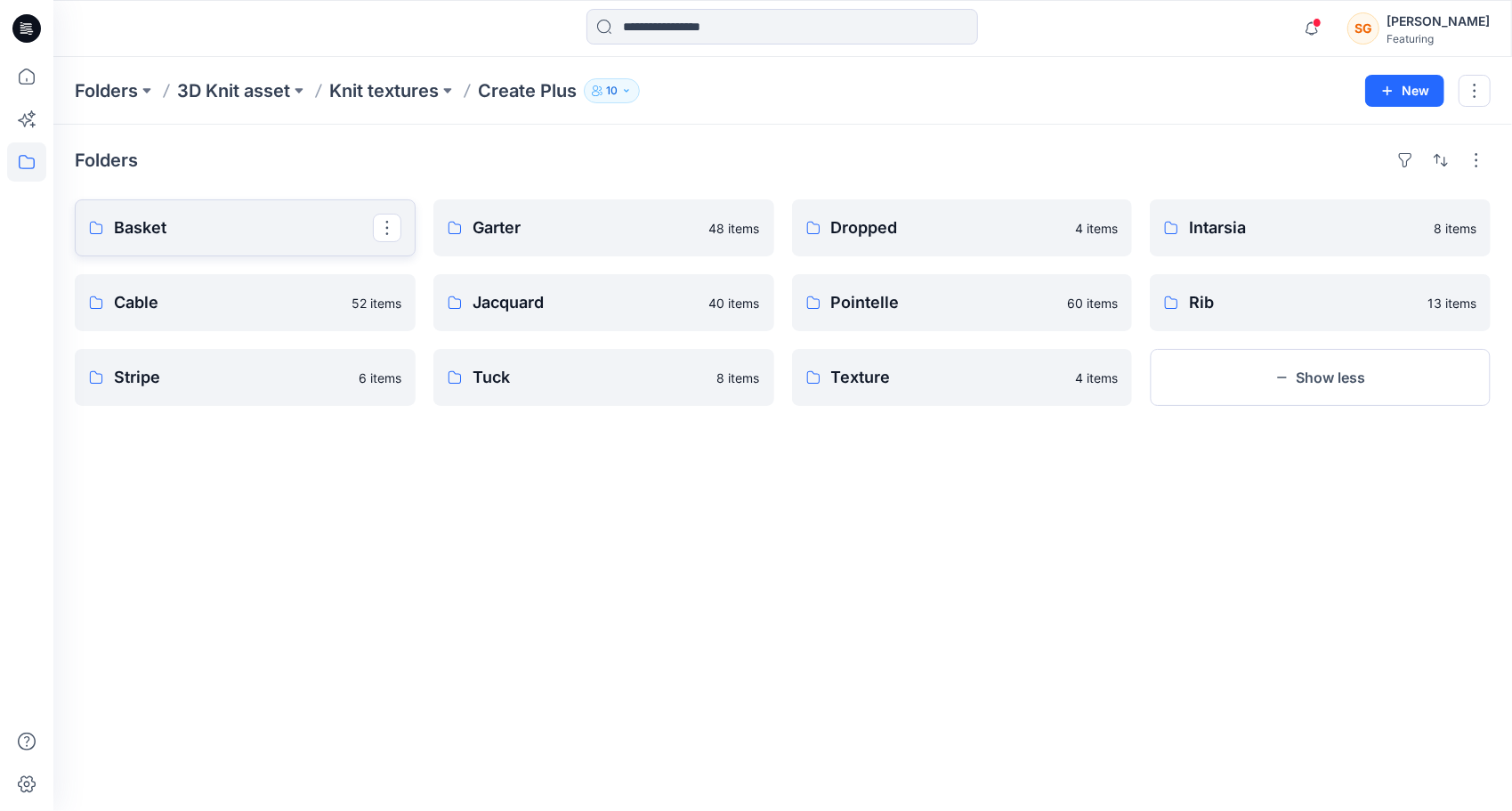
click at [184, 224] on p "Basket" at bounding box center [243, 228] width 259 height 25
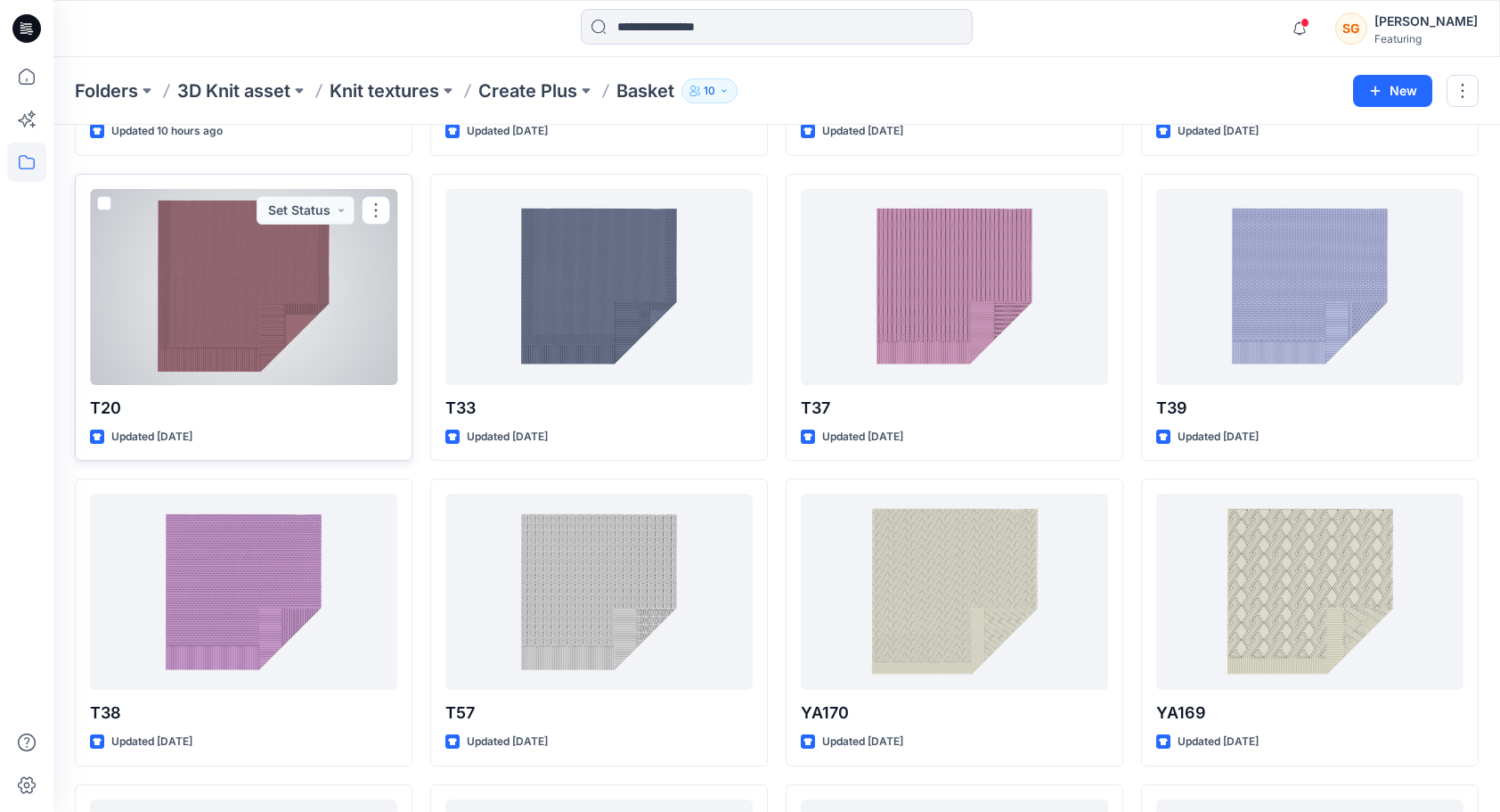
scroll to position [279, 0]
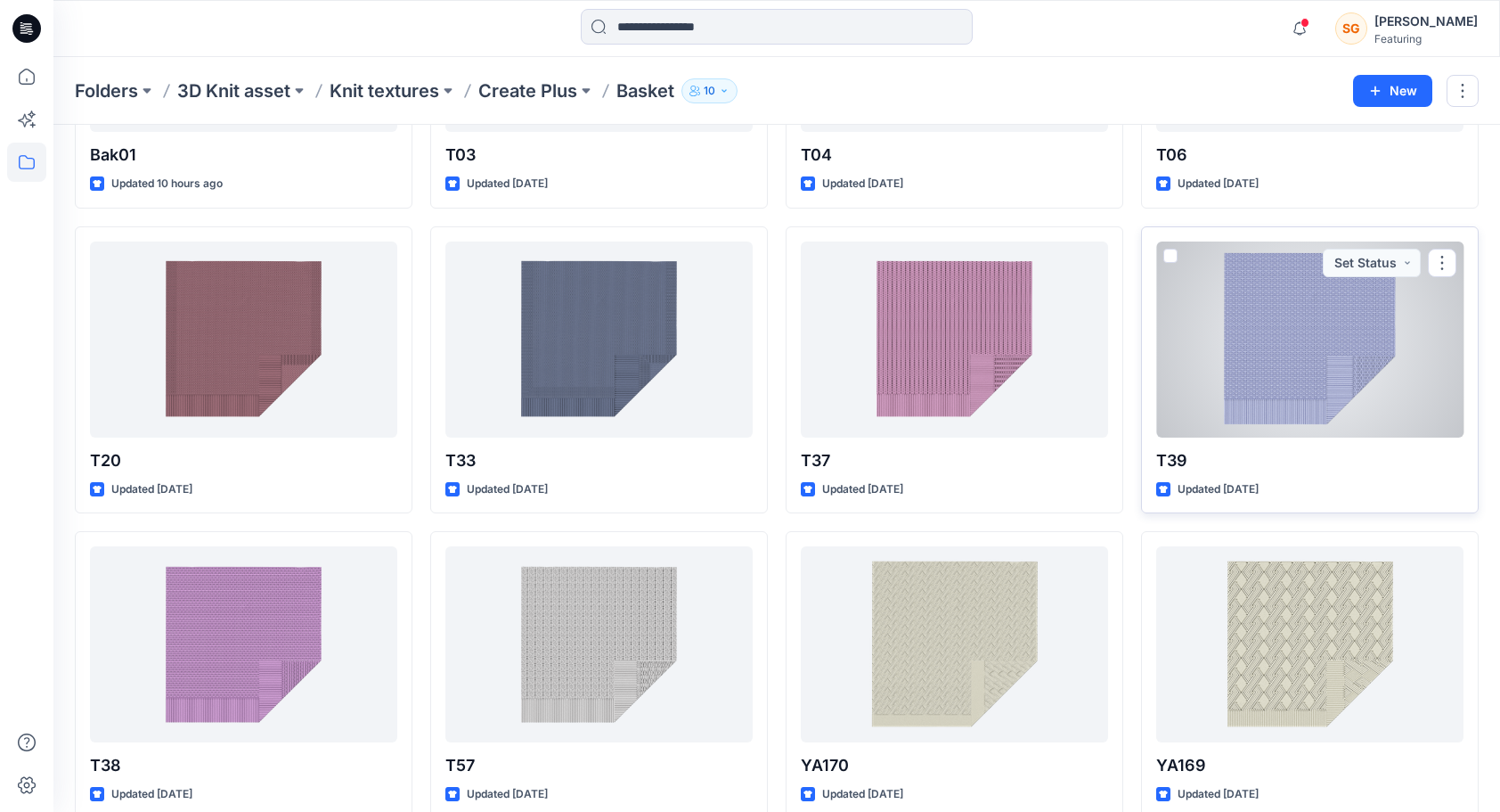
click at [1336, 377] on div at bounding box center [1310, 339] width 308 height 196
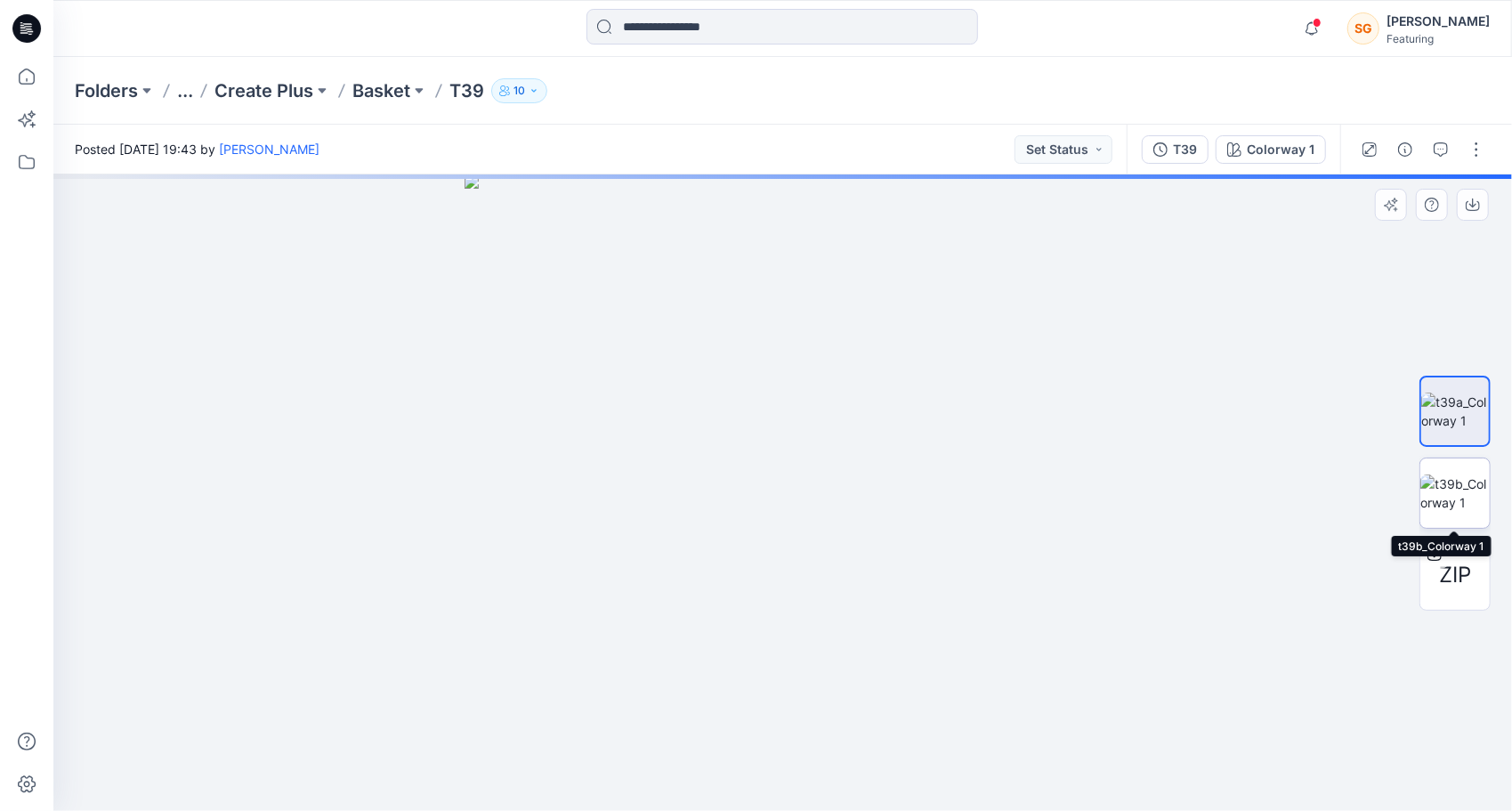
click at [1461, 475] on img at bounding box center [1455, 493] width 70 height 37
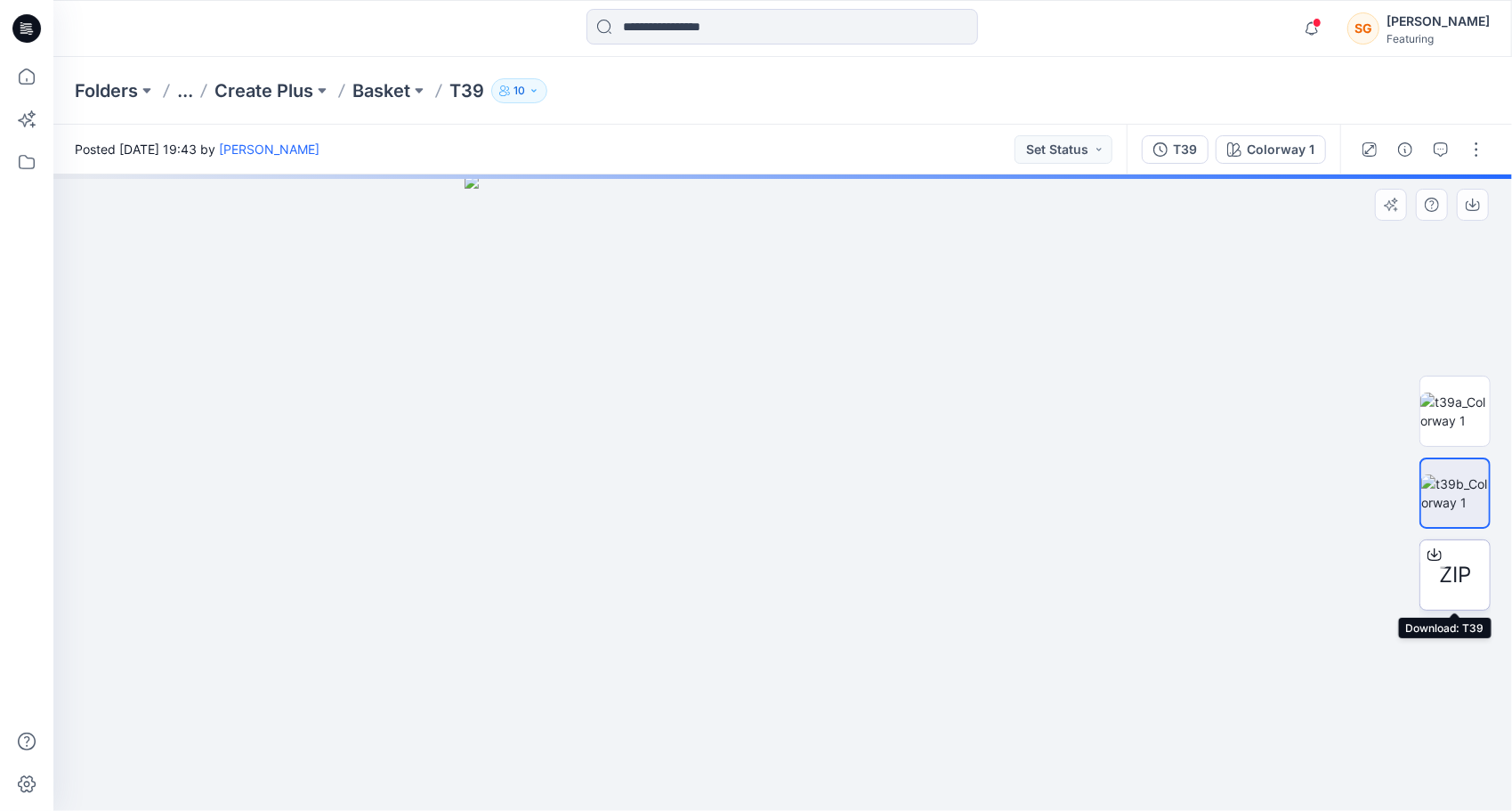
click at [1458, 555] on div "ZIP" at bounding box center [1455, 574] width 71 height 71
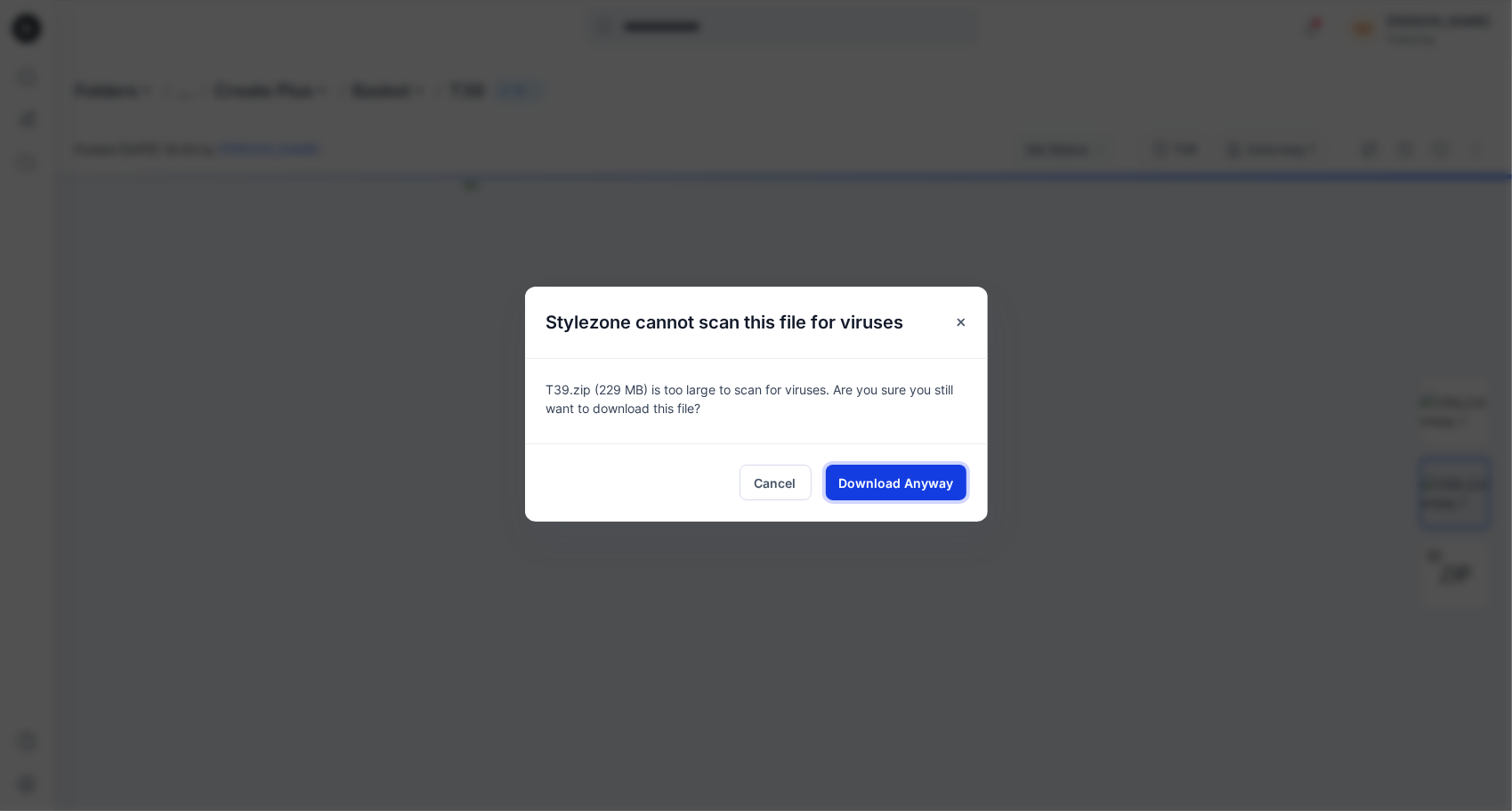
click at [915, 483] on span "Download Anyway" at bounding box center [895, 483] width 115 height 19
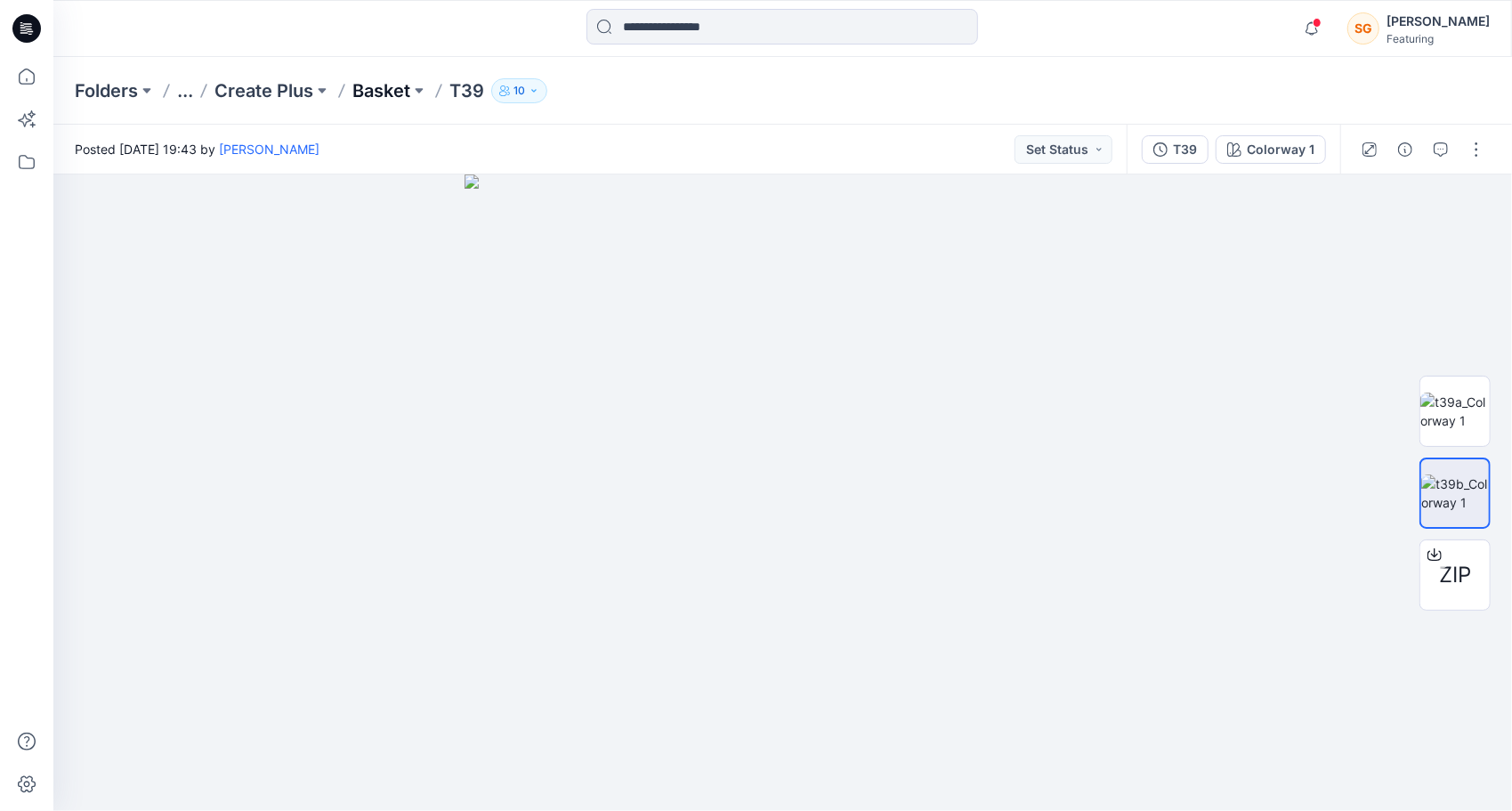
click at [377, 89] on p "Basket" at bounding box center [382, 91] width 58 height 25
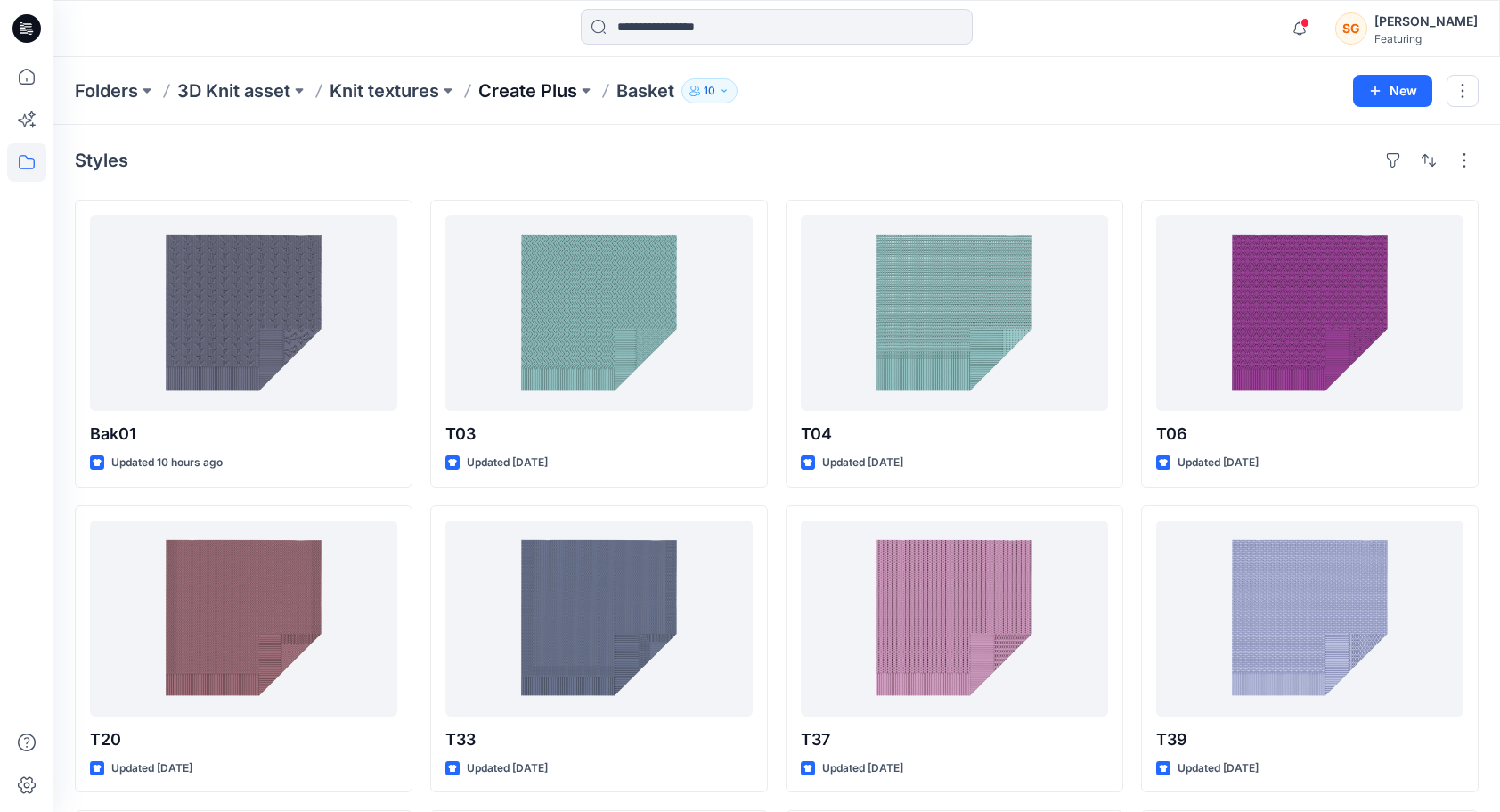
click at [524, 90] on p "Create Plus" at bounding box center [527, 91] width 99 height 25
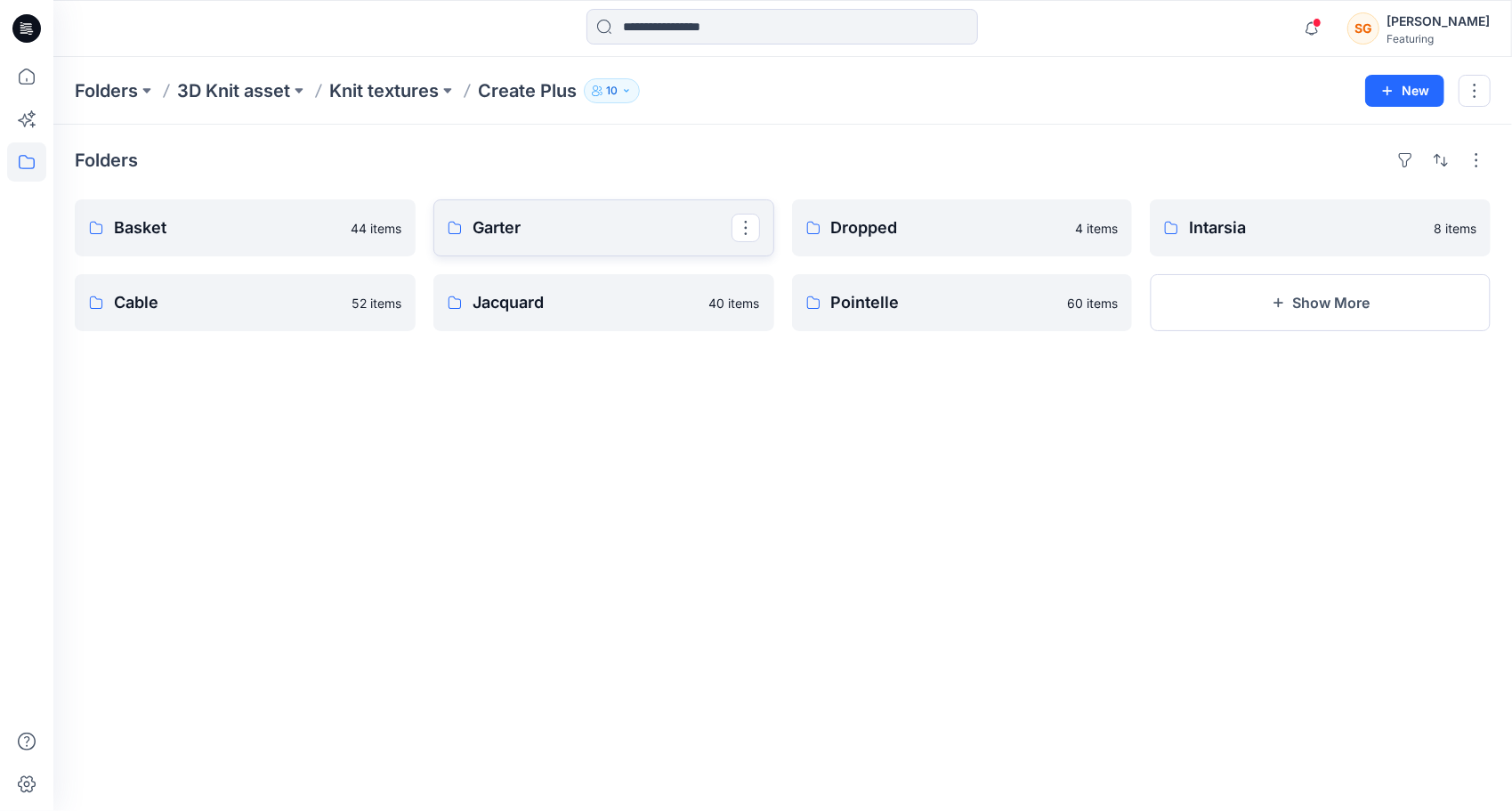
click at [512, 241] on link "Garter" at bounding box center [603, 227] width 341 height 57
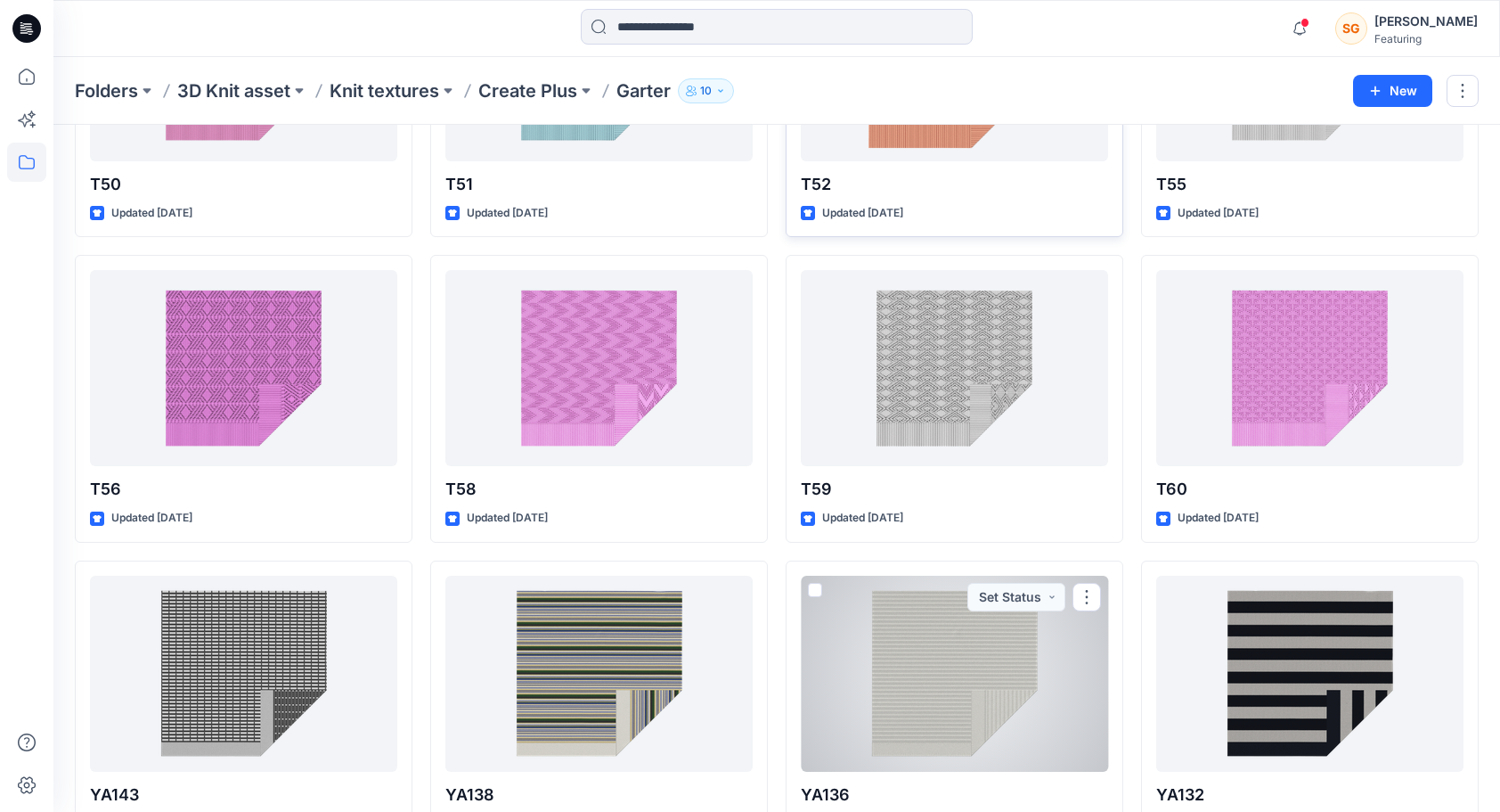
scroll to position [2195, 0]
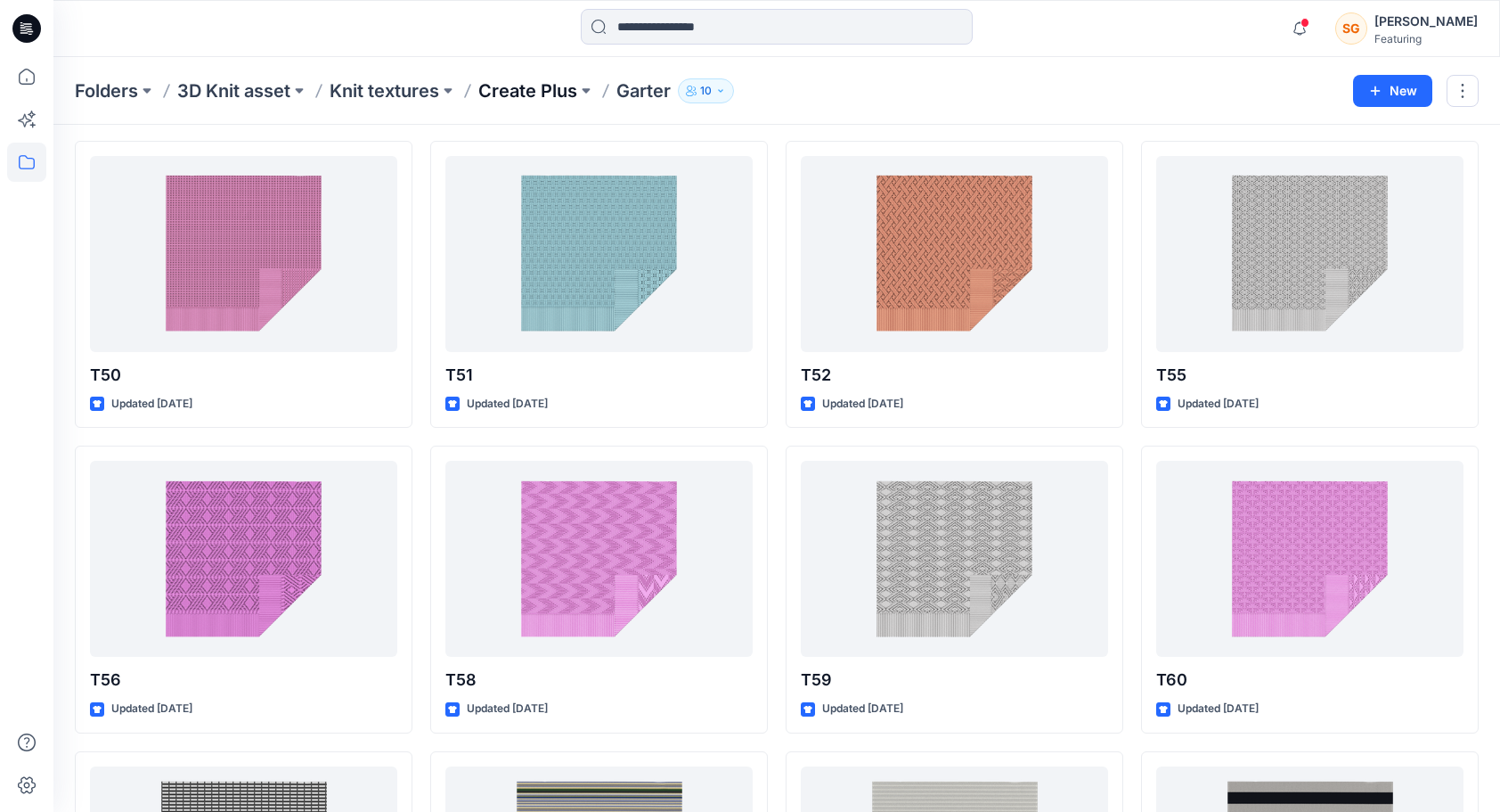
click at [522, 96] on p "Create Plus" at bounding box center [527, 91] width 99 height 25
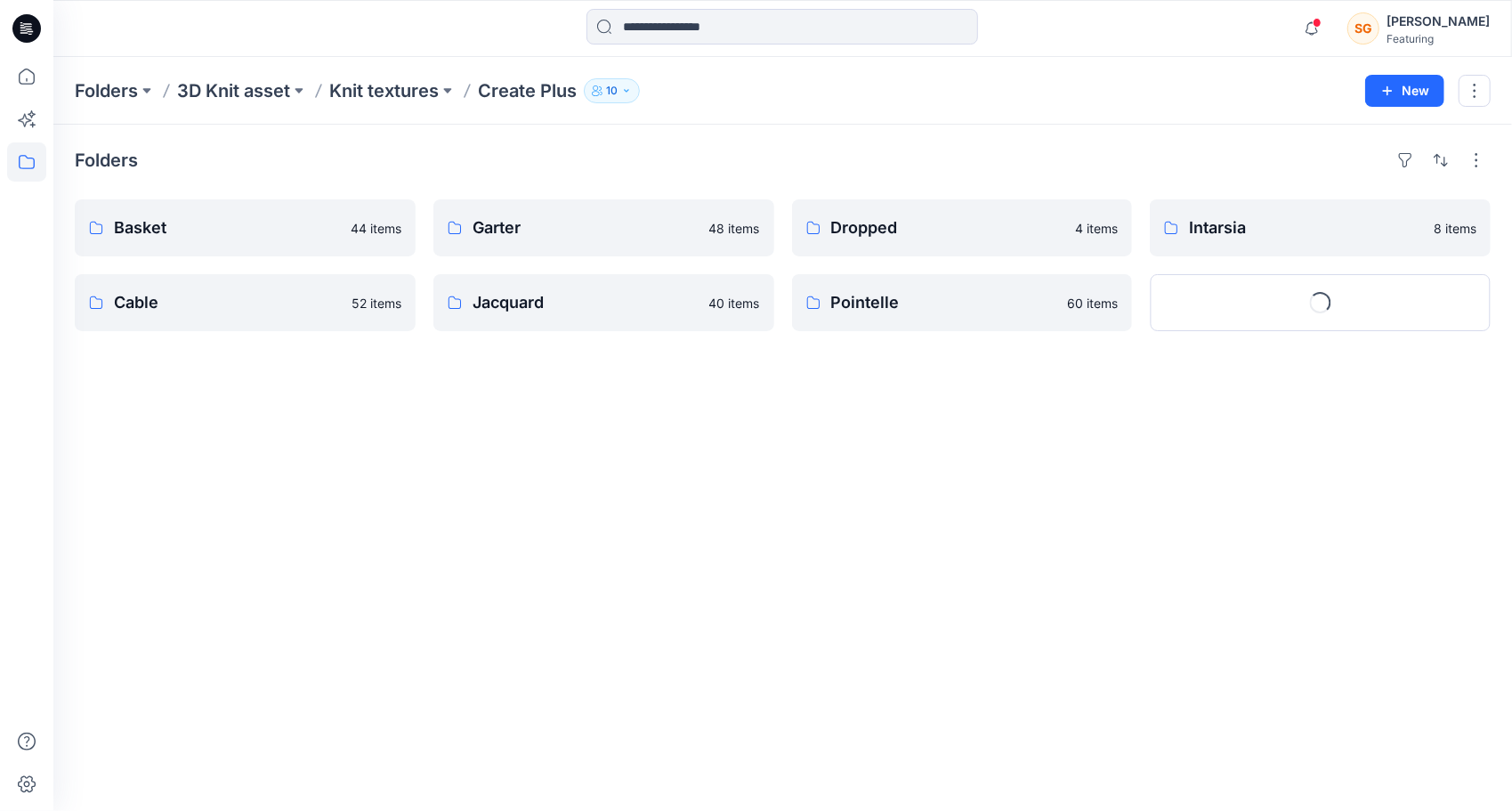
click at [1025, 649] on div "Folders Basket 44 items Cable 52 items Garter 48 items Jacquard 40 items Droppe…" at bounding box center [782, 467] width 1459 height 686
click at [813, 426] on div "Folders Basket 44 items Cable 52 items Garter 48 items Jacquard 40 items Droppe…" at bounding box center [782, 467] width 1459 height 686
click at [559, 220] on p "Garter" at bounding box center [602, 228] width 259 height 25
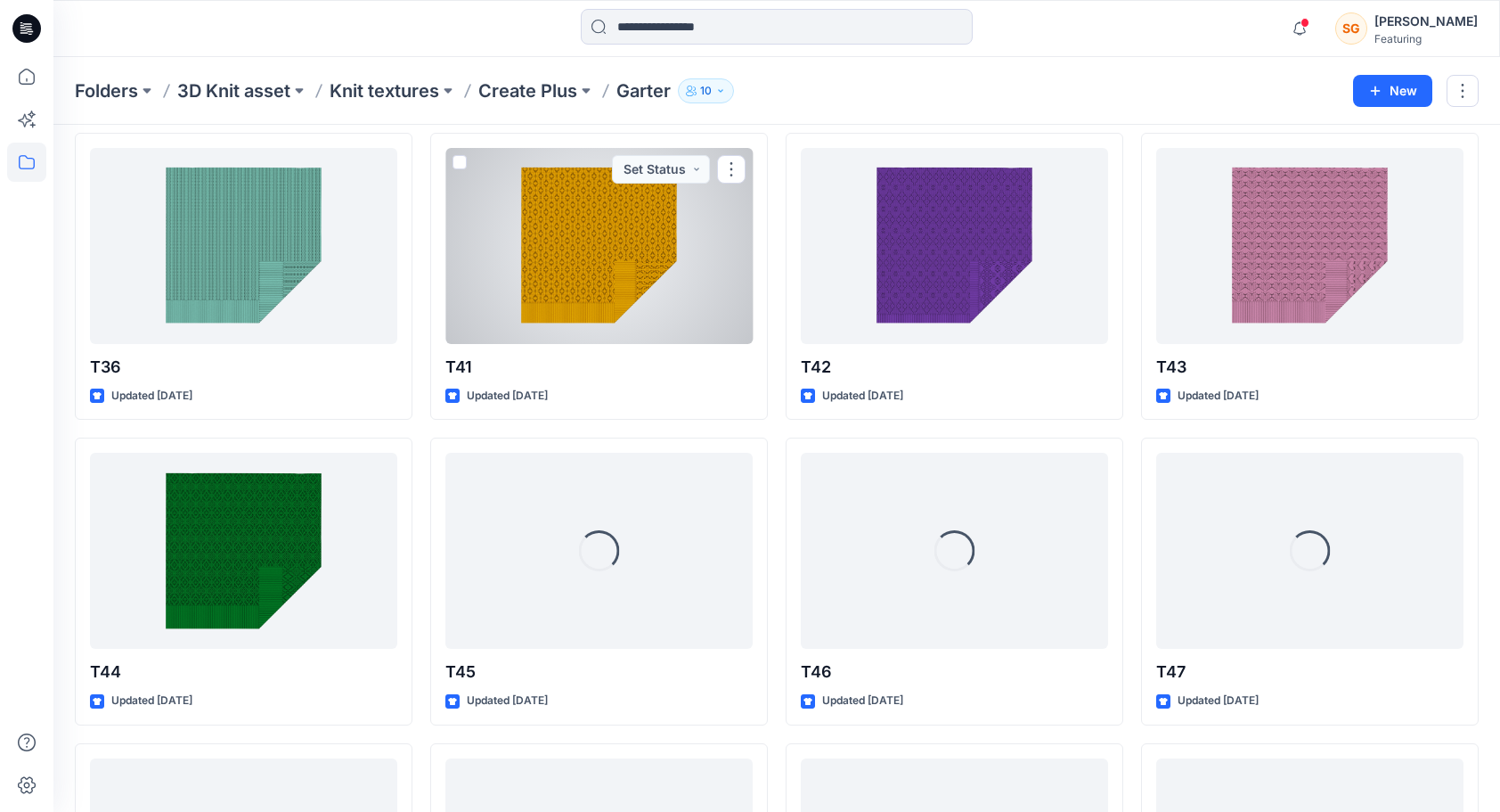
scroll to position [1638, 0]
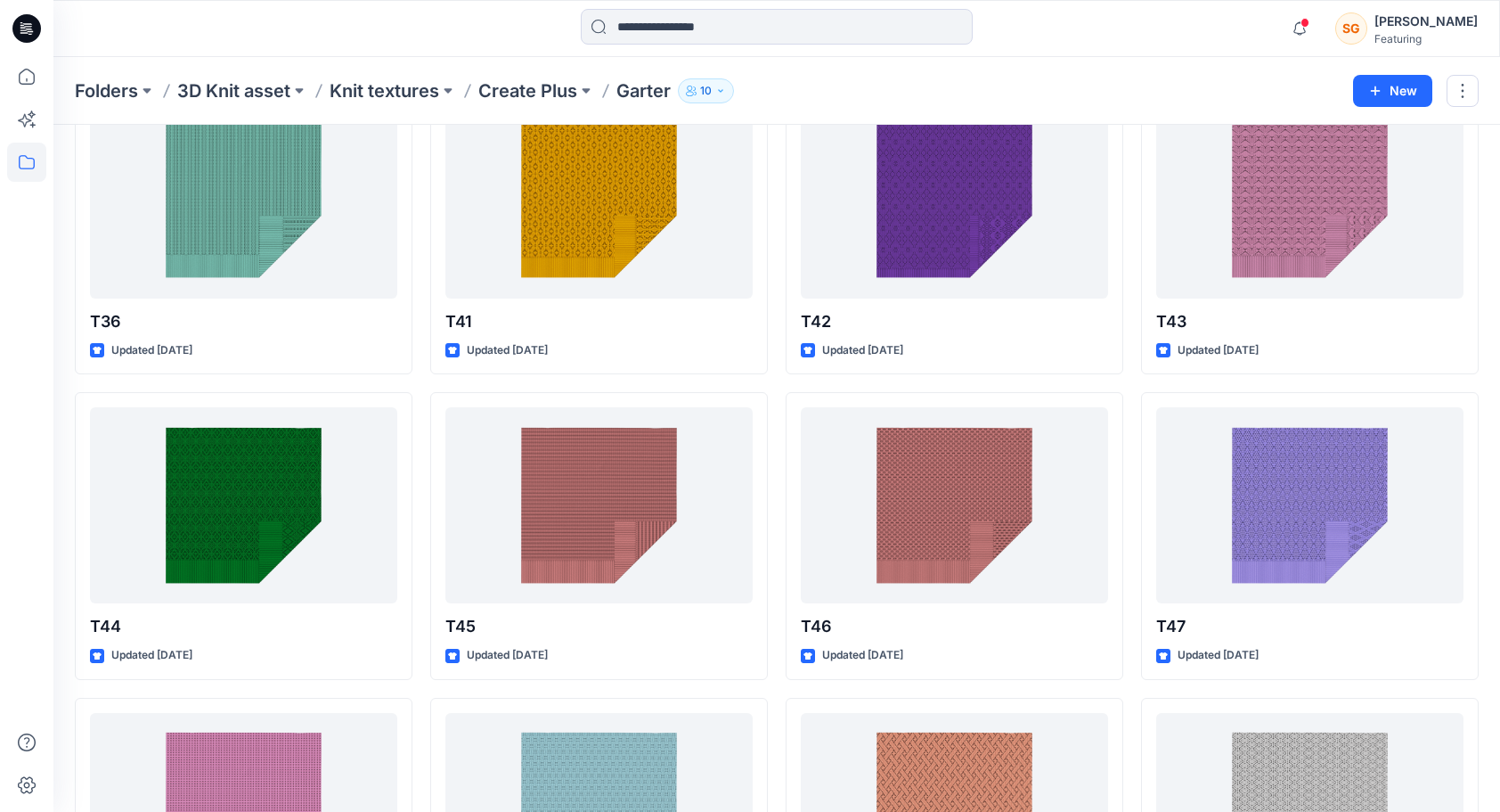
click at [549, 87] on p "Create Plus" at bounding box center [527, 91] width 99 height 25
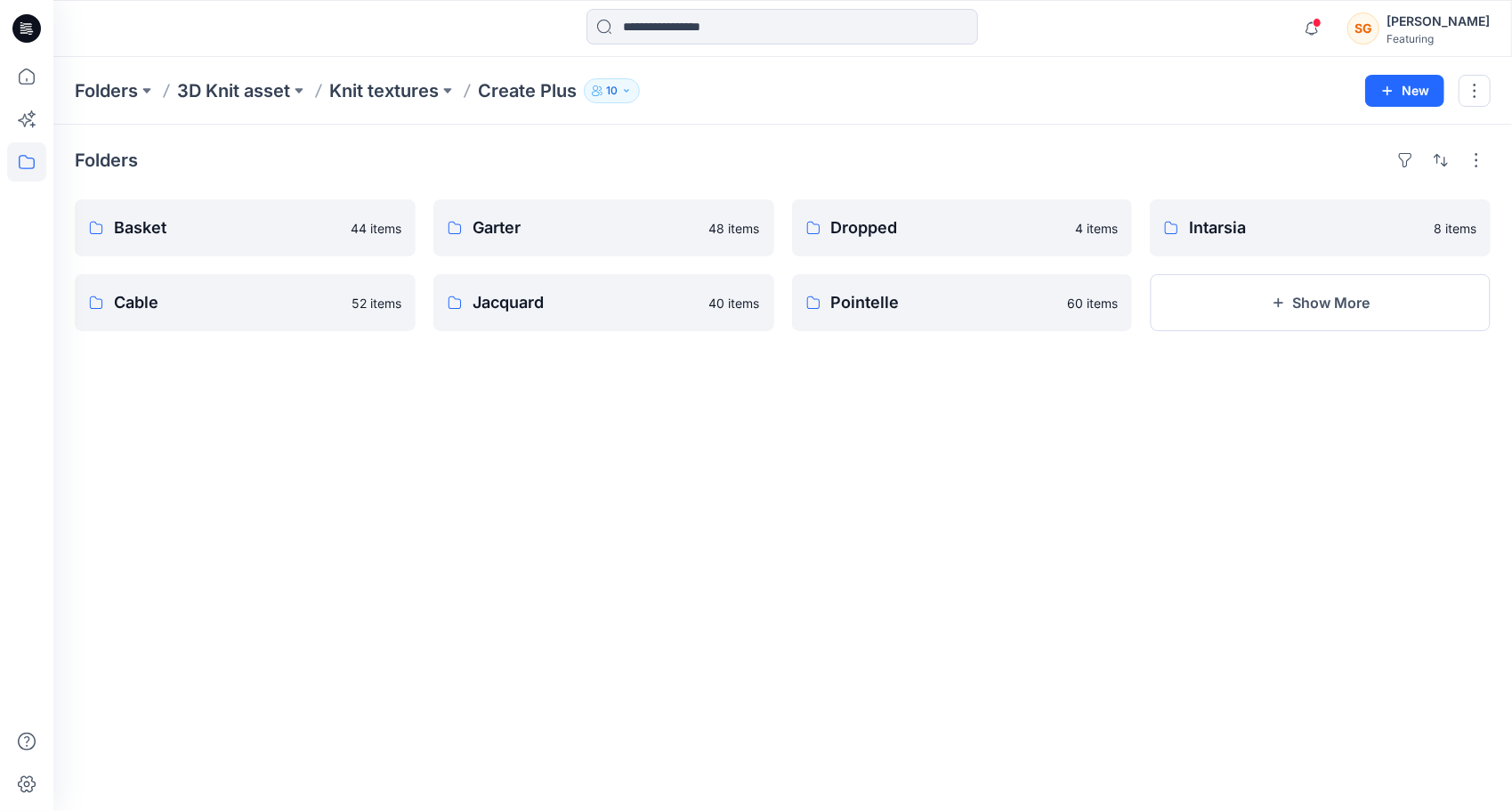
click at [846, 330] on div "Folders Basket 44 items Cable 52 items Garter 48 items Jacquard 40 items Droppe…" at bounding box center [782, 467] width 1459 height 686
click at [849, 325] on link "Pointelle" at bounding box center [962, 302] width 341 height 57
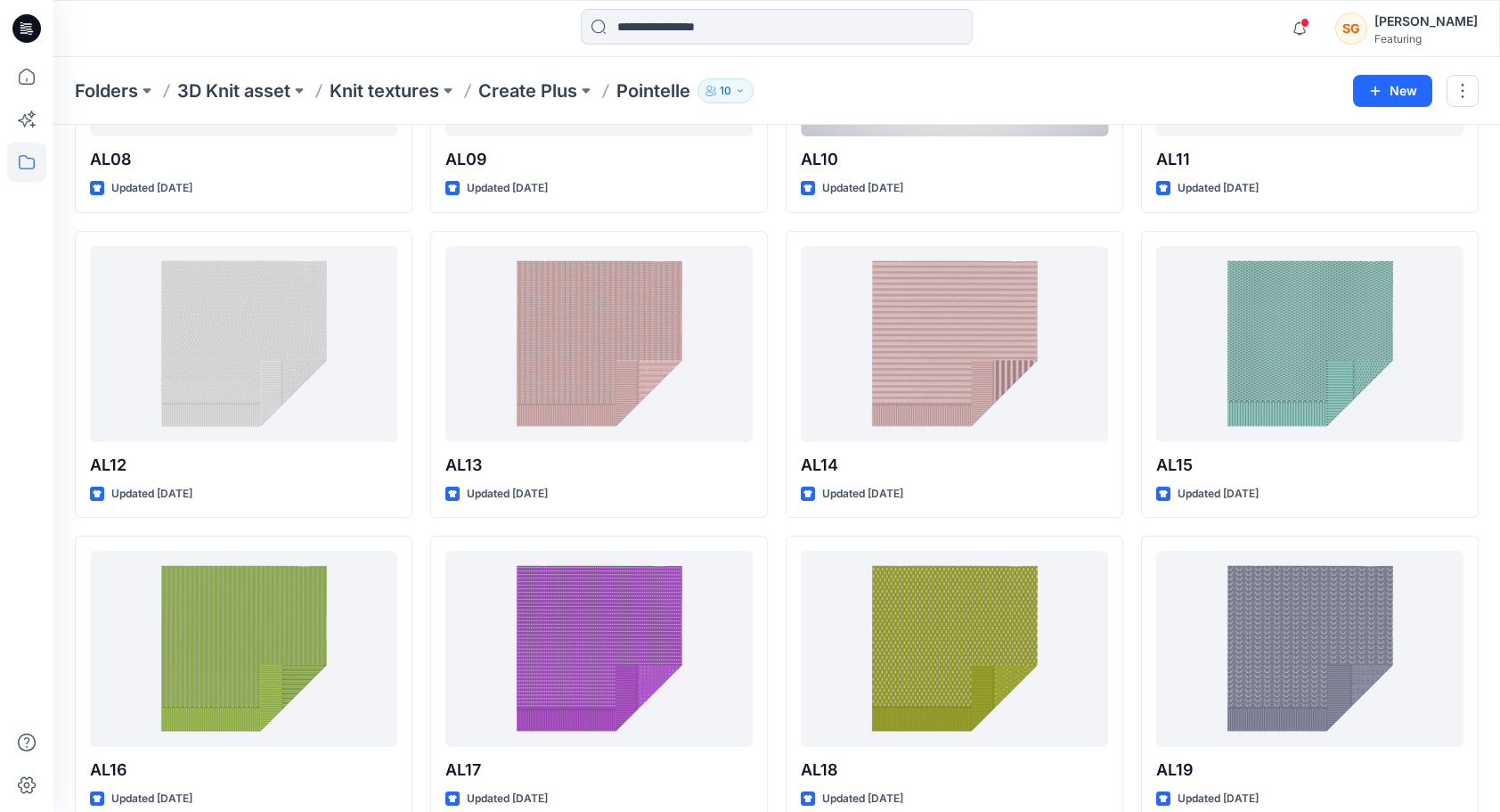
scroll to position [891, 0]
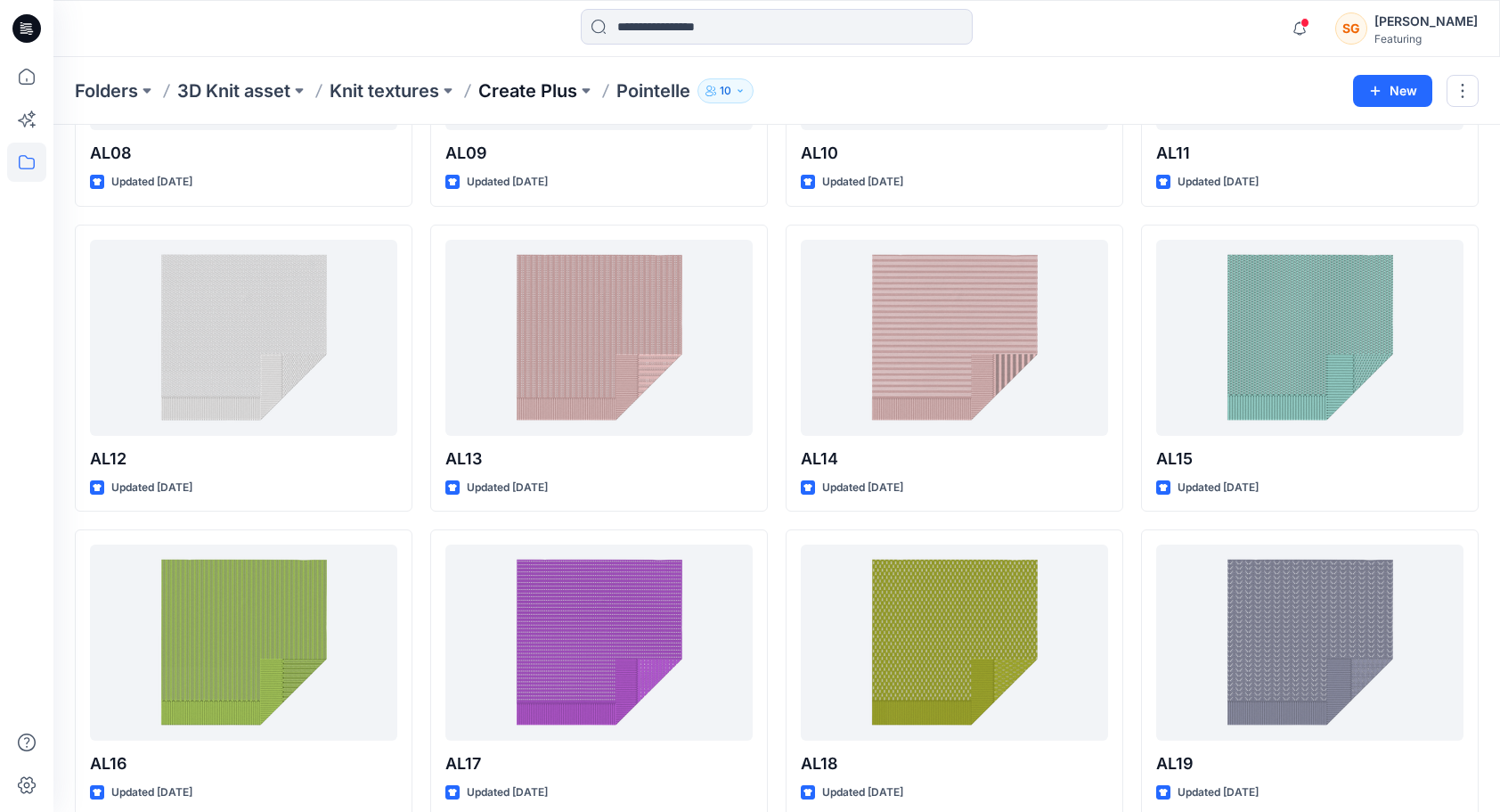
click at [492, 95] on p "Create Plus" at bounding box center [527, 91] width 99 height 25
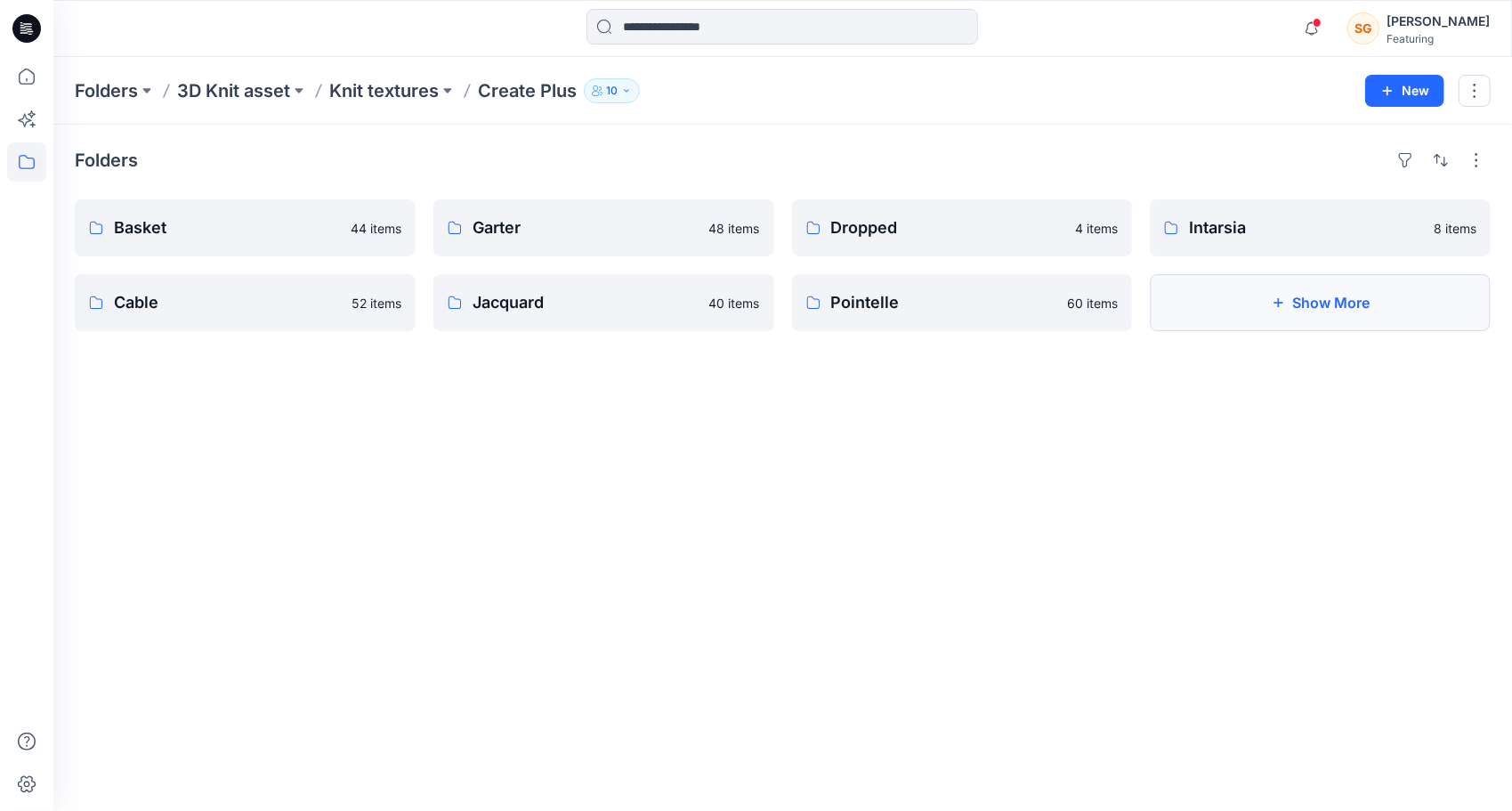
click at [1228, 307] on button "Show More" at bounding box center [1319, 302] width 341 height 57
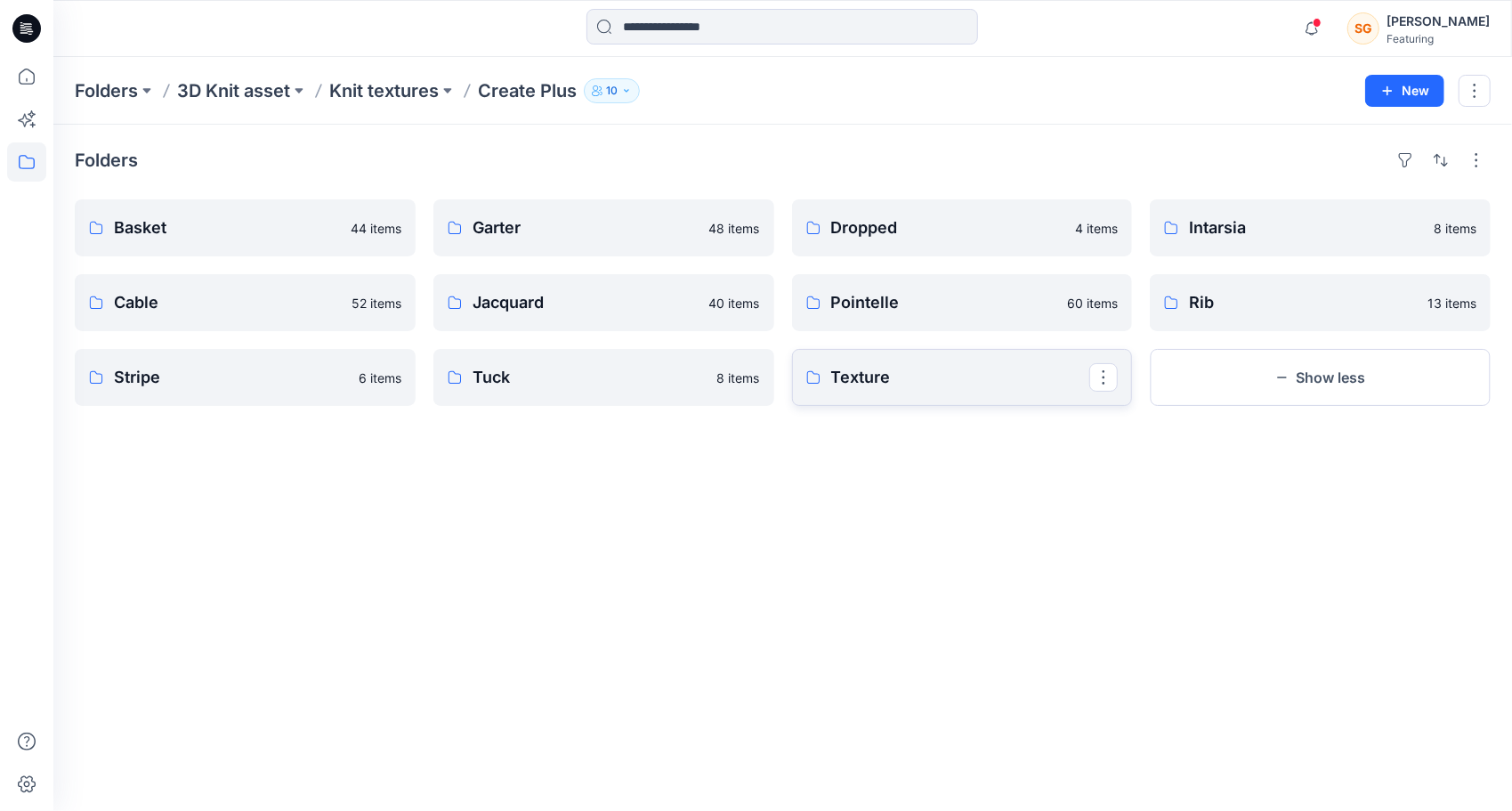
click at [914, 374] on p "Texture" at bounding box center [960, 377] width 259 height 25
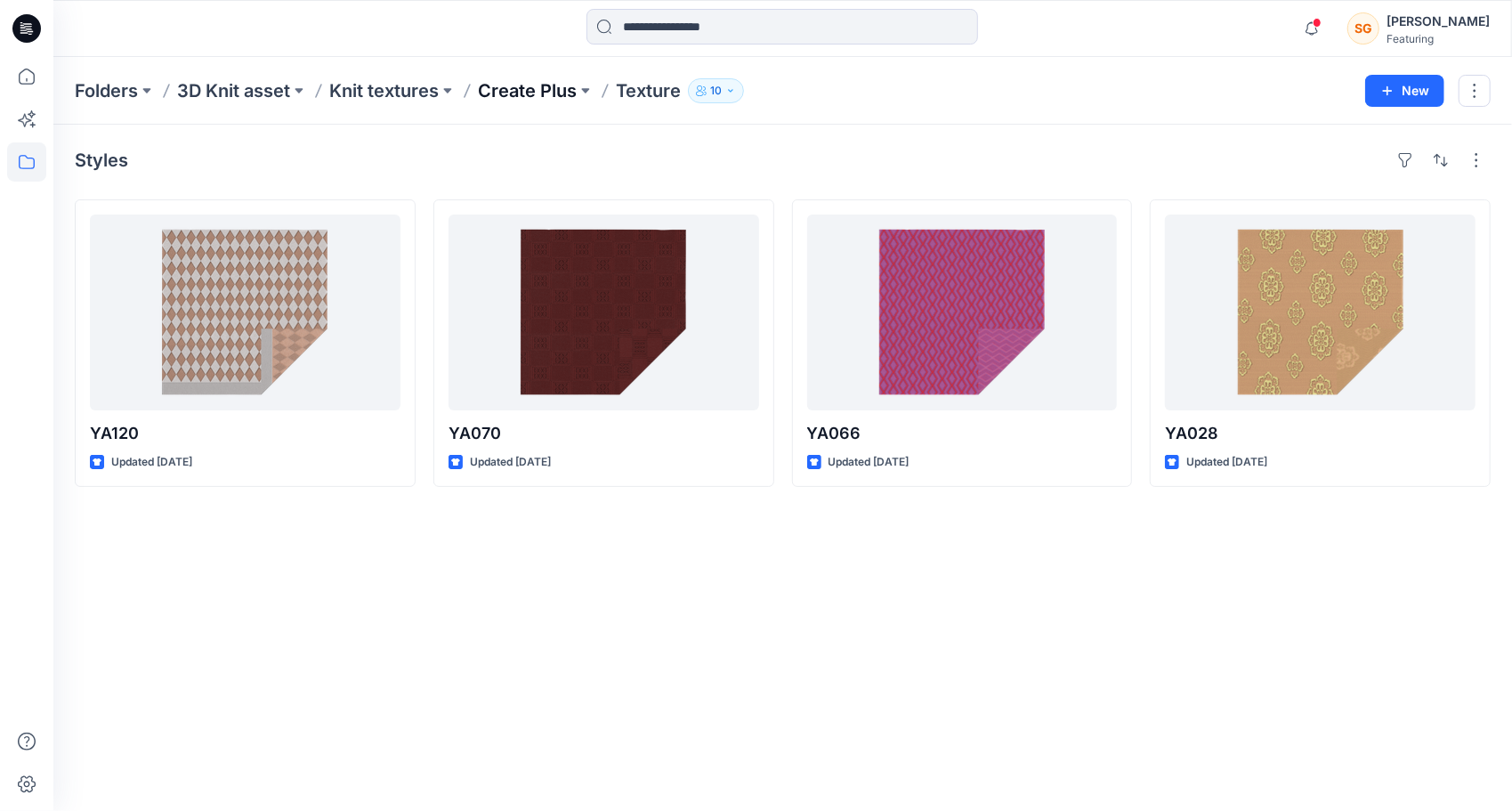
click at [567, 99] on p "Create Plus" at bounding box center [526, 91] width 99 height 25
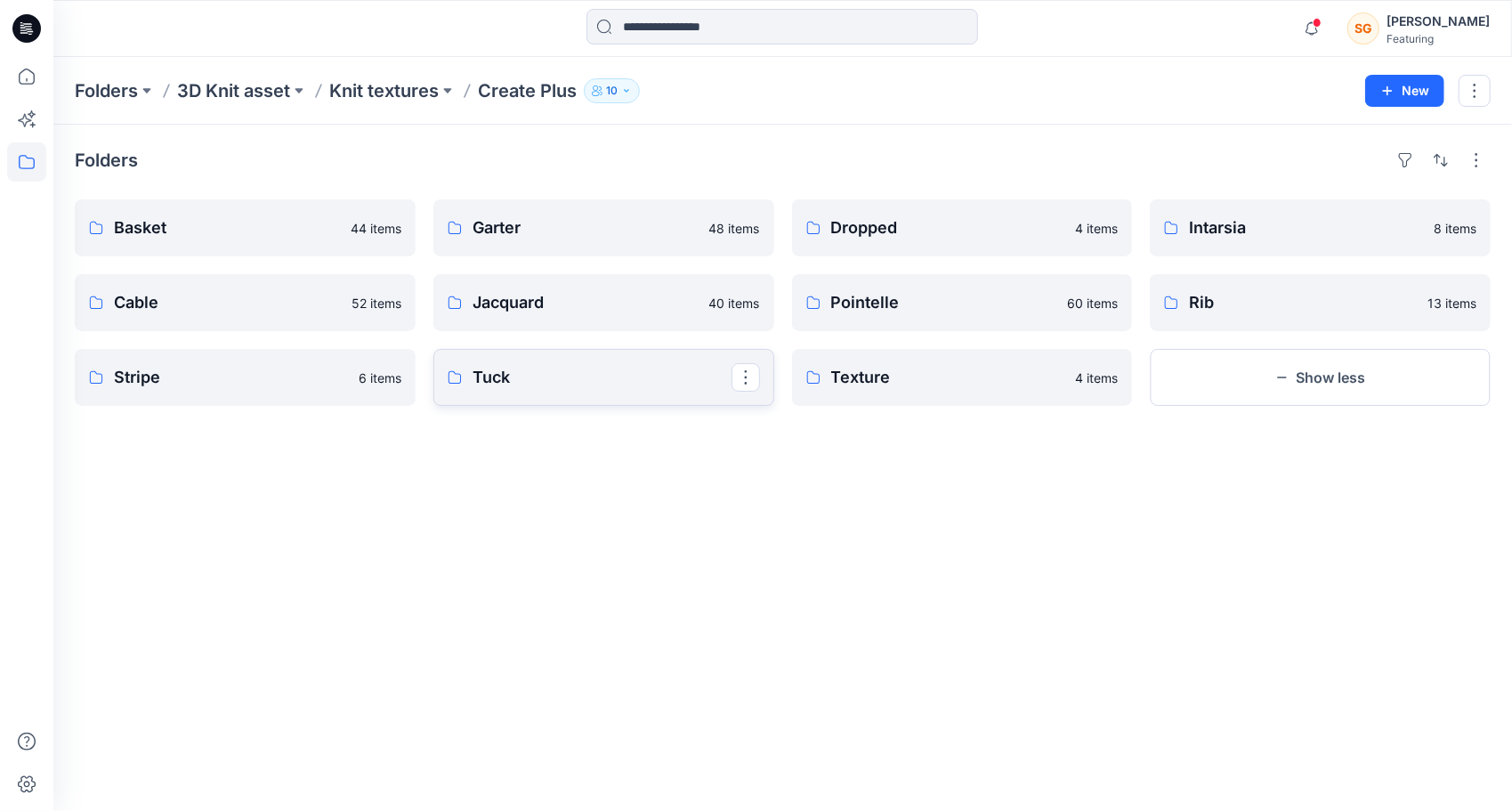
click at [559, 377] on p "Tuck" at bounding box center [602, 377] width 259 height 25
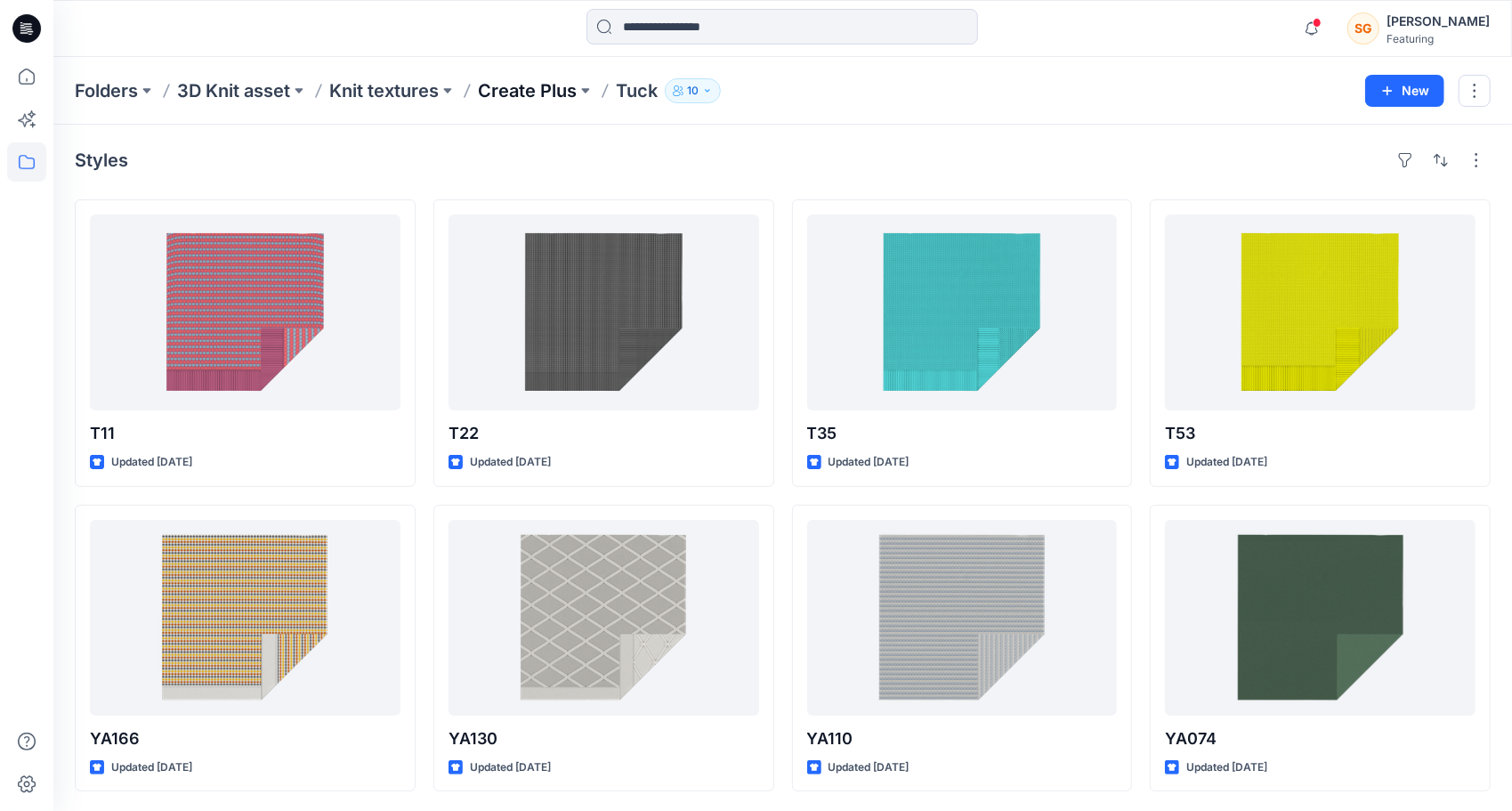
click at [516, 98] on p "Create Plus" at bounding box center [526, 91] width 99 height 25
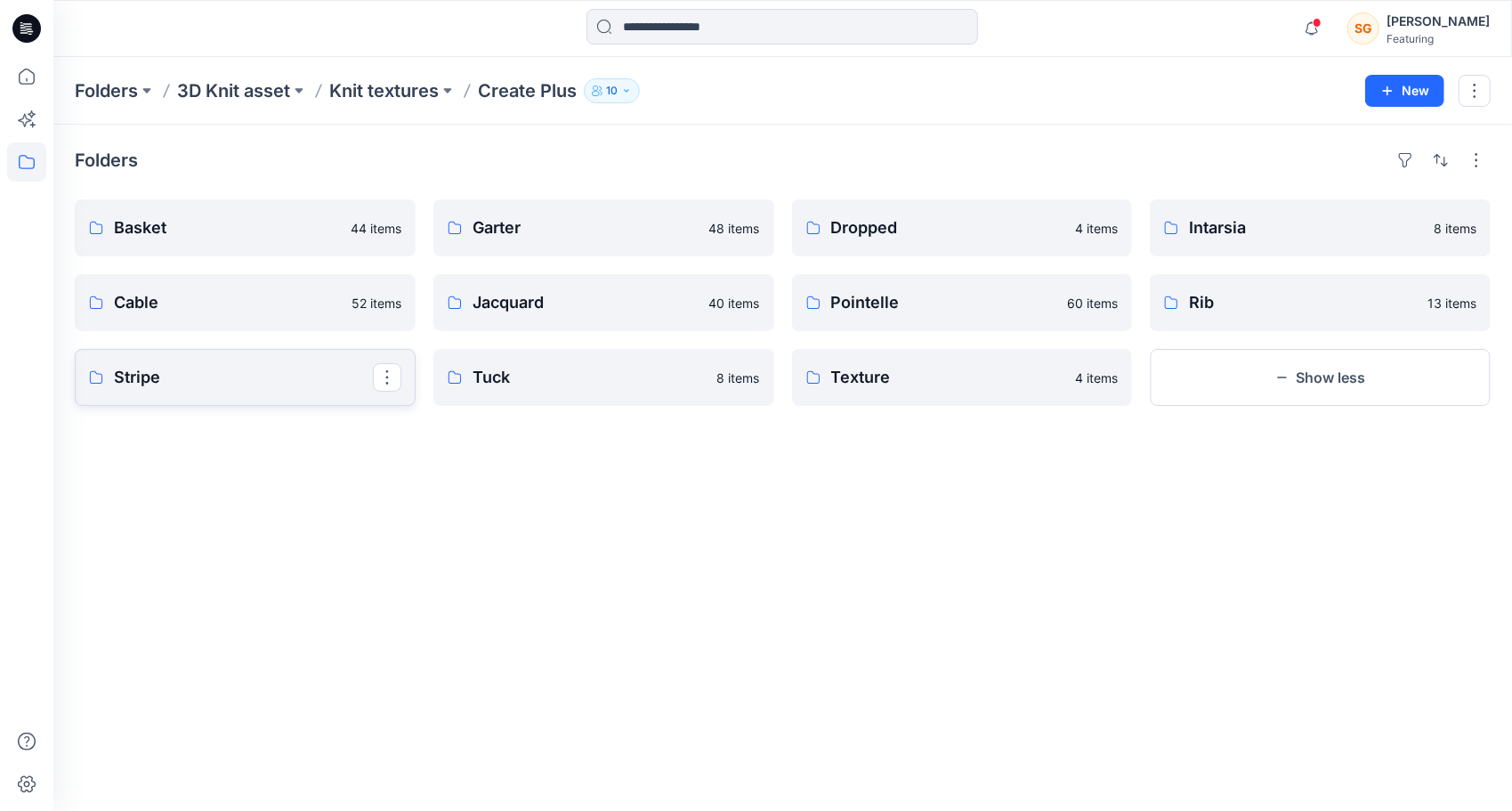
click at [248, 369] on p "Stripe" at bounding box center [243, 377] width 259 height 25
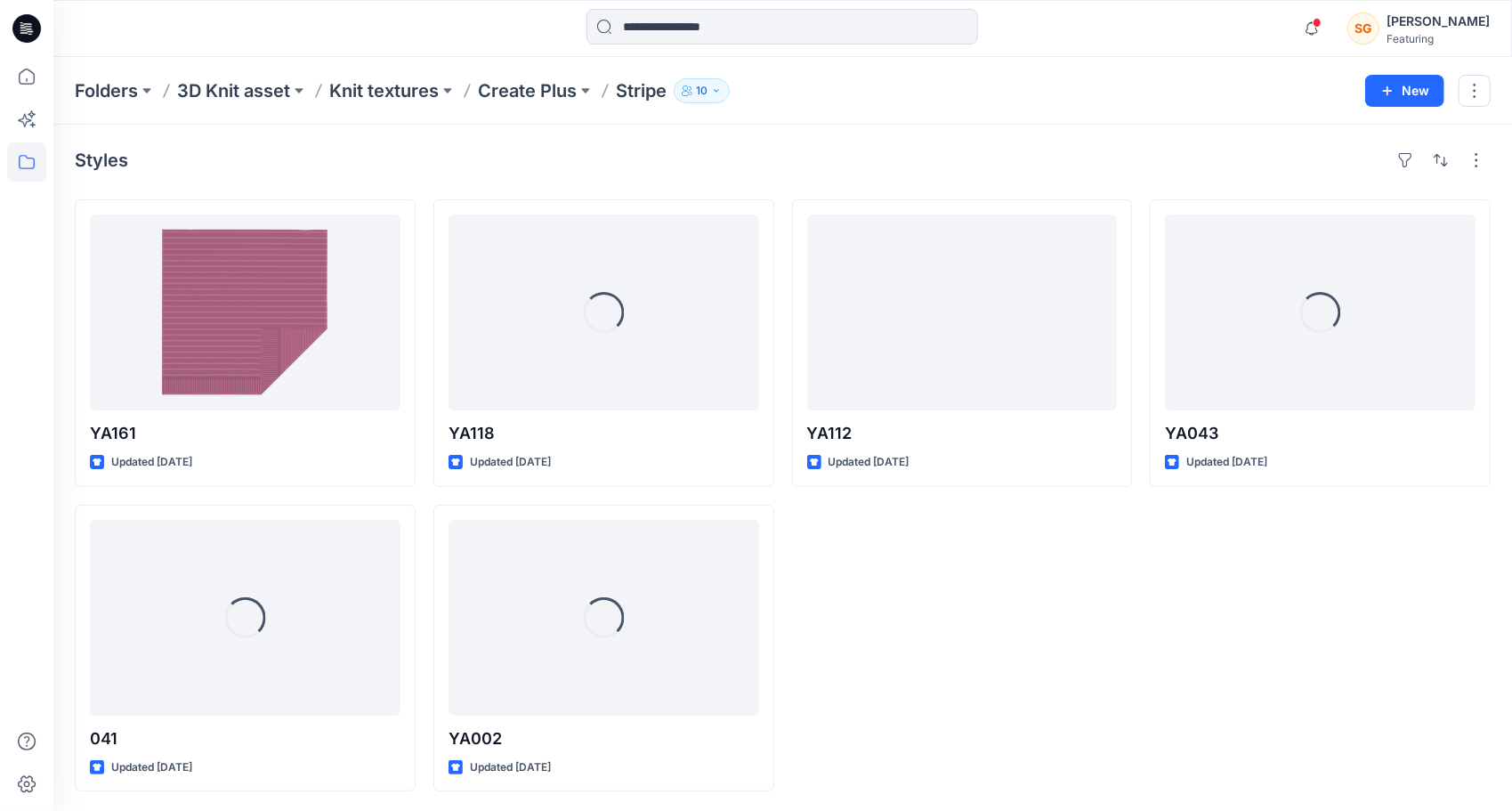
click at [504, 91] on p "Create Plus" at bounding box center [526, 91] width 99 height 25
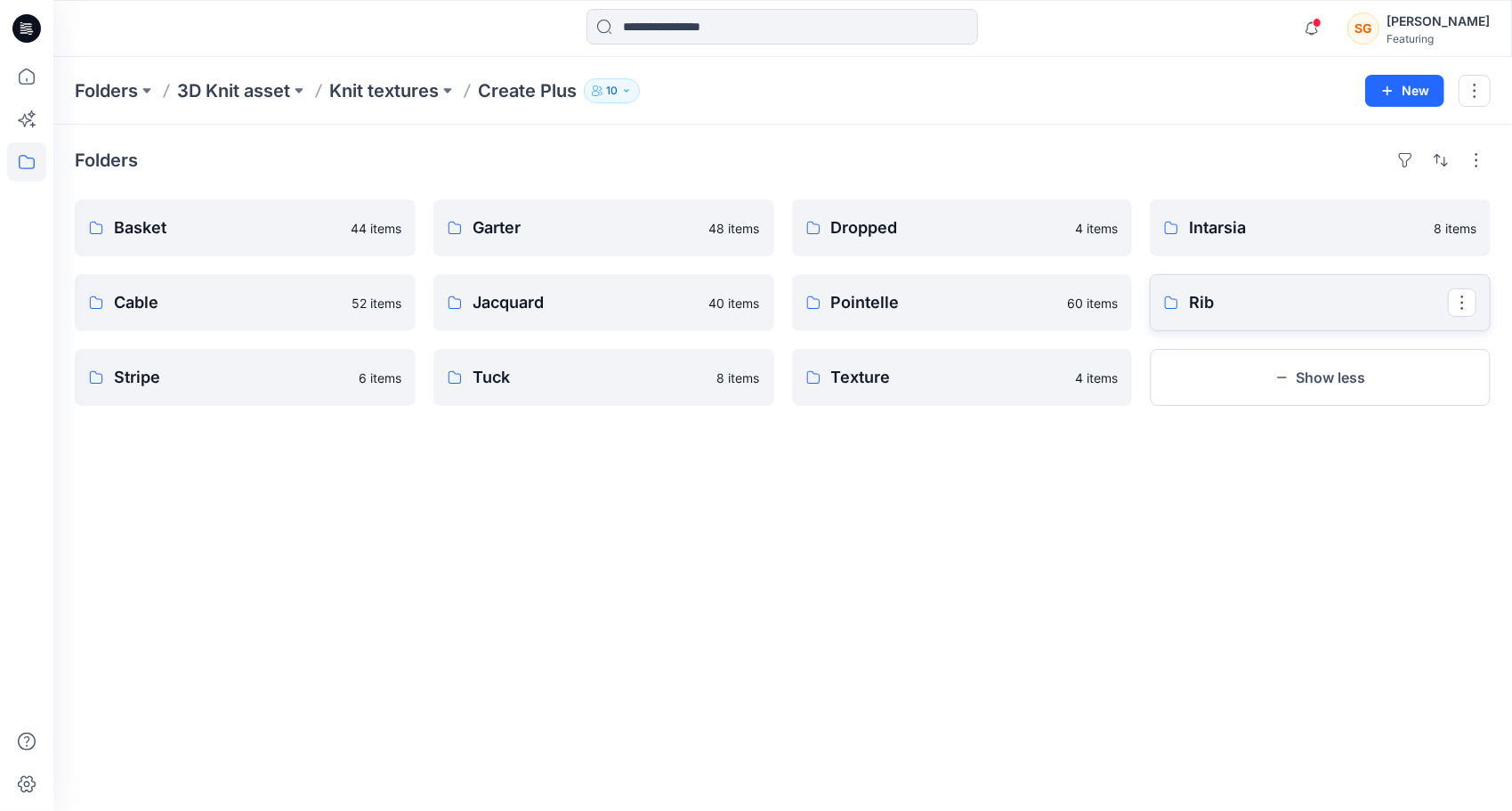
click at [1264, 290] on p "Rib" at bounding box center [1318, 303] width 259 height 25
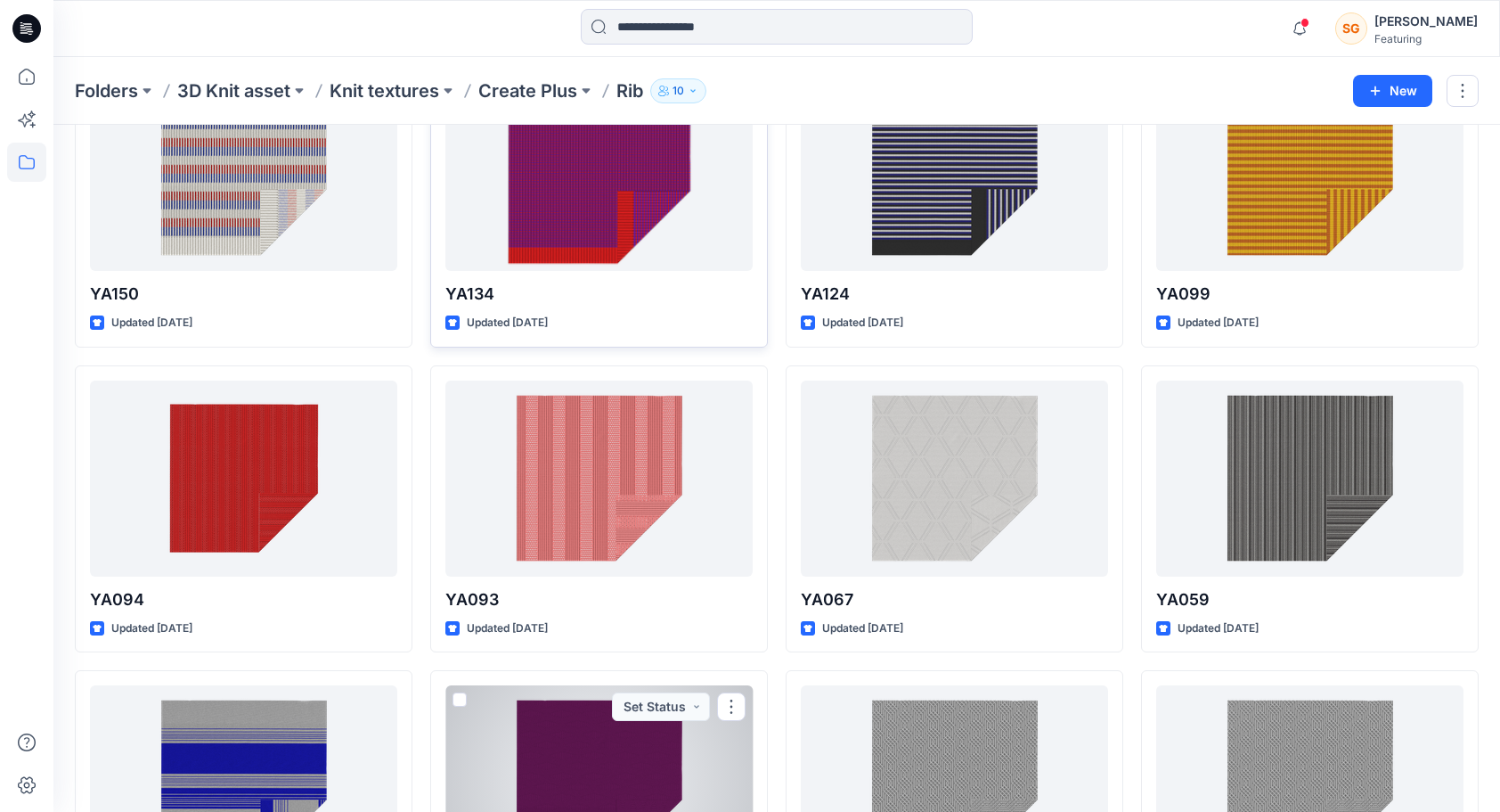
scroll to position [89, 0]
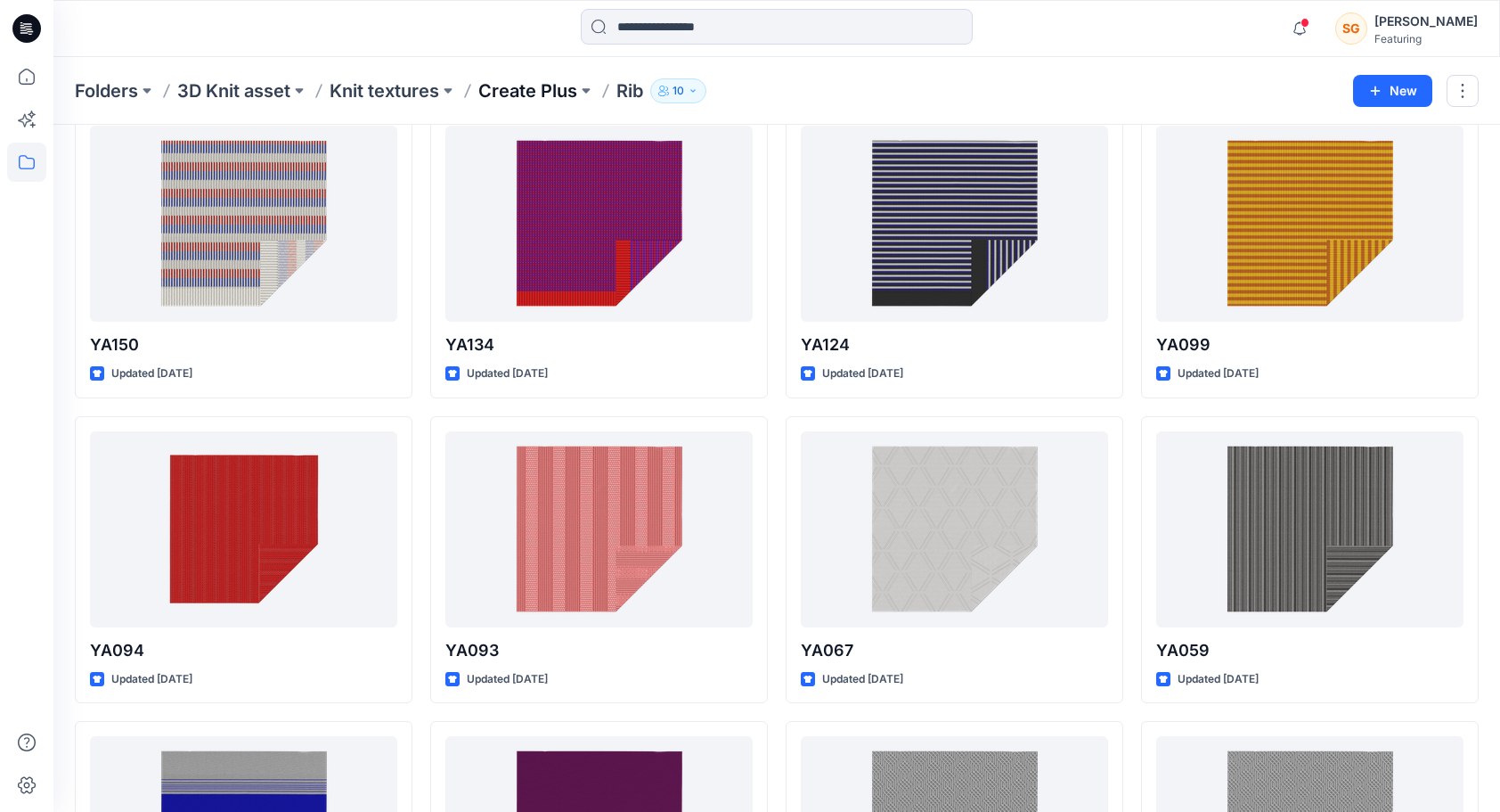
click at [541, 100] on p "Create Plus" at bounding box center [527, 91] width 99 height 25
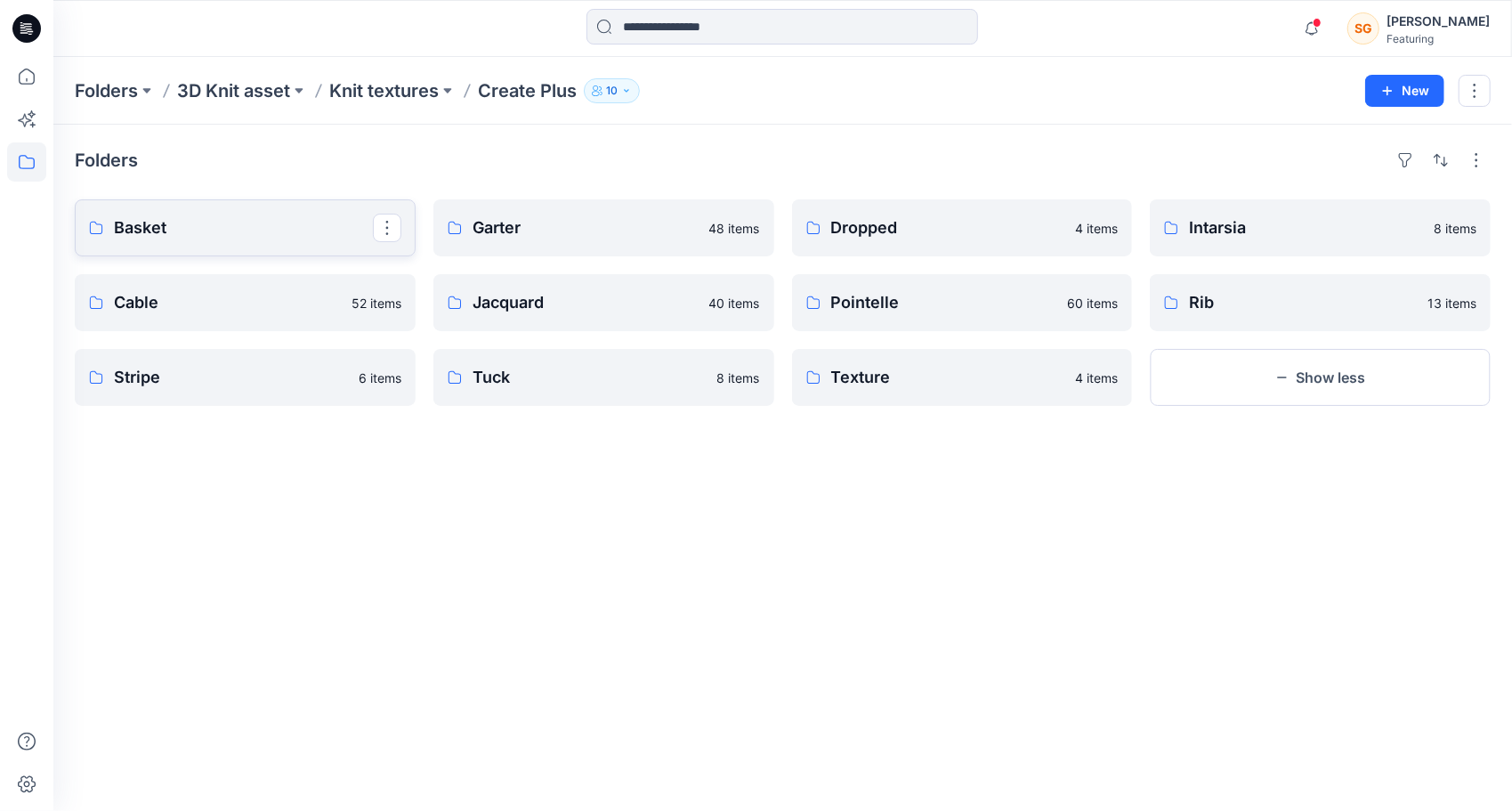
click at [232, 226] on p "Basket" at bounding box center [243, 228] width 259 height 25
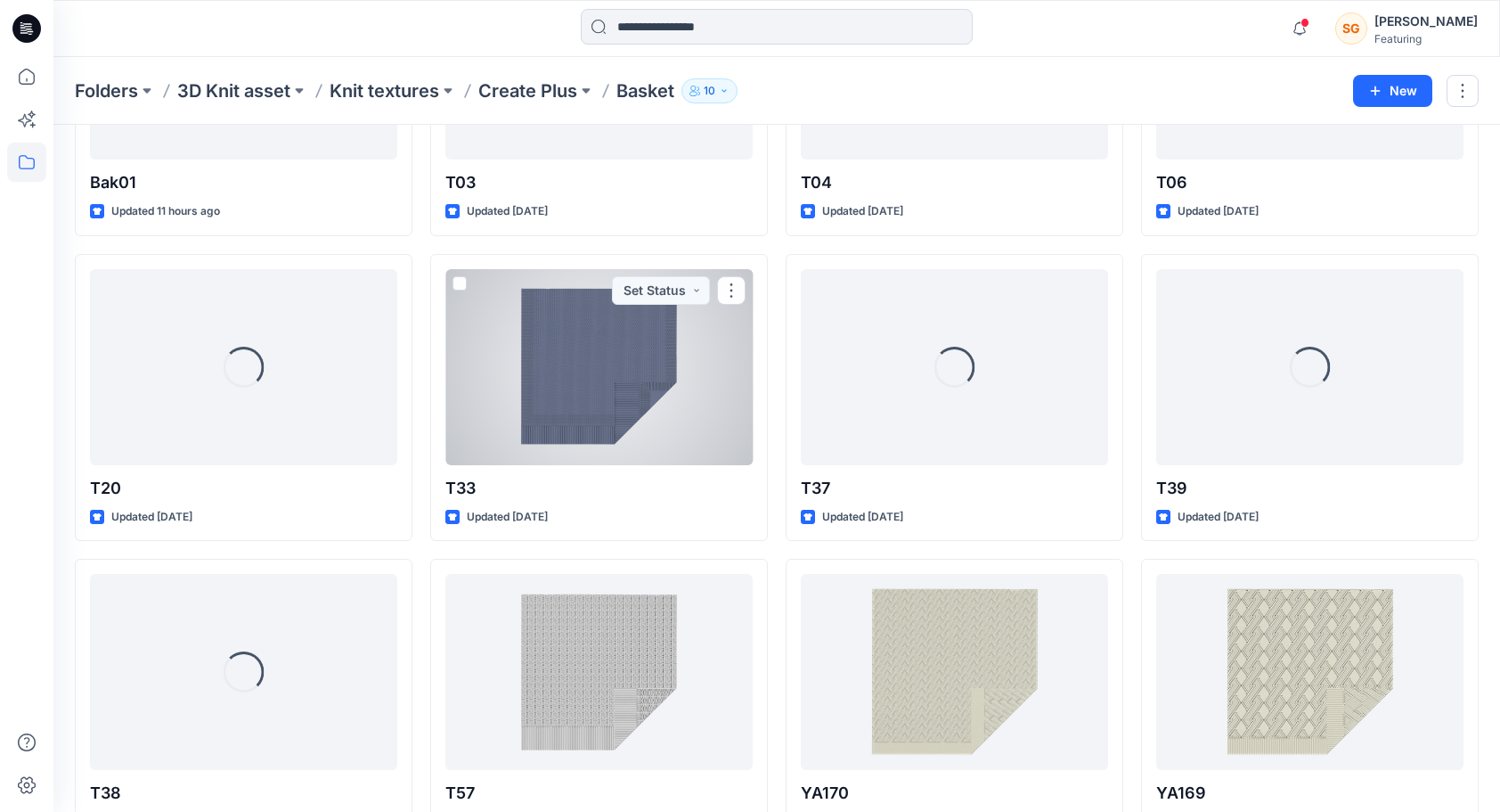
scroll to position [267, 0]
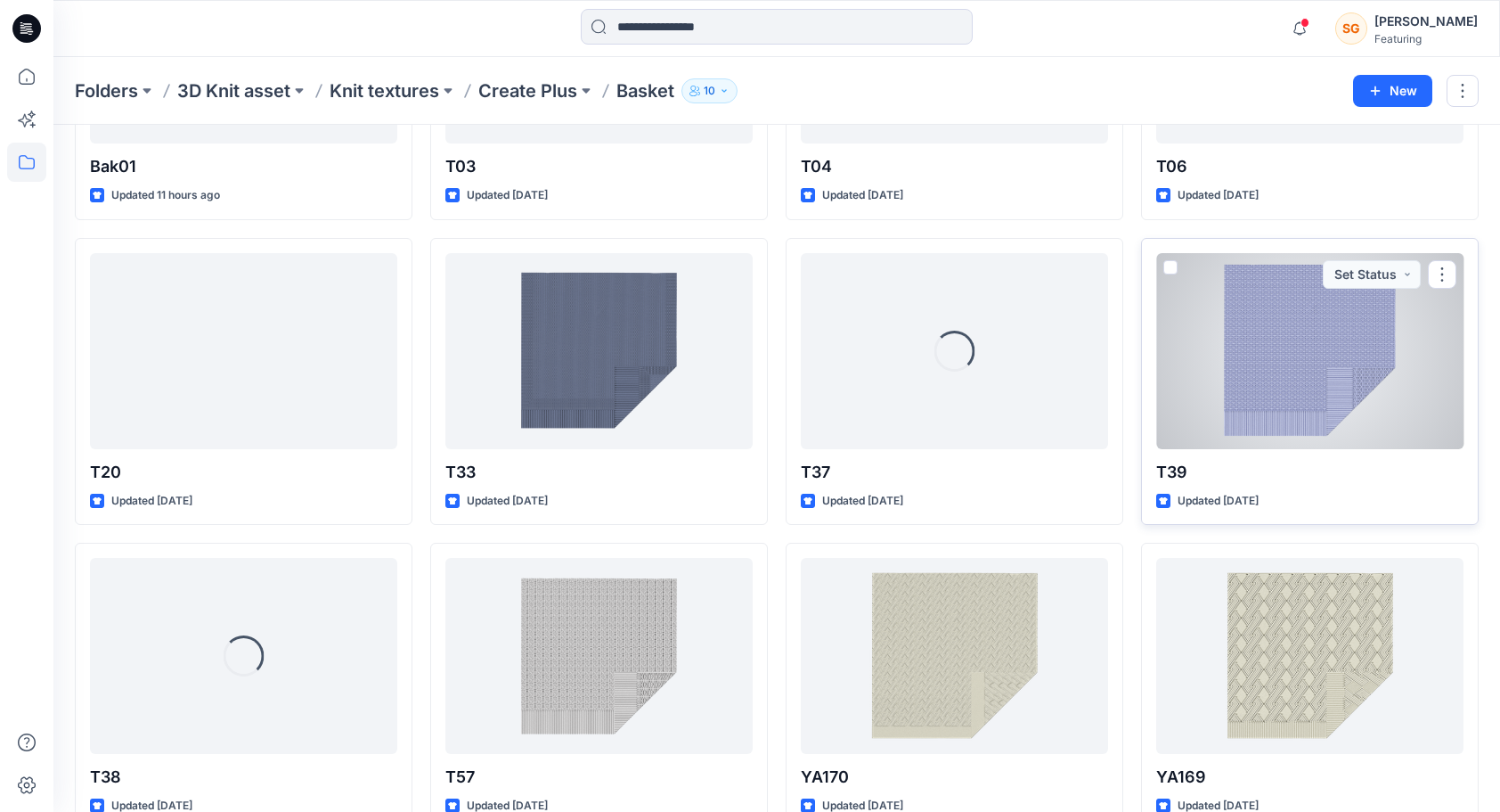
click at [1247, 394] on div at bounding box center [1310, 350] width 308 height 196
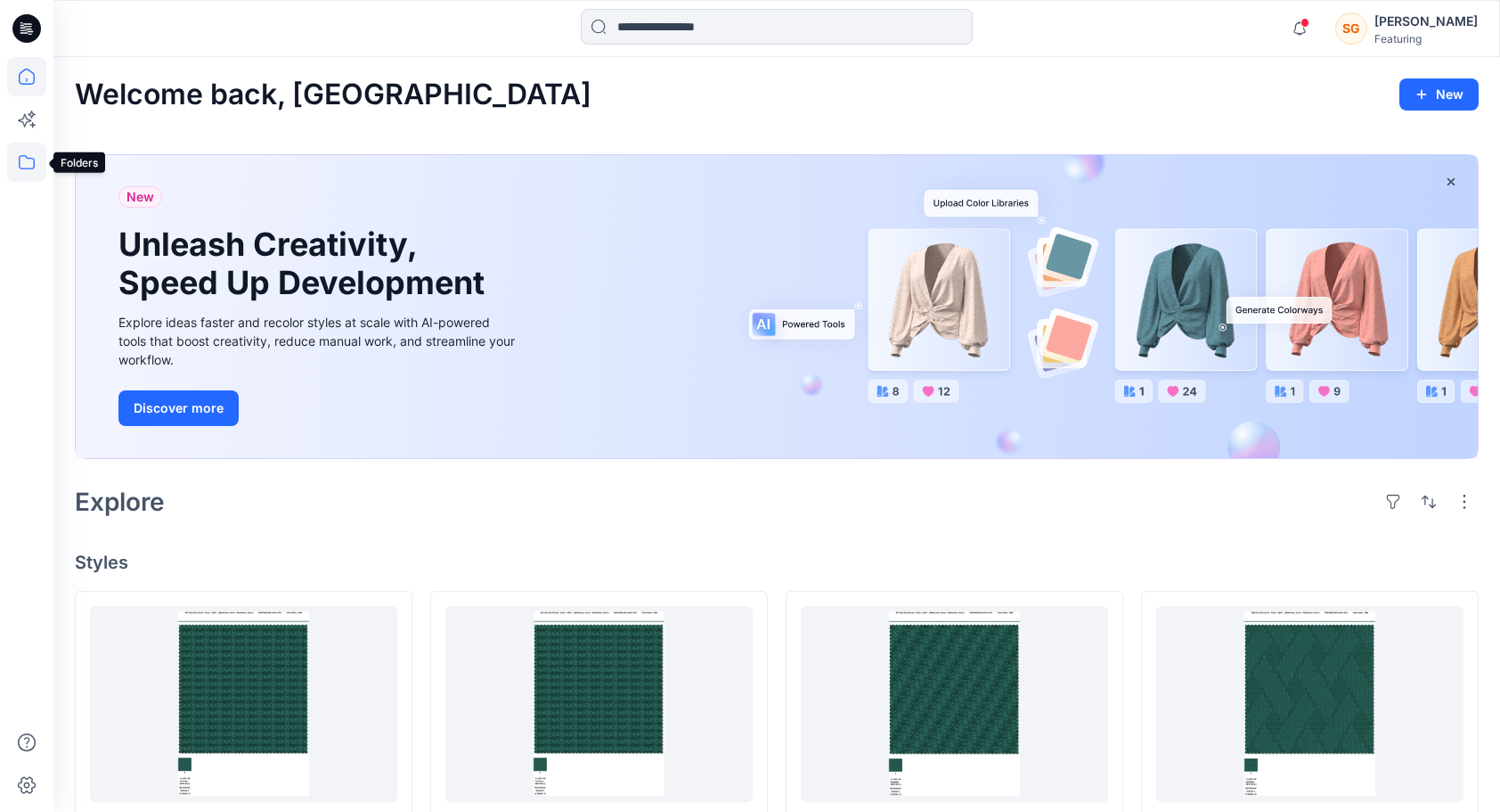
click at [28, 163] on icon at bounding box center [26, 161] width 39 height 39
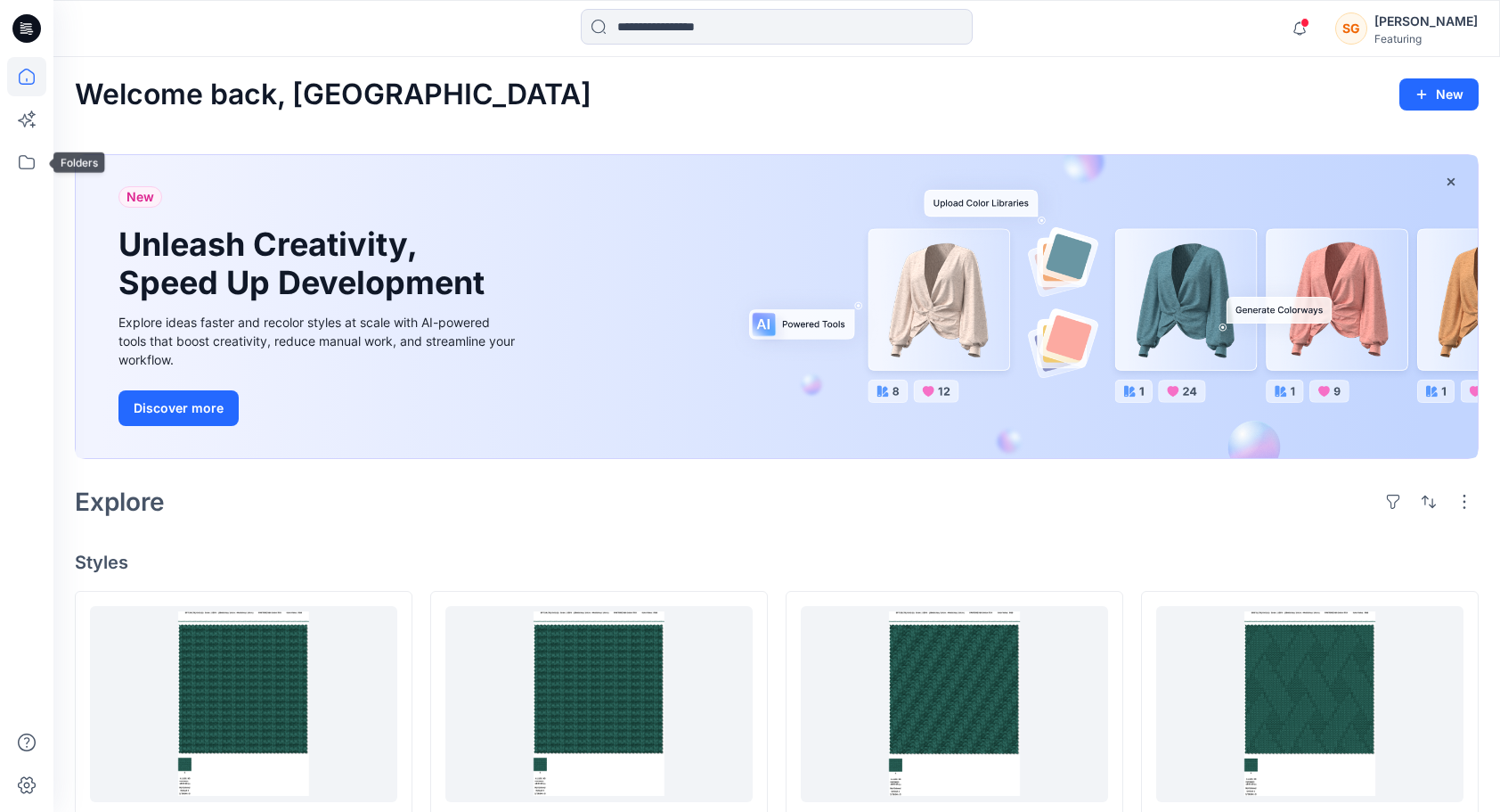
click at [21, 184] on div at bounding box center [26, 435] width 39 height 755
click at [28, 172] on icon at bounding box center [26, 161] width 39 height 39
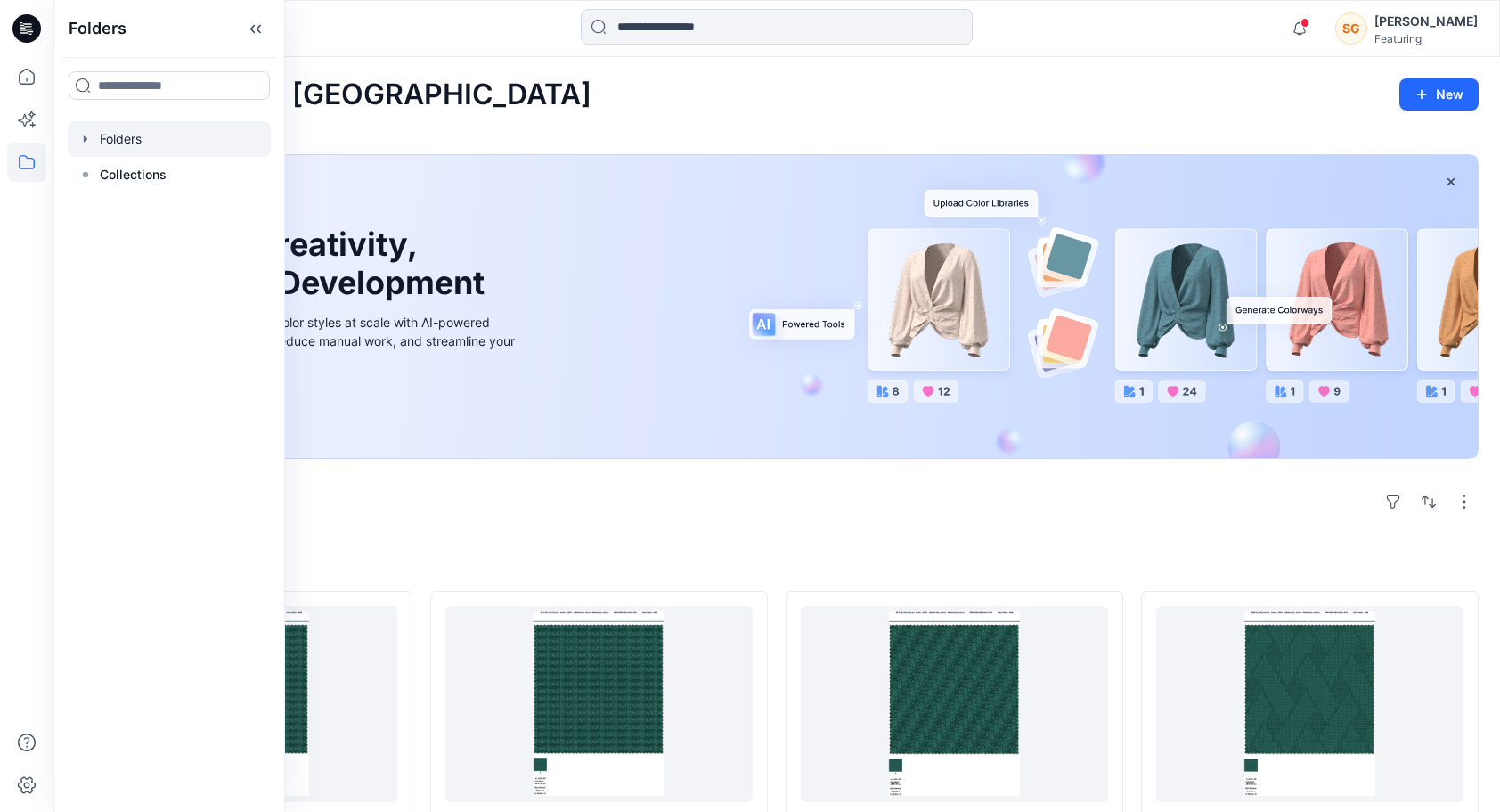
click at [119, 140] on div at bounding box center [169, 139] width 203 height 35
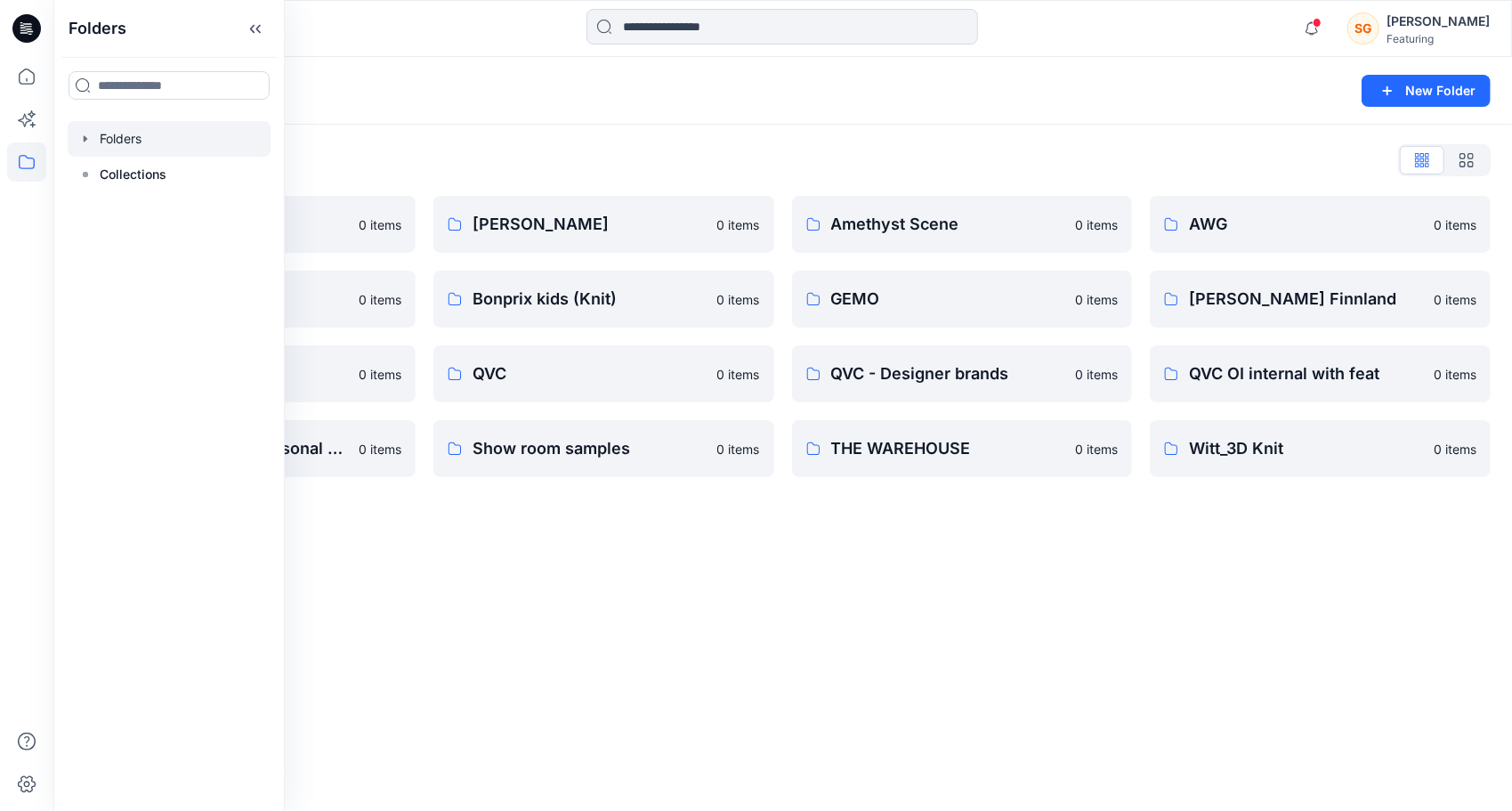
click at [737, 599] on div "Folders New Folder Folders List 3D Knit asset 0 items Basic patterns 0 items Li…" at bounding box center [782, 434] width 1459 height 754
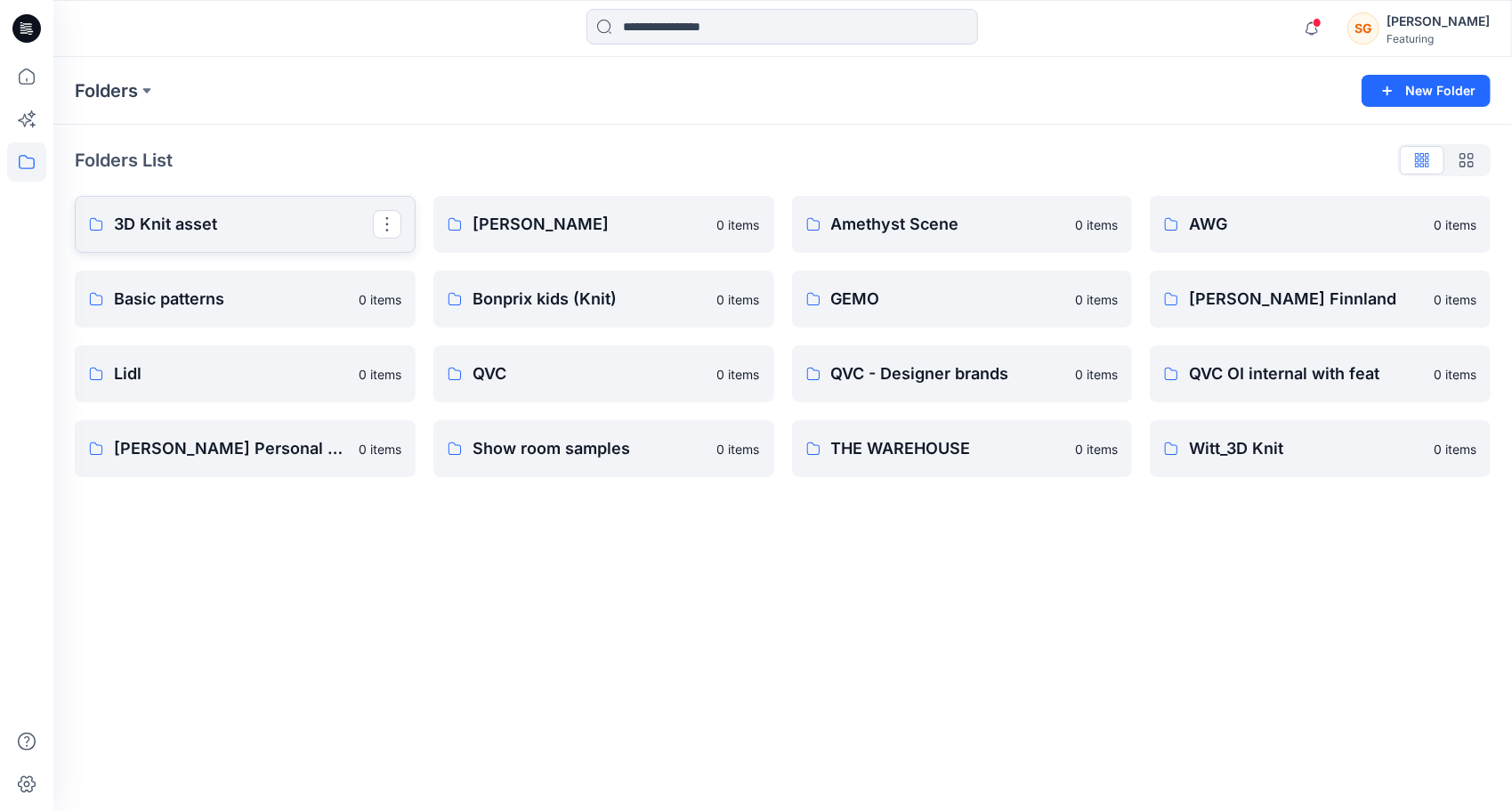
click at [197, 235] on p "3D Knit asset" at bounding box center [243, 224] width 259 height 25
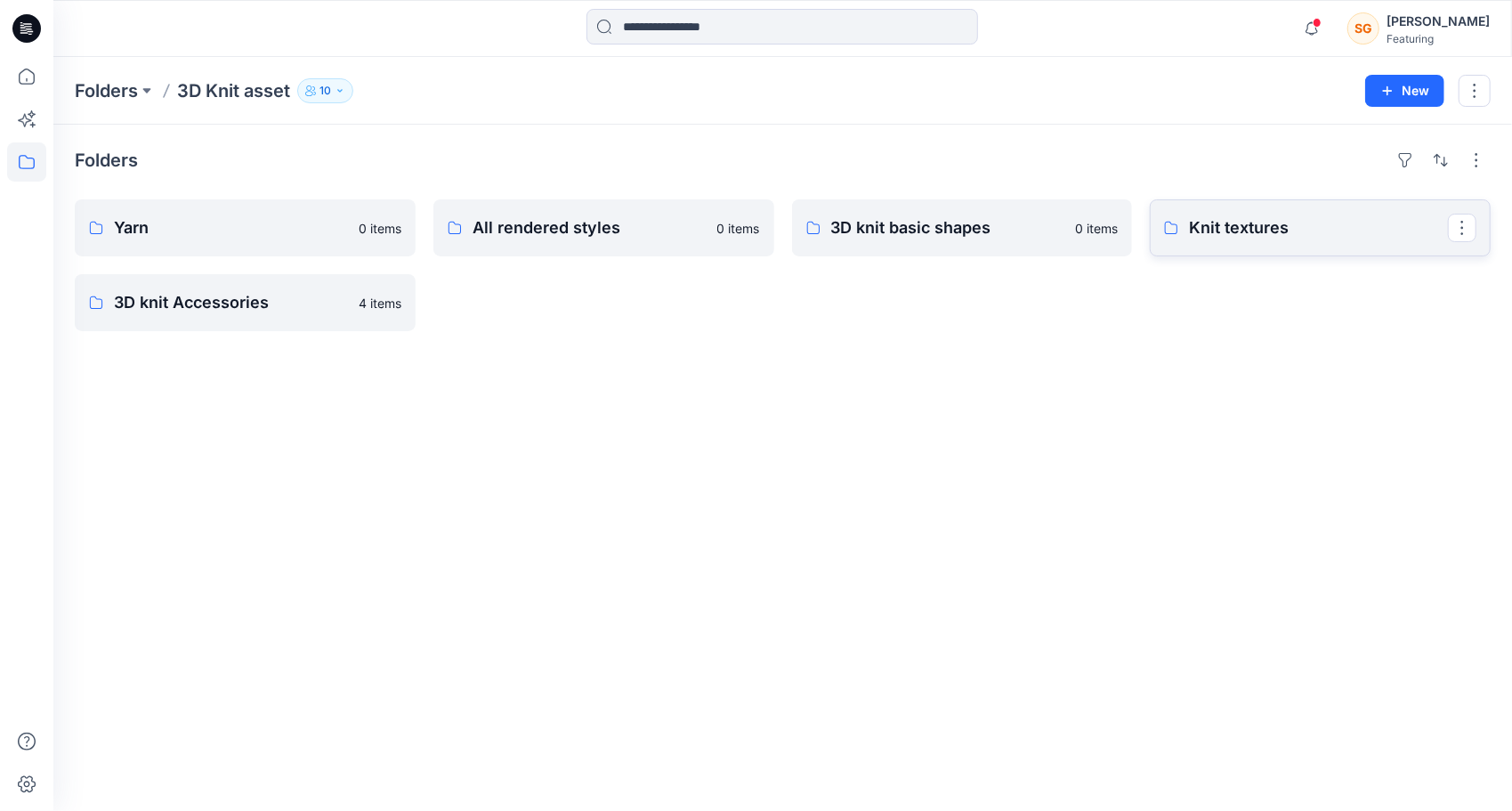
click at [1267, 240] on link "Knit textures" at bounding box center [1319, 227] width 341 height 57
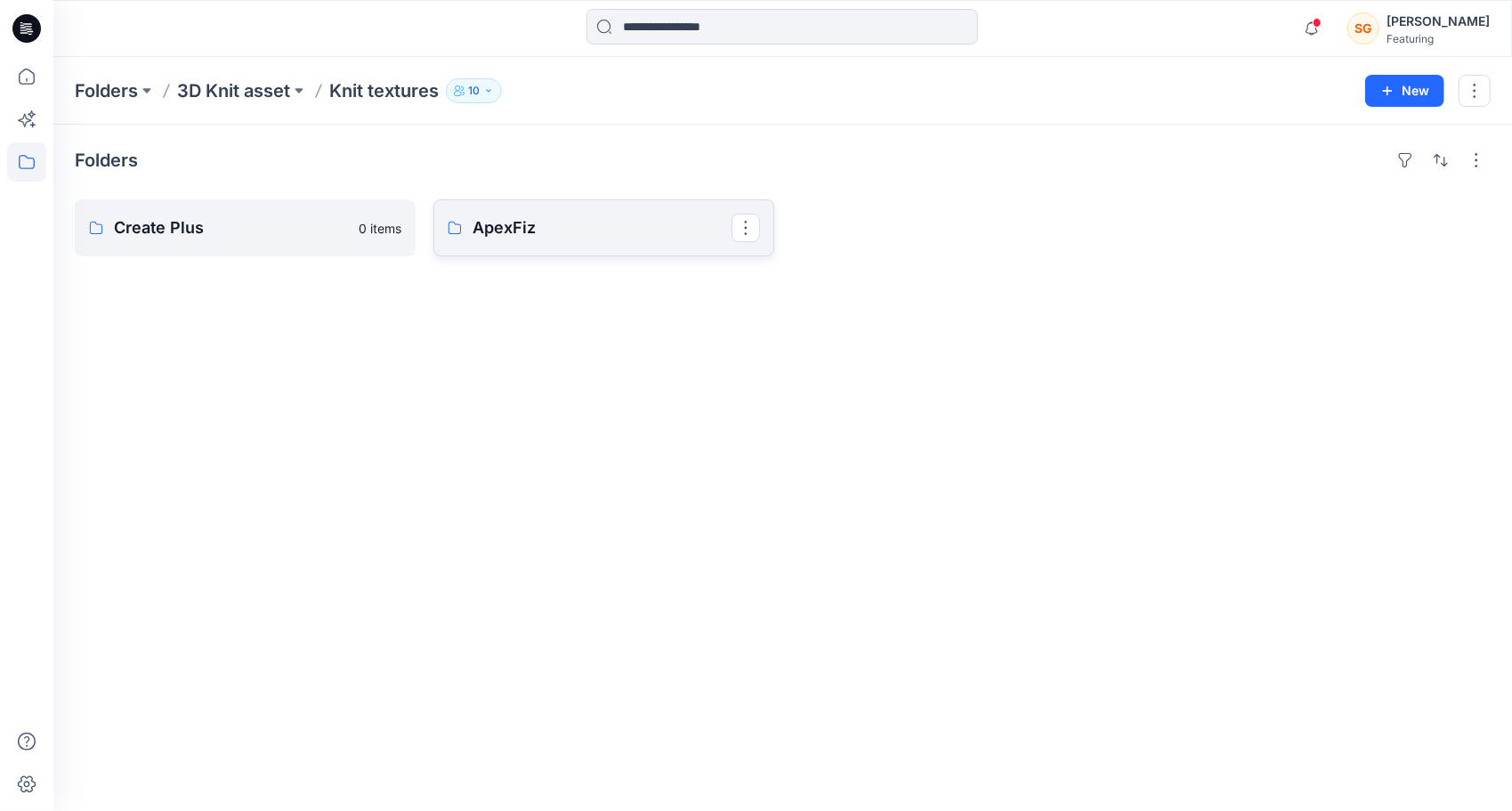
click at [610, 242] on link "ApexFiz" at bounding box center [603, 227] width 341 height 57
click at [199, 230] on p "5-7GG" at bounding box center [243, 228] width 259 height 25
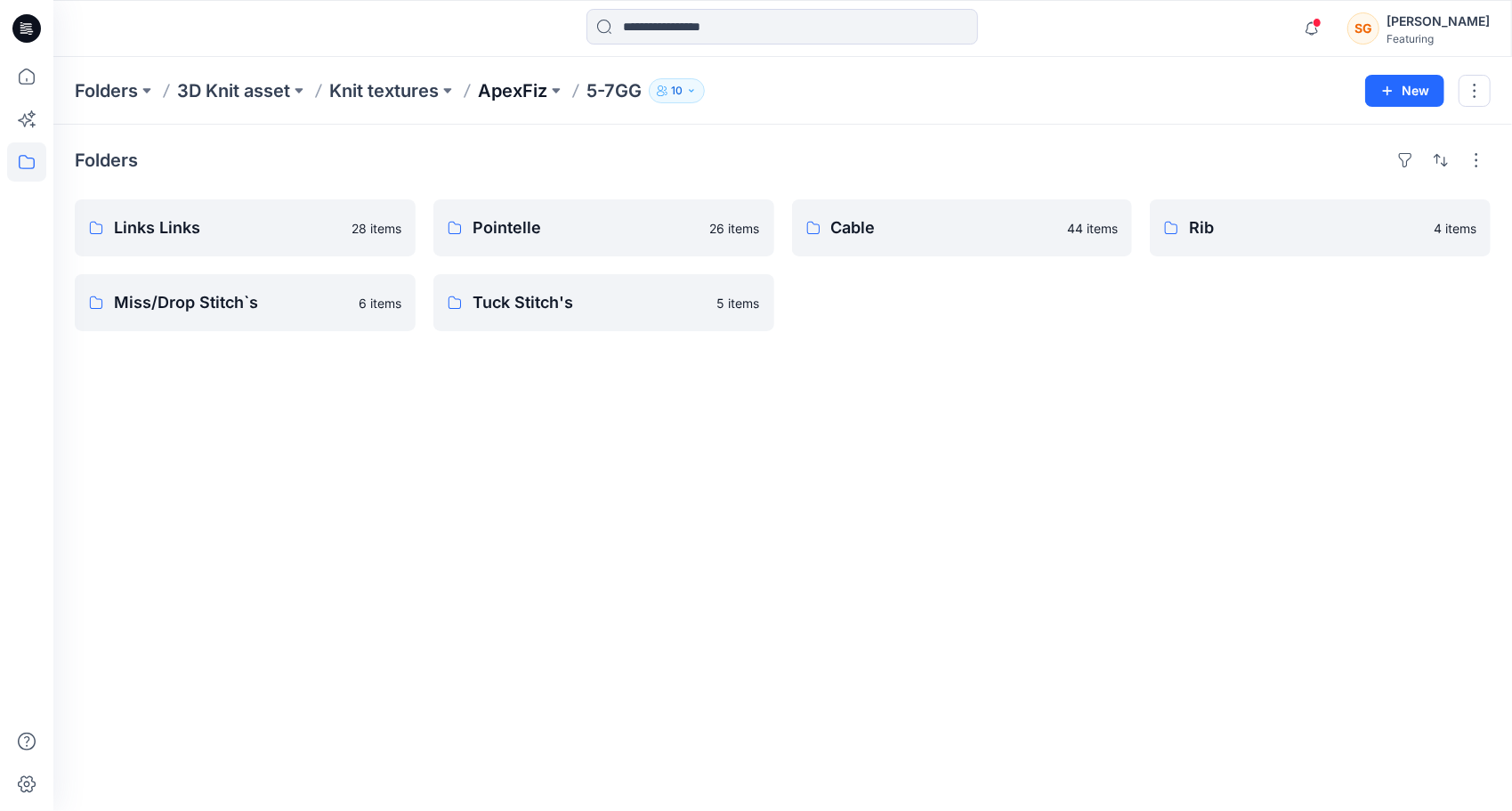
click at [530, 90] on p "ApexFiz" at bounding box center [512, 91] width 70 height 25
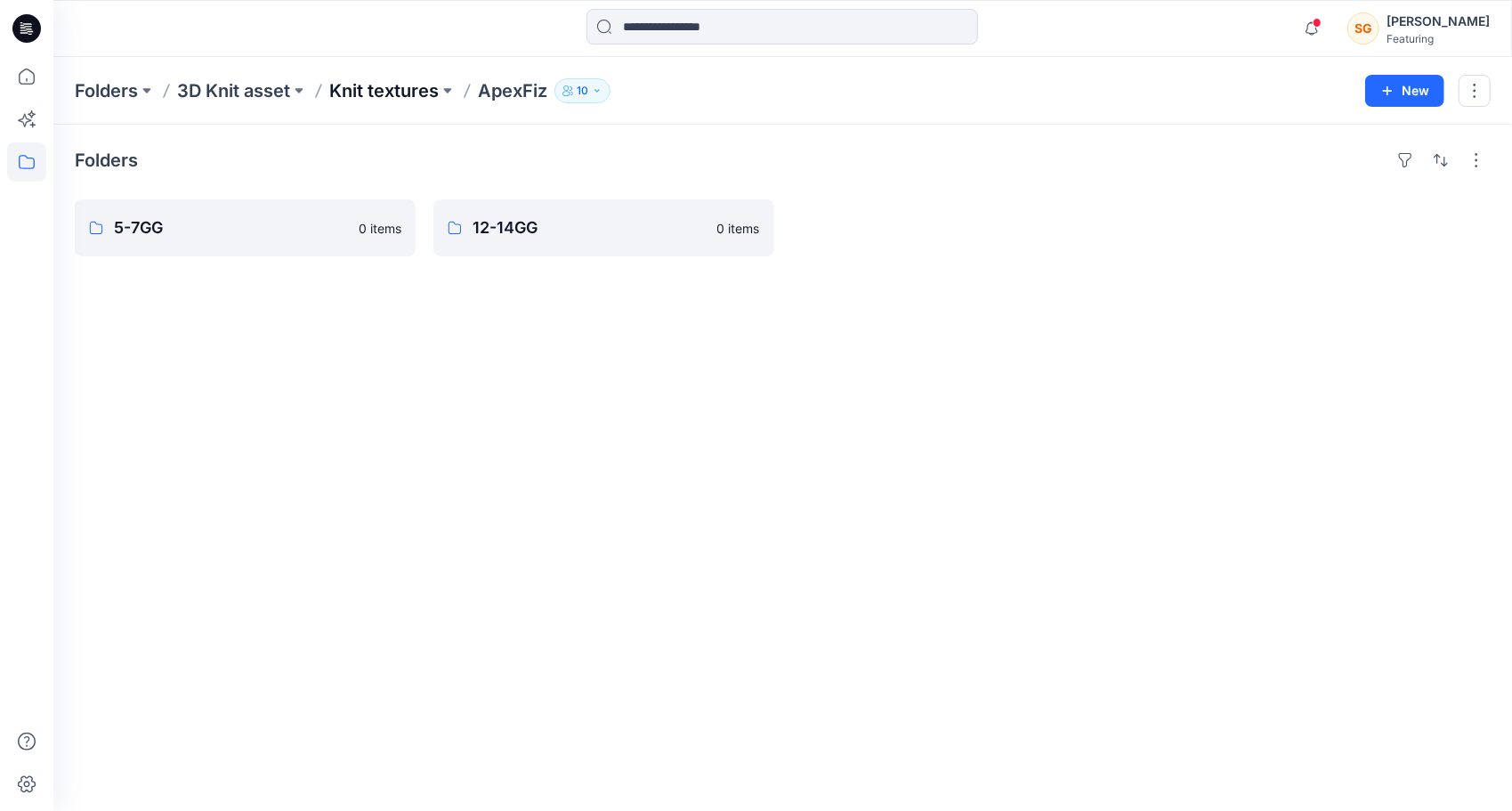
click at [400, 81] on p "Knit textures" at bounding box center [383, 91] width 109 height 25
click at [140, 211] on link "Create Plus" at bounding box center [245, 227] width 341 height 57
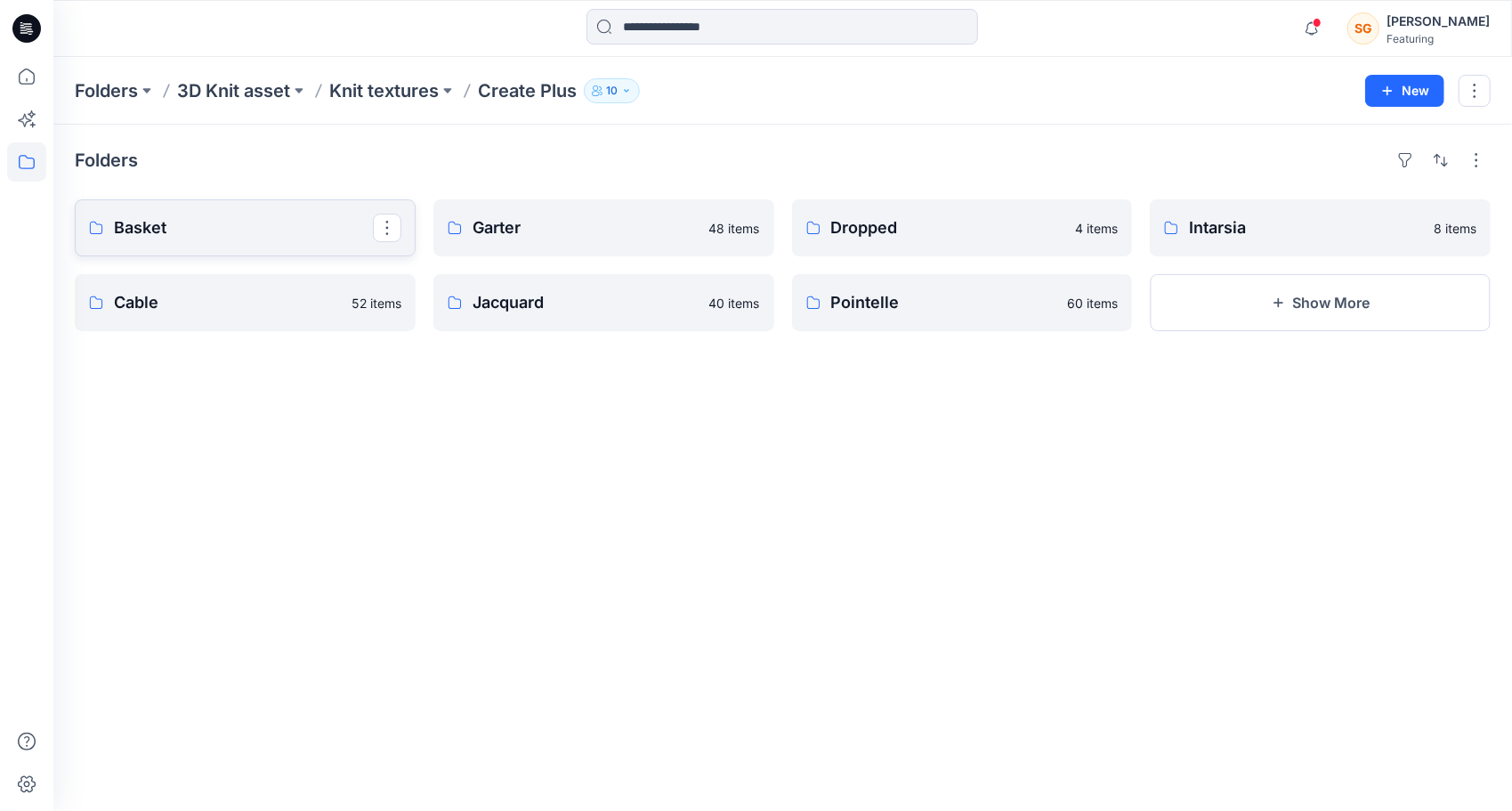
click at [213, 231] on p "Basket" at bounding box center [243, 228] width 259 height 25
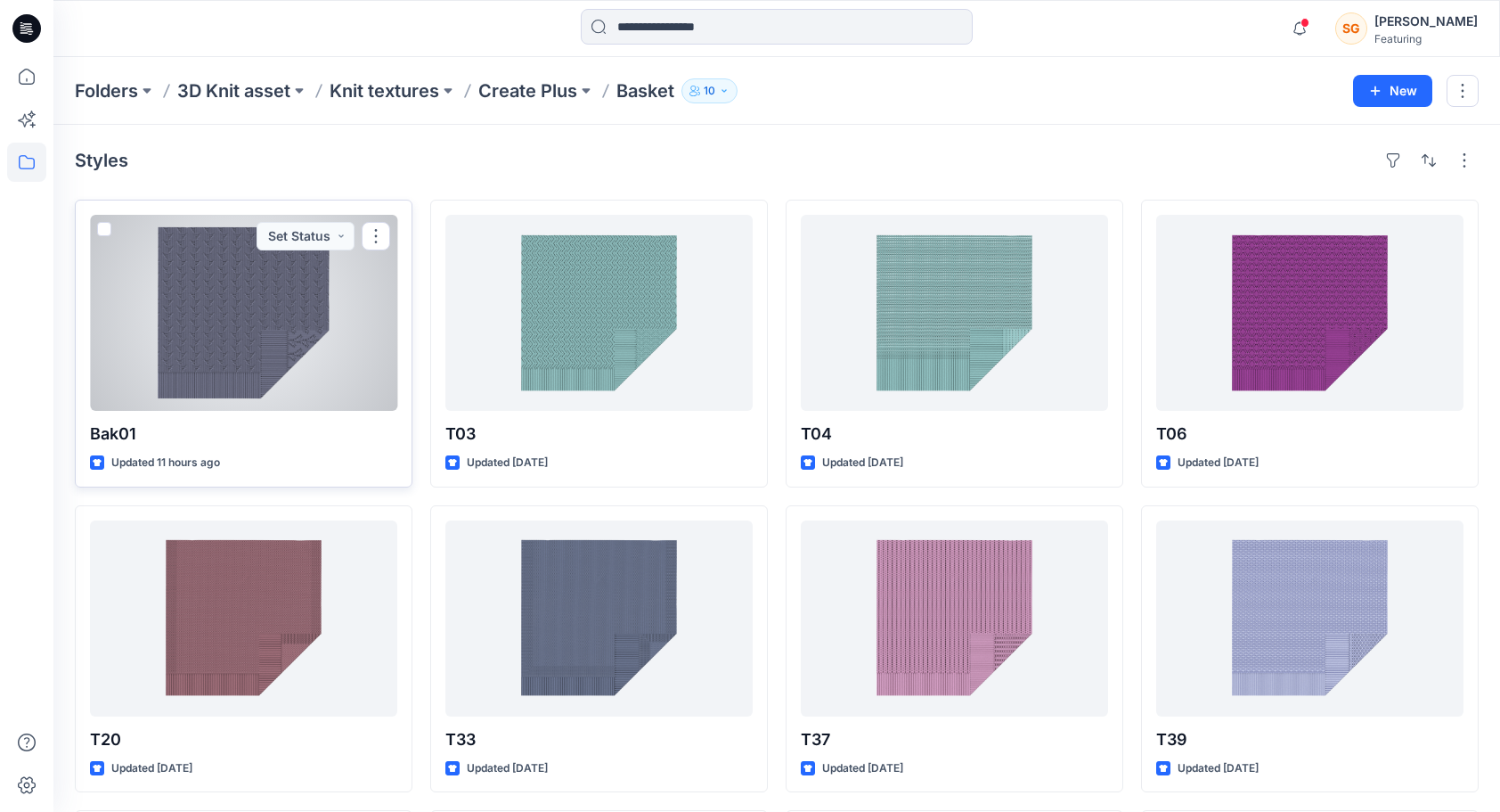
click at [198, 264] on div at bounding box center [244, 312] width 308 height 196
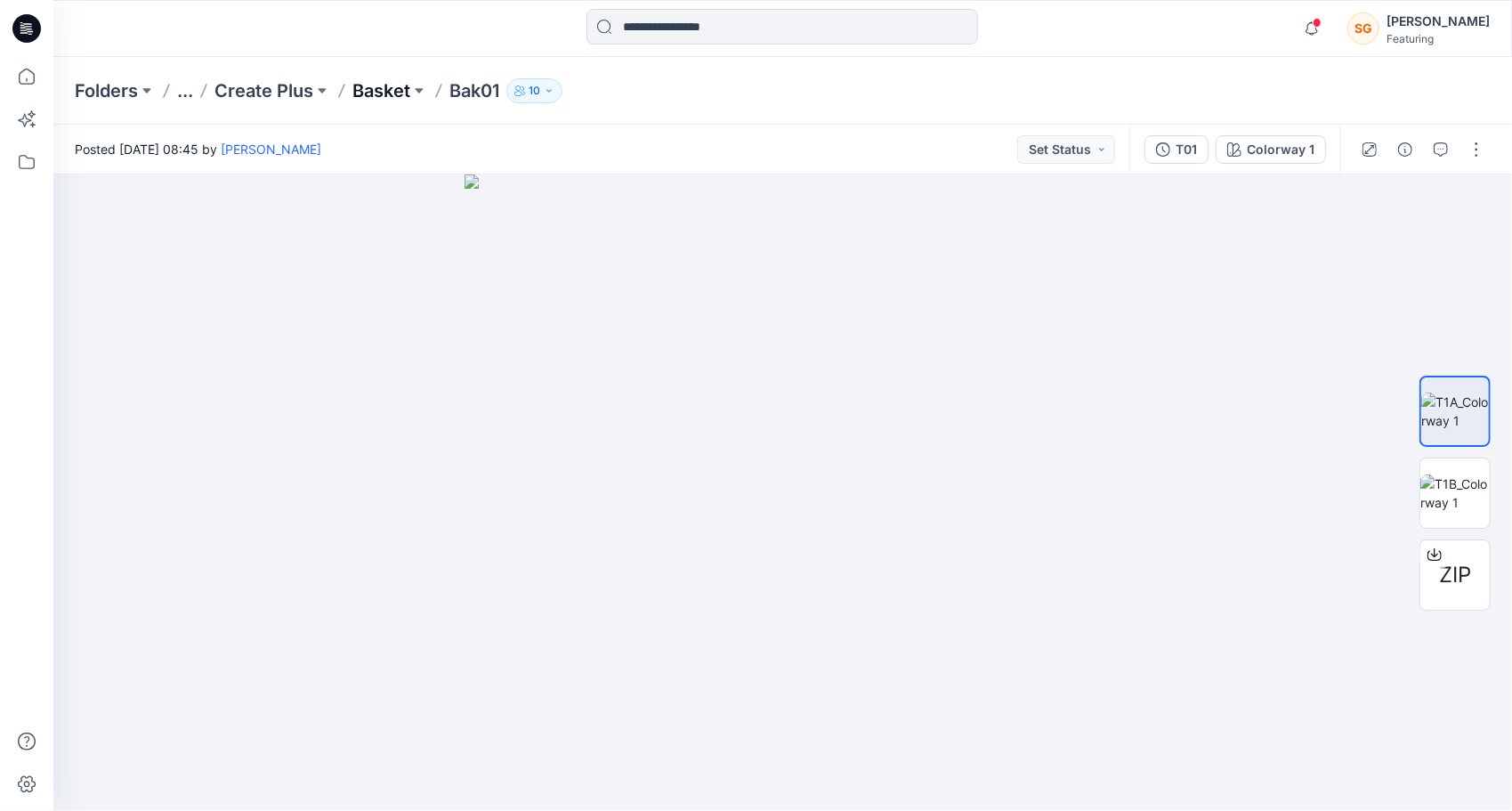
click at [392, 101] on p "Basket" at bounding box center [382, 91] width 58 height 25
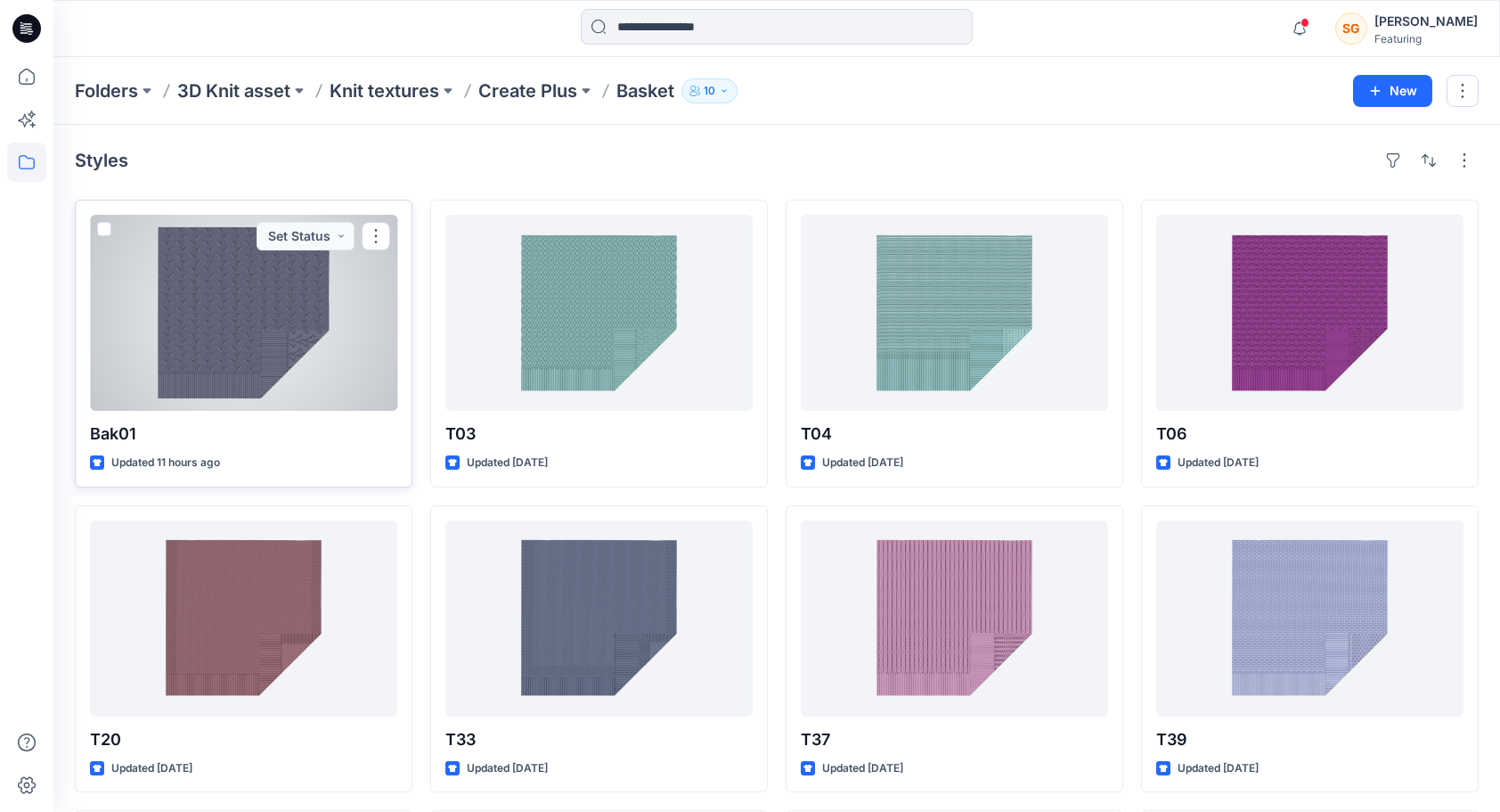
click at [308, 328] on div at bounding box center [244, 312] width 308 height 196
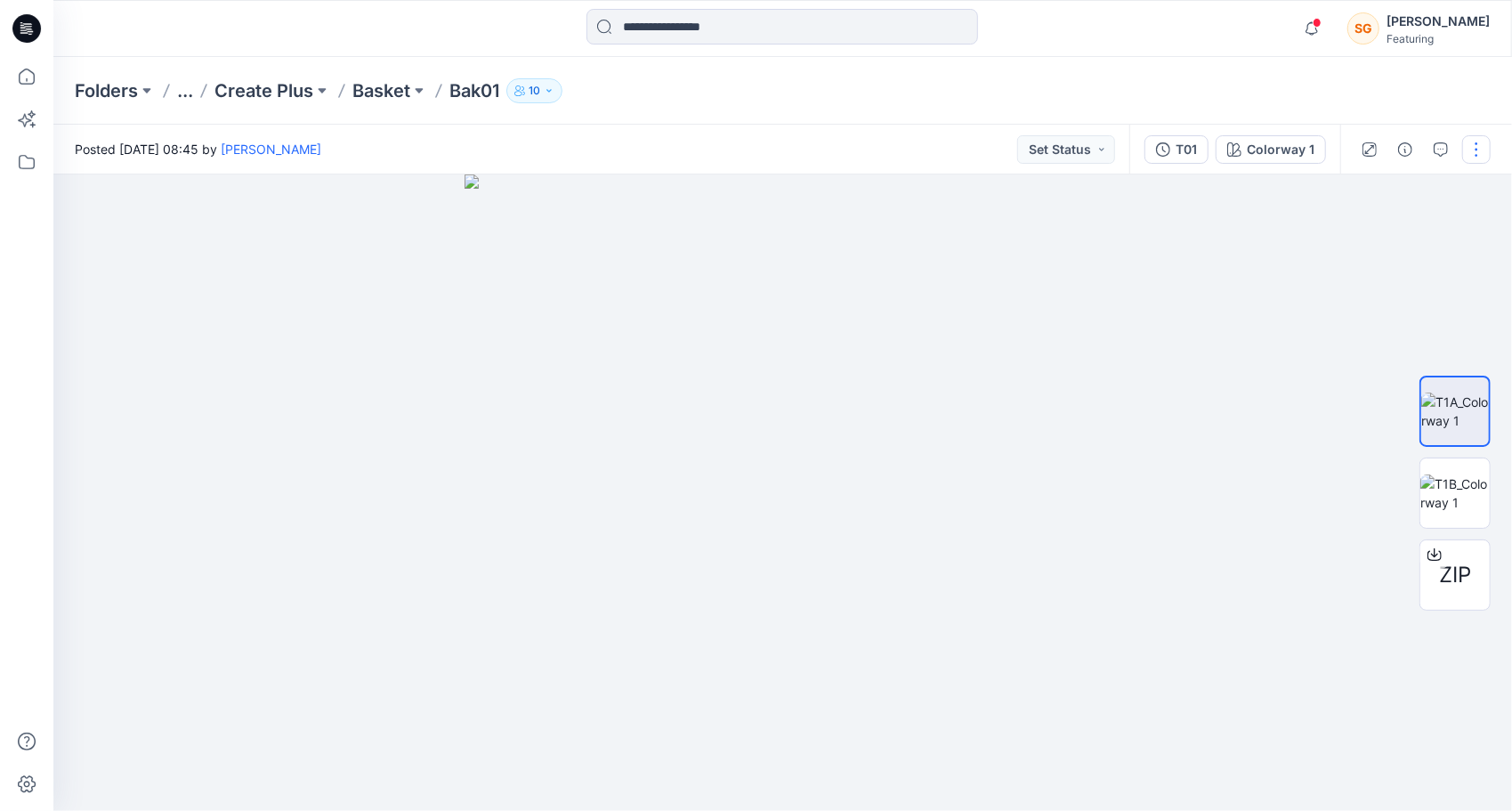
click at [1479, 151] on button "button" at bounding box center [1476, 149] width 28 height 28
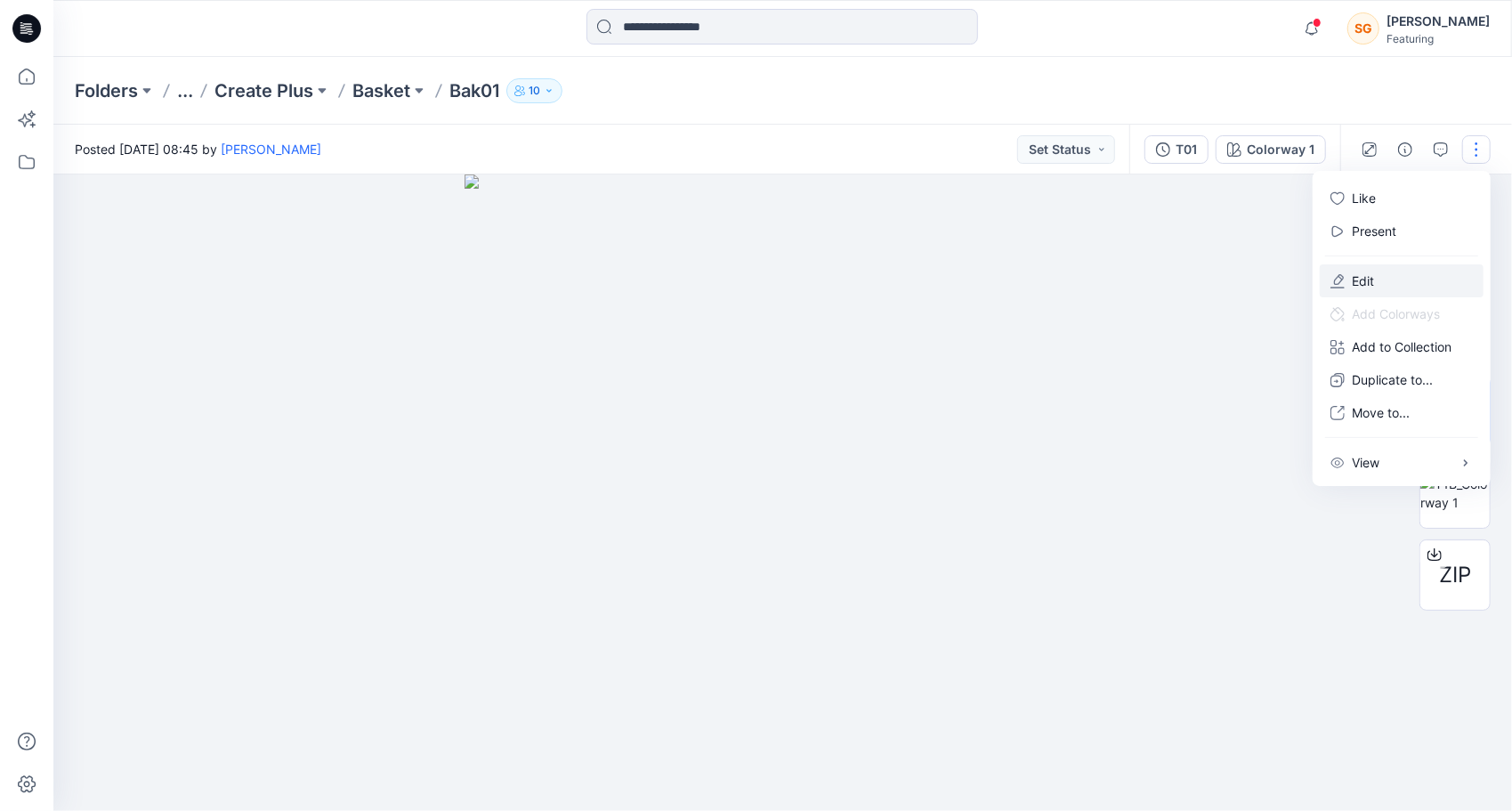
click at [1384, 272] on button "Edit" at bounding box center [1401, 280] width 164 height 33
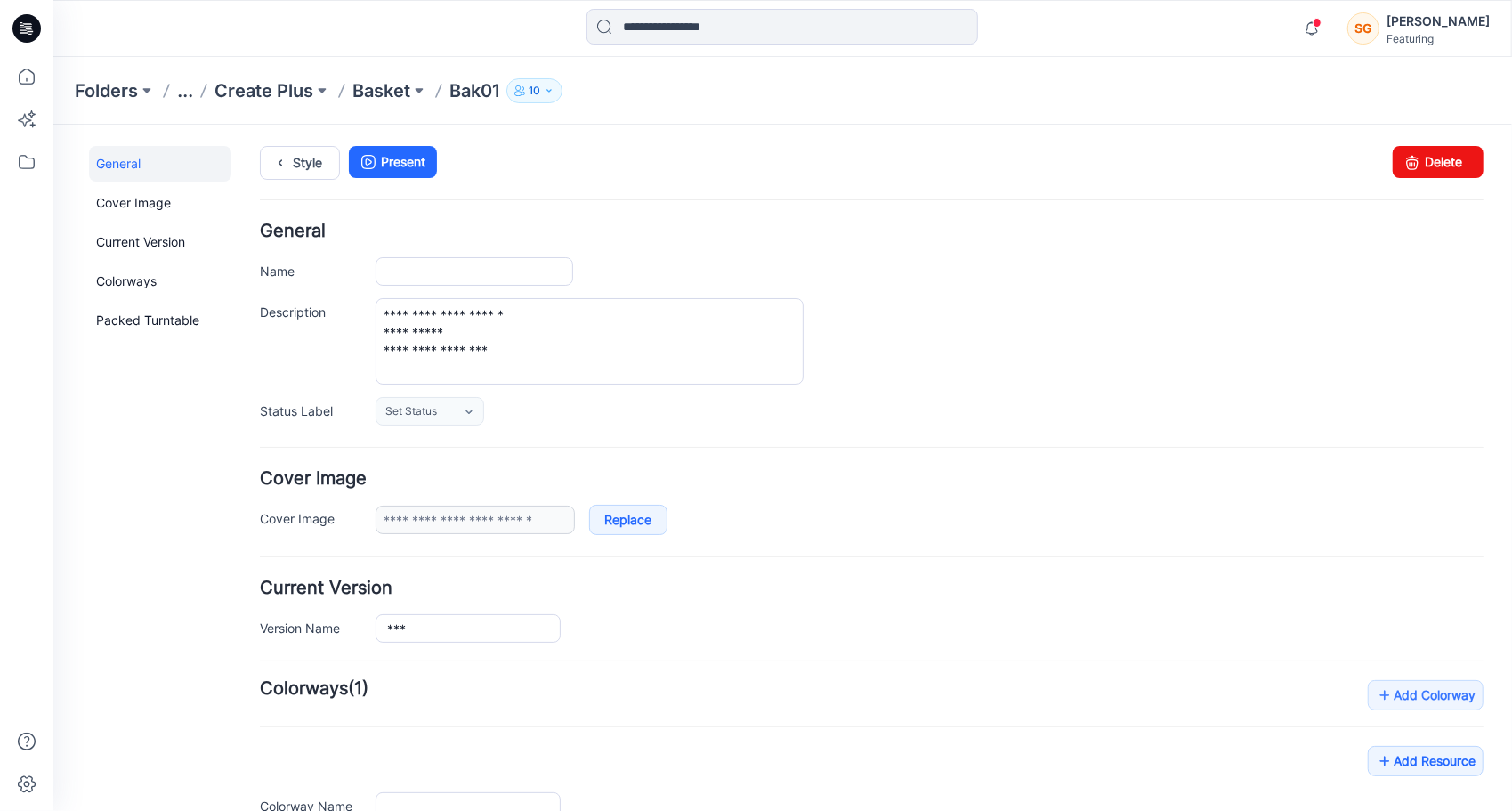
type input "*****"
type textarea "**********"
type input "**********"
click at [389, 94] on p "Basket" at bounding box center [382, 91] width 58 height 25
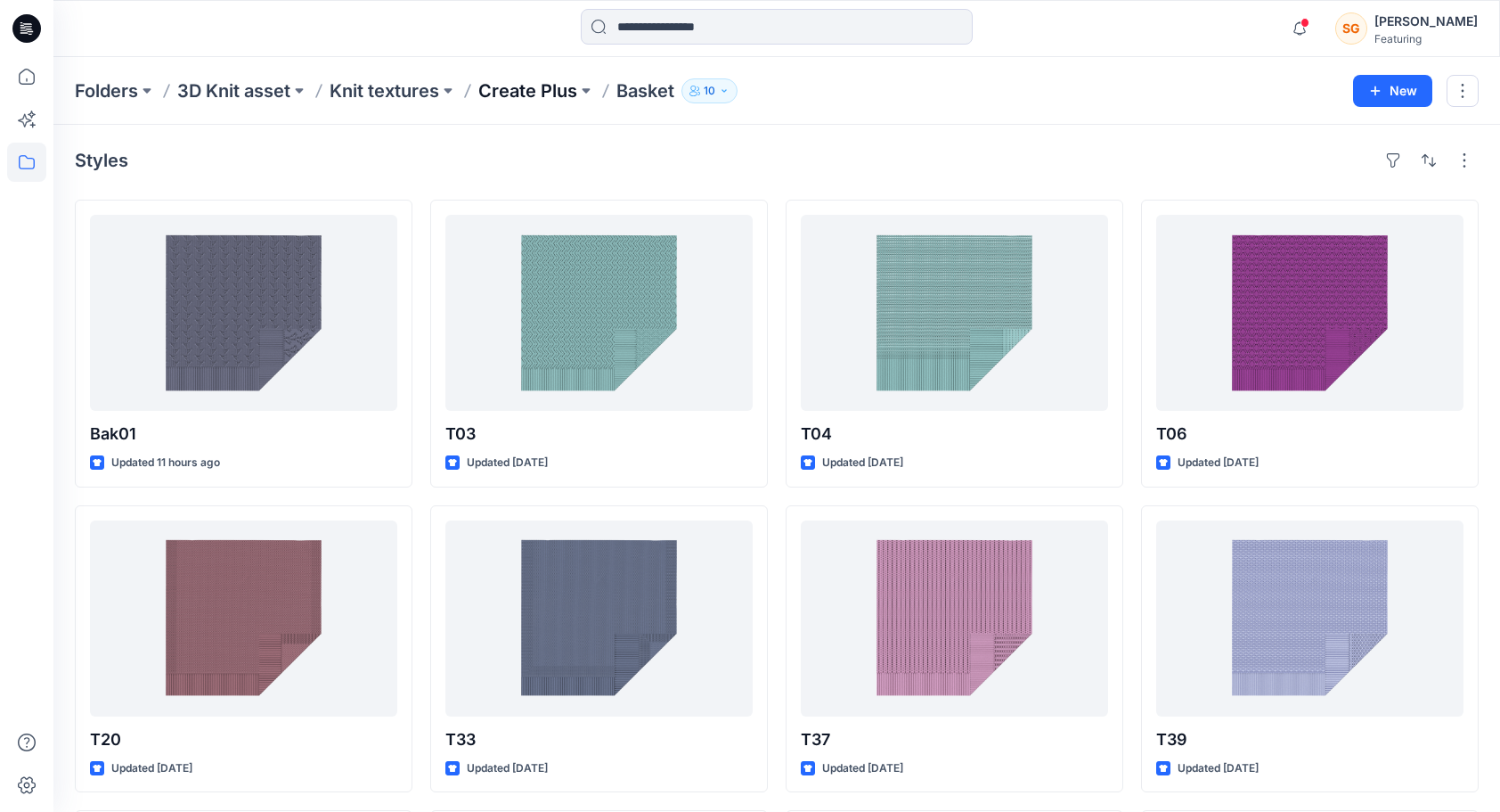
click at [563, 87] on p "Create Plus" at bounding box center [527, 91] width 99 height 25
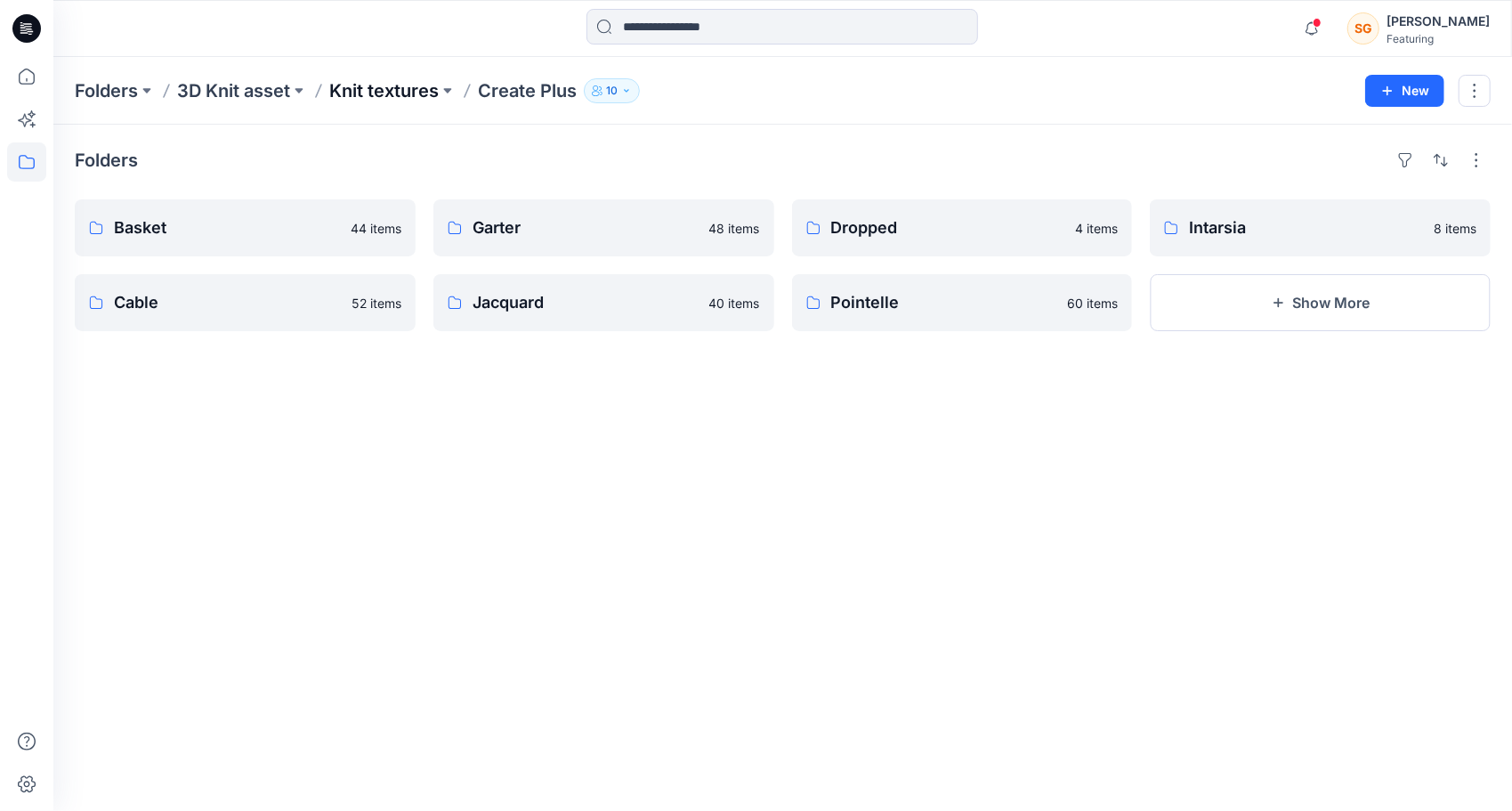
click at [406, 92] on p "Knit textures" at bounding box center [383, 91] width 109 height 25
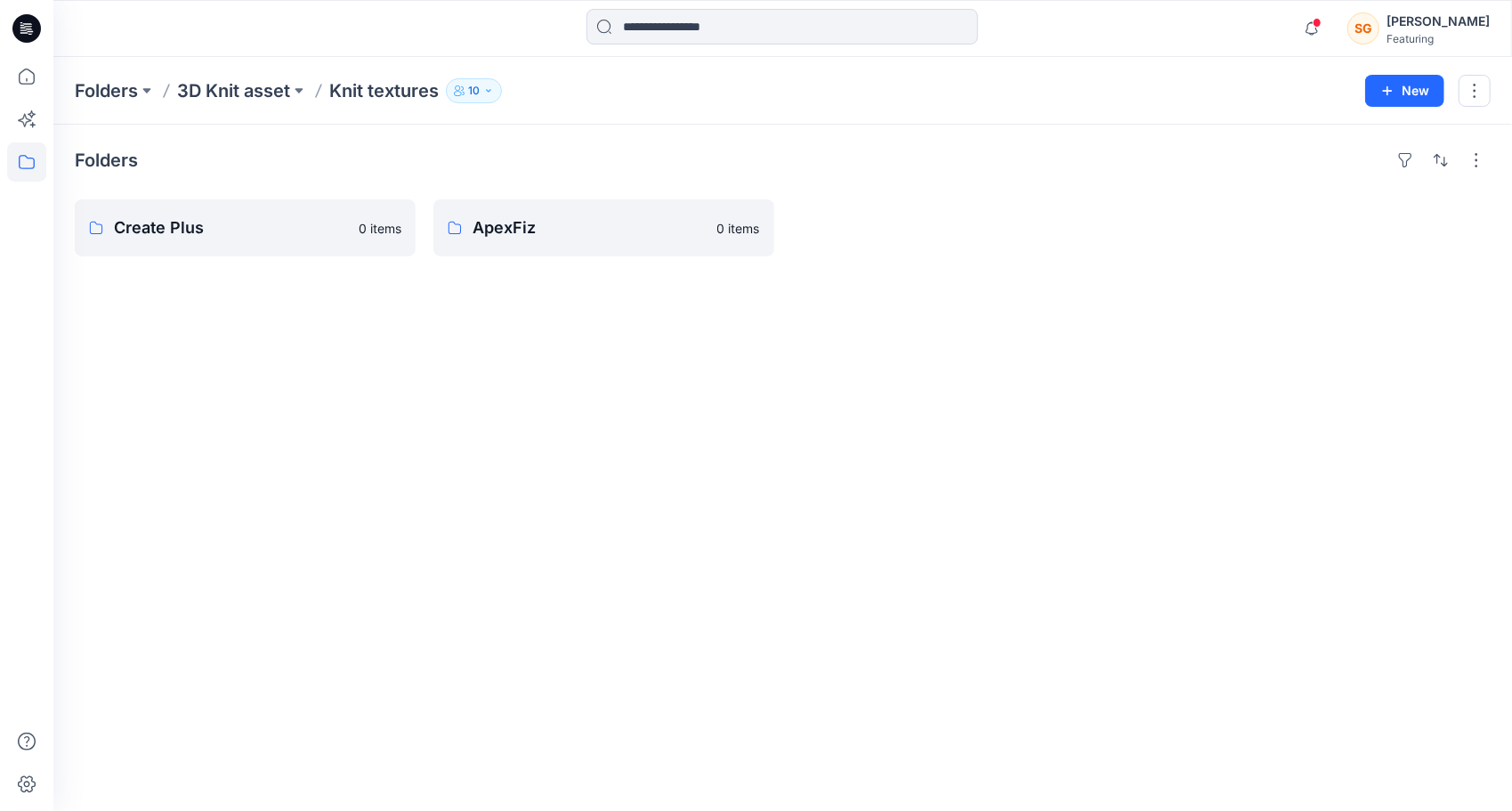
click at [221, 104] on div "Folders 3D Knit asset Knit textures 10 New" at bounding box center [782, 90] width 1459 height 68
click at [225, 92] on p "3D Knit asset" at bounding box center [233, 91] width 113 height 25
